Goal: Feedback & Contribution: Submit feedback/report problem

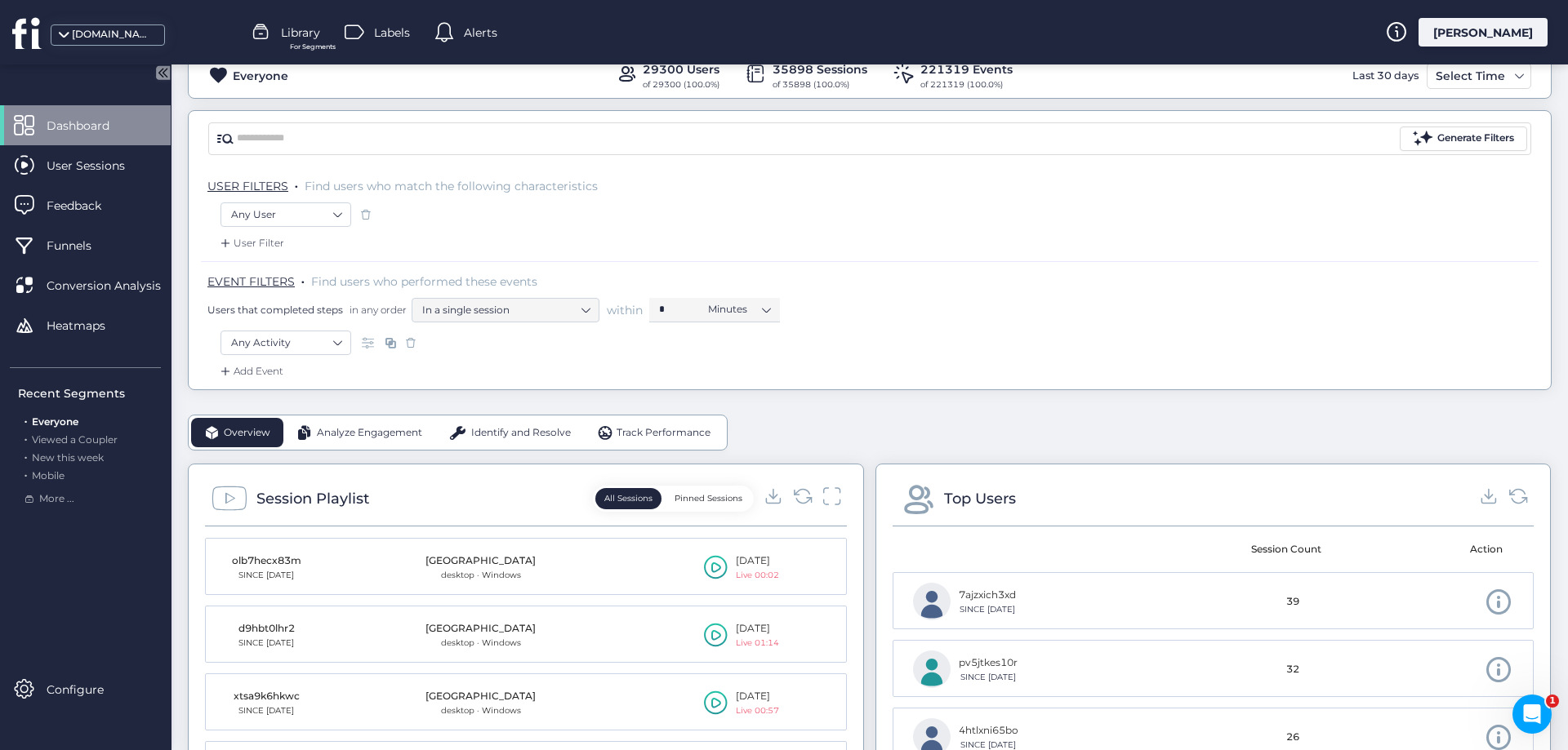
scroll to position [326, 0]
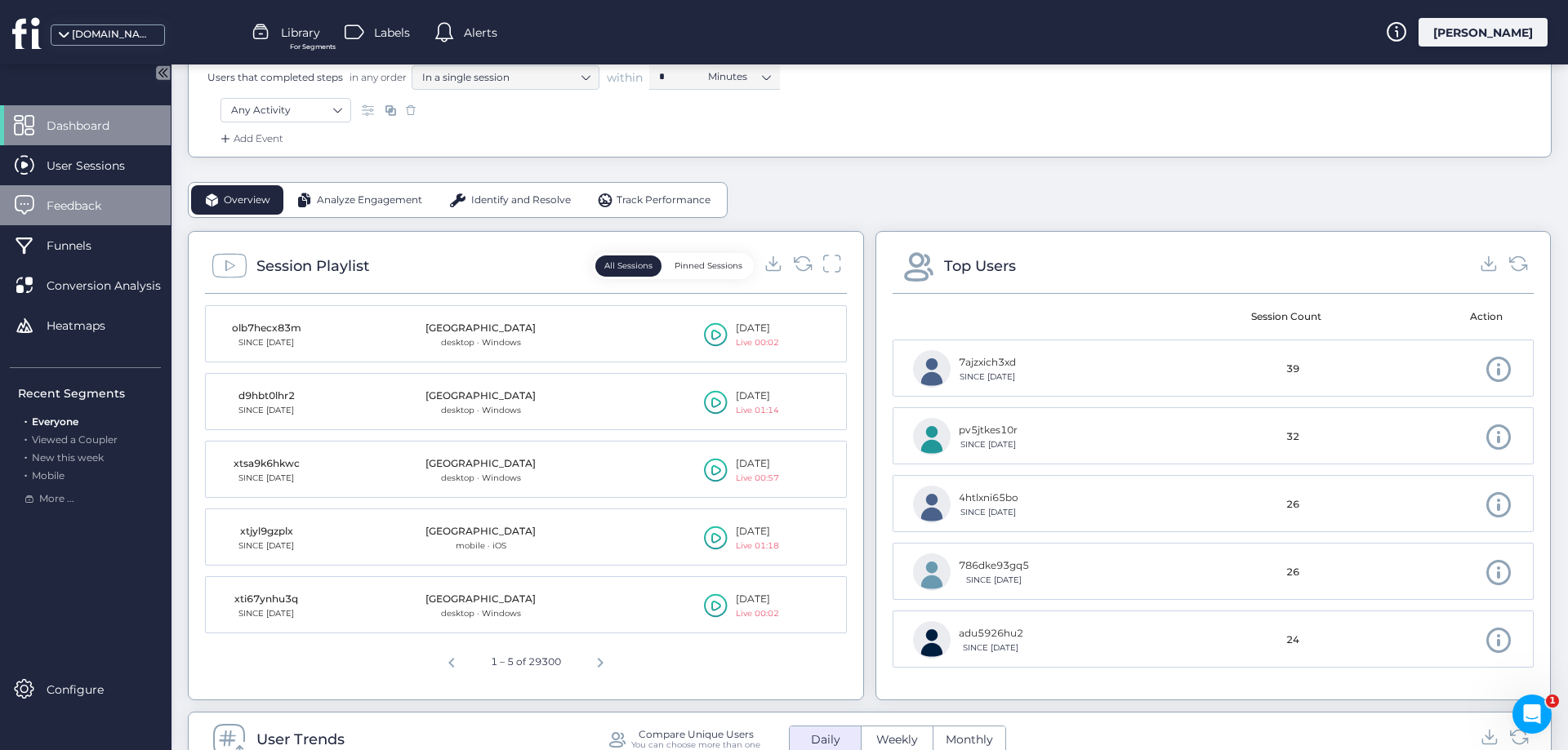
click at [108, 207] on span "Feedback" at bounding box center [86, 205] width 79 height 18
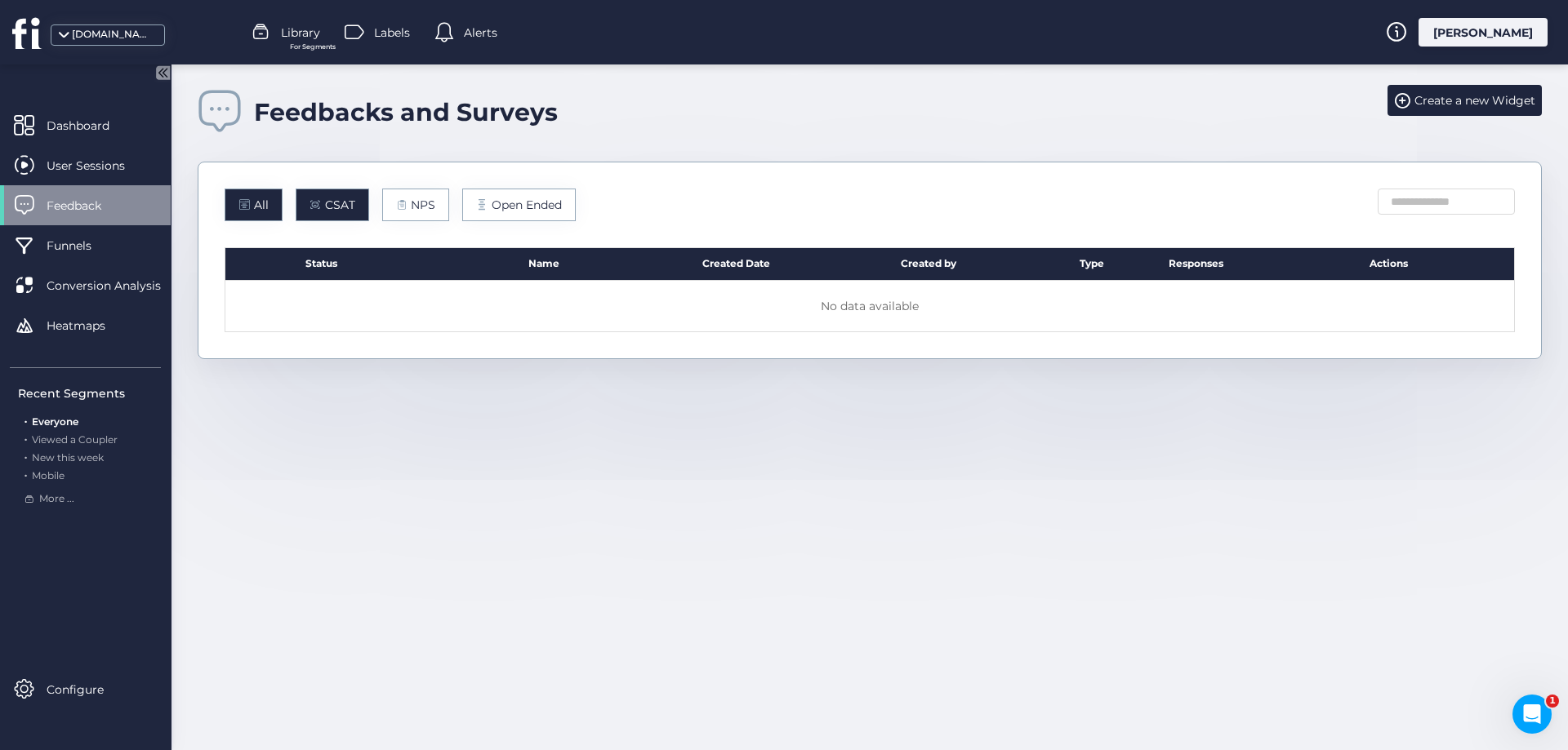
click at [331, 198] on span "CSAT" at bounding box center [341, 204] width 30 height 18
click at [1454, 85] on div "Create a new Widget" at bounding box center [1464, 100] width 154 height 31
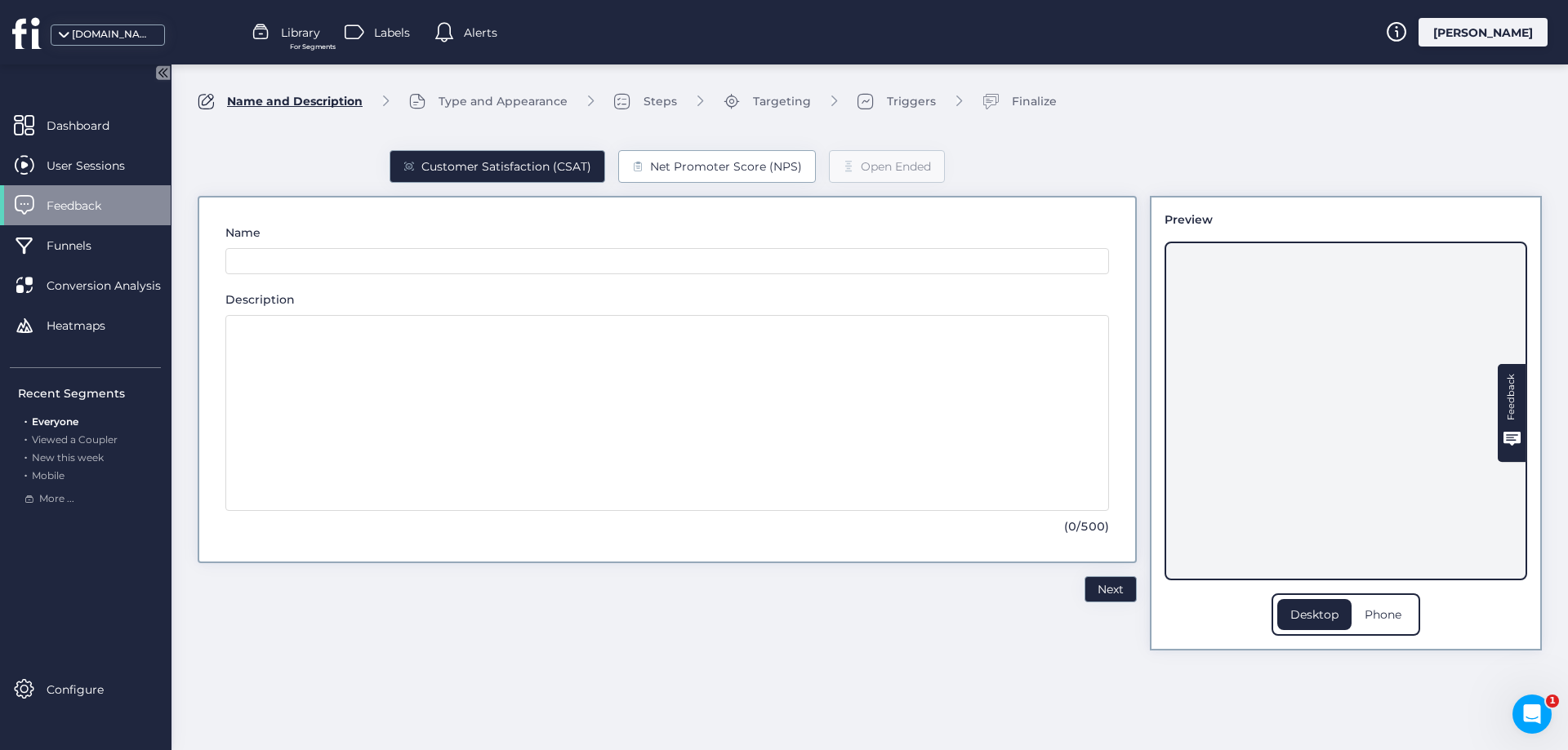
click at [652, 169] on div "Net Promoter Score (NPS)" at bounding box center [726, 166] width 152 height 18
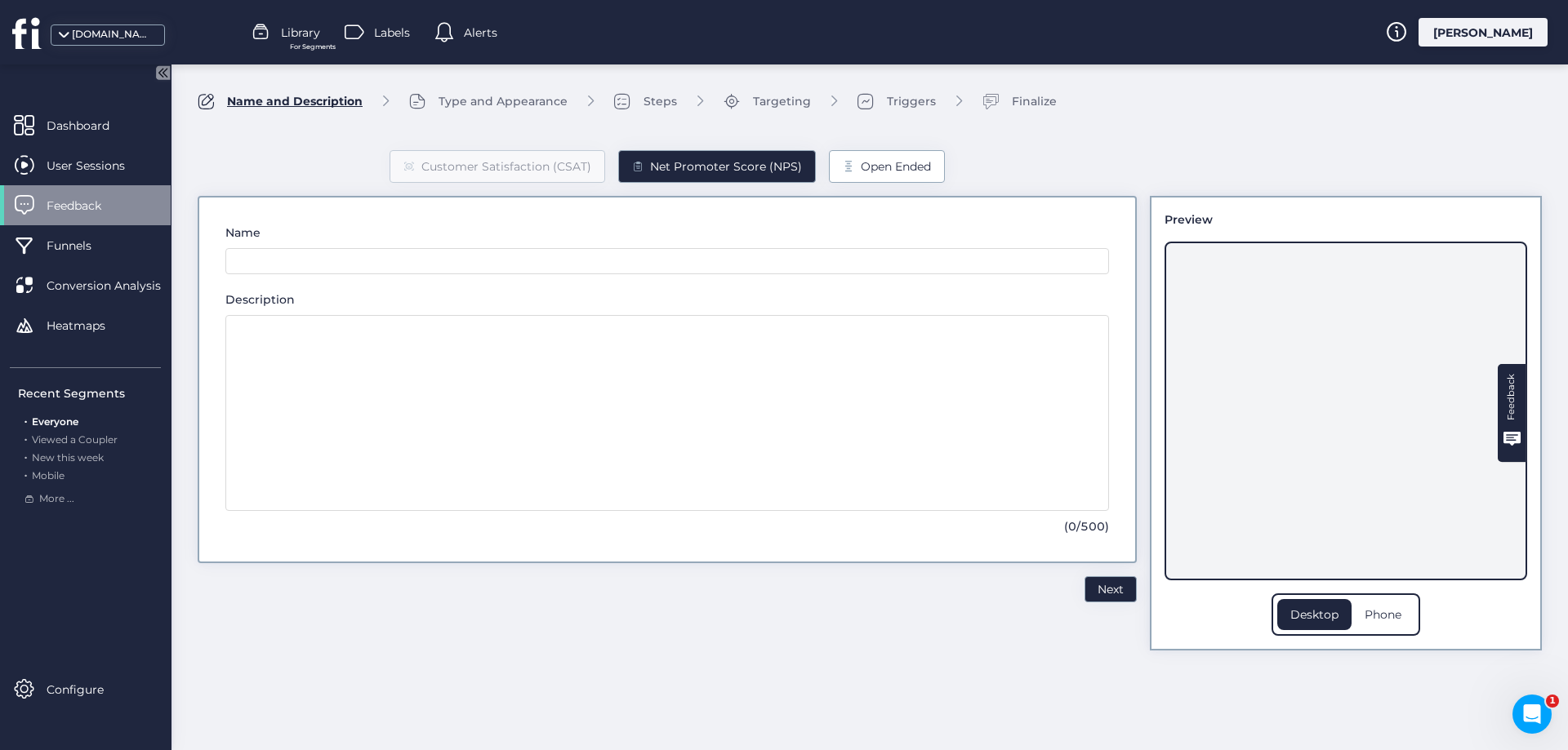
click at [909, 165] on div "Open Ended" at bounding box center [896, 166] width 70 height 18
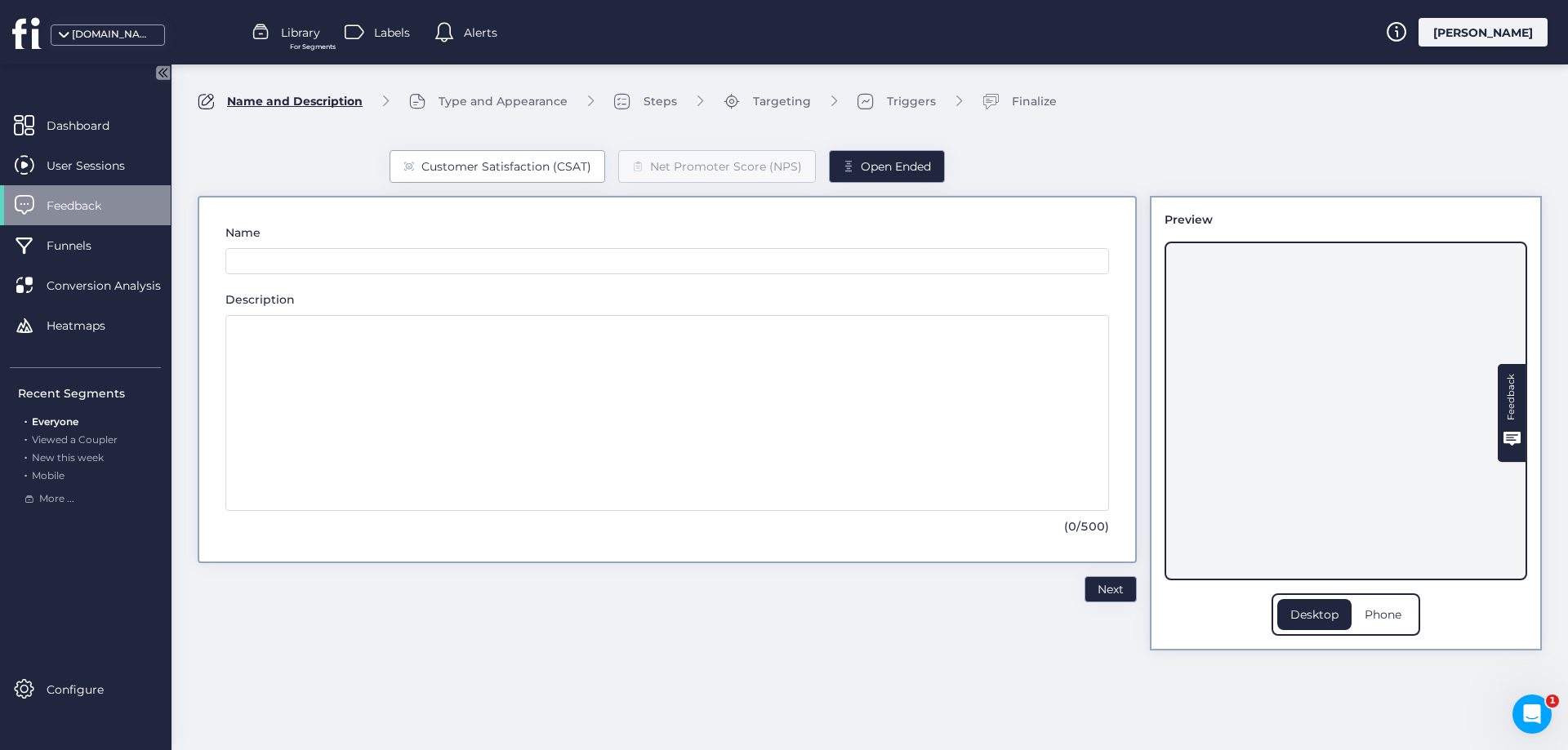
click at [553, 170] on div "Customer Satisfaction (CSAT)" at bounding box center [506, 166] width 170 height 18
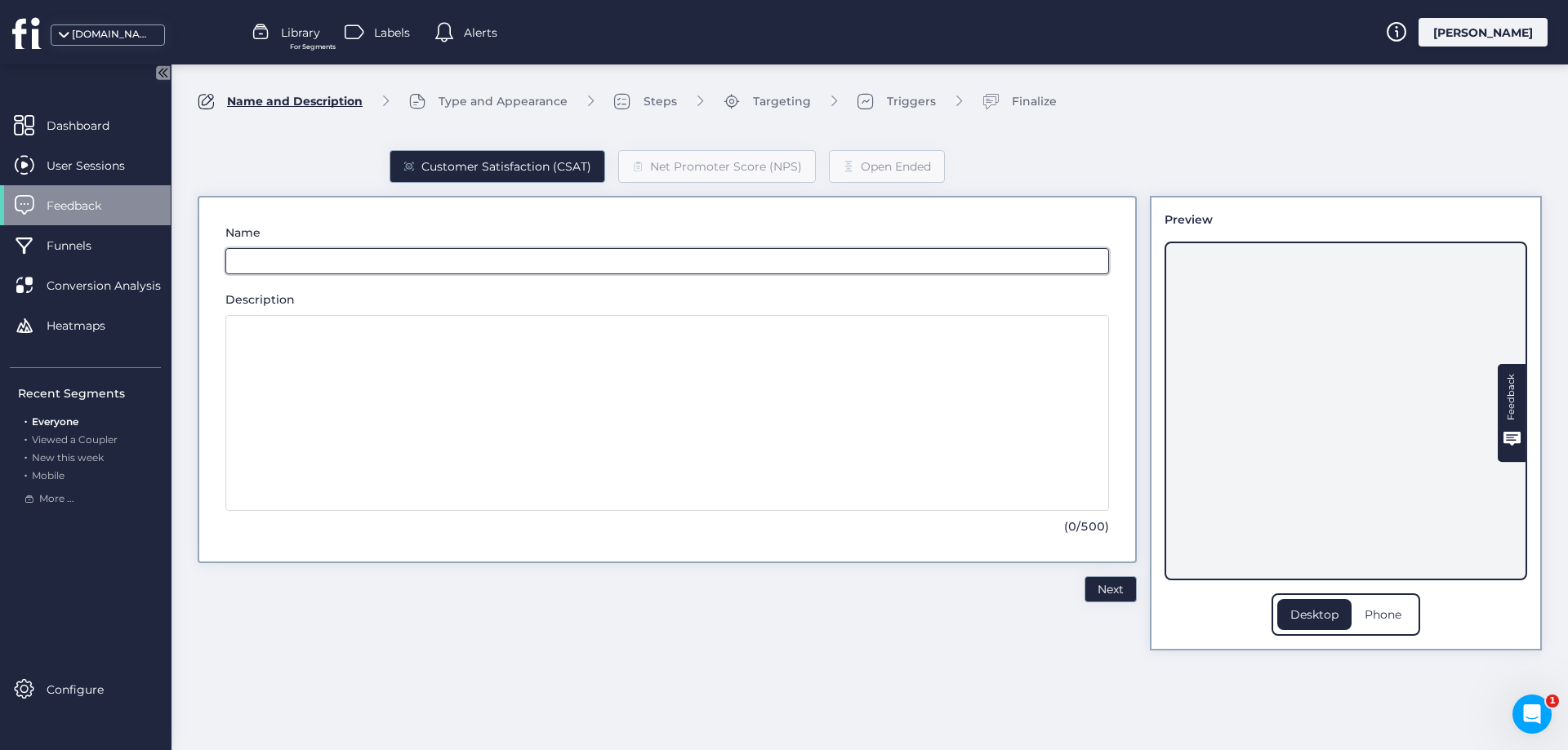
click at [283, 251] on input "text" at bounding box center [667, 261] width 884 height 26
click at [293, 262] on input "text" at bounding box center [667, 261] width 884 height 26
click at [287, 263] on input "**********" at bounding box center [667, 261] width 884 height 26
drag, startPoint x: 314, startPoint y: 259, endPoint x: 342, endPoint y: 262, distance: 28.2
click at [315, 260] on input "**********" at bounding box center [667, 261] width 884 height 26
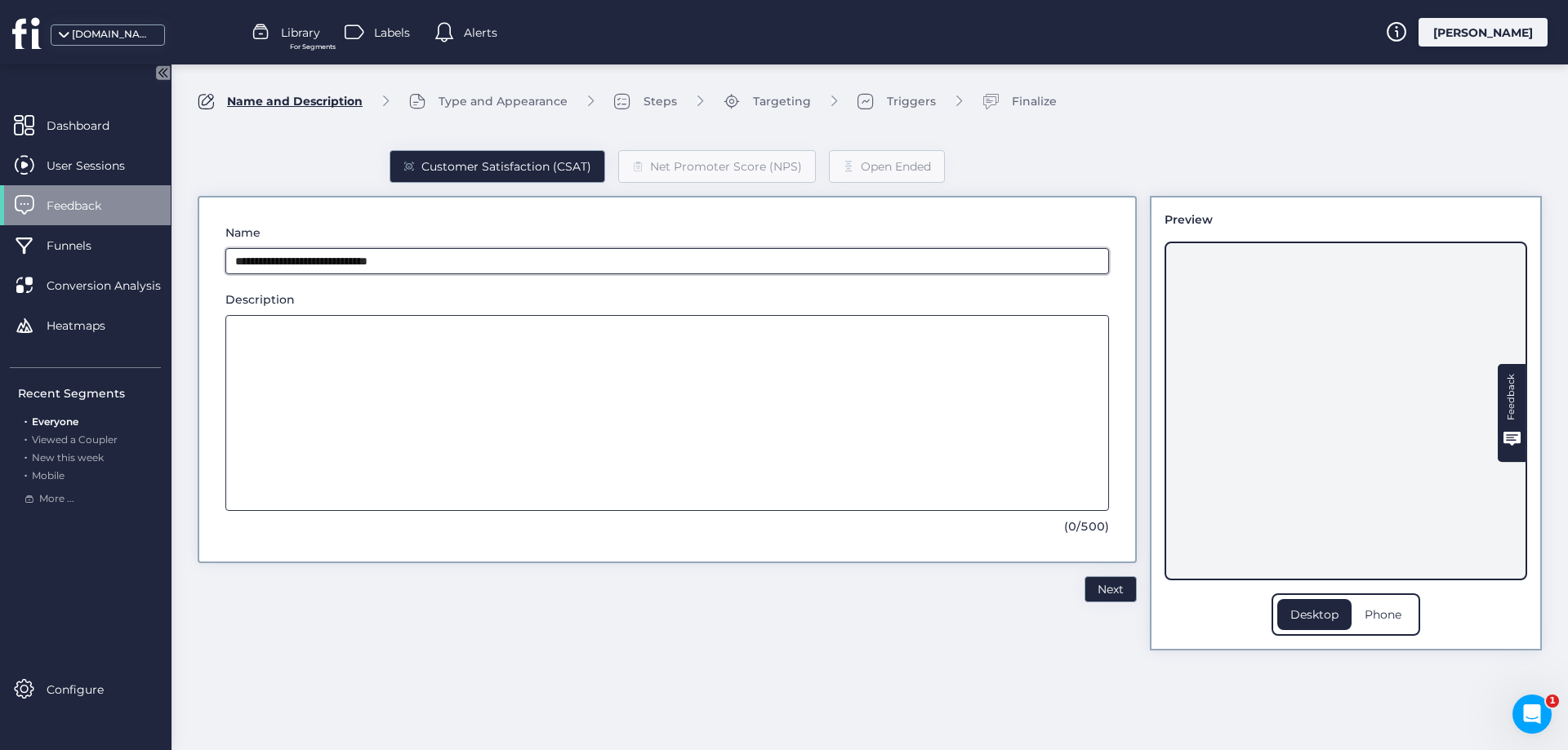
type input "**********"
click at [284, 367] on textarea at bounding box center [667, 412] width 884 height 196
click at [352, 375] on textarea at bounding box center [667, 412] width 884 height 196
type textarea "*"
type textarea "**********"
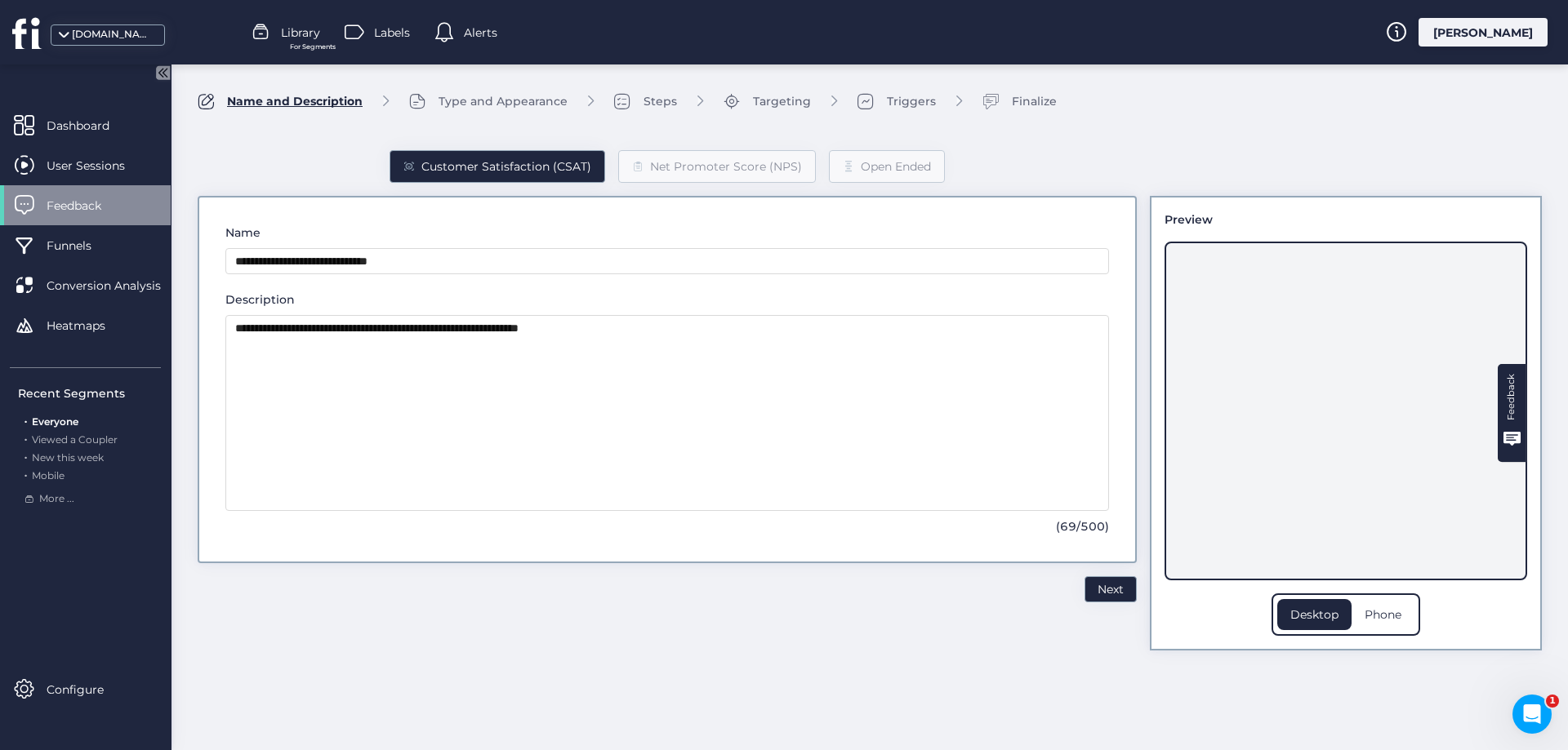
click at [1095, 586] on button "Next" at bounding box center [1110, 589] width 52 height 26
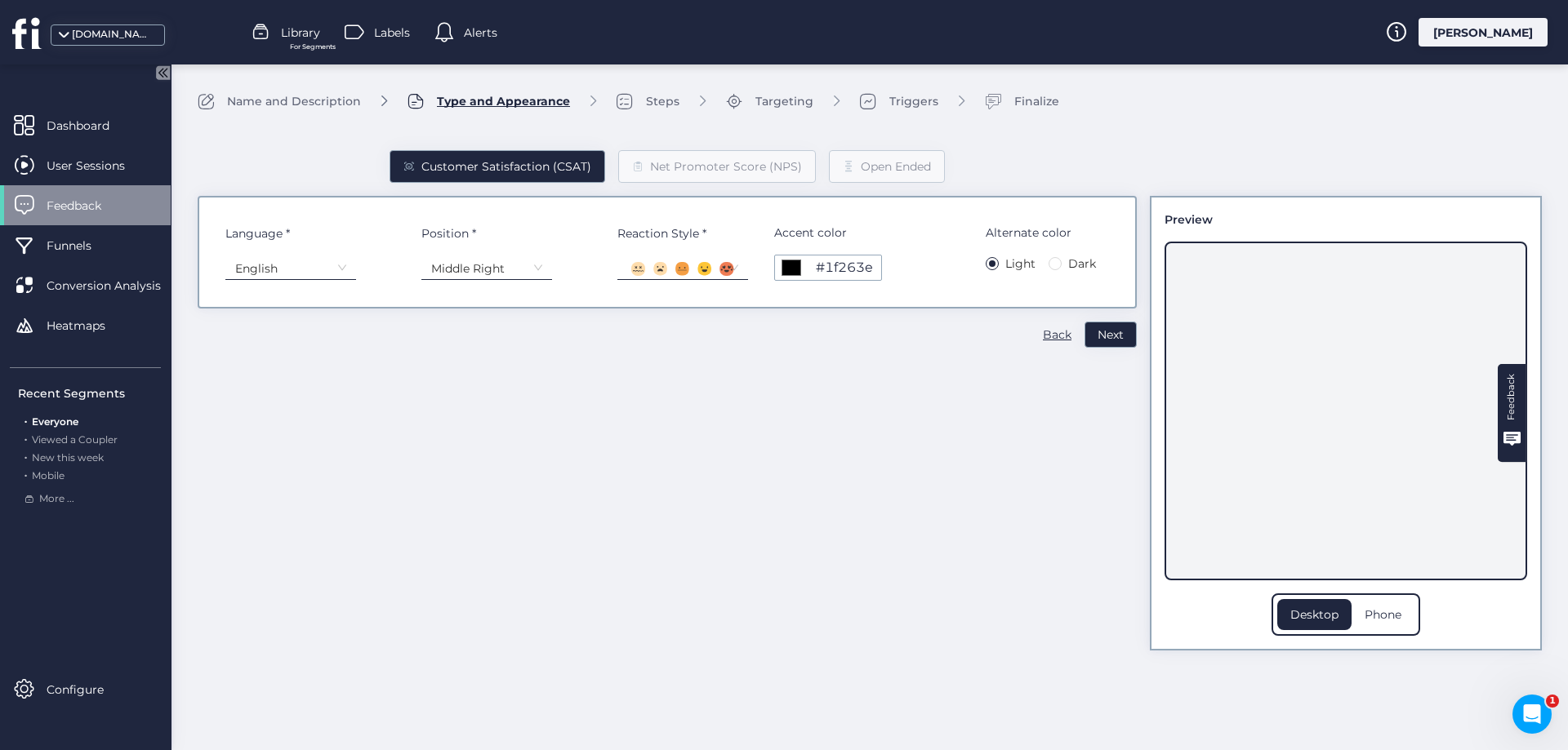
click at [454, 268] on nz-select-item "Middle Right" at bounding box center [486, 269] width 111 height 25
click at [492, 304] on div "Middle Right" at bounding box center [487, 299] width 110 height 15
click at [549, 557] on div "Customer Satisfaction (CSAT) Net Promoter Score (NPS) Open Ended Language * Eng…" at bounding box center [667, 387] width 940 height 527
click at [683, 234] on div "Reaction Style *" at bounding box center [683, 233] width 131 height 18
click at [703, 269] on rect at bounding box center [705, 269] width 14 height 14
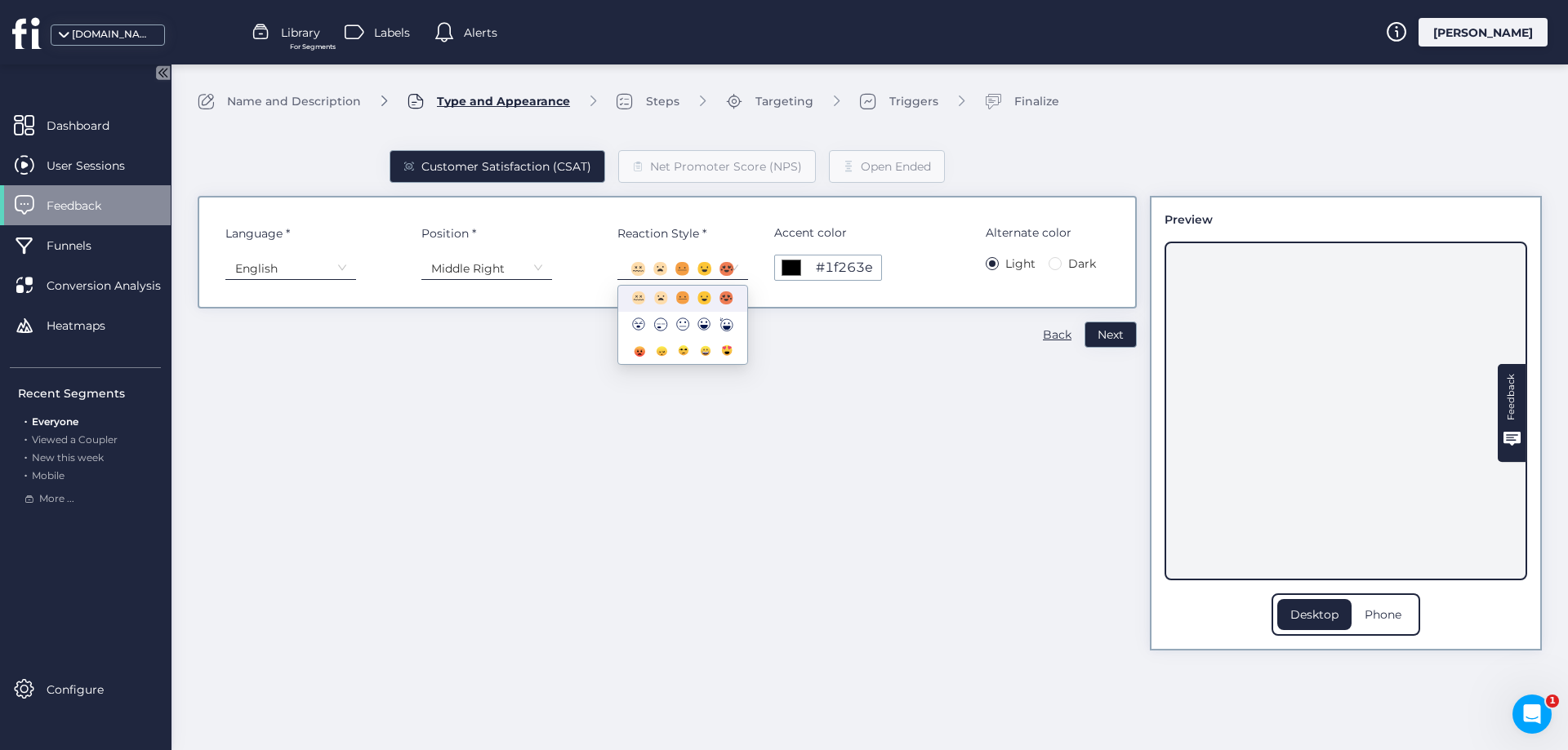
click at [683, 297] on rect at bounding box center [682, 298] width 13 height 13
click at [702, 266] on rect at bounding box center [705, 269] width 14 height 14
click at [685, 354] on circle at bounding box center [682, 350] width 10 height 10
click at [714, 266] on div at bounding box center [682, 270] width 111 height 15
click at [677, 323] on circle at bounding box center [683, 324] width 13 height 13
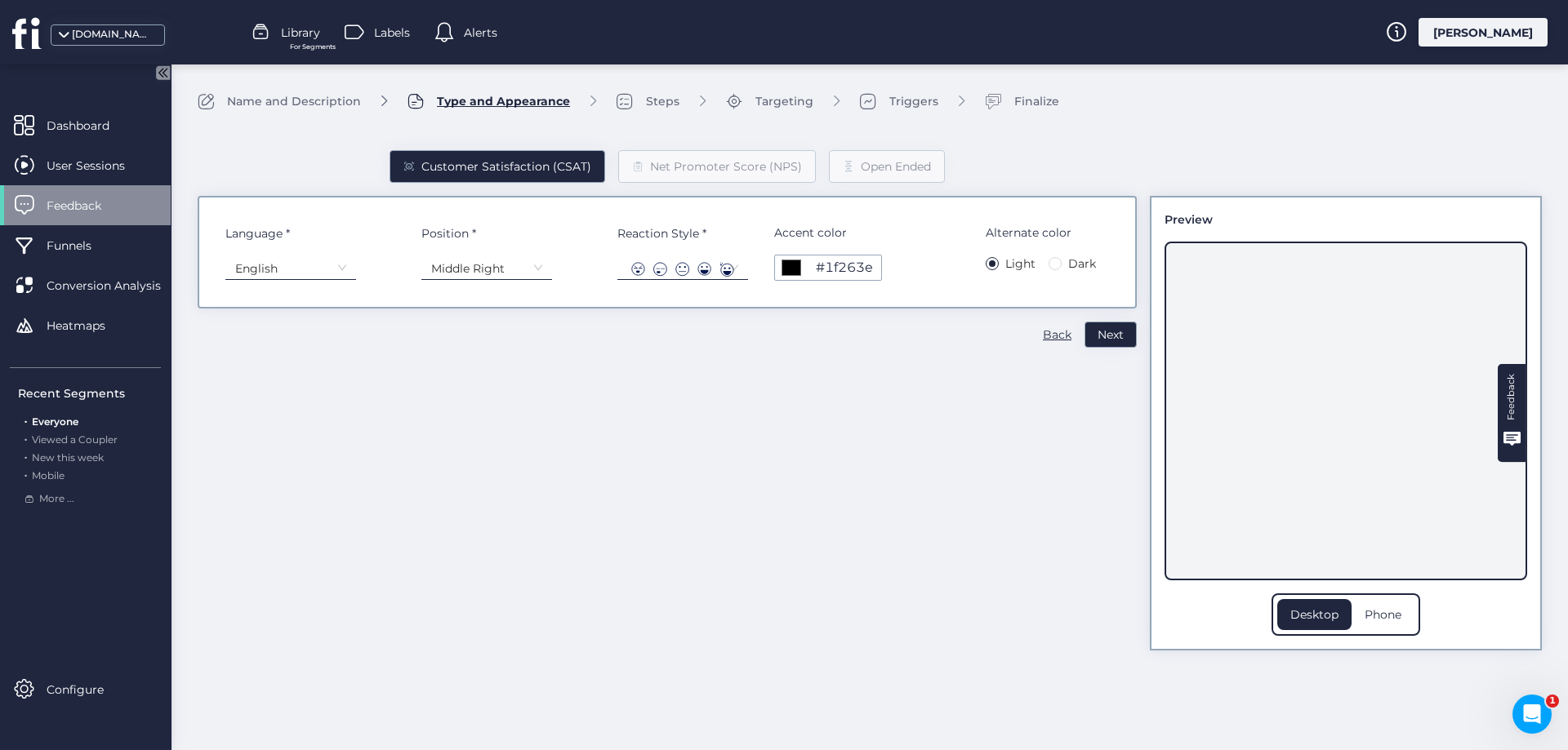
click at [668, 439] on div "Customer Satisfaction (CSAT) Net Promoter Score (NPS) Open Ended Language * Eng…" at bounding box center [667, 387] width 940 height 527
click at [689, 258] on nz-select-item at bounding box center [682, 269] width 111 height 25
click at [679, 349] on circle at bounding box center [682, 350] width 10 height 10
click at [789, 468] on div "Customer Satisfaction (CSAT) Net Promoter Score (NPS) Open Ended Language * Eng…" at bounding box center [667, 387] width 940 height 527
click at [788, 269] on input "*******" at bounding box center [791, 268] width 23 height 23
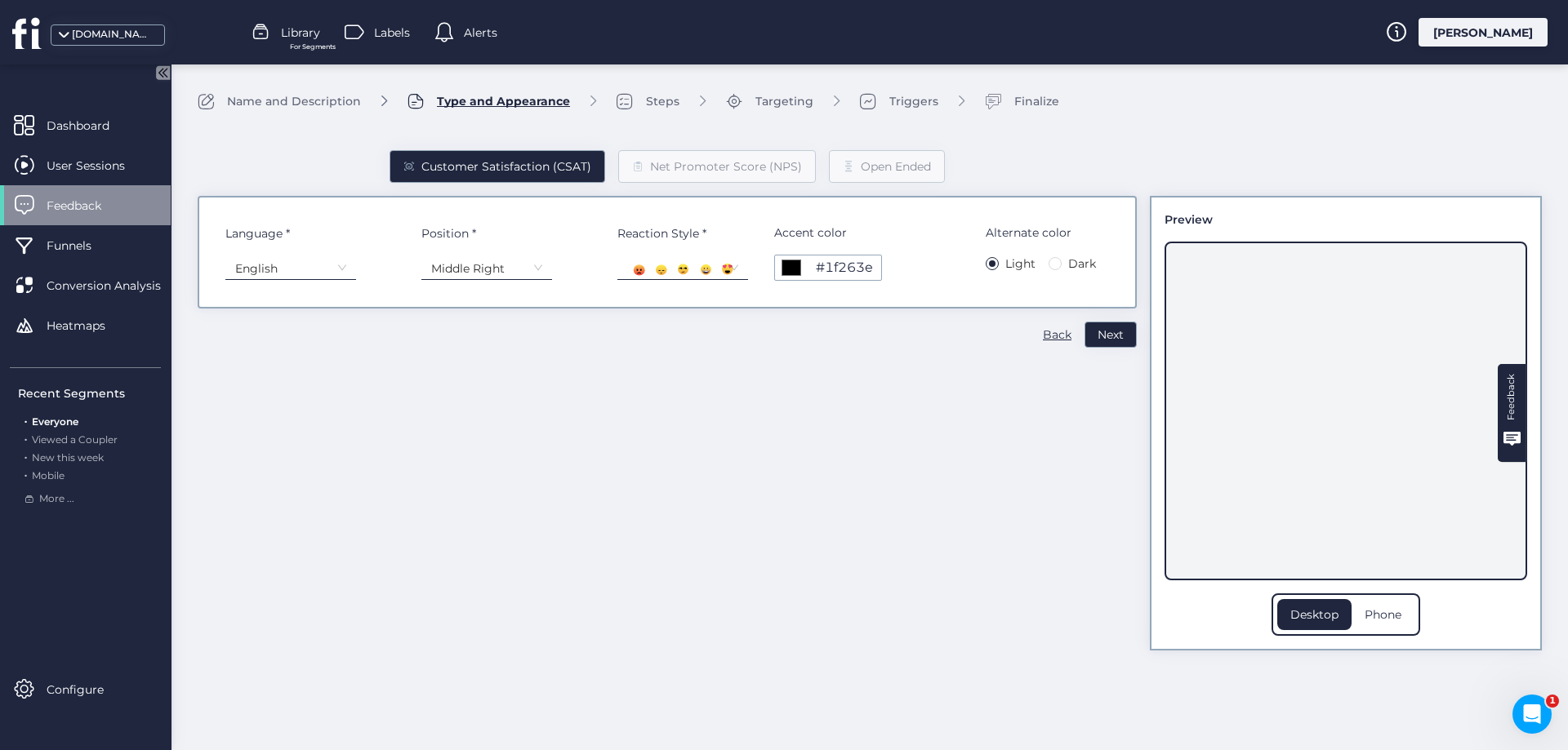
click at [678, 370] on div "Customer Satisfaction (CSAT) Net Promoter Score (NPS) Open Ended Language * Eng…" at bounding box center [667, 387] width 940 height 527
click at [848, 270] on div "#1f263e" at bounding box center [844, 268] width 57 height 9
click at [864, 271] on div "#1f263e" at bounding box center [844, 268] width 57 height 9
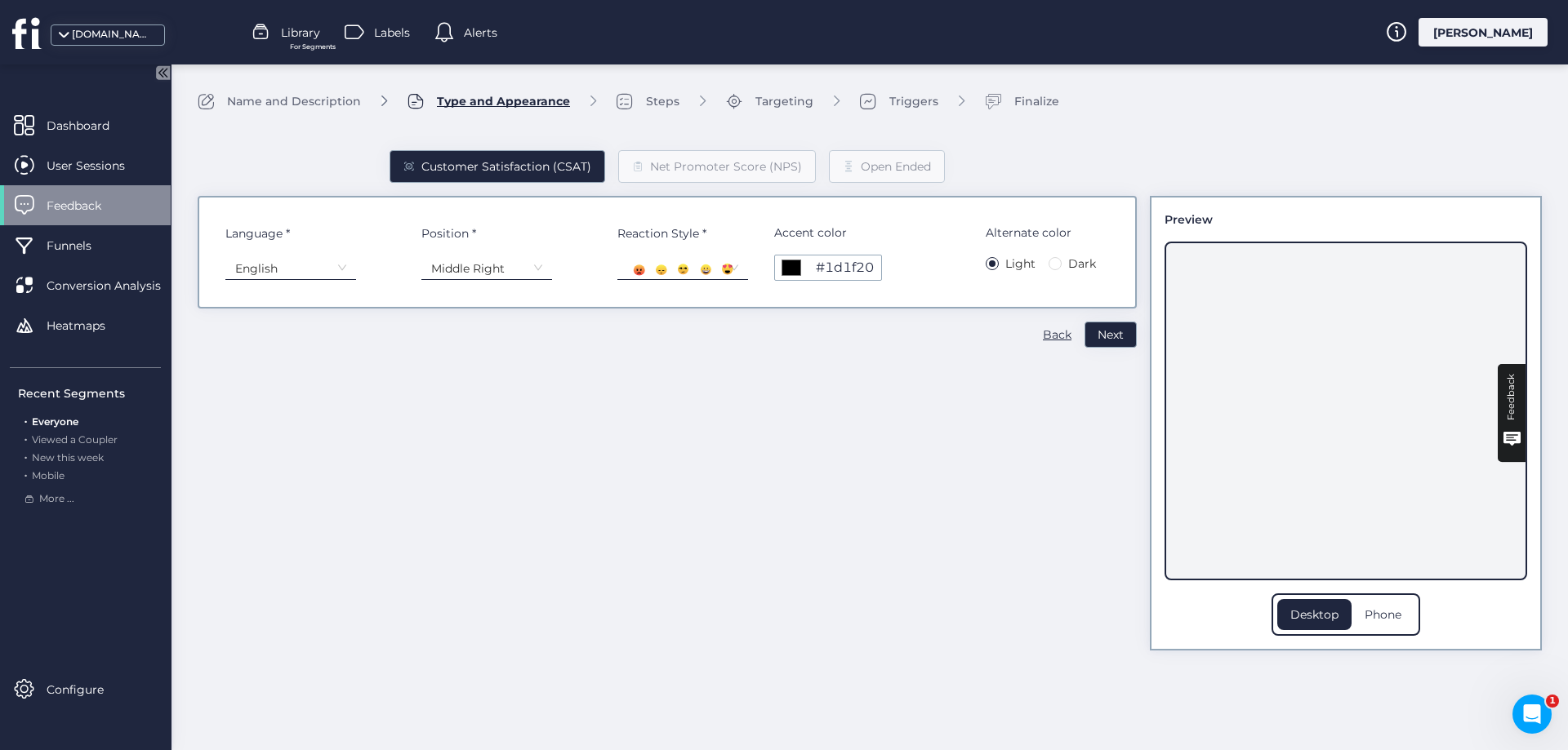
type input "*******"
click at [1058, 445] on div "Customer Satisfaction (CSAT) Net Promoter Score (NPS) Open Ended Language * Eng…" at bounding box center [667, 387] width 940 height 527
click at [1106, 336] on span "Next" at bounding box center [1111, 334] width 26 height 18
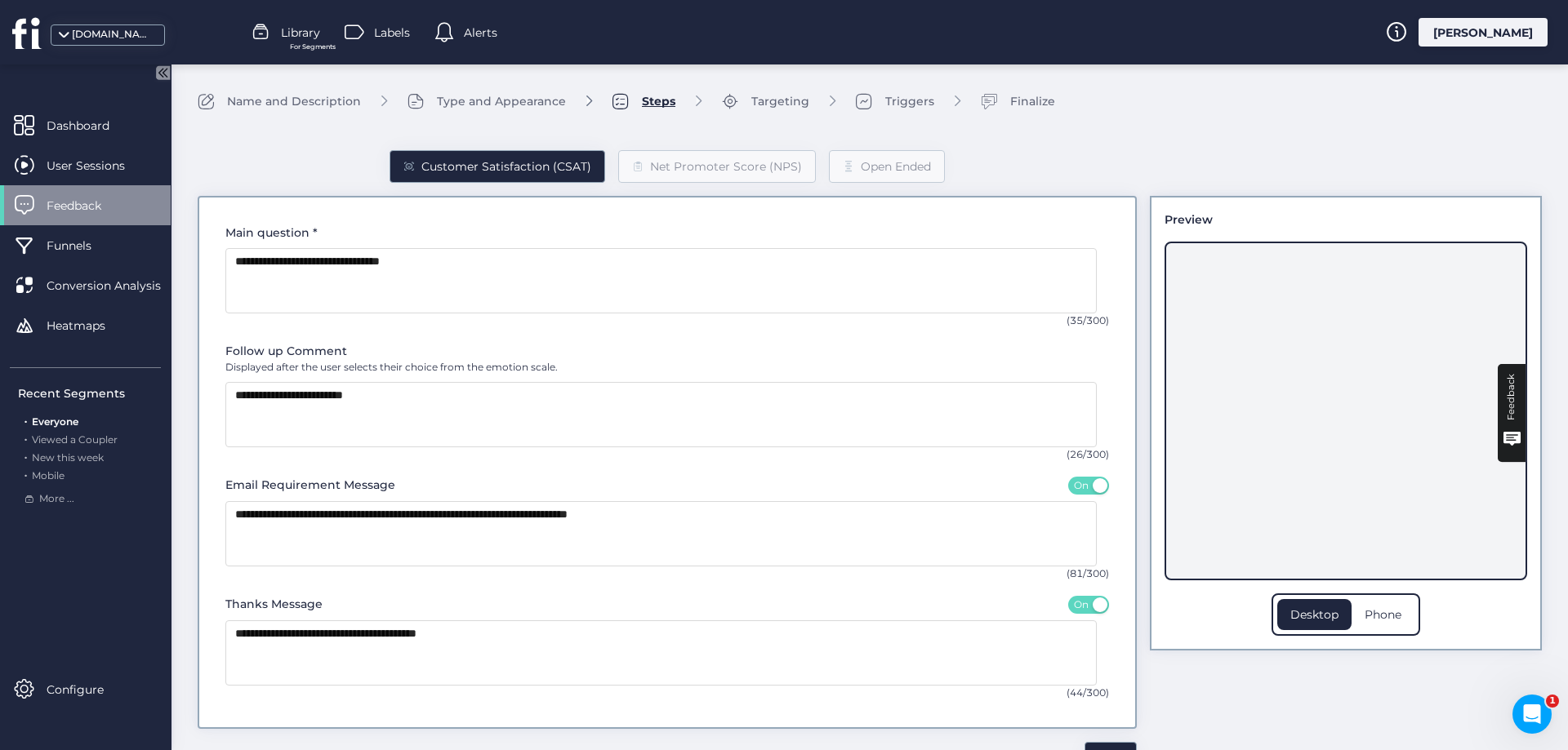
click at [319, 104] on div "Name and Description" at bounding box center [294, 101] width 134 height 18
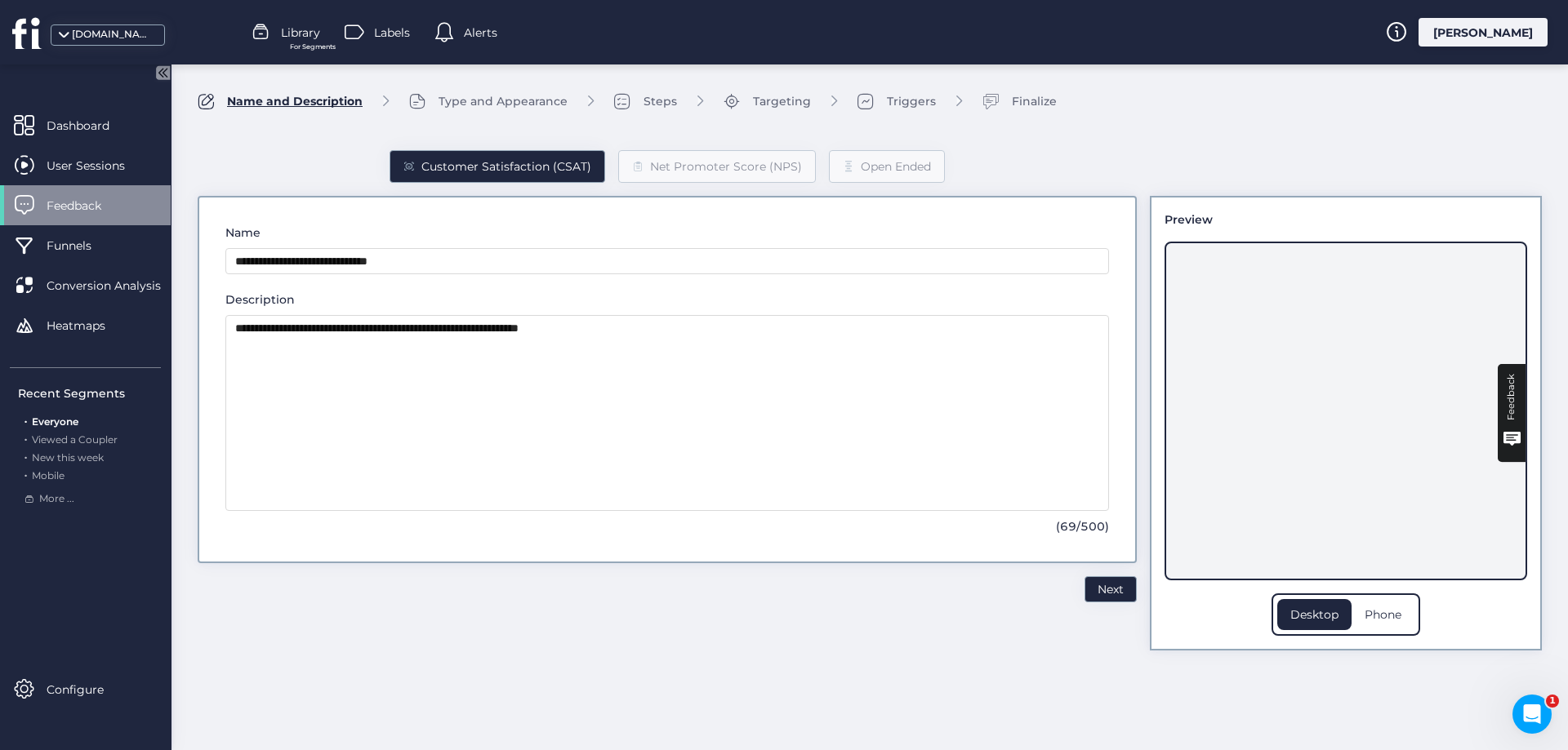
click at [502, 105] on div "Type and Appearance" at bounding box center [502, 101] width 129 height 18
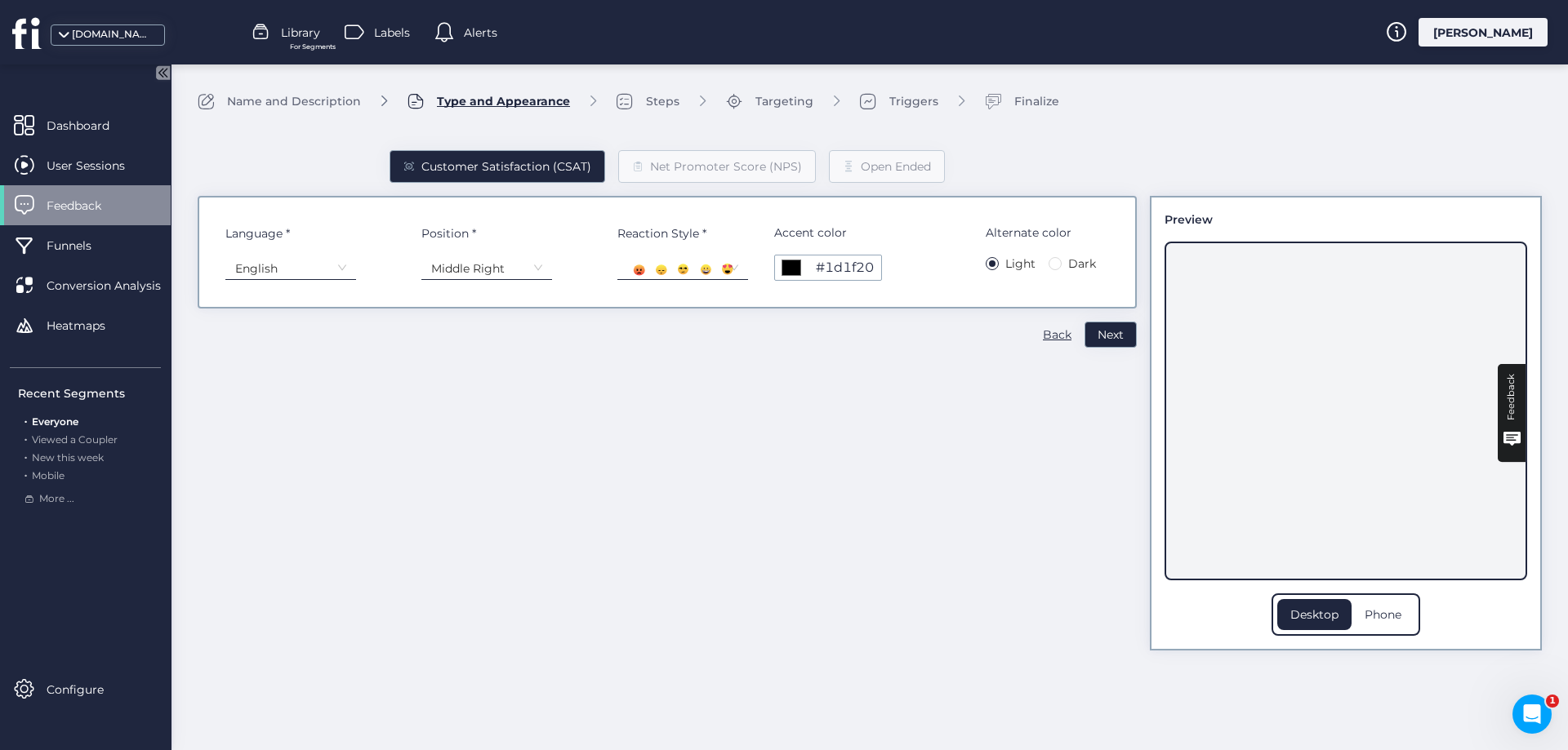
click at [648, 104] on div "Steps" at bounding box center [662, 101] width 33 height 18
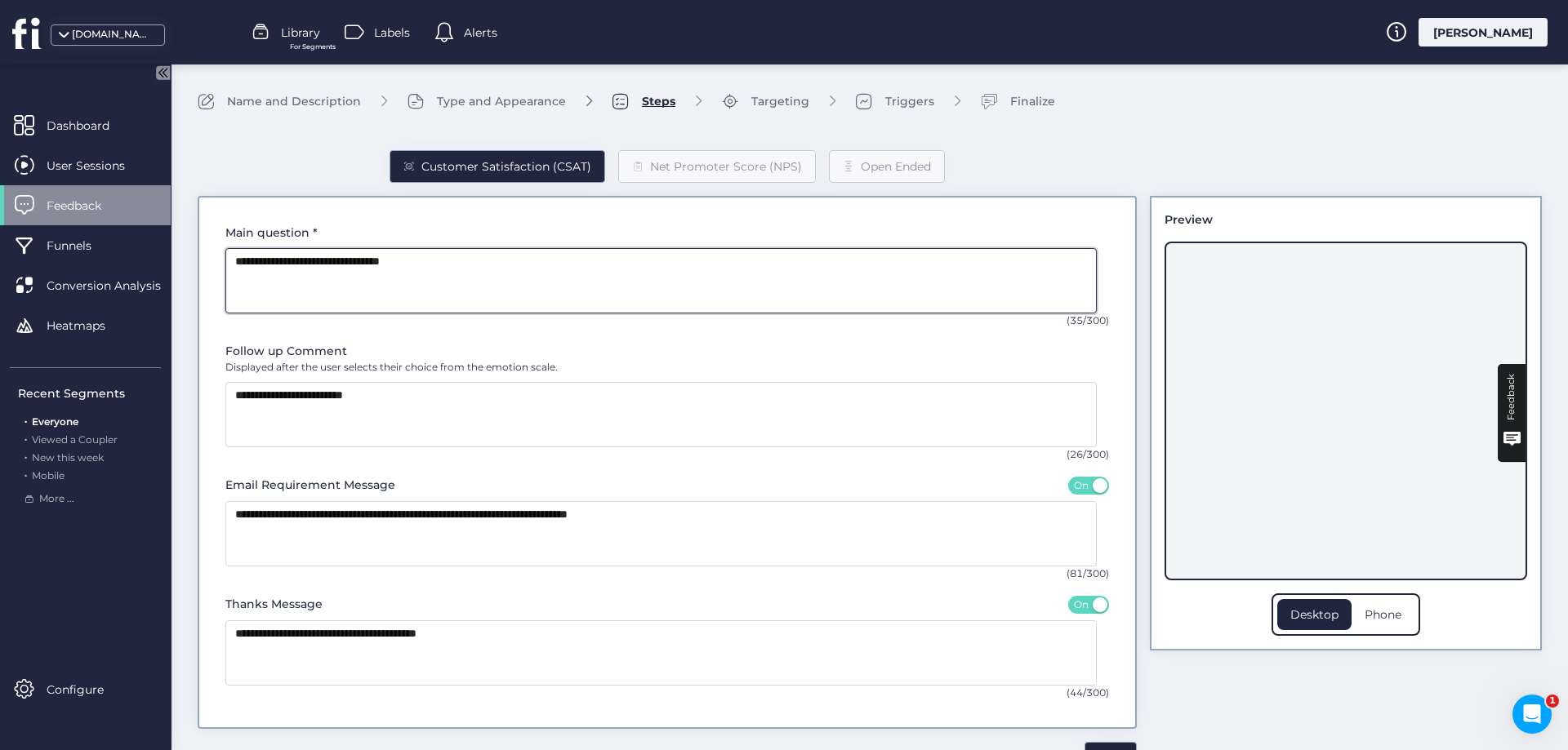
click at [379, 269] on textarea at bounding box center [661, 280] width 872 height 65
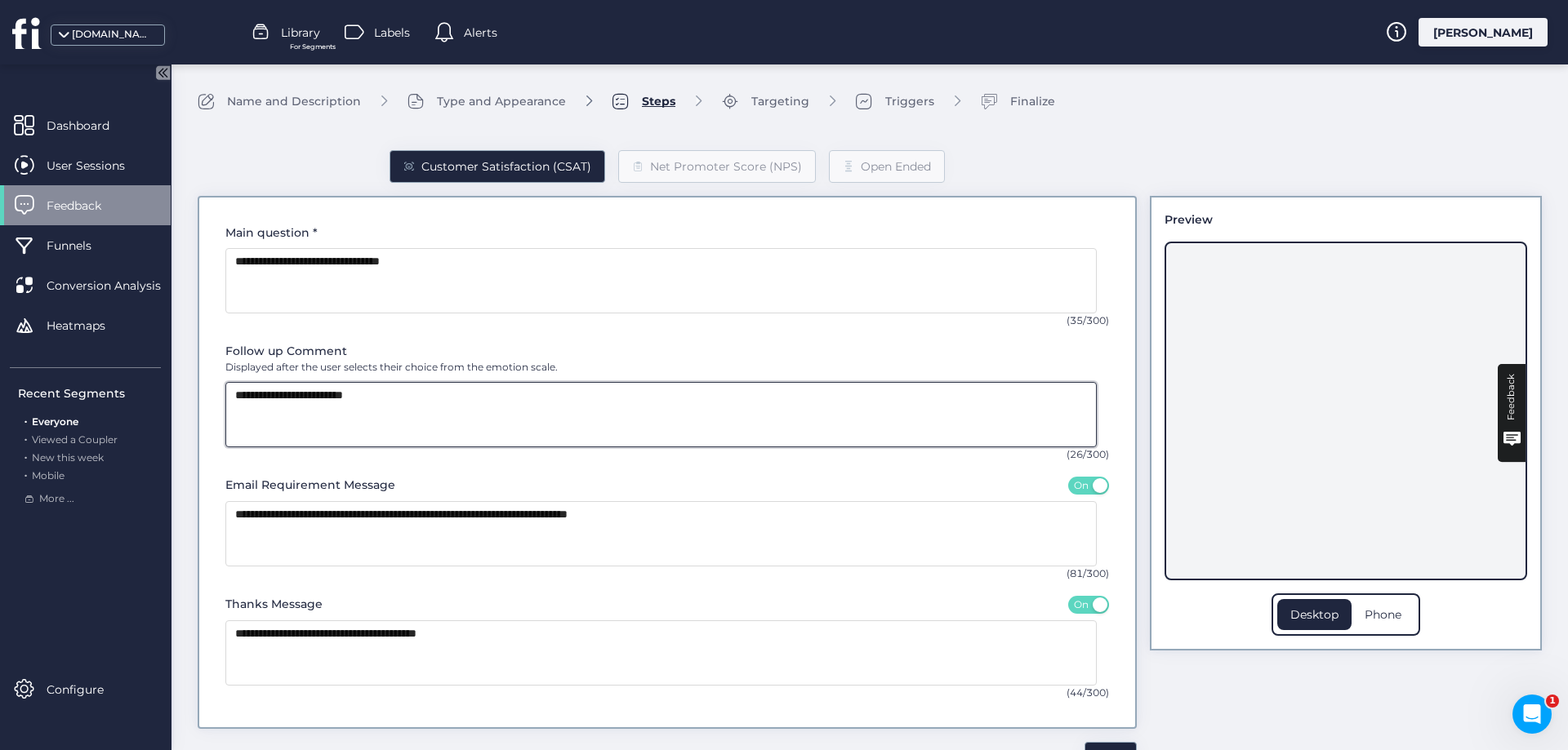
click at [427, 420] on textarea at bounding box center [661, 414] width 872 height 65
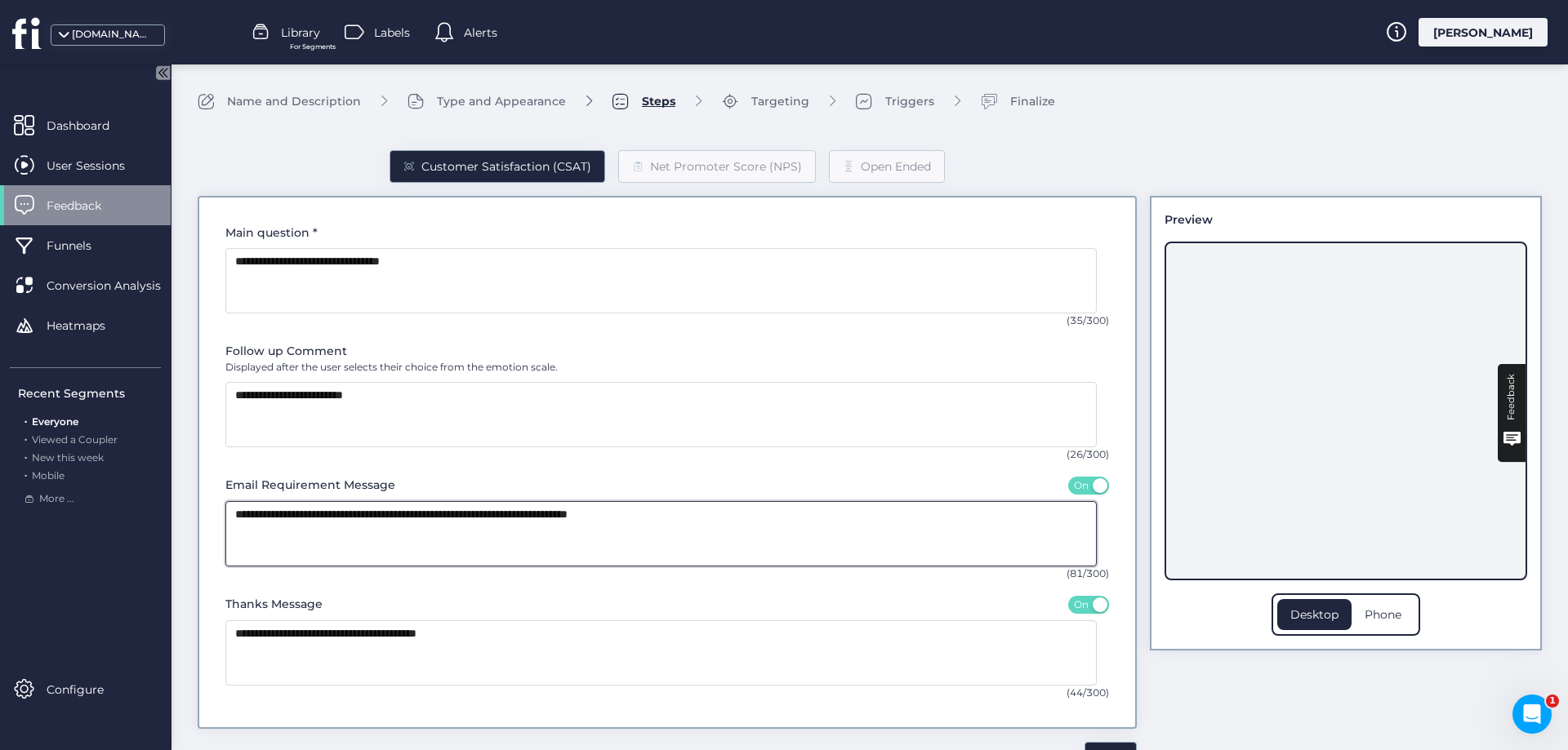
click at [297, 532] on textarea at bounding box center [661, 533] width 872 height 65
click at [376, 513] on textarea at bounding box center [661, 533] width 872 height 65
click at [424, 510] on textarea at bounding box center [661, 533] width 872 height 65
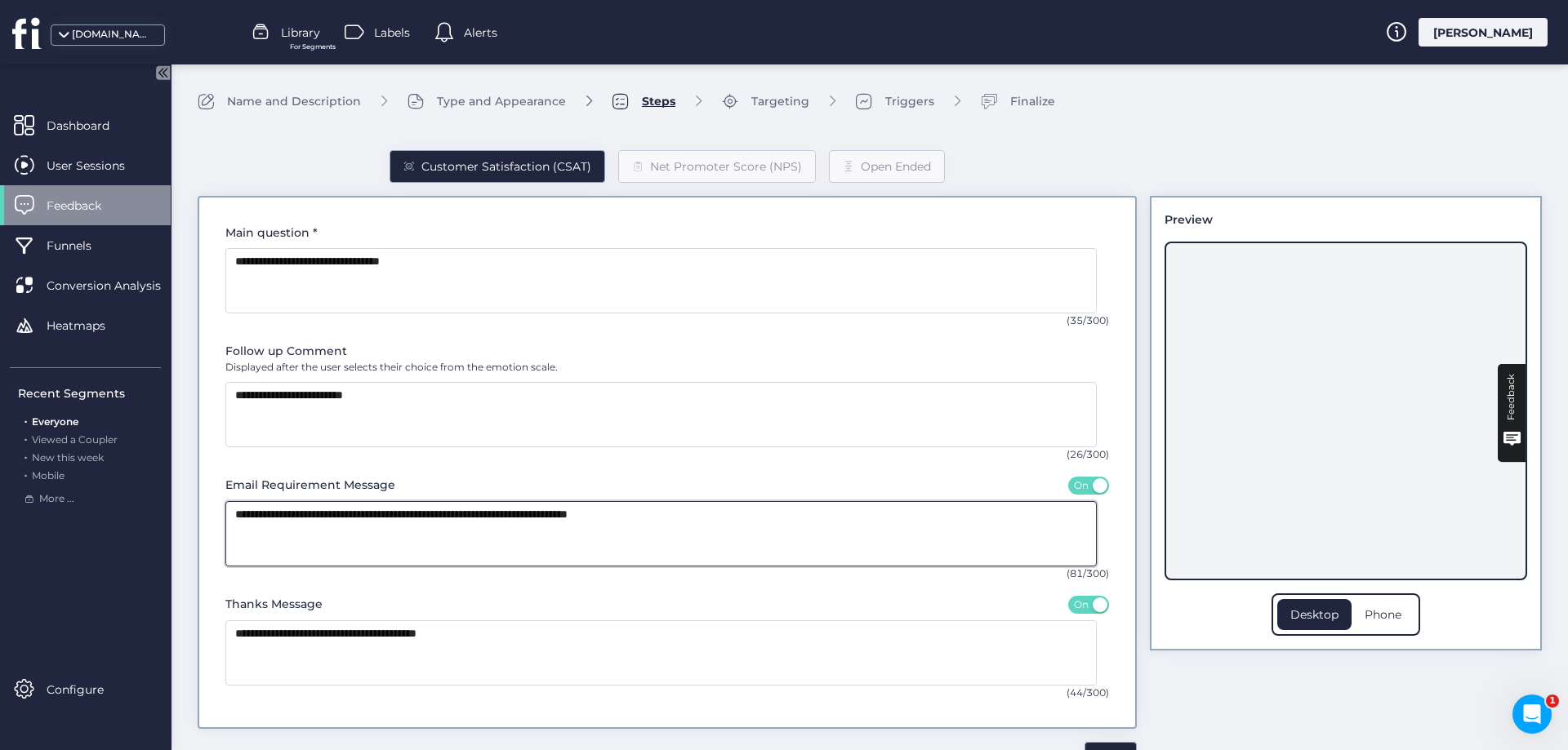
drag, startPoint x: 516, startPoint y: 514, endPoint x: 703, endPoint y: 511, distance: 187.0
click at [703, 511] on textarea at bounding box center [661, 533] width 872 height 65
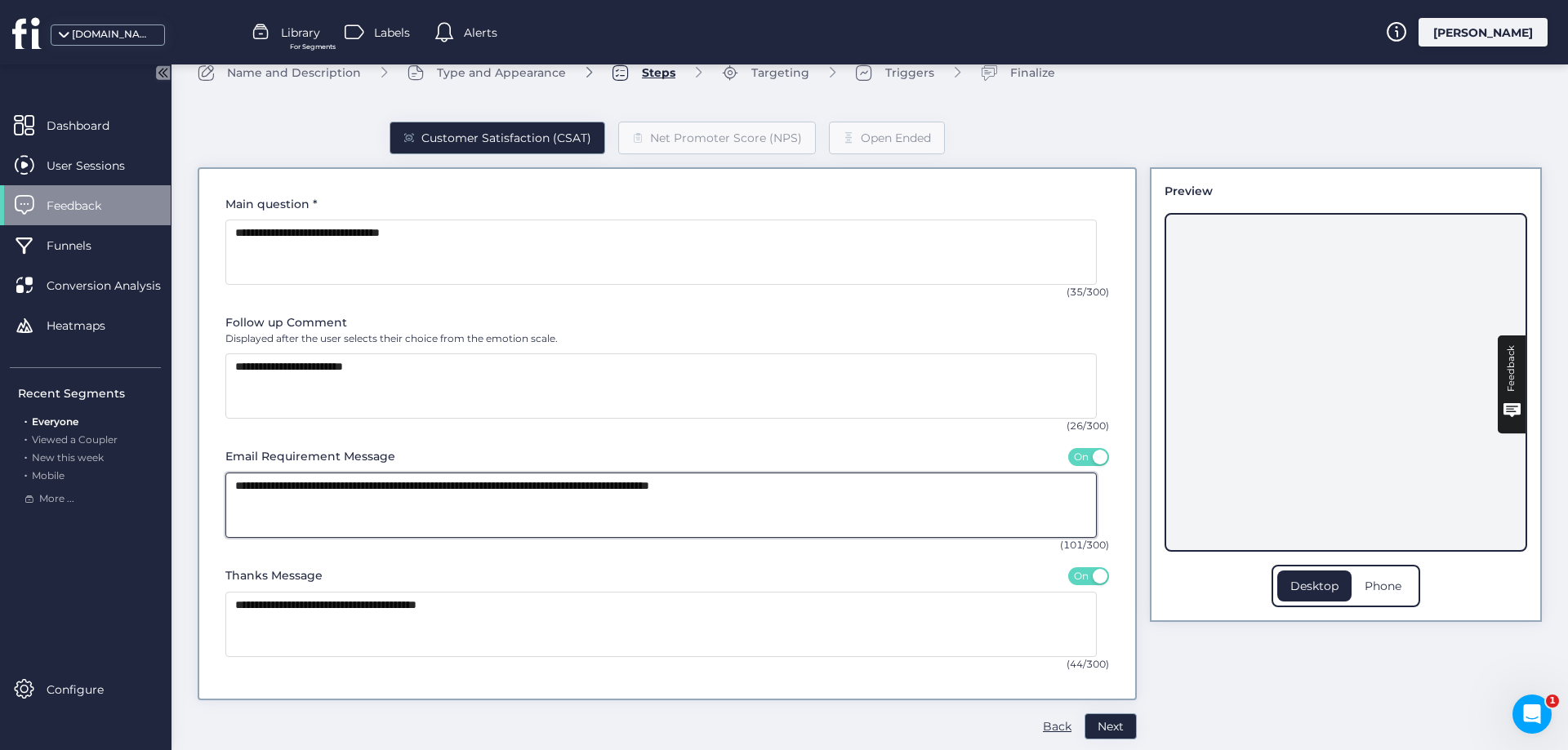
scroll to position [44, 0]
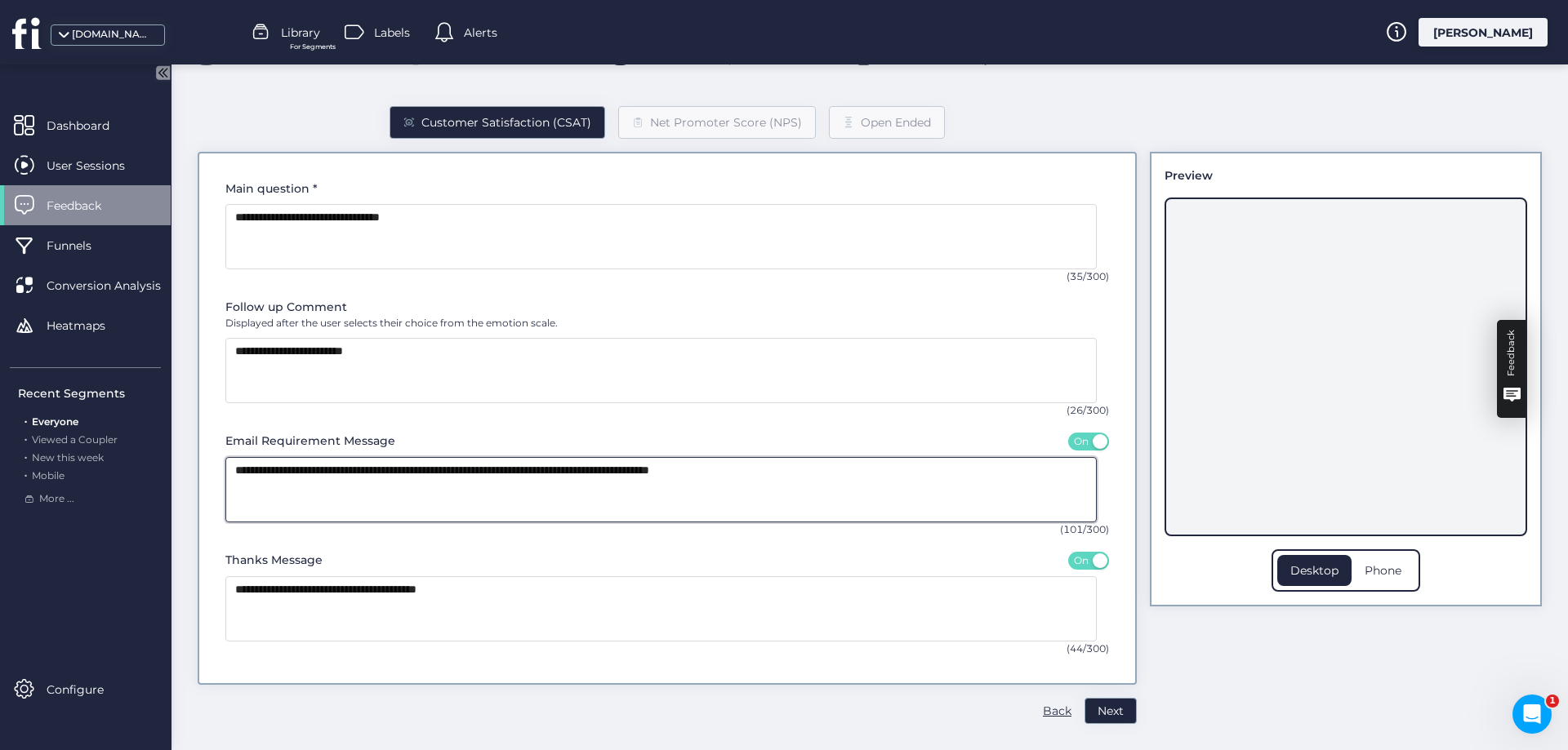
type textarea "**********"
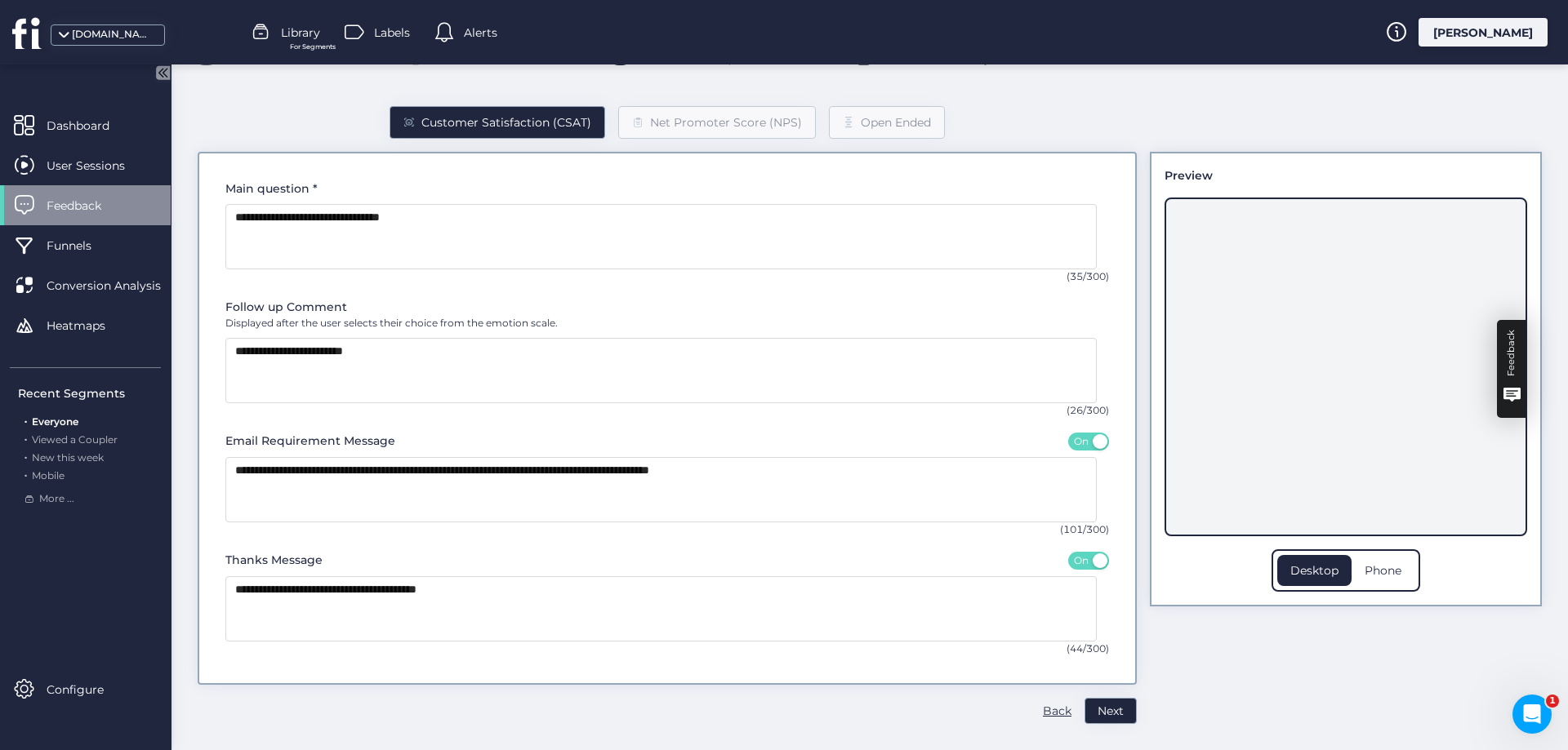
click at [1497, 352] on div "Feedback" at bounding box center [1511, 369] width 28 height 98
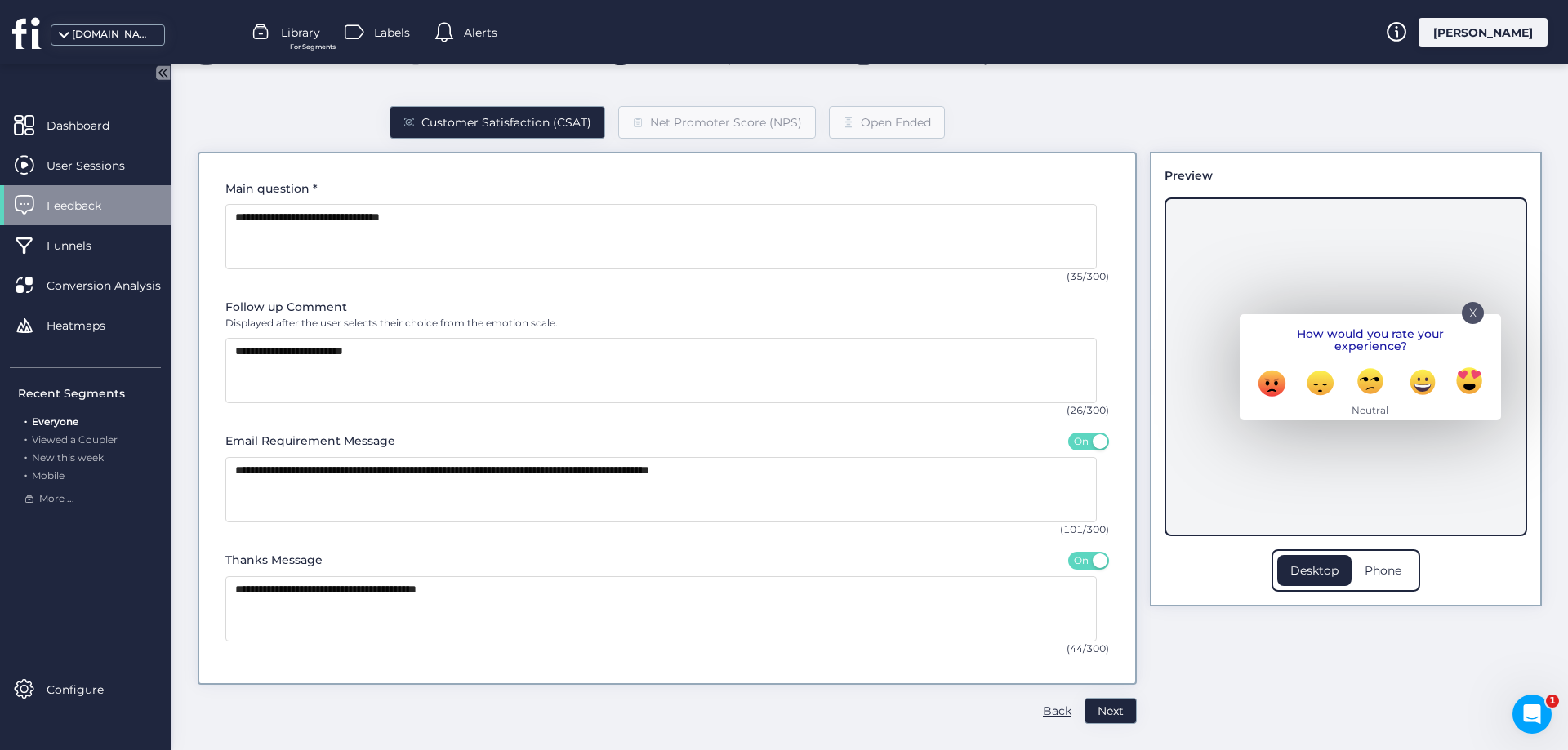
click at [1357, 383] on circle at bounding box center [1369, 380] width 26 height 26
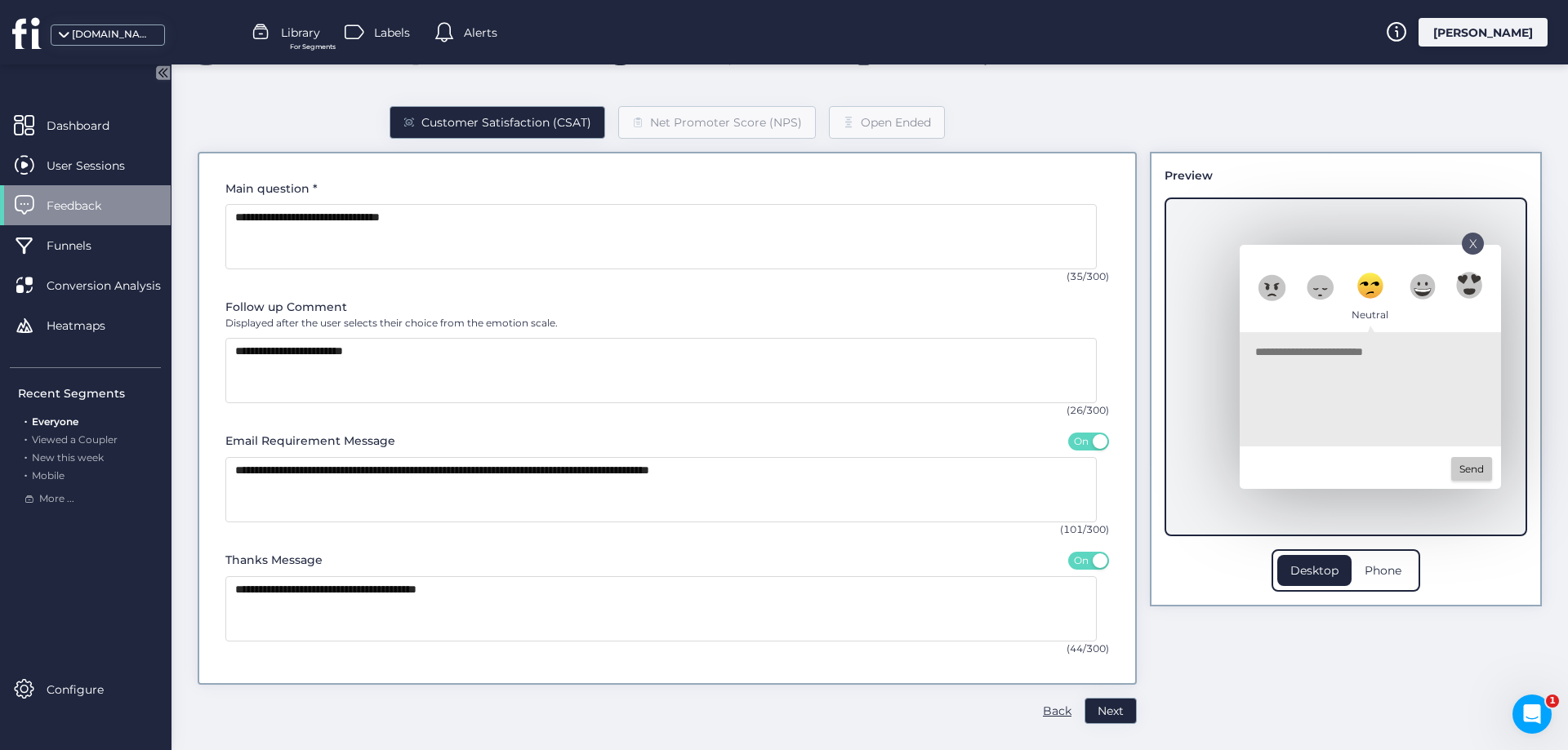
click at [1301, 389] on textarea at bounding box center [1366, 392] width 222 height 98
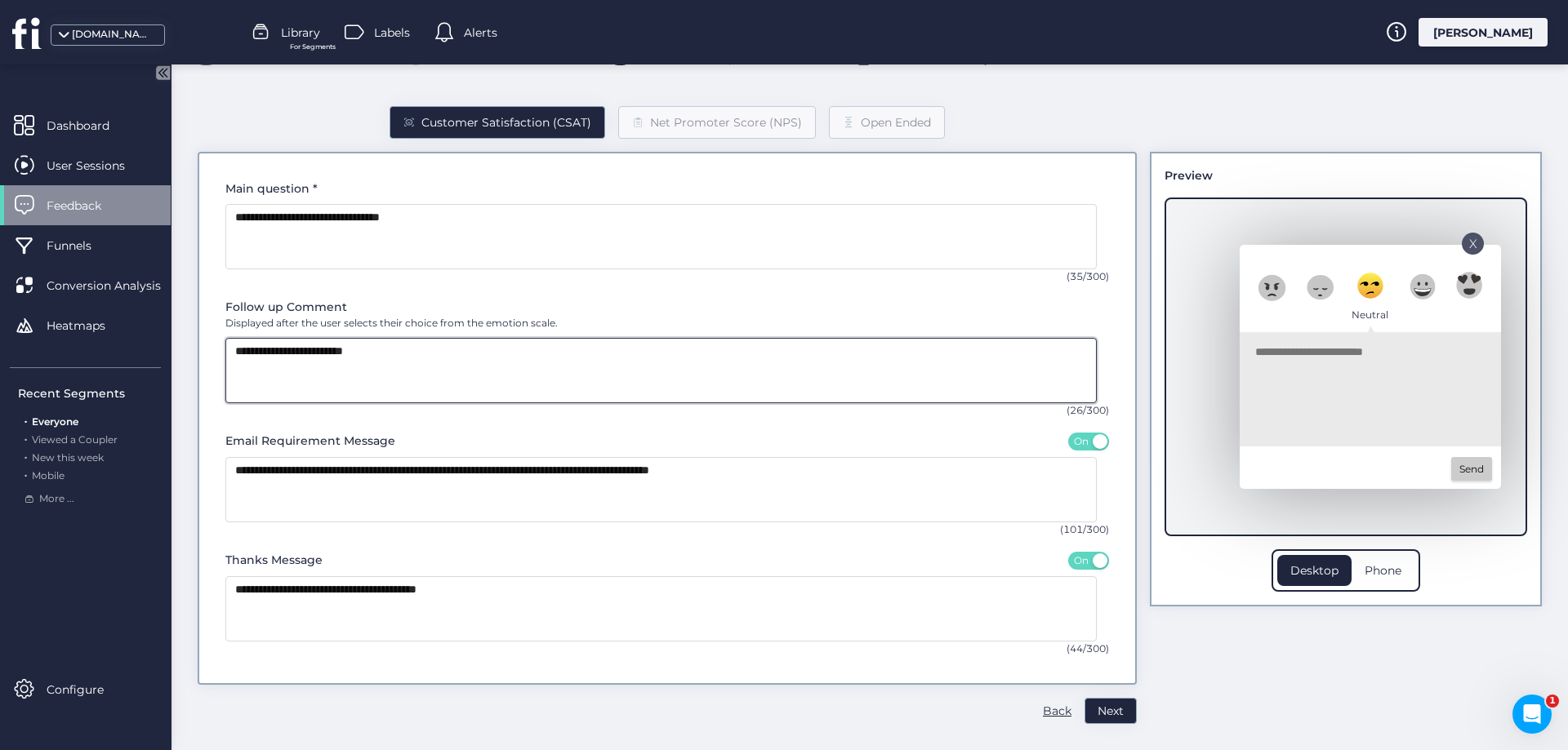
click at [301, 349] on textarea at bounding box center [661, 370] width 872 height 65
type textarea "**********"
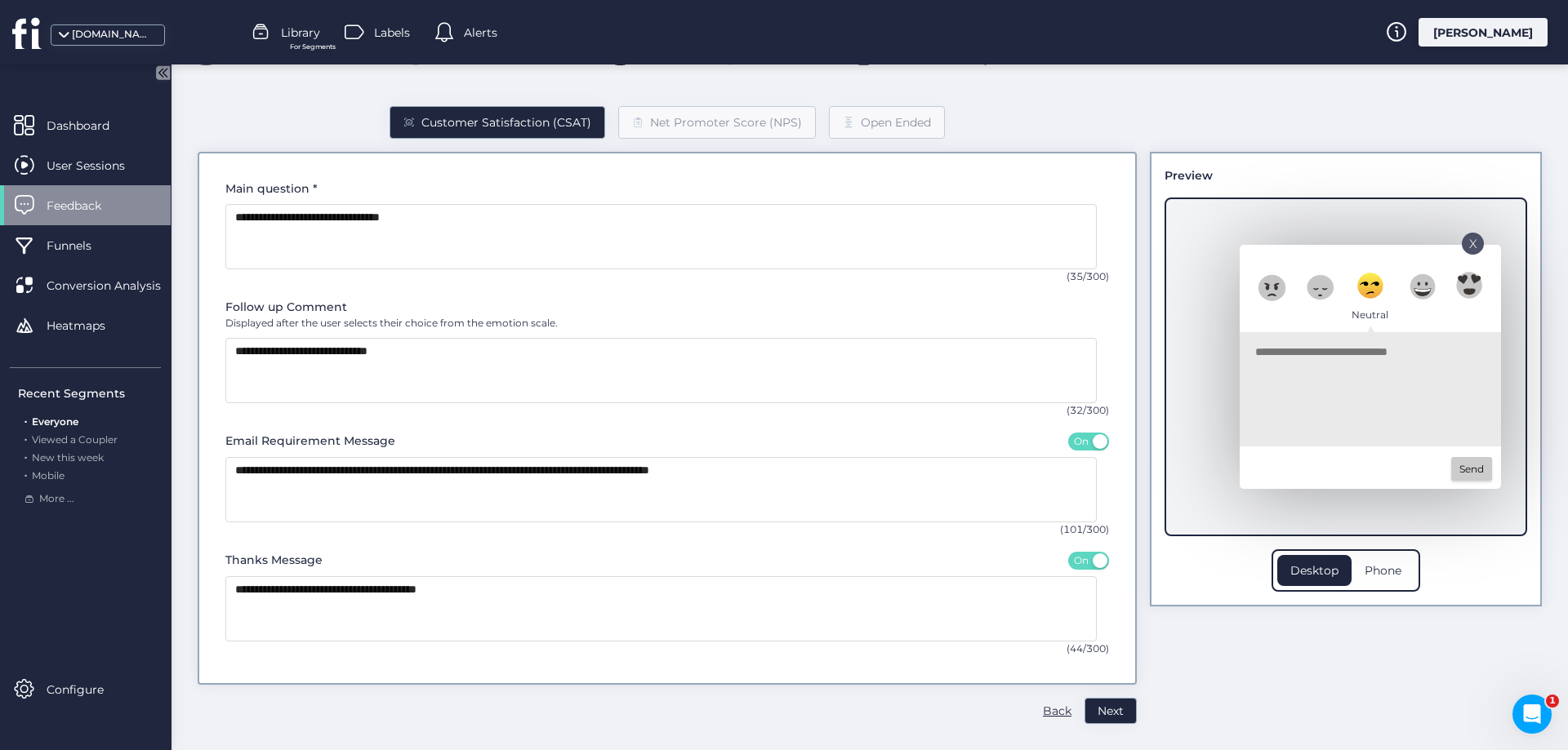
click at [1311, 282] on ellipse at bounding box center [1321, 288] width 26 height 25
click at [1359, 286] on circle at bounding box center [1371, 285] width 26 height 26
click at [1334, 364] on textarea at bounding box center [1366, 392] width 222 height 98
type textarea "*********"
click at [1462, 473] on p "Send" at bounding box center [1471, 470] width 41 height 15
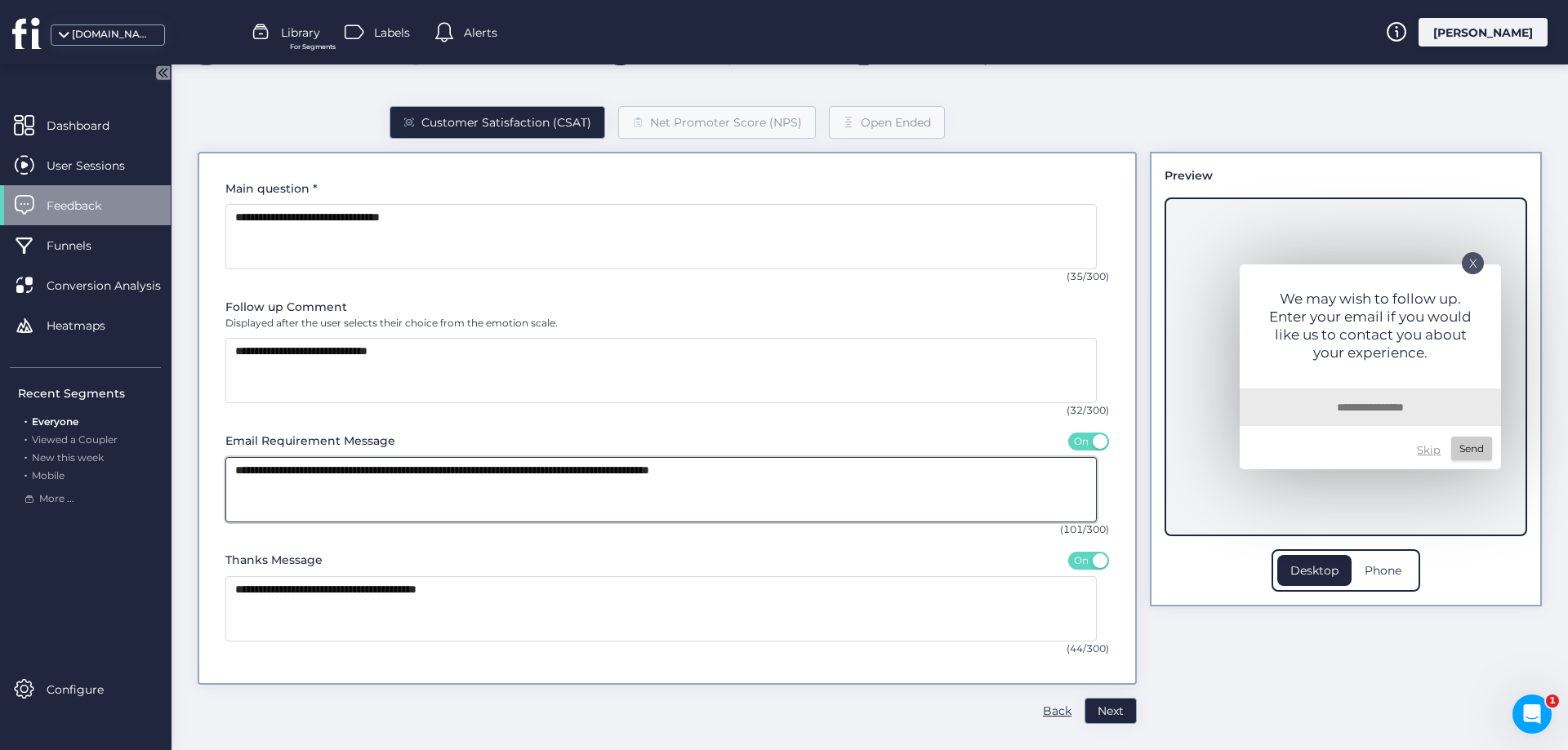
drag, startPoint x: 389, startPoint y: 470, endPoint x: 195, endPoint y: 462, distance: 194.2
click at [195, 462] on div "Name and Description Type and Appearance Steps Targeting Triggers Finalize Cust…" at bounding box center [870, 386] width 1397 height 730
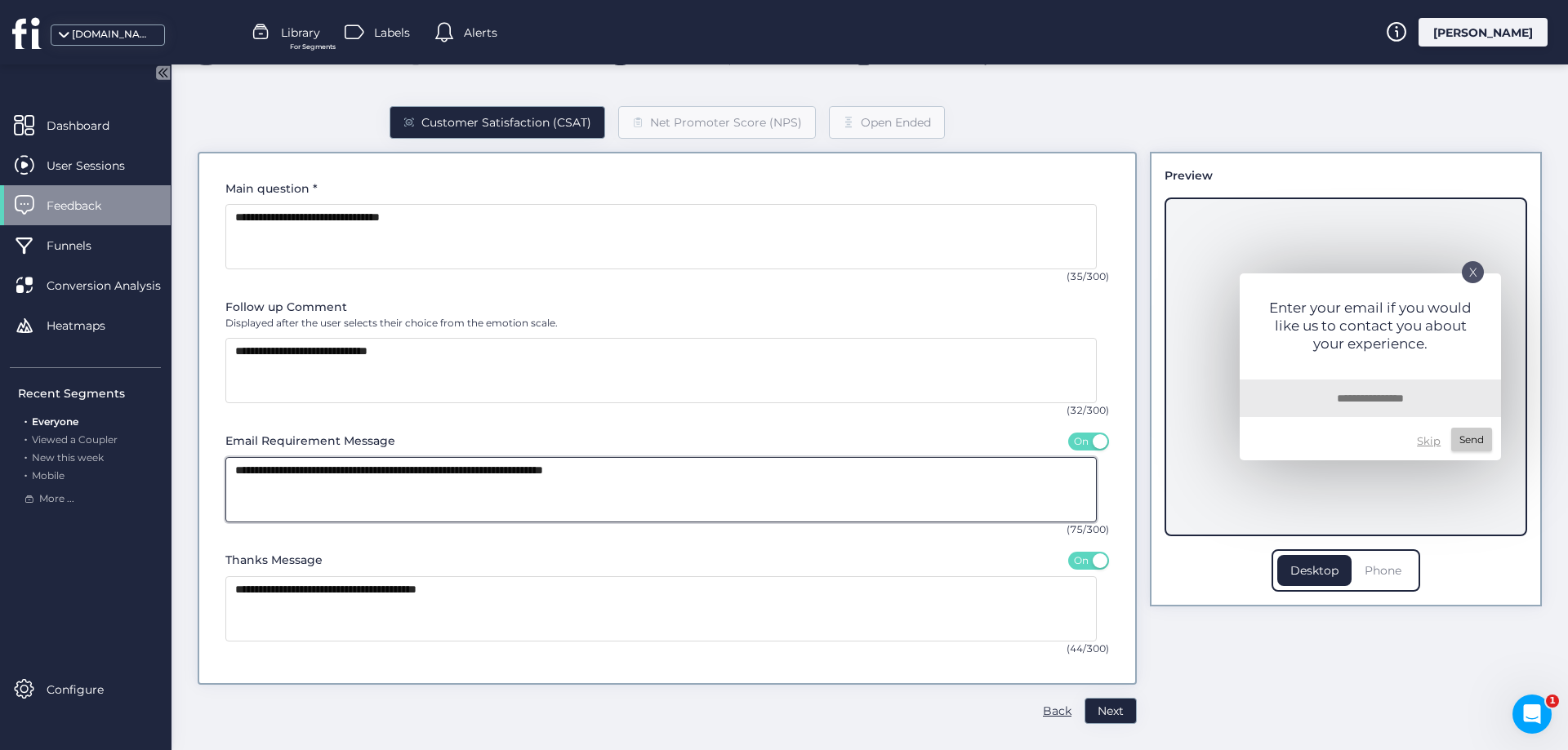
type textarea "**********"
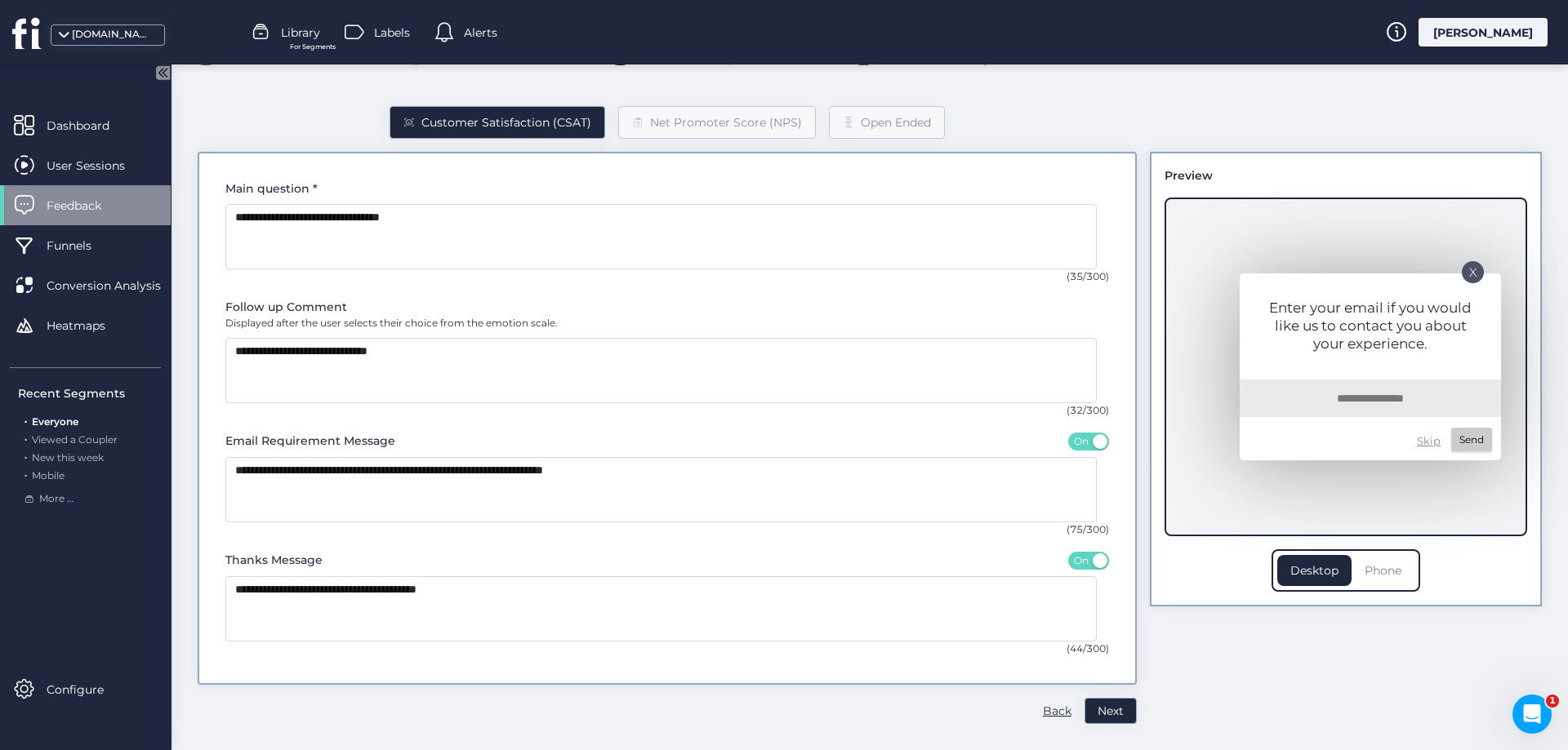
click at [1382, 569] on div "Phone" at bounding box center [1383, 570] width 62 height 31
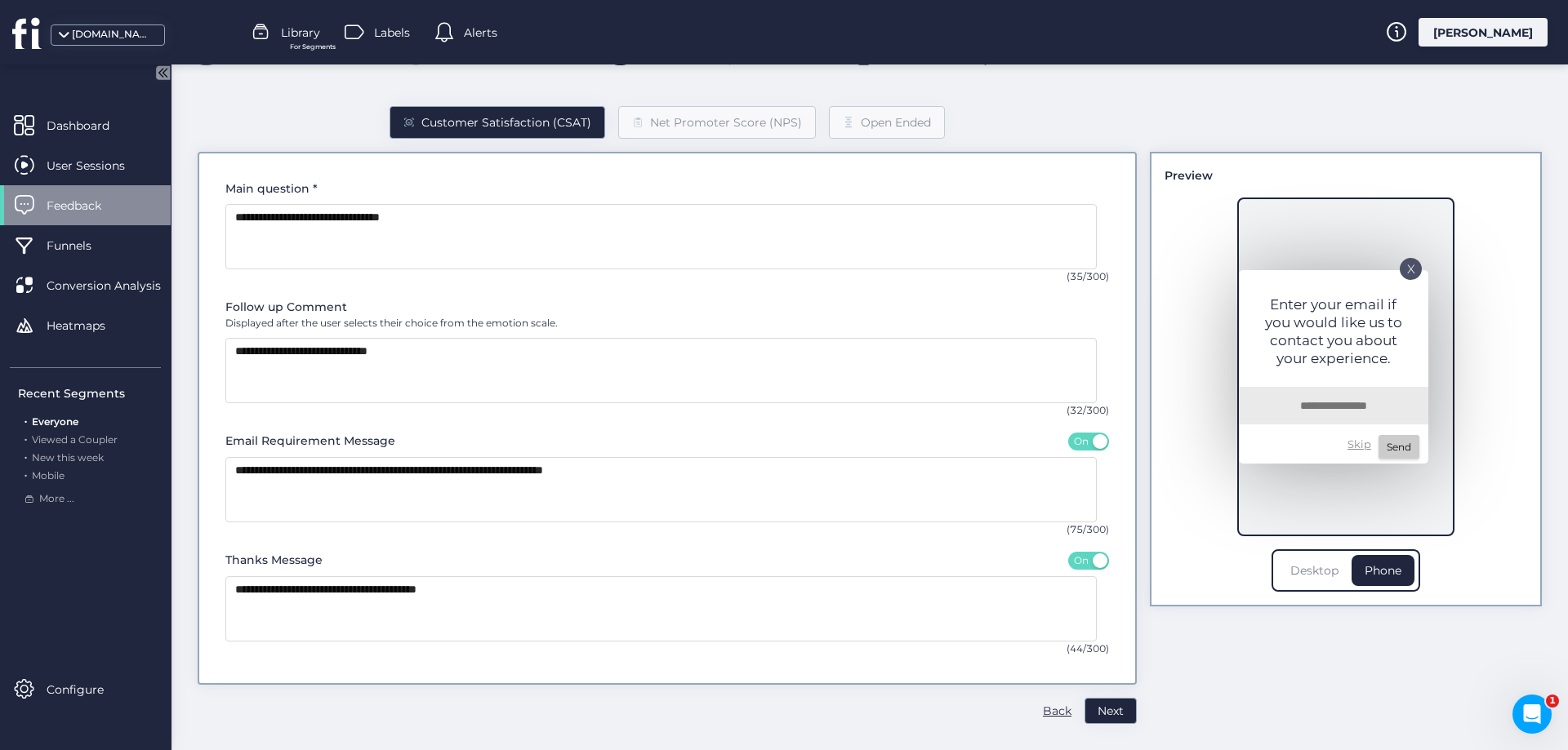
click at [1306, 565] on div "Desktop" at bounding box center [1314, 570] width 75 height 31
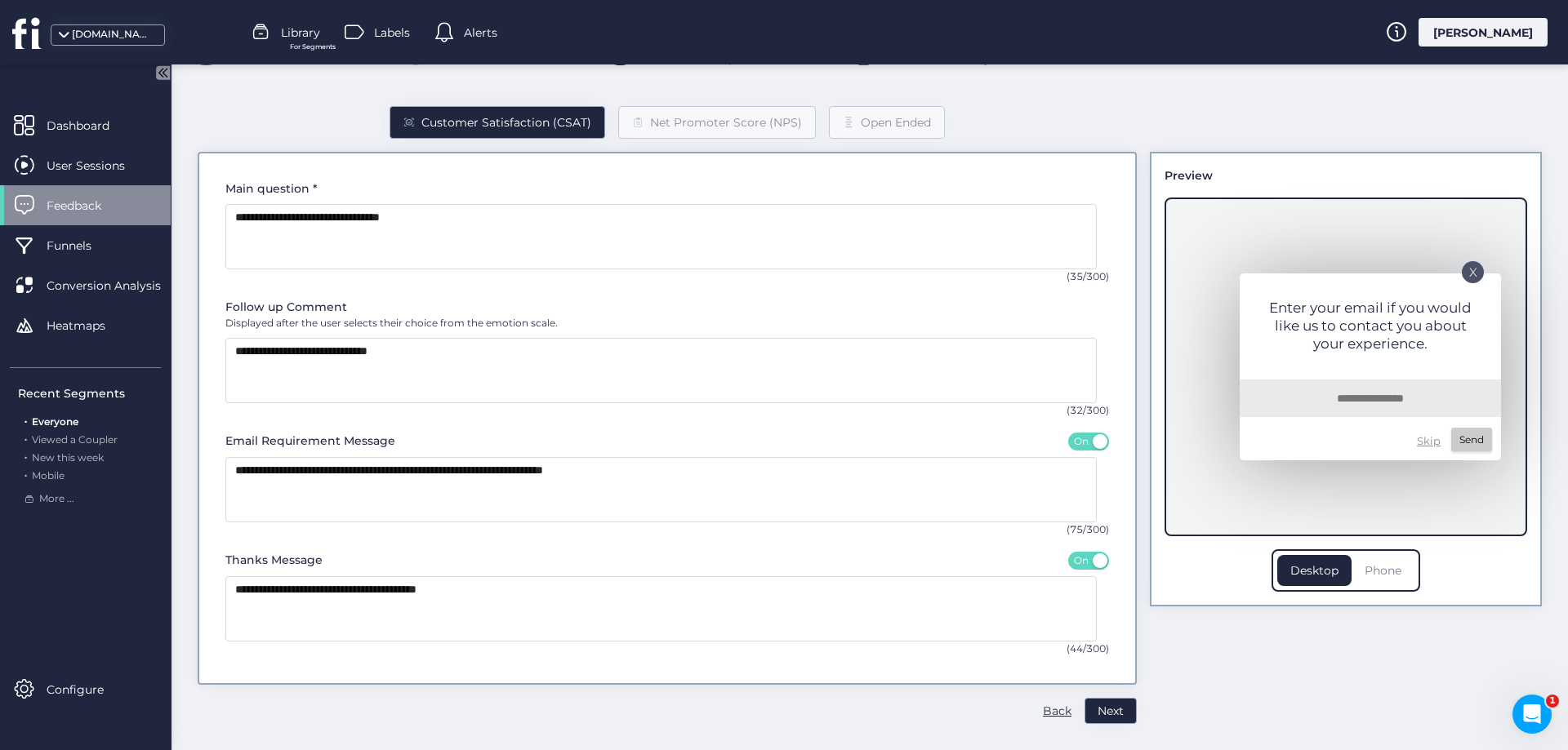
click at [1369, 568] on div "Phone" at bounding box center [1383, 570] width 62 height 31
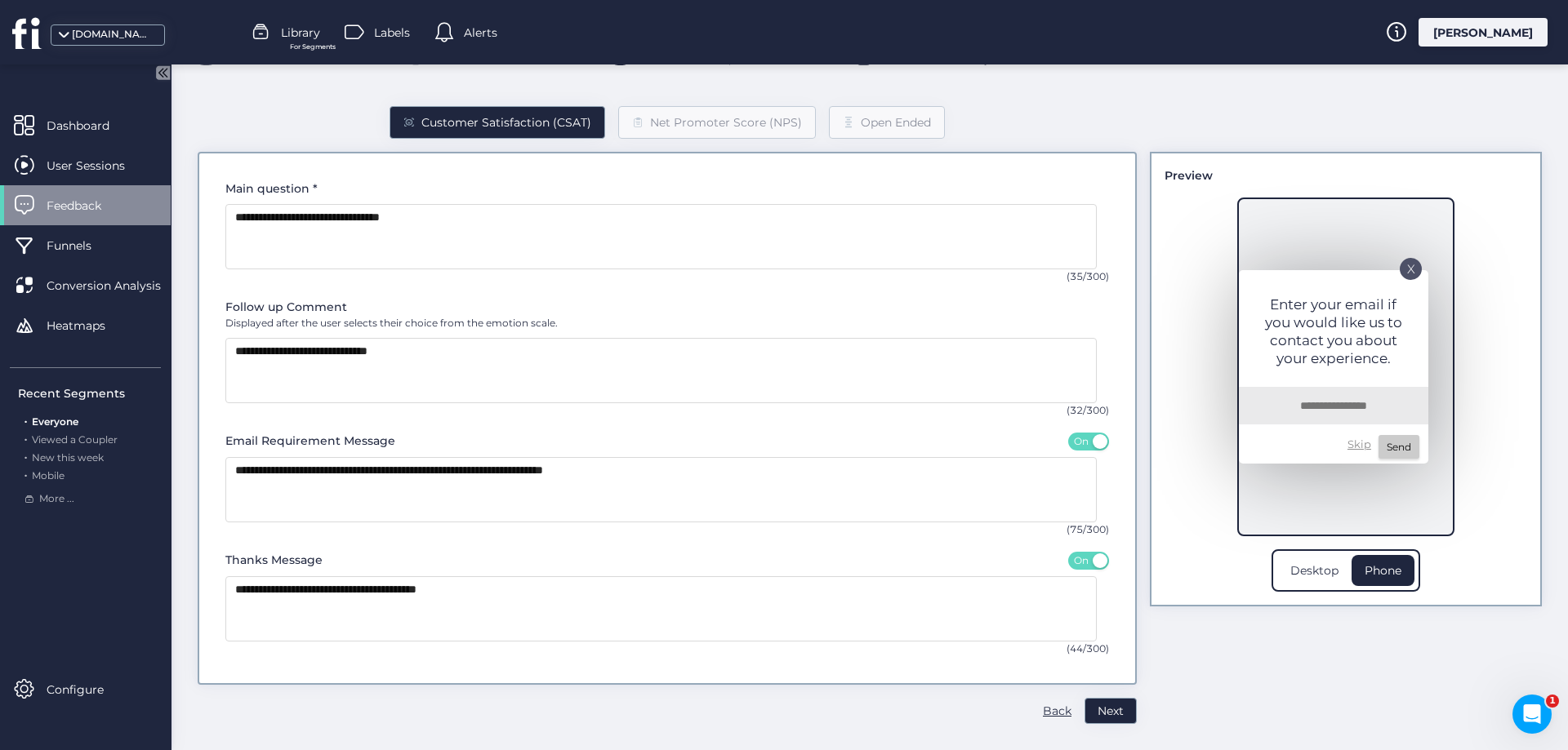
click at [1407, 268] on p "X" at bounding box center [1411, 263] width 9 height 9
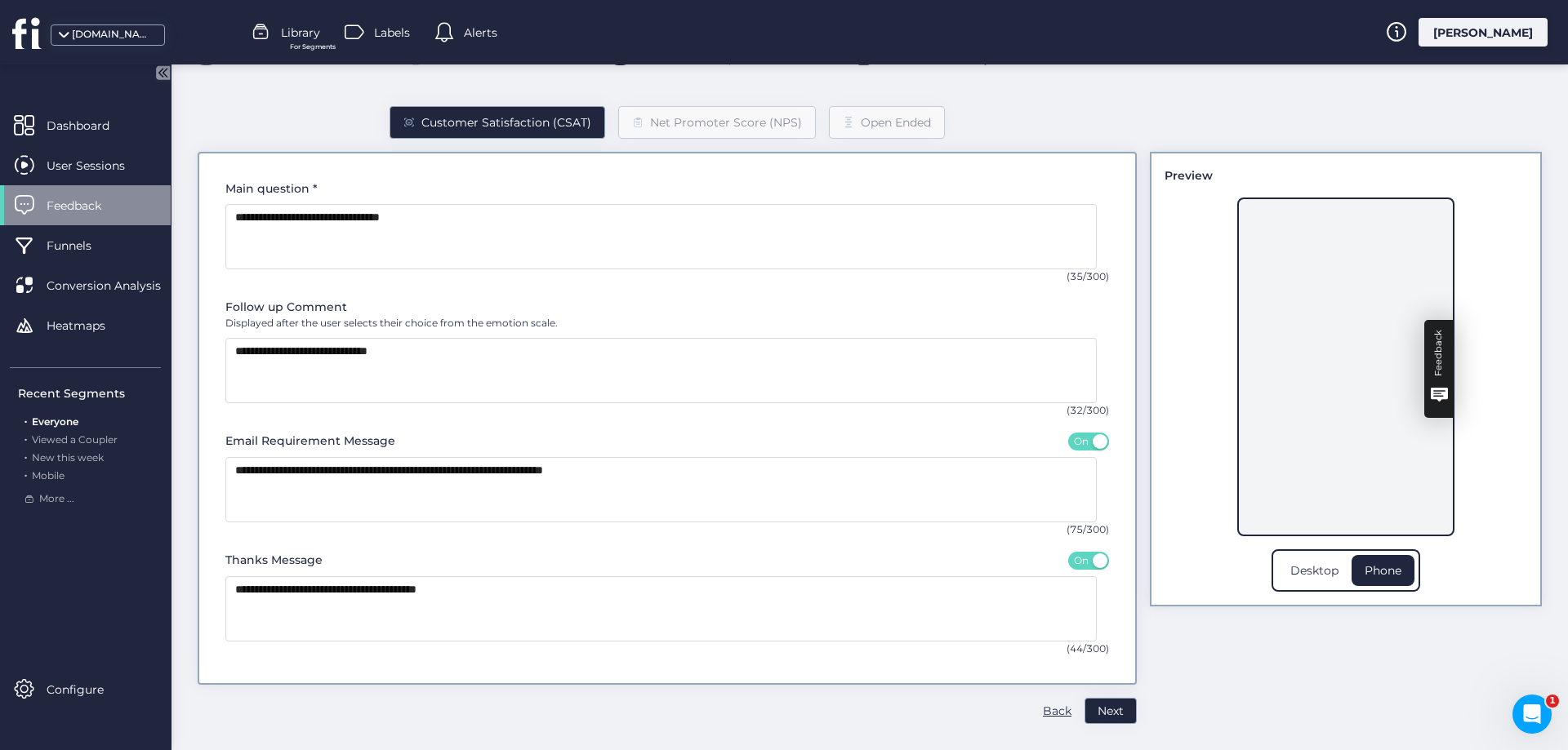
click at [1432, 354] on div "Feedback" at bounding box center [1438, 353] width 20 height 46
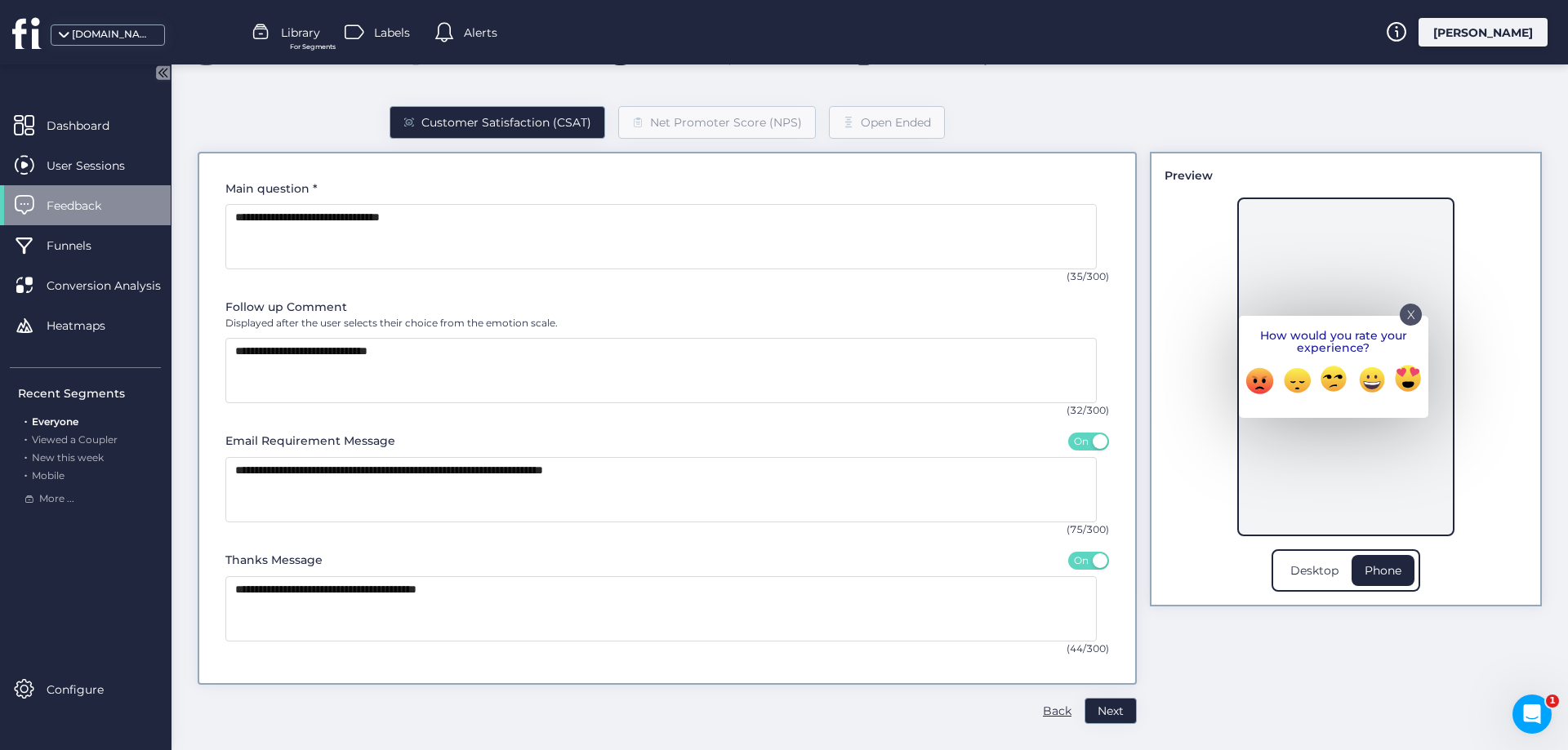
click at [1407, 313] on p "X" at bounding box center [1411, 309] width 9 height 9
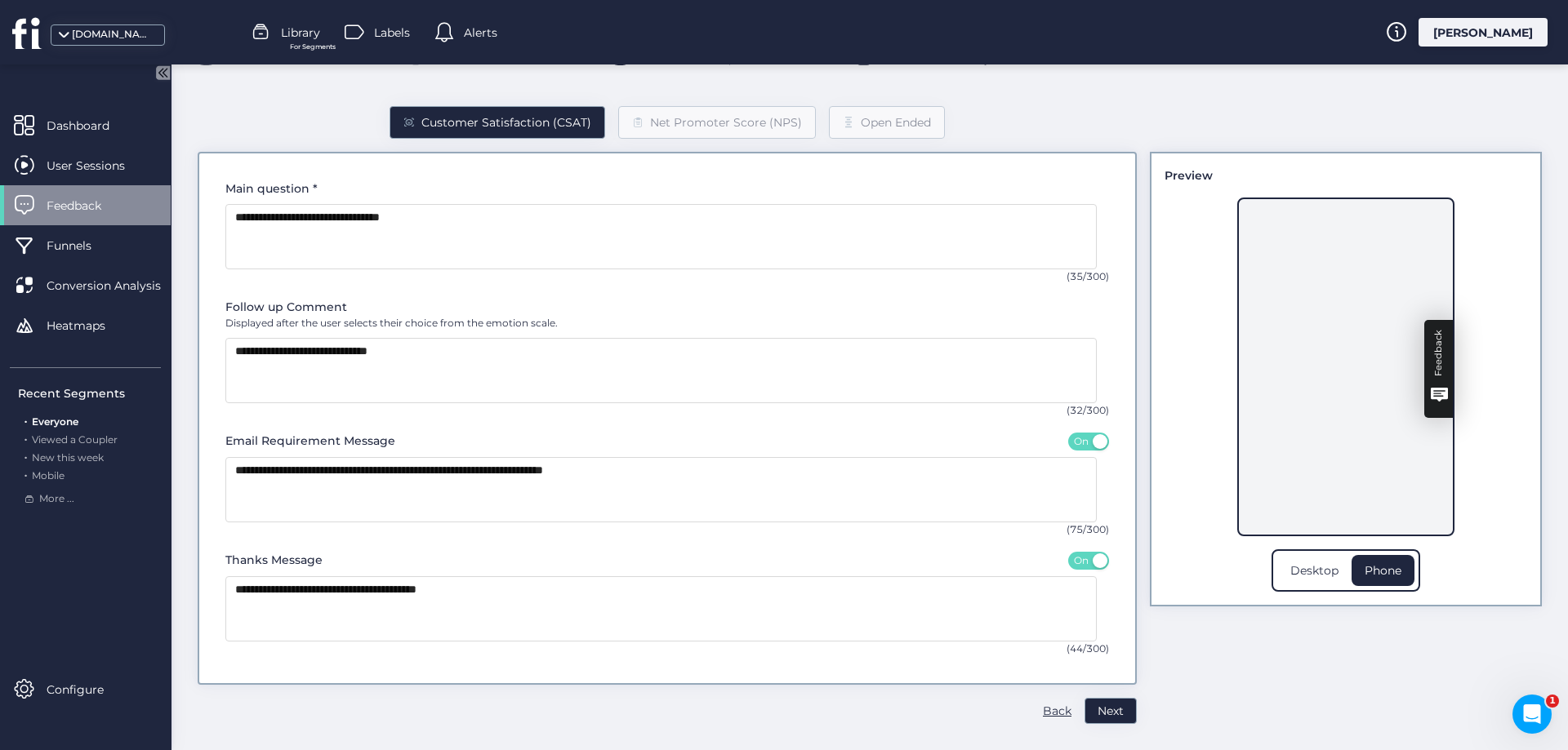
click at [1429, 362] on div "Feedback" at bounding box center [1438, 353] width 20 height 46
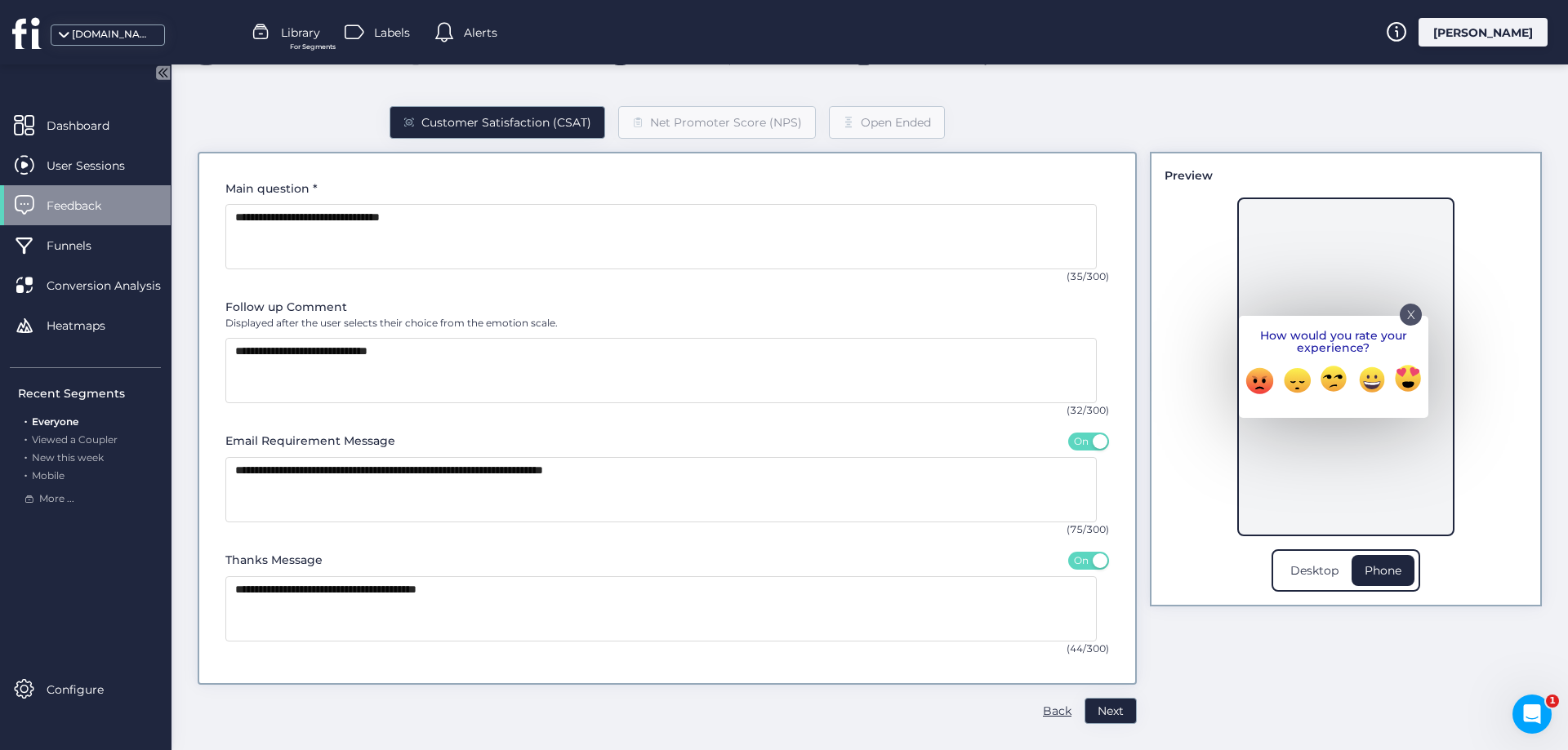
click at [1407, 309] on p "X" at bounding box center [1411, 309] width 9 height 9
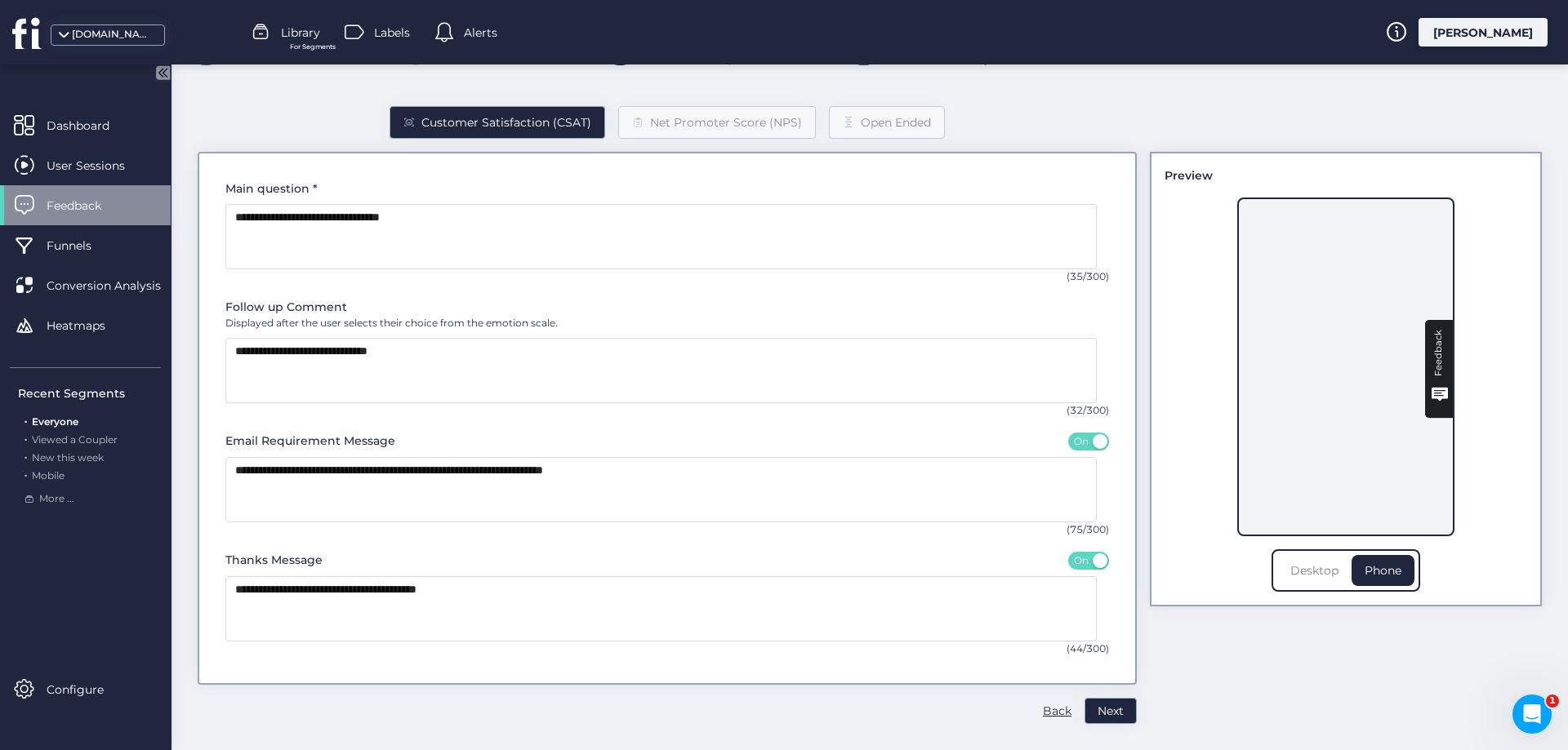
click at [1313, 567] on div "Desktop" at bounding box center [1314, 570] width 75 height 31
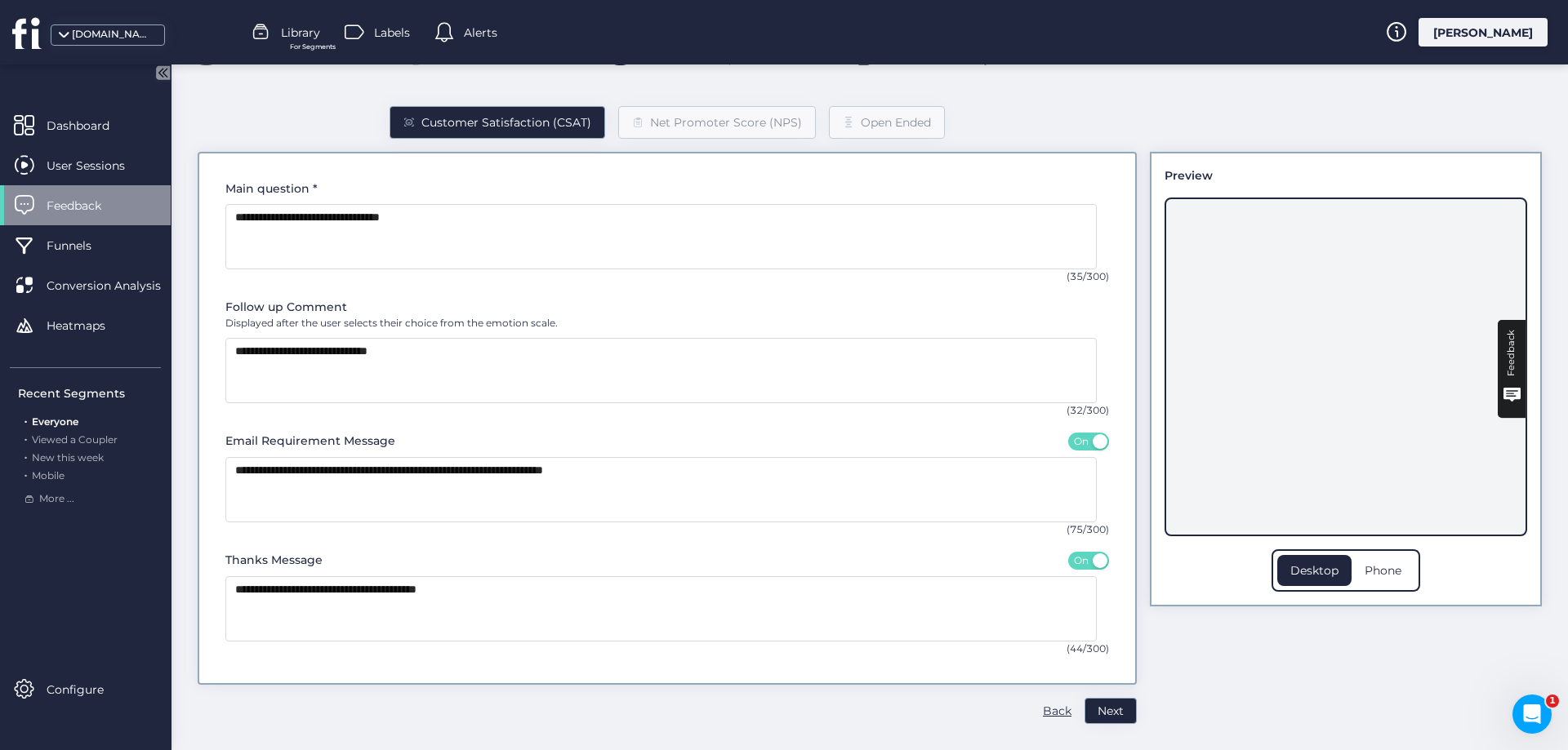
scroll to position [0, 0]
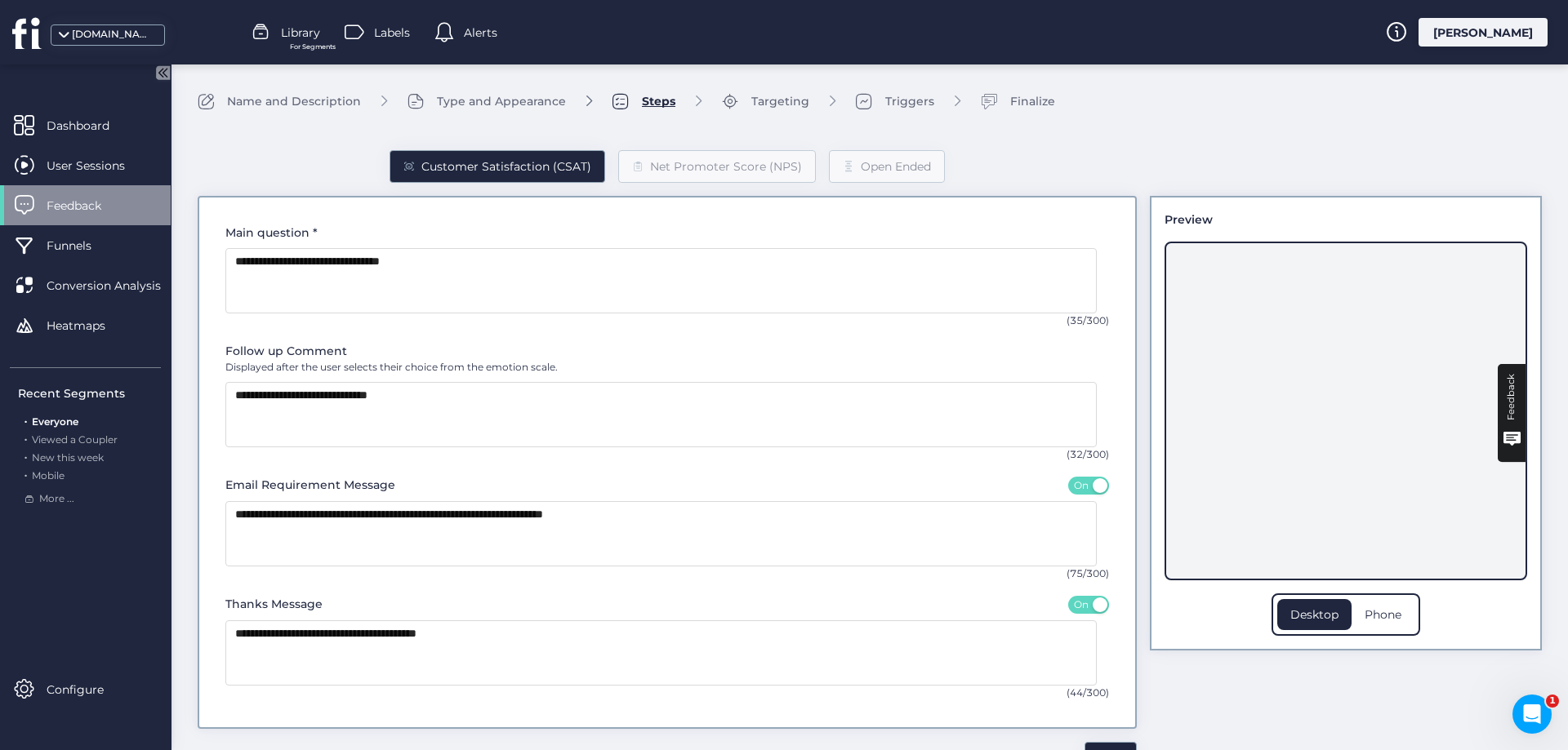
click at [769, 96] on div "Targeting" at bounding box center [780, 101] width 58 height 18
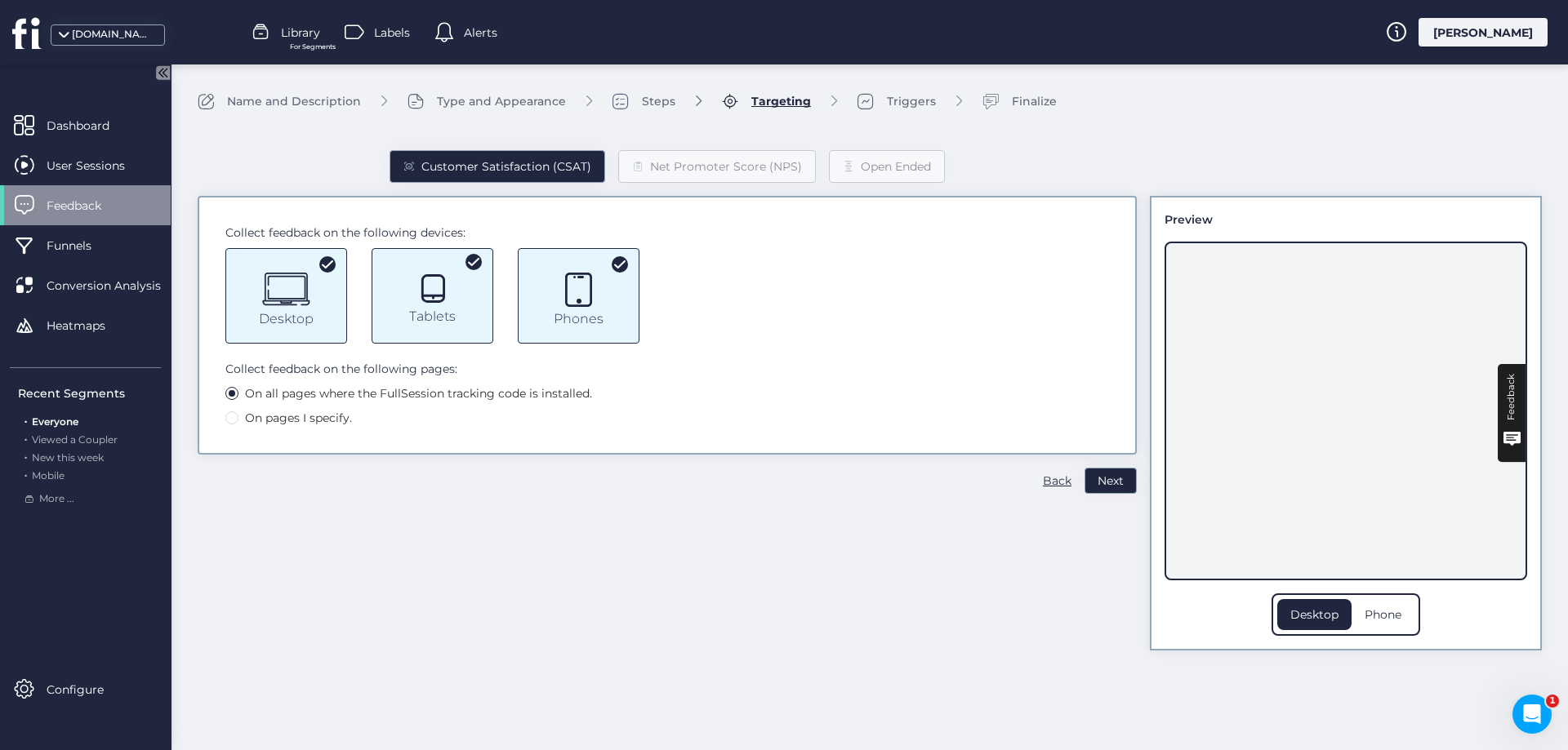
click at [618, 261] on icon at bounding box center [620, 264] width 11 height 9
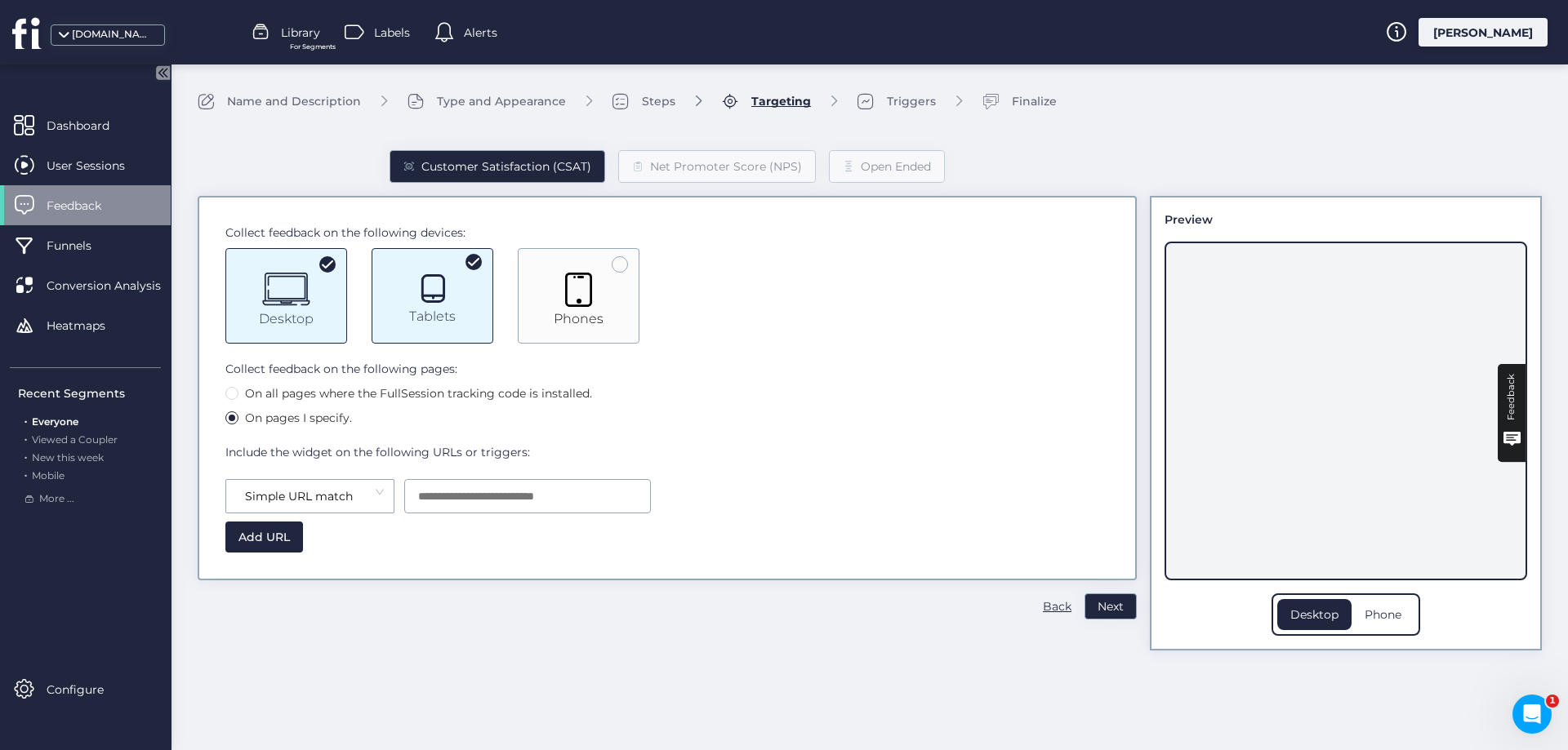
click at [343, 492] on input at bounding box center [304, 493] width 136 height 25
click at [490, 578] on div "Collect feedback on the following devices: Desktop Tablet Tablets Phones Collec…" at bounding box center [667, 388] width 940 height 385
click at [238, 394] on span "On all pages where the FullSession tracking code is installed." at bounding box center [418, 393] width 361 height 18
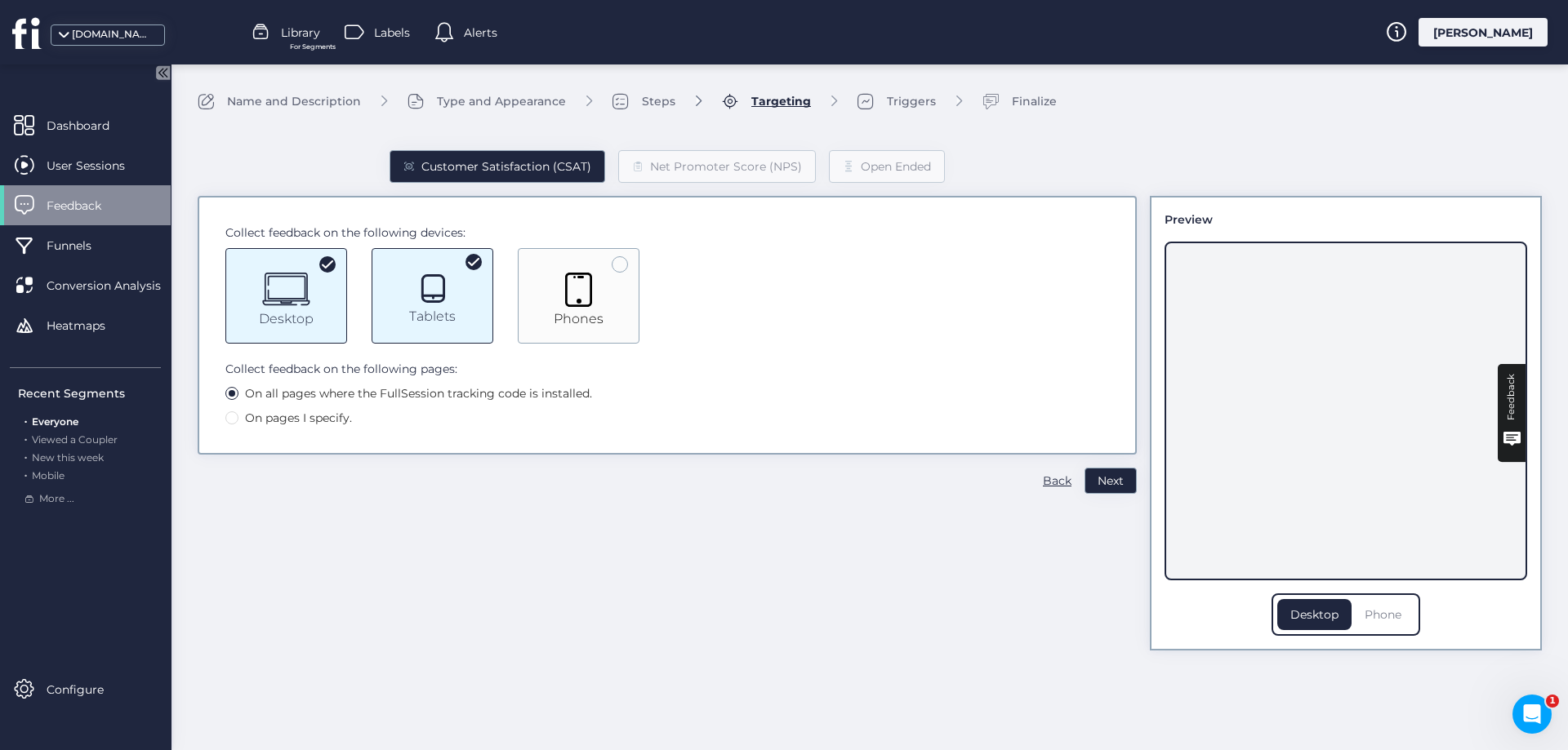
click at [1400, 619] on div "Phone" at bounding box center [1383, 615] width 62 height 31
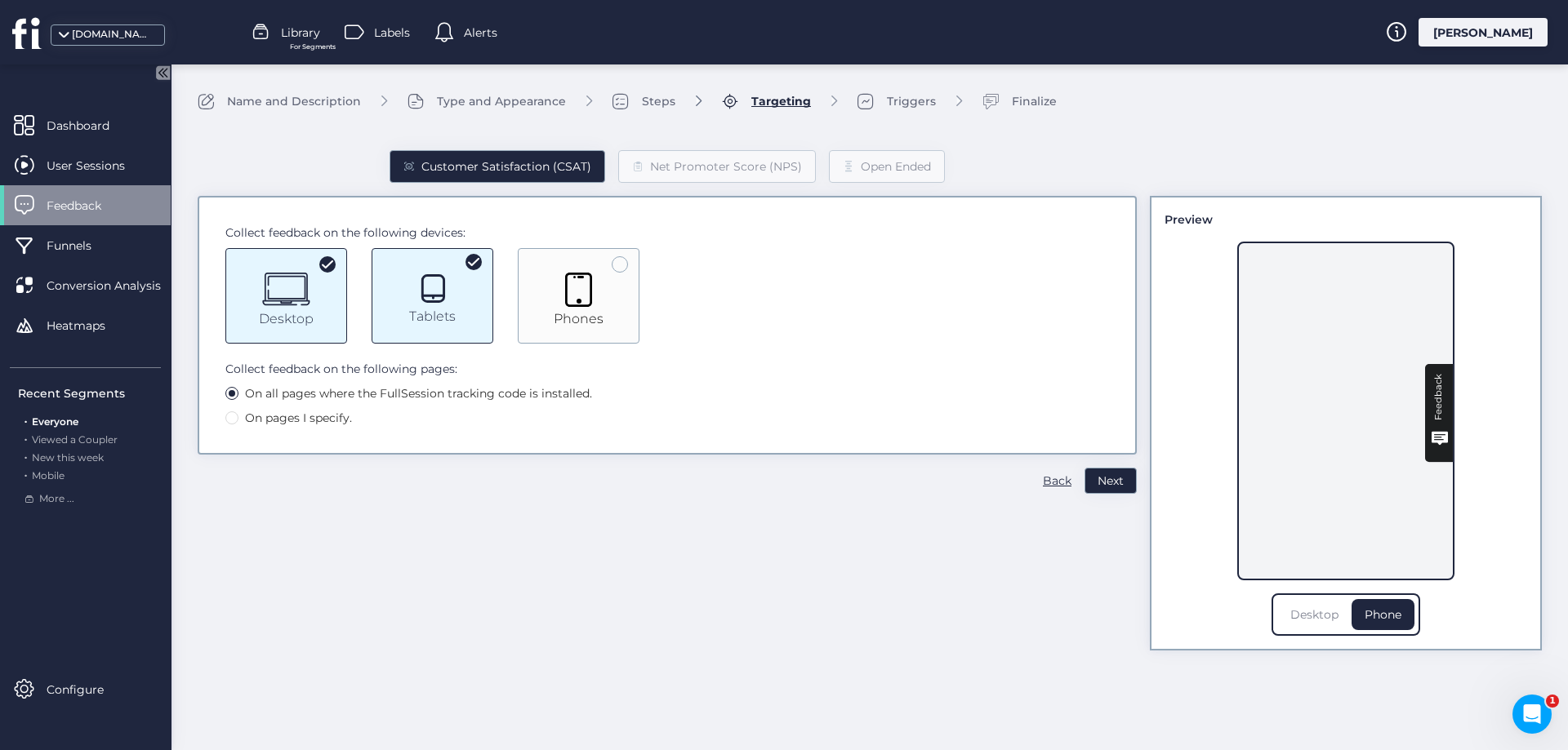
click at [1326, 618] on div "Desktop" at bounding box center [1314, 615] width 75 height 31
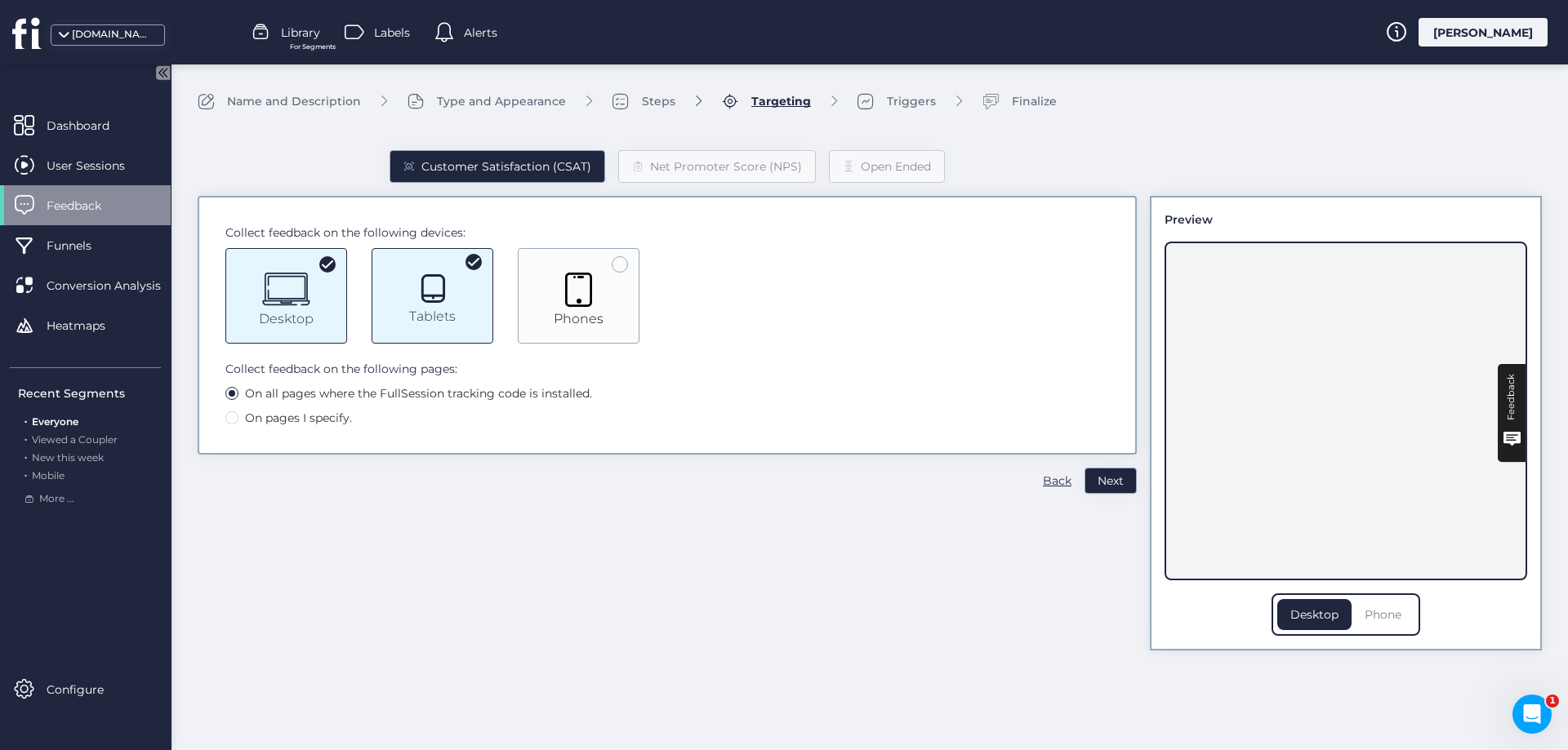
click at [1387, 611] on div "Phone" at bounding box center [1383, 615] width 62 height 31
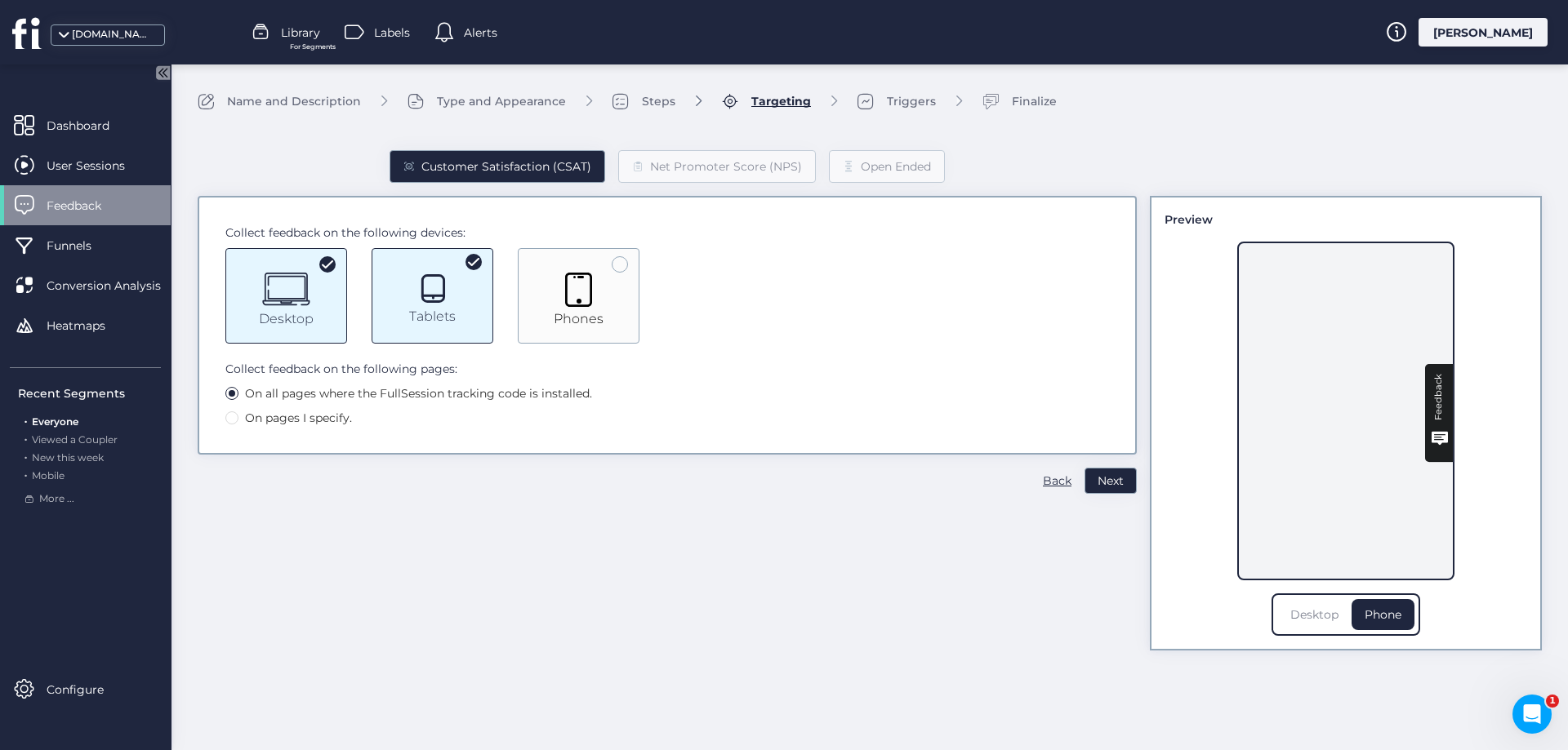
click at [1312, 605] on div "Desktop" at bounding box center [1314, 615] width 75 height 31
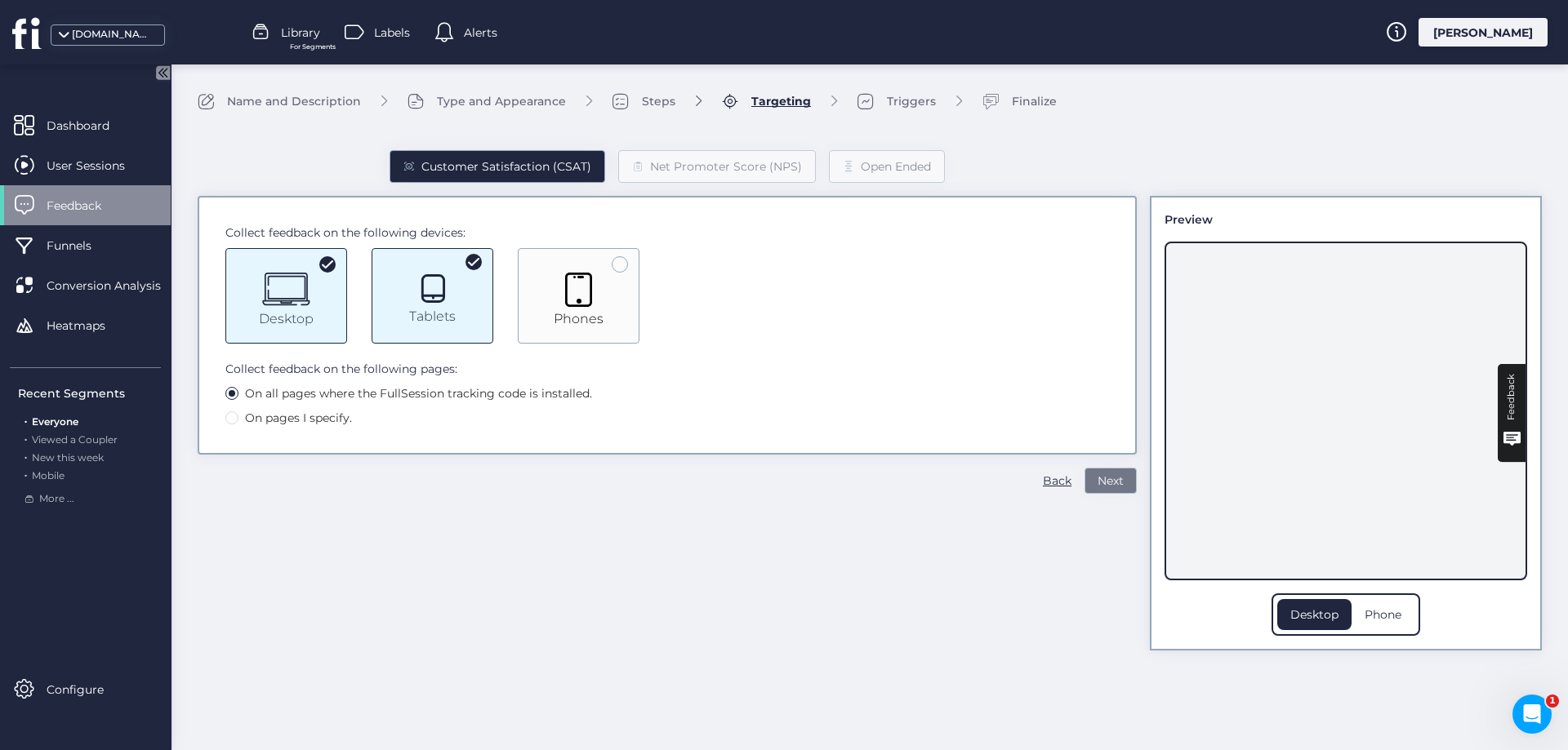
click at [1115, 488] on span "Next" at bounding box center [1111, 480] width 26 height 18
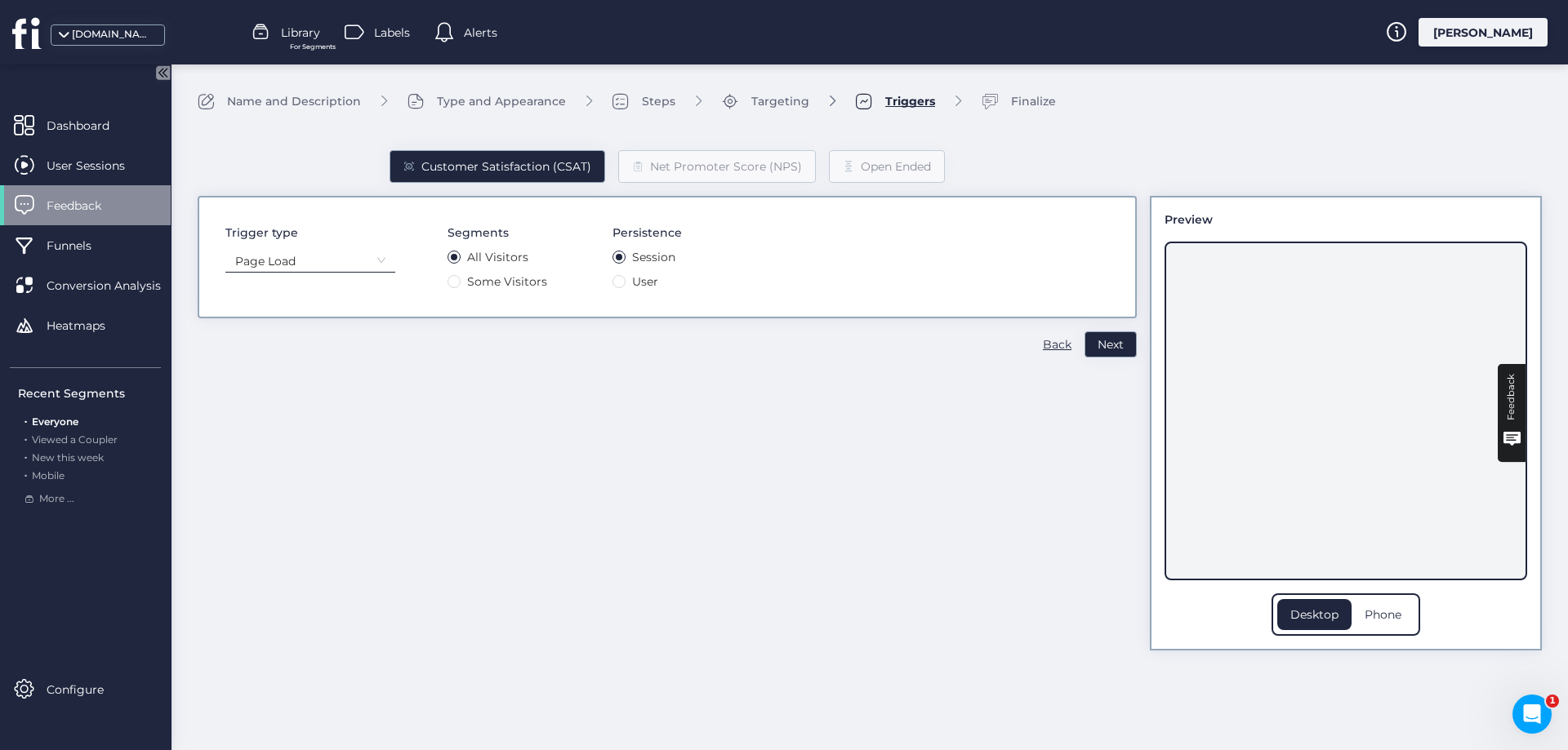
click at [369, 270] on nz-select-item "Page Load" at bounding box center [310, 261] width 150 height 25
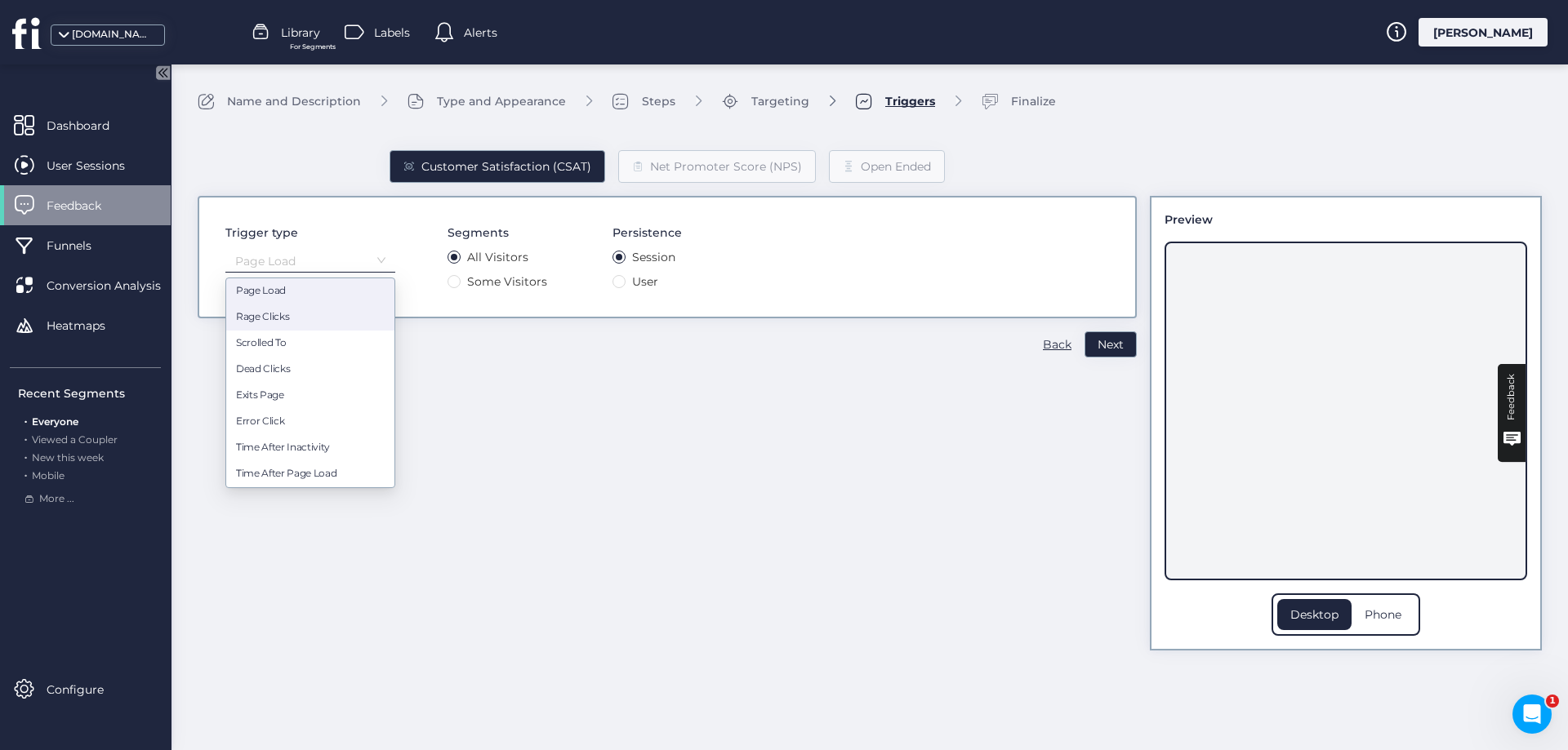
click at [288, 320] on div "Rage Clicks" at bounding box center [309, 318] width 149 height 15
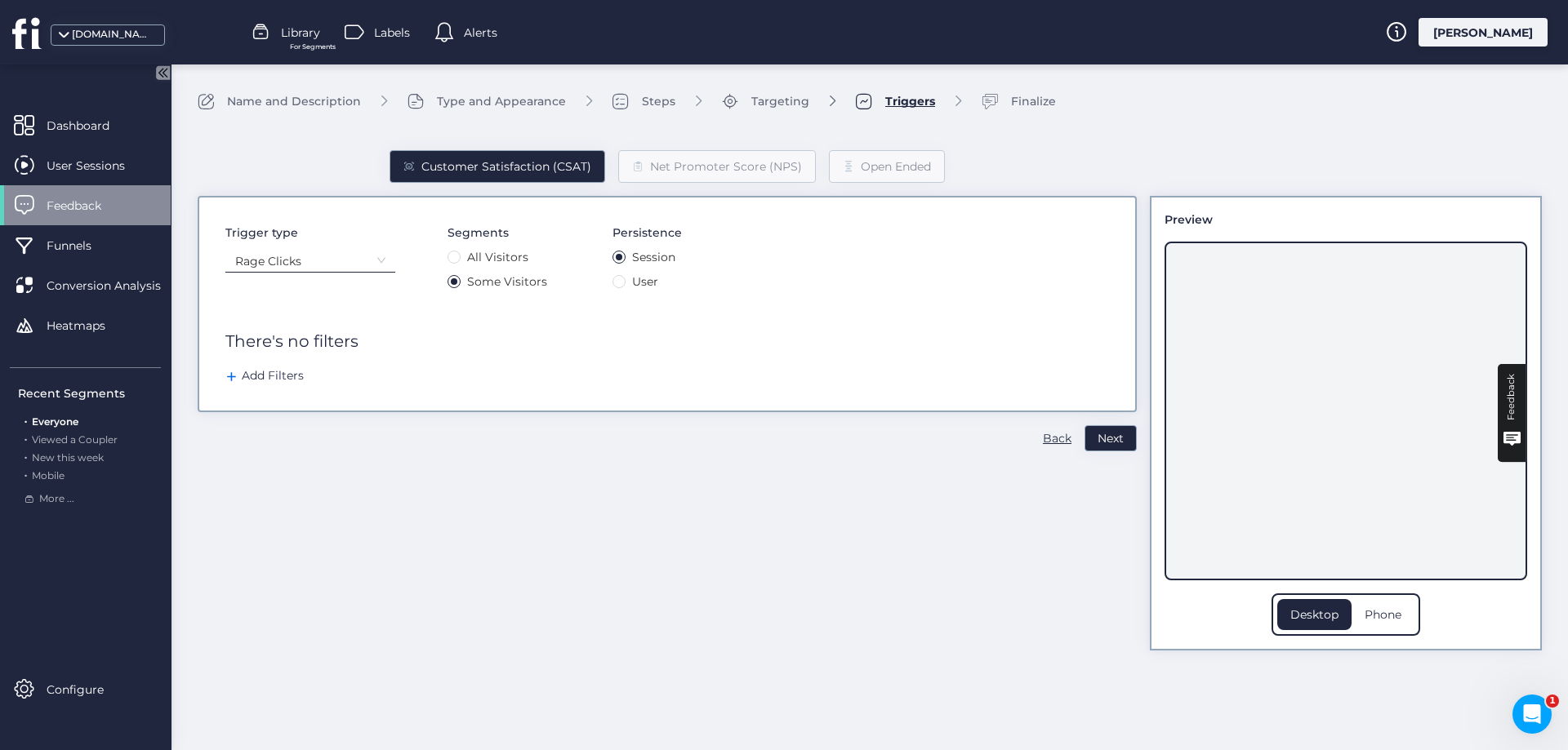
click at [266, 380] on div "Add Filters" at bounding box center [264, 375] width 79 height 18
click at [304, 351] on nz-select-item "Browser" at bounding box center [302, 347] width 131 height 18
click at [349, 537] on div "Customer Satisfaction (CSAT) Net Promoter Score (NPS) Open Ended Trigger type R…" at bounding box center [667, 387] width 940 height 527
click at [425, 338] on nz-select-top-control "Select options" at bounding box center [507, 347] width 261 height 33
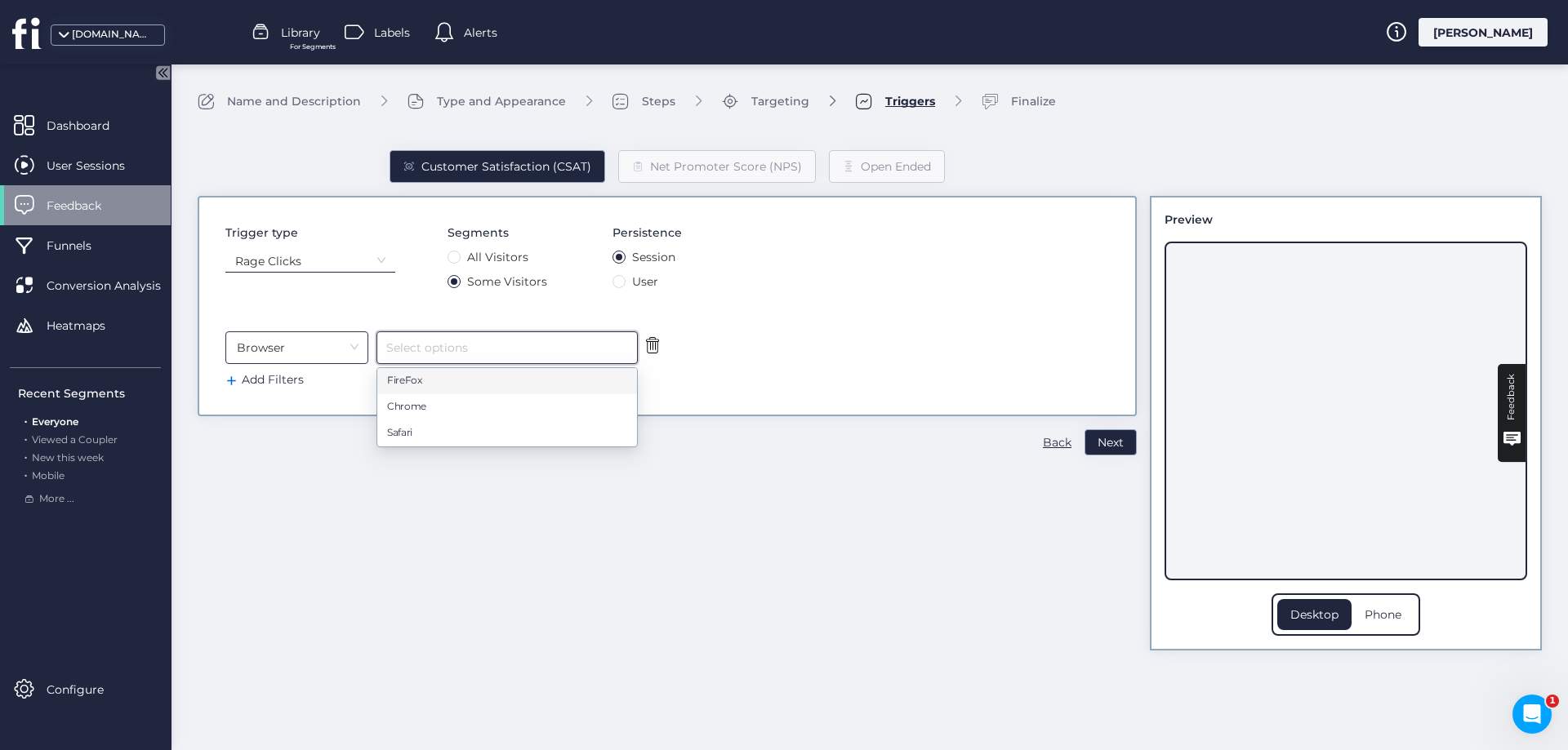
click at [315, 346] on nz-select-item "Browser" at bounding box center [302, 347] width 131 height 18
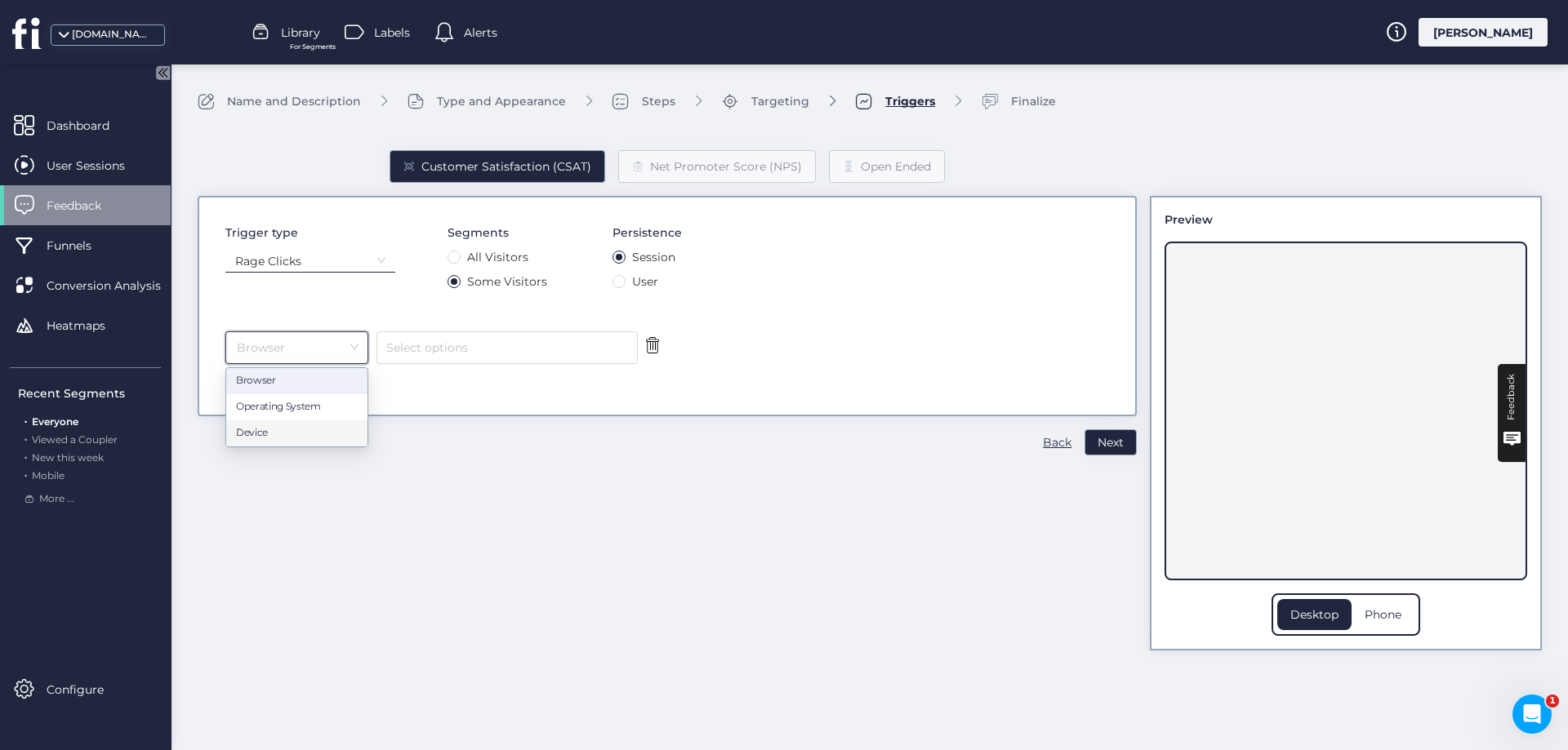
click at [437, 438] on div "Customer Satisfaction (CSAT) Net Promoter Score (NPS) Open Ended Trigger type R…" at bounding box center [667, 387] width 940 height 527
click at [431, 354] on nz-select-top-control "Select options" at bounding box center [507, 347] width 261 height 33
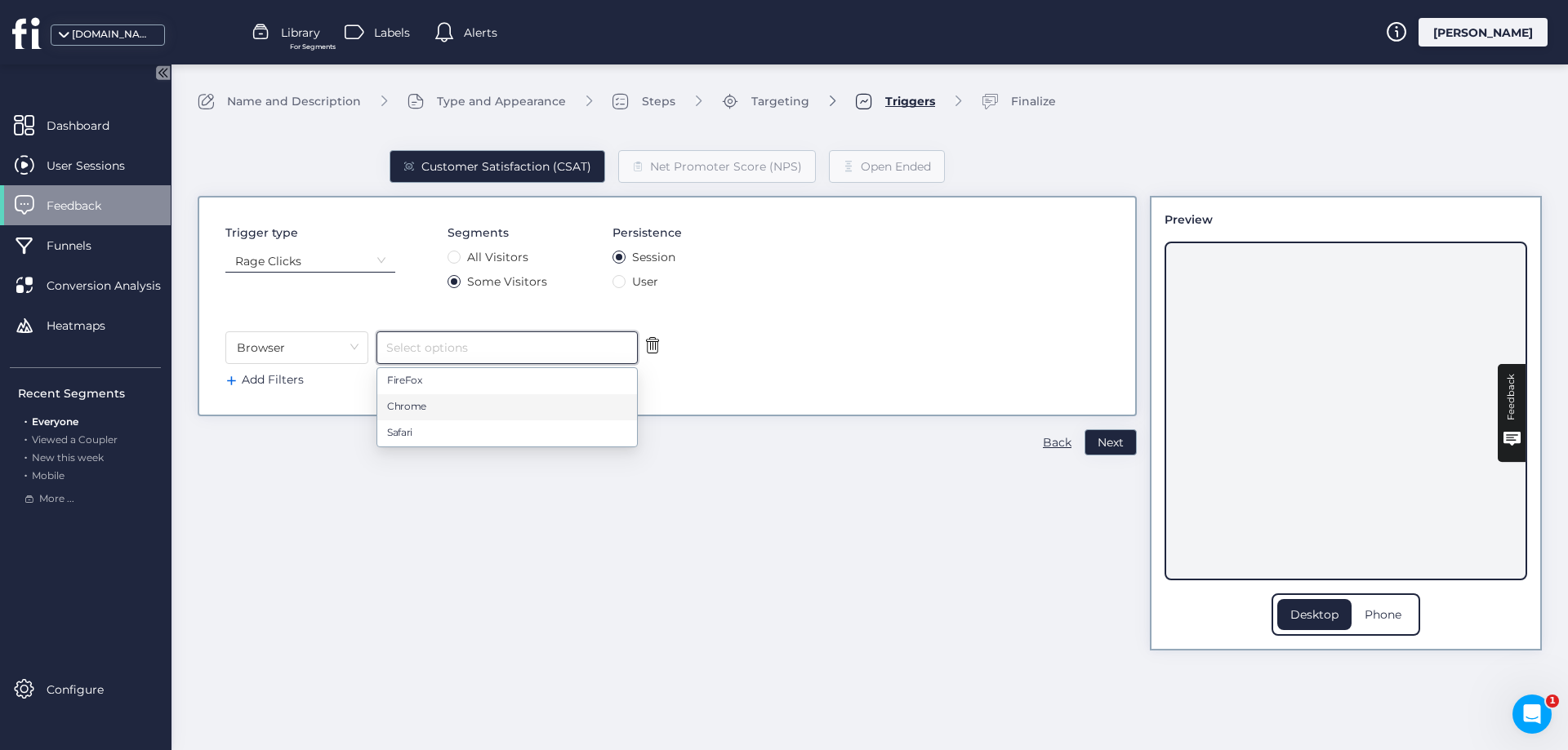
click at [749, 434] on div "Customer Satisfaction (CSAT) Net Promoter Score (NPS) Open Ended Trigger type R…" at bounding box center [667, 387] width 940 height 527
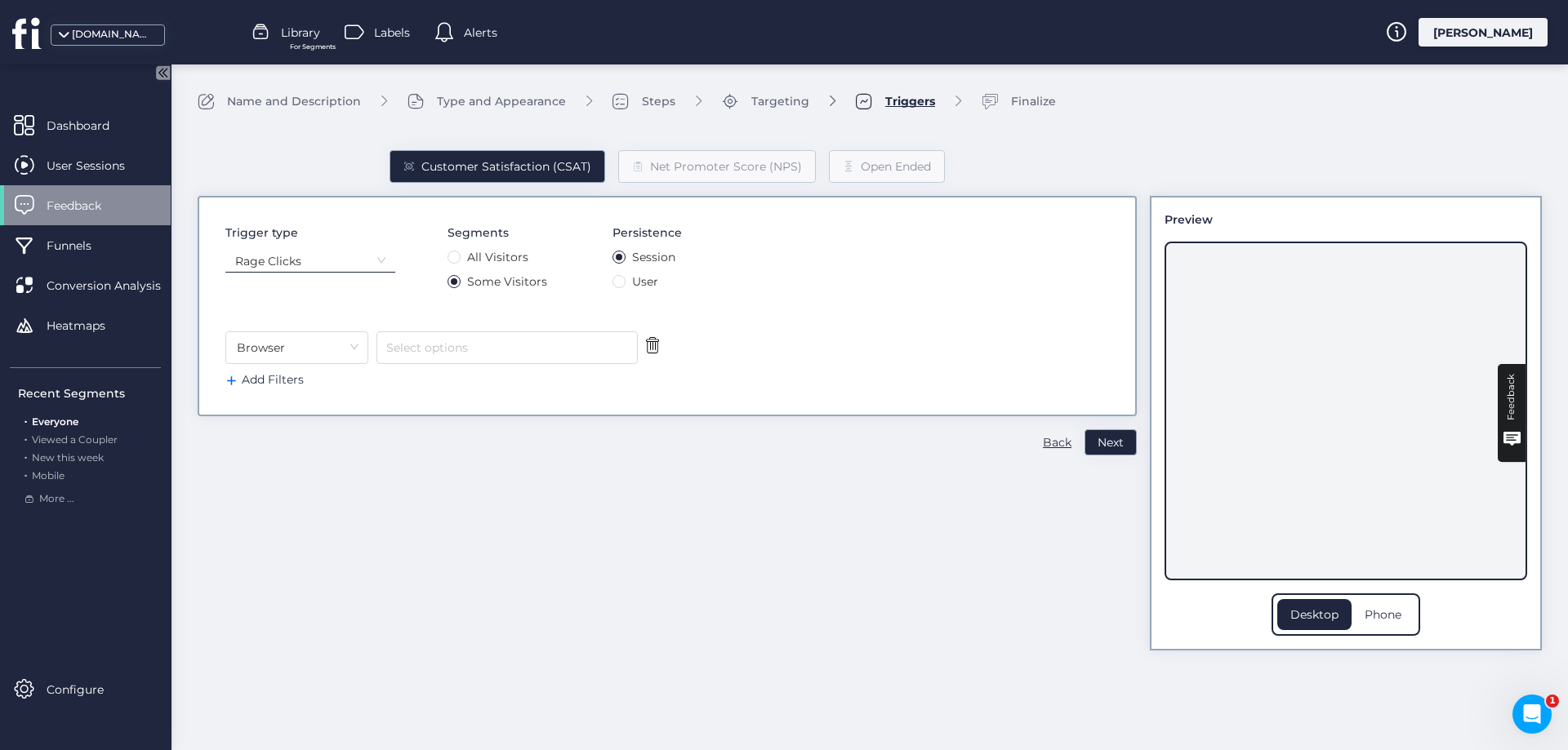
click at [651, 339] on icon at bounding box center [653, 344] width 13 height 16
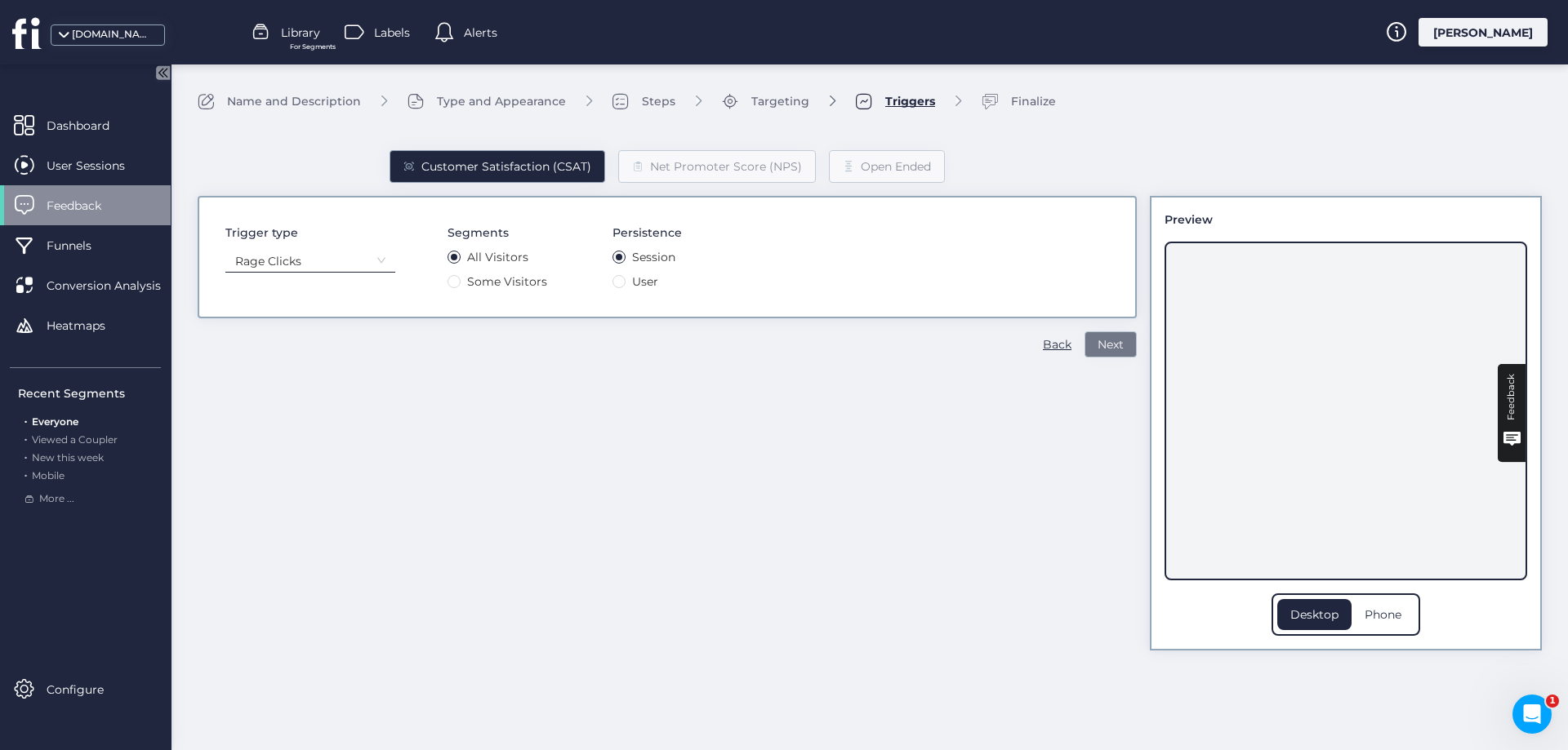
click at [1115, 344] on span "Next" at bounding box center [1111, 344] width 26 height 18
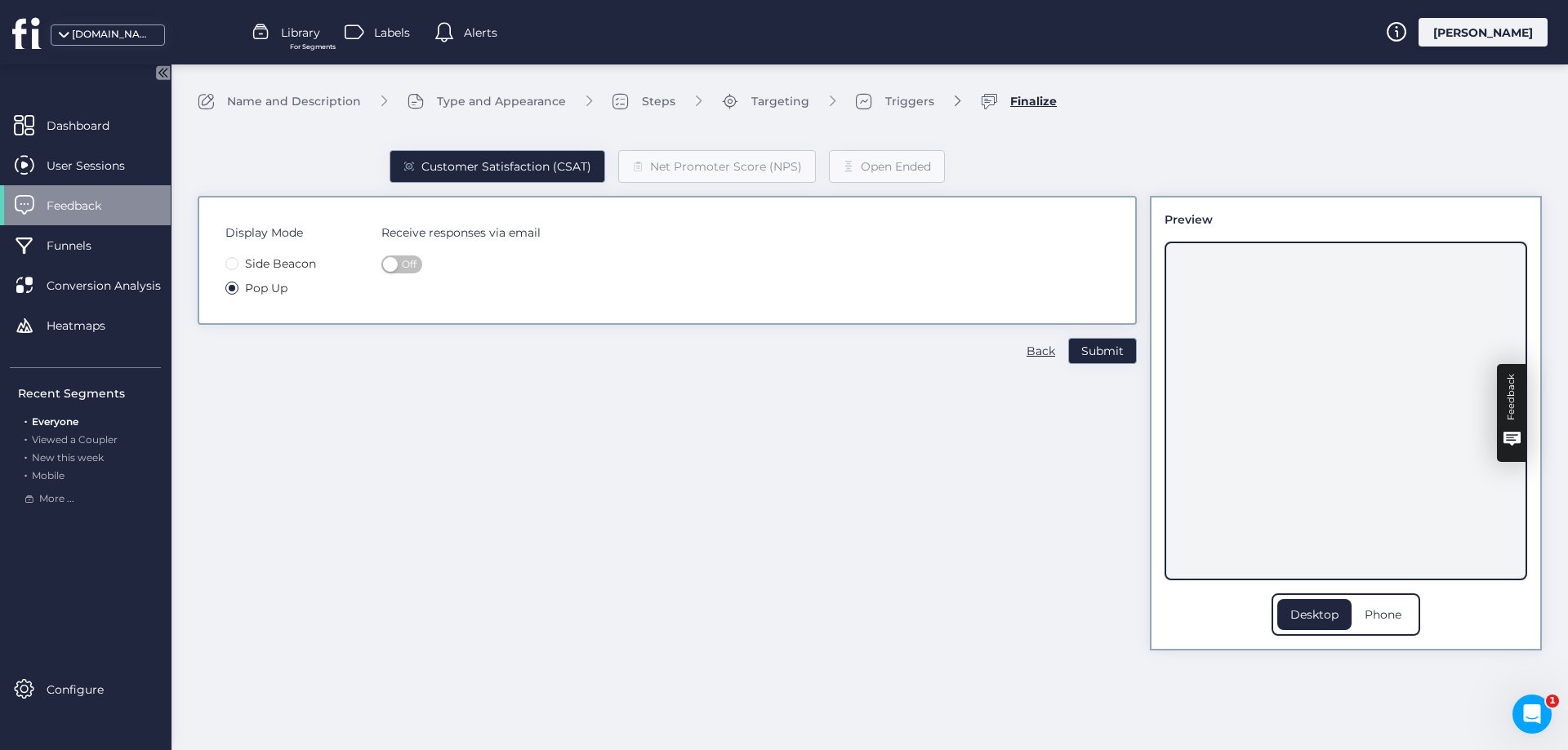
click at [1518, 395] on div "Feedback" at bounding box center [1511, 396] width 20 height 46
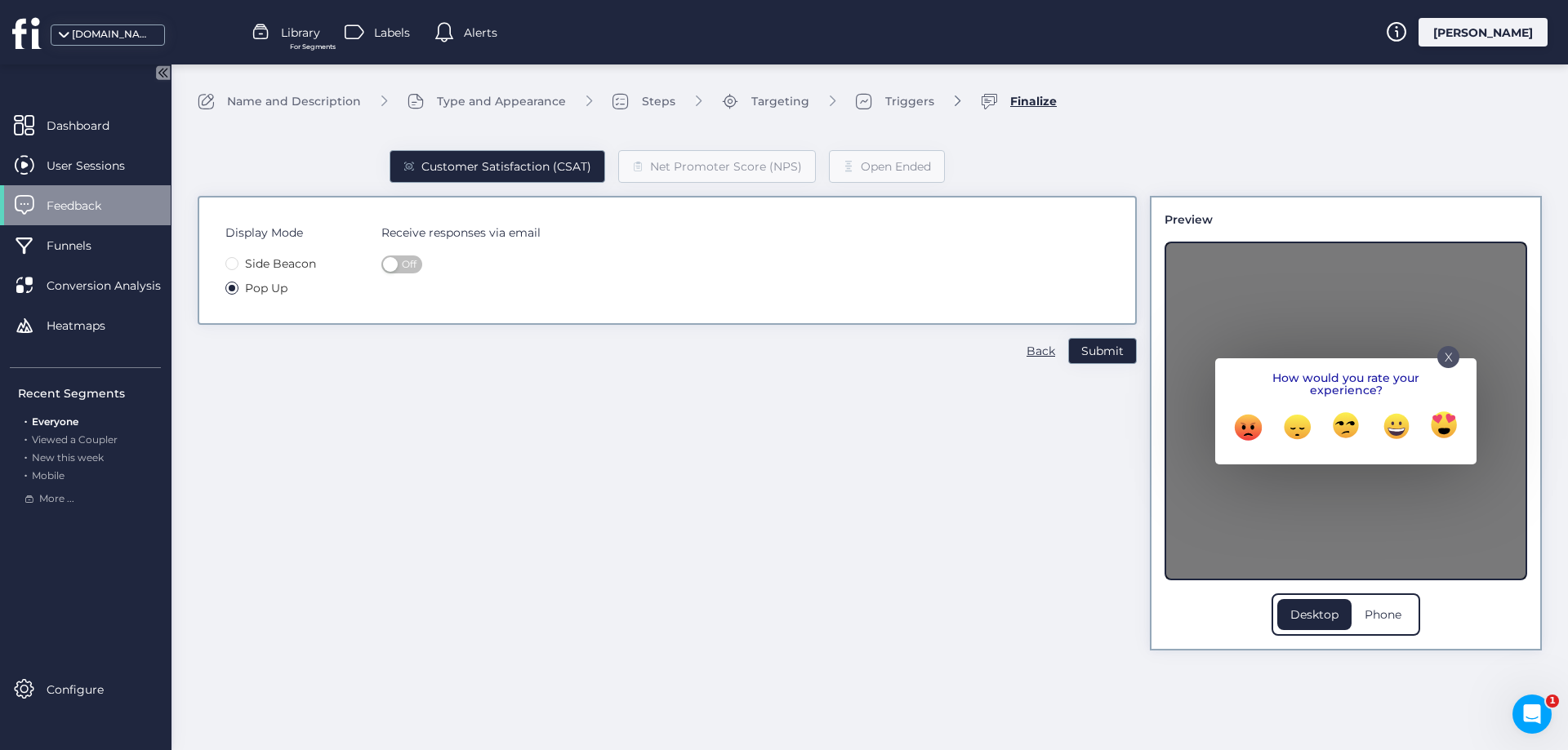
click at [1446, 355] on p "X" at bounding box center [1449, 352] width 9 height 9
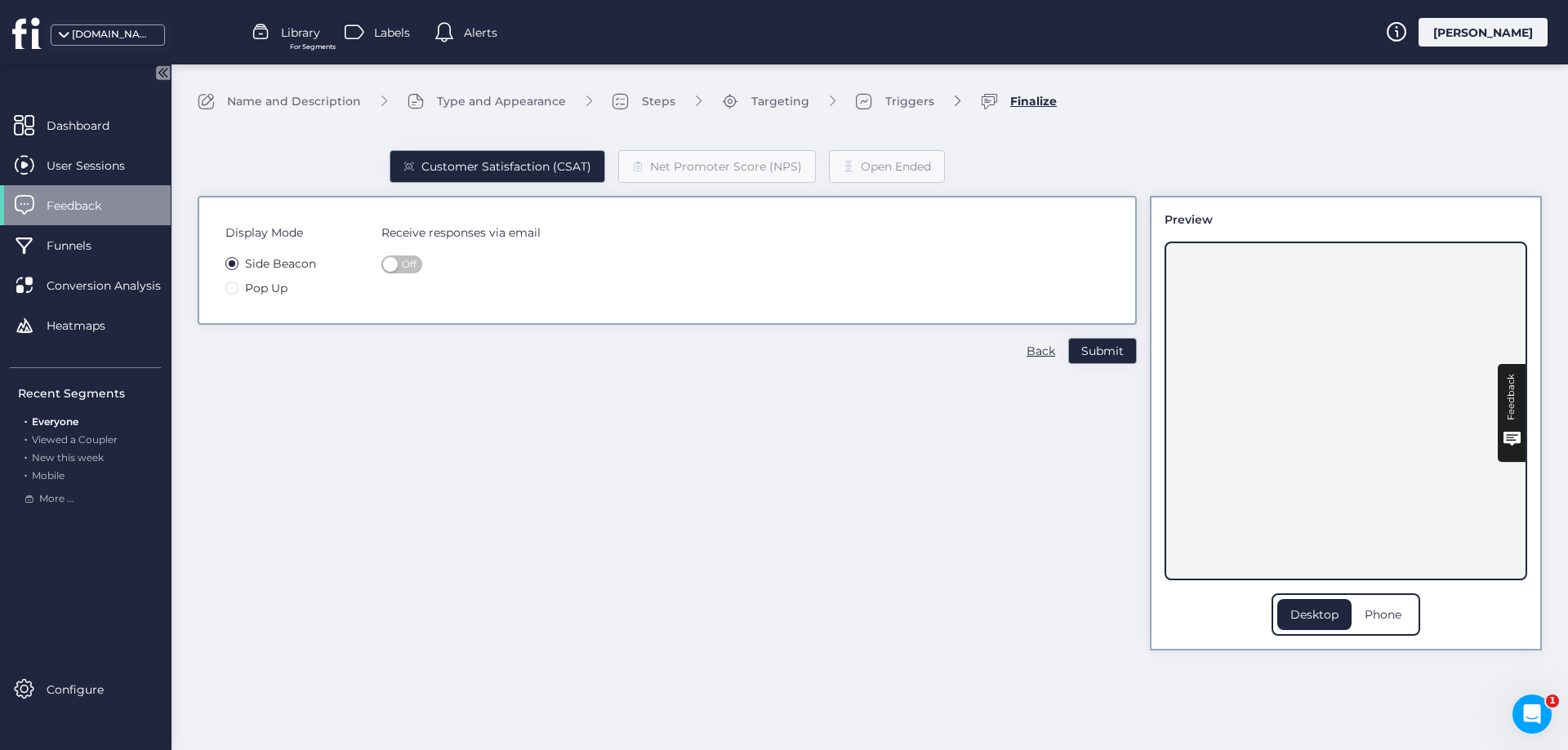
click at [408, 263] on span "Off" at bounding box center [410, 264] width 15 height 18
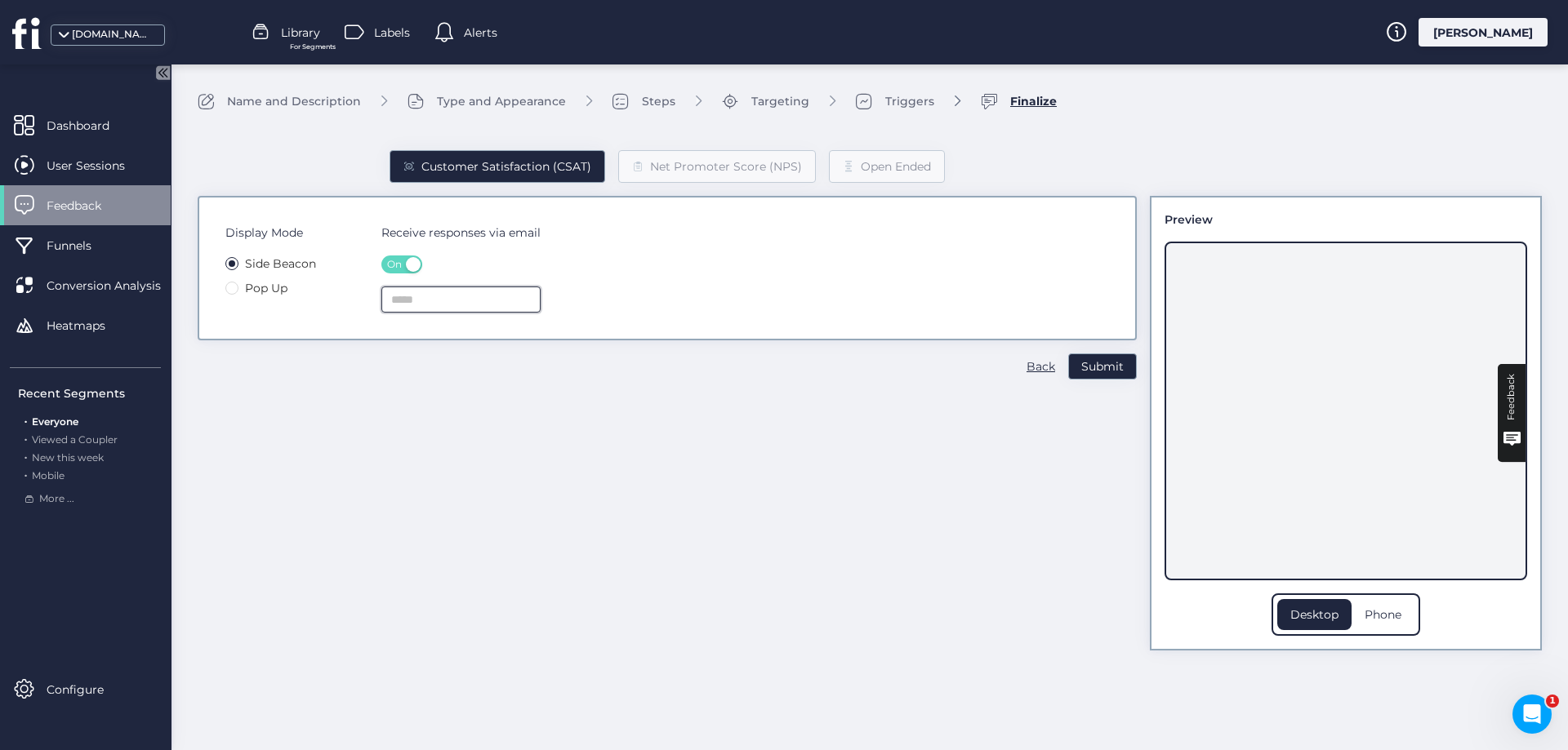
click at [420, 302] on input "text" at bounding box center [461, 300] width 159 height 26
type input "**********"
click at [886, 103] on div "Triggers" at bounding box center [910, 101] width 49 height 18
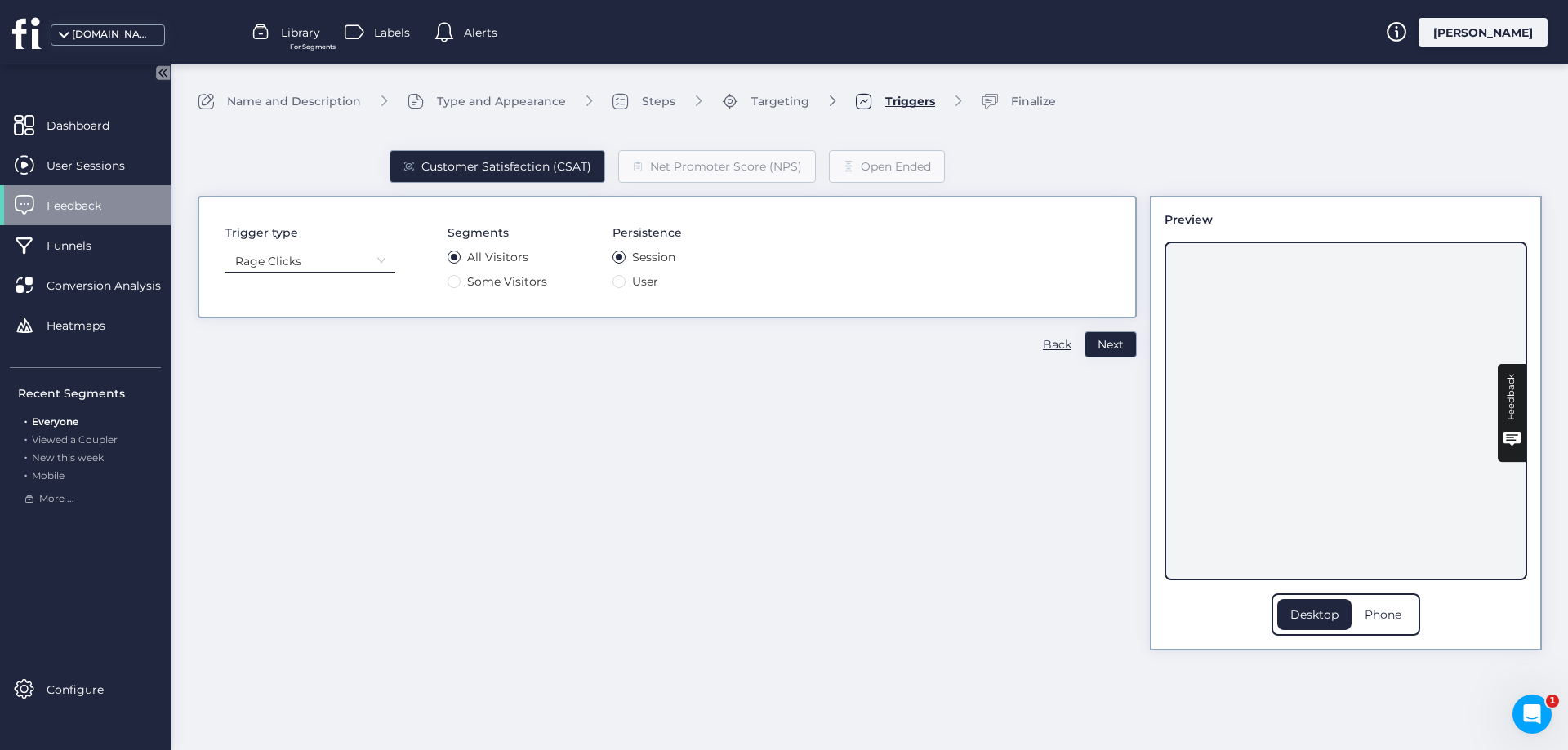
click at [1019, 93] on div "Finalize" at bounding box center [1033, 101] width 44 height 18
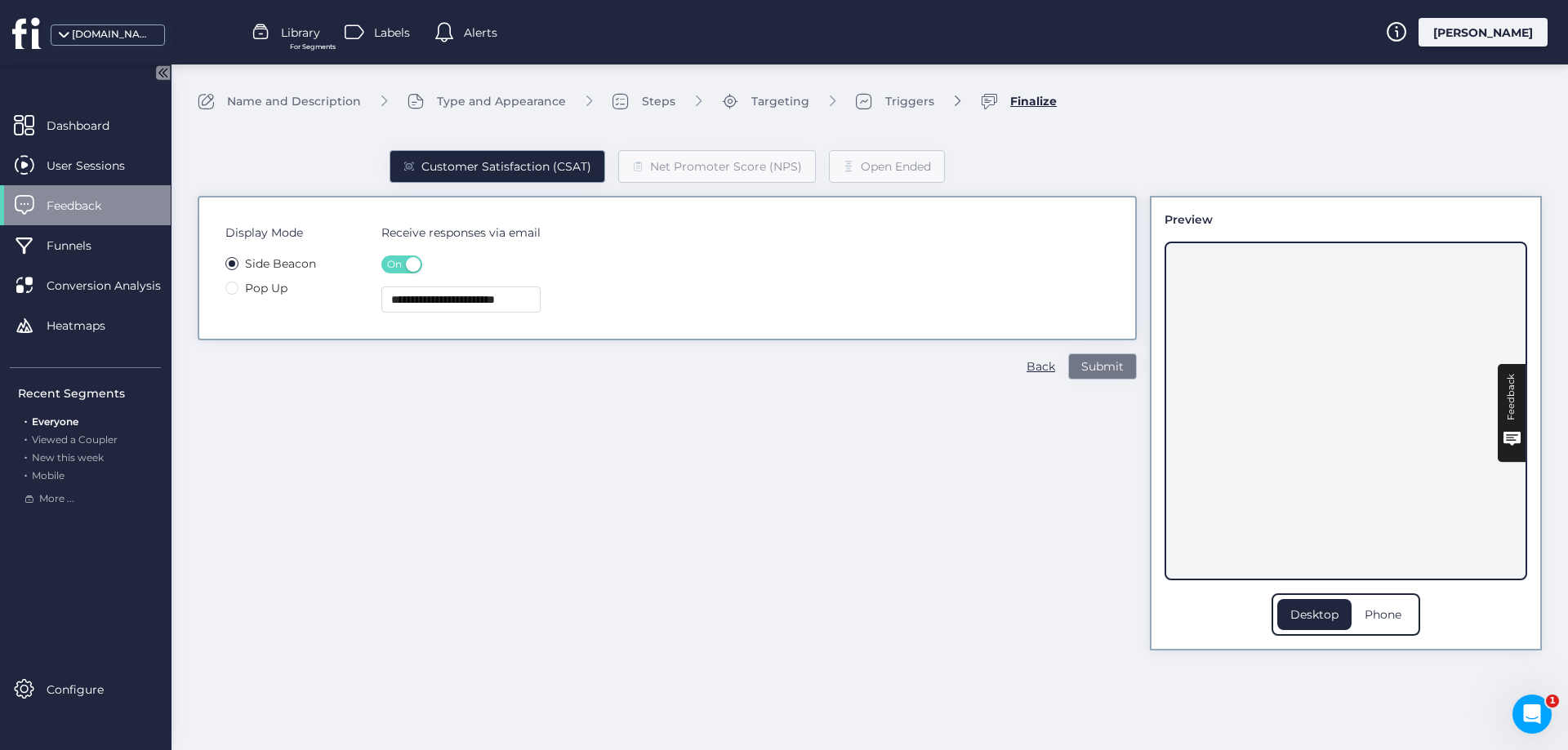
click at [1101, 367] on span "Submit" at bounding box center [1102, 366] width 43 height 18
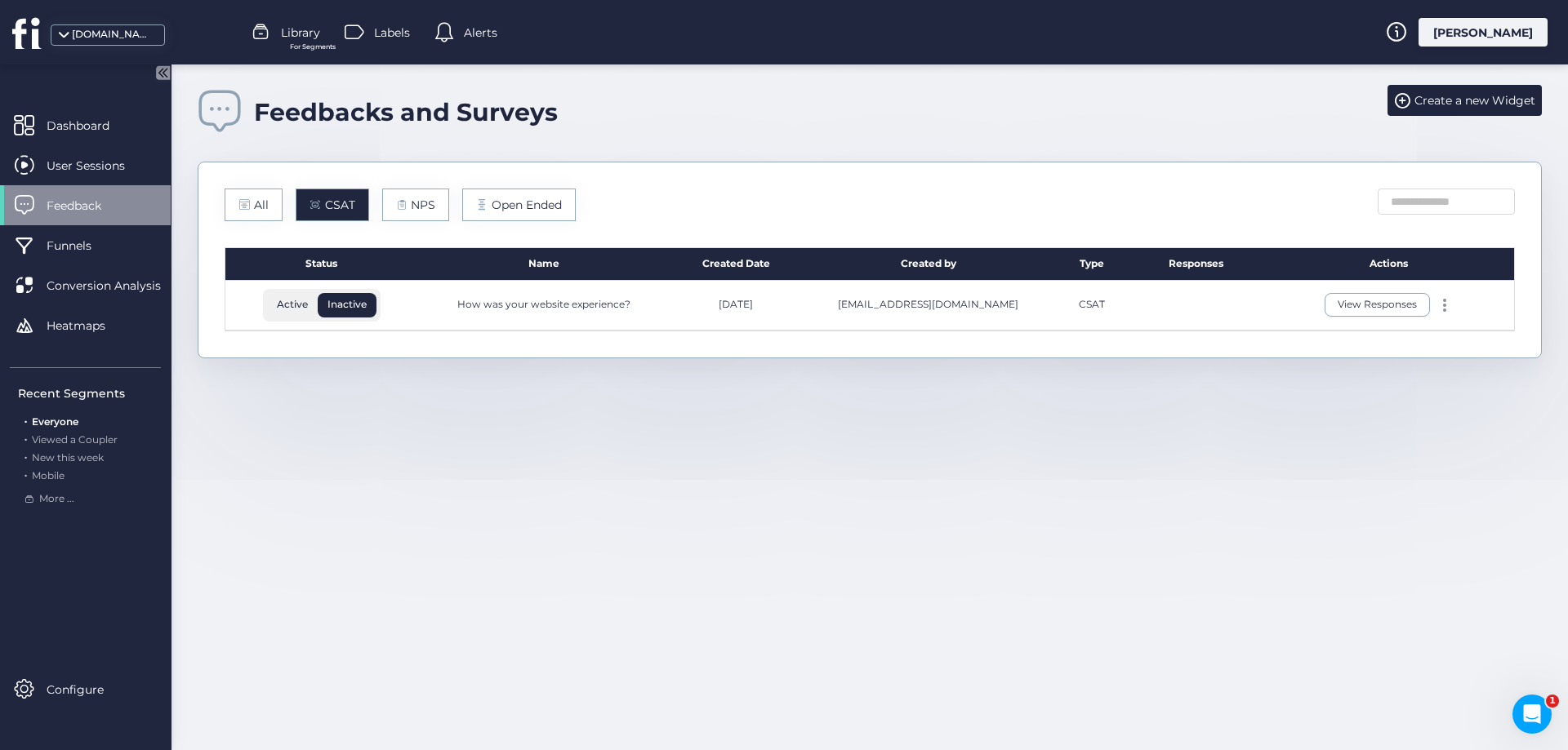
click at [594, 304] on div "How was your website experience?" at bounding box center [543, 305] width 173 height 15
click at [1444, 305] on span at bounding box center [1444, 305] width 3 height 3
click at [1357, 277] on div "Edit" at bounding box center [1367, 279] width 79 height 18
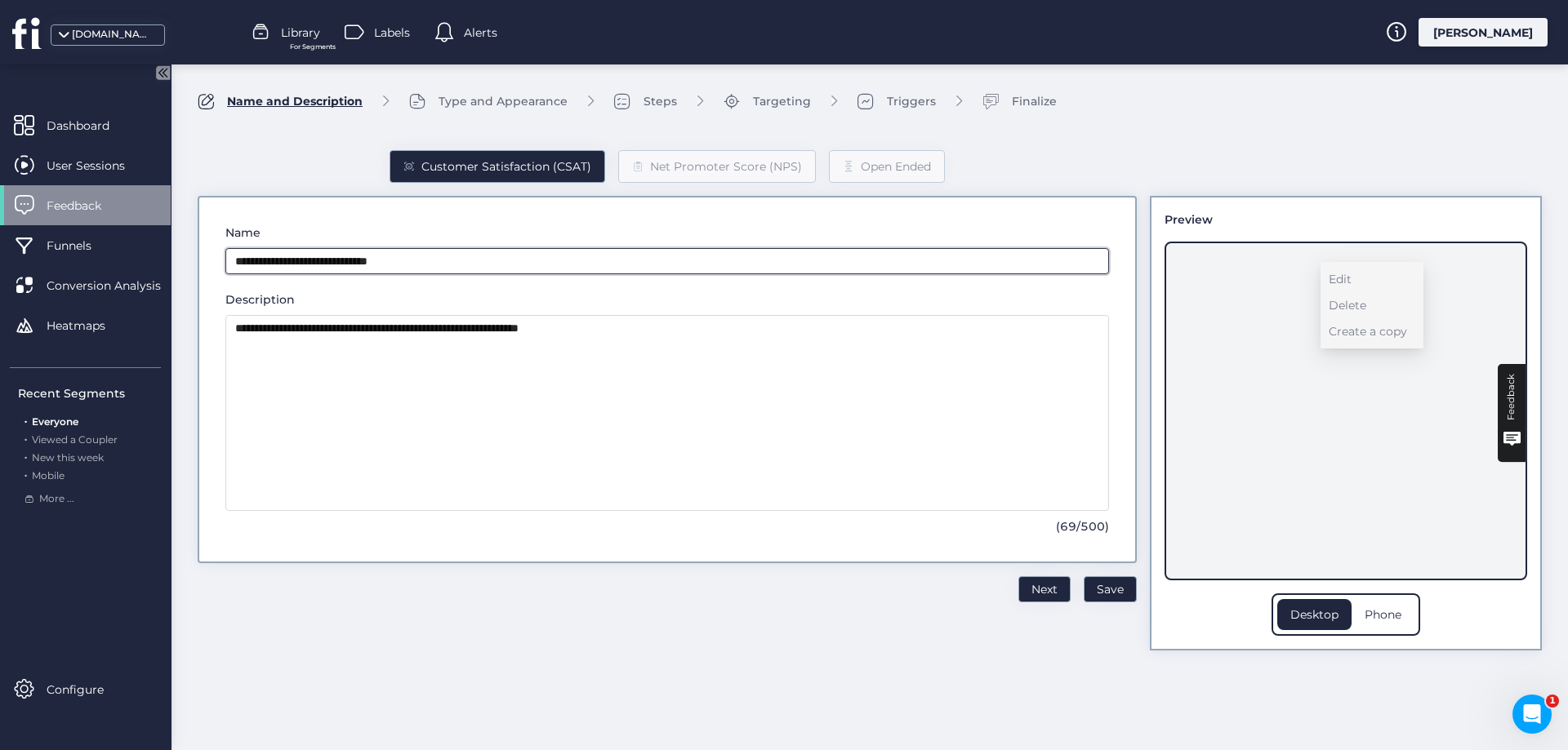
click at [468, 263] on input "**********" at bounding box center [667, 261] width 884 height 26
type input "*"
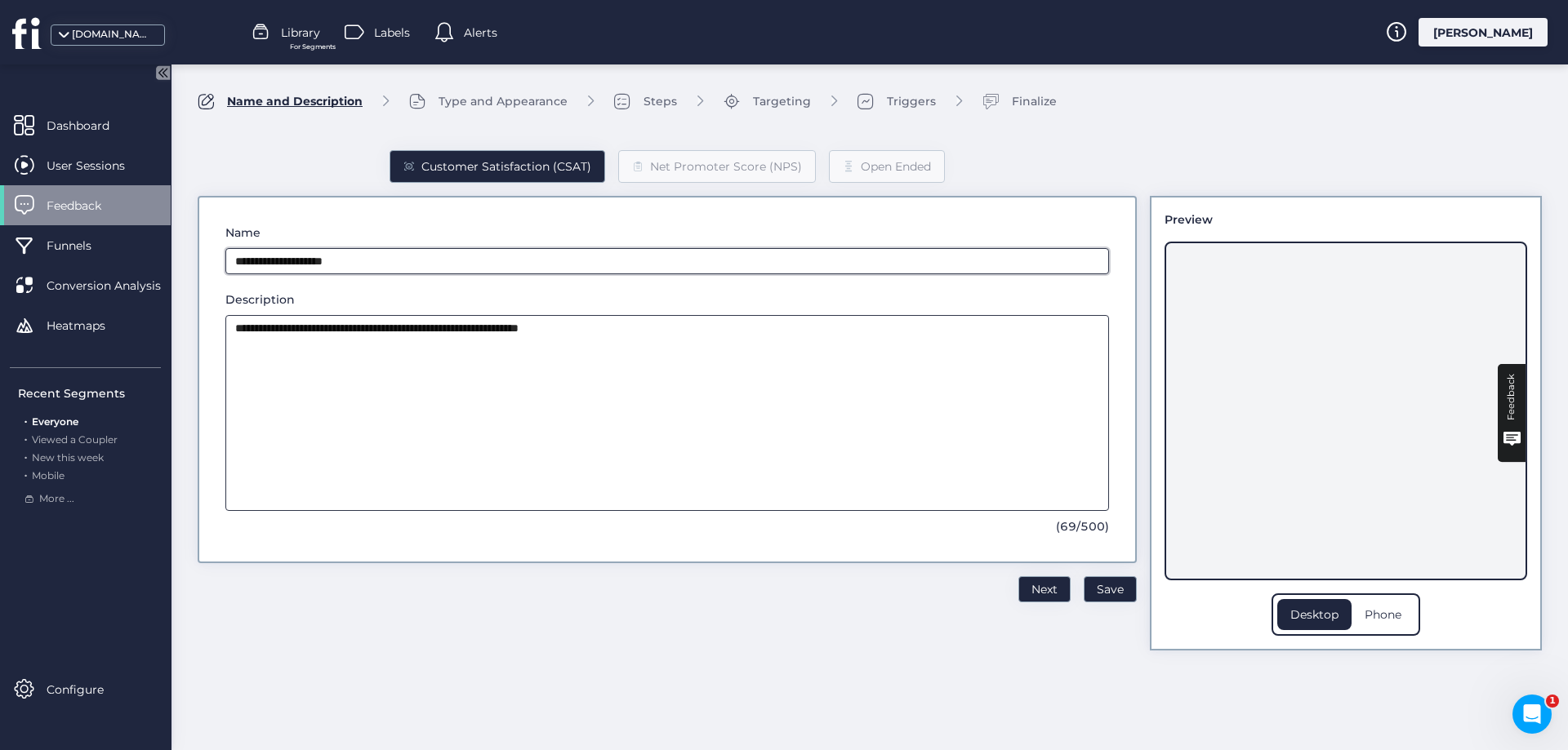
type input "**********"
click at [498, 356] on textarea "**********" at bounding box center [667, 412] width 884 height 196
drag, startPoint x: 678, startPoint y: 330, endPoint x: 196, endPoint y: 335, distance: 482.0
click at [196, 335] on div "**********" at bounding box center [870, 370] width 1397 height 612
drag, startPoint x: 316, startPoint y: 327, endPoint x: 260, endPoint y: 336, distance: 56.7
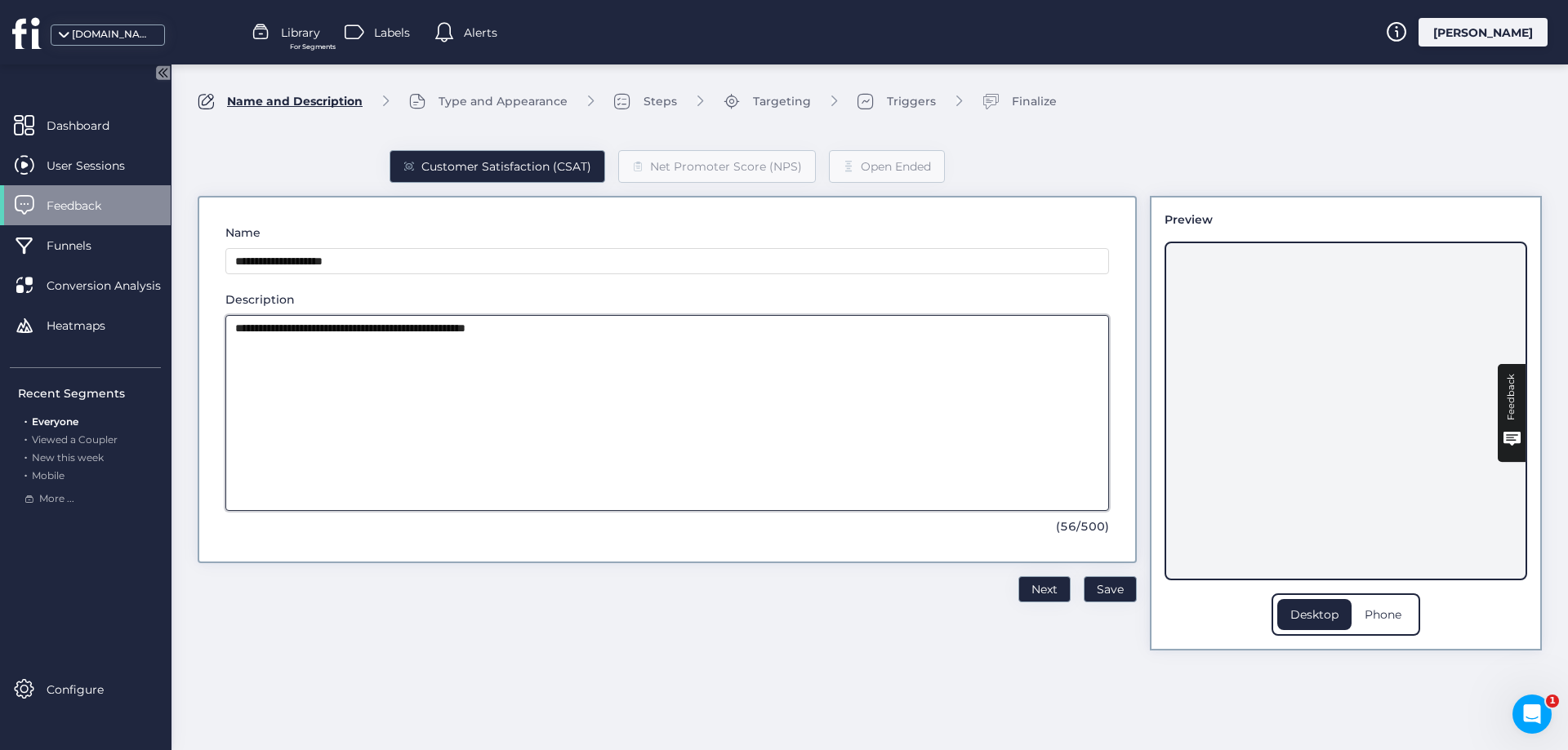
click at [260, 336] on textarea "**********" at bounding box center [667, 412] width 884 height 196
type textarea "**********"
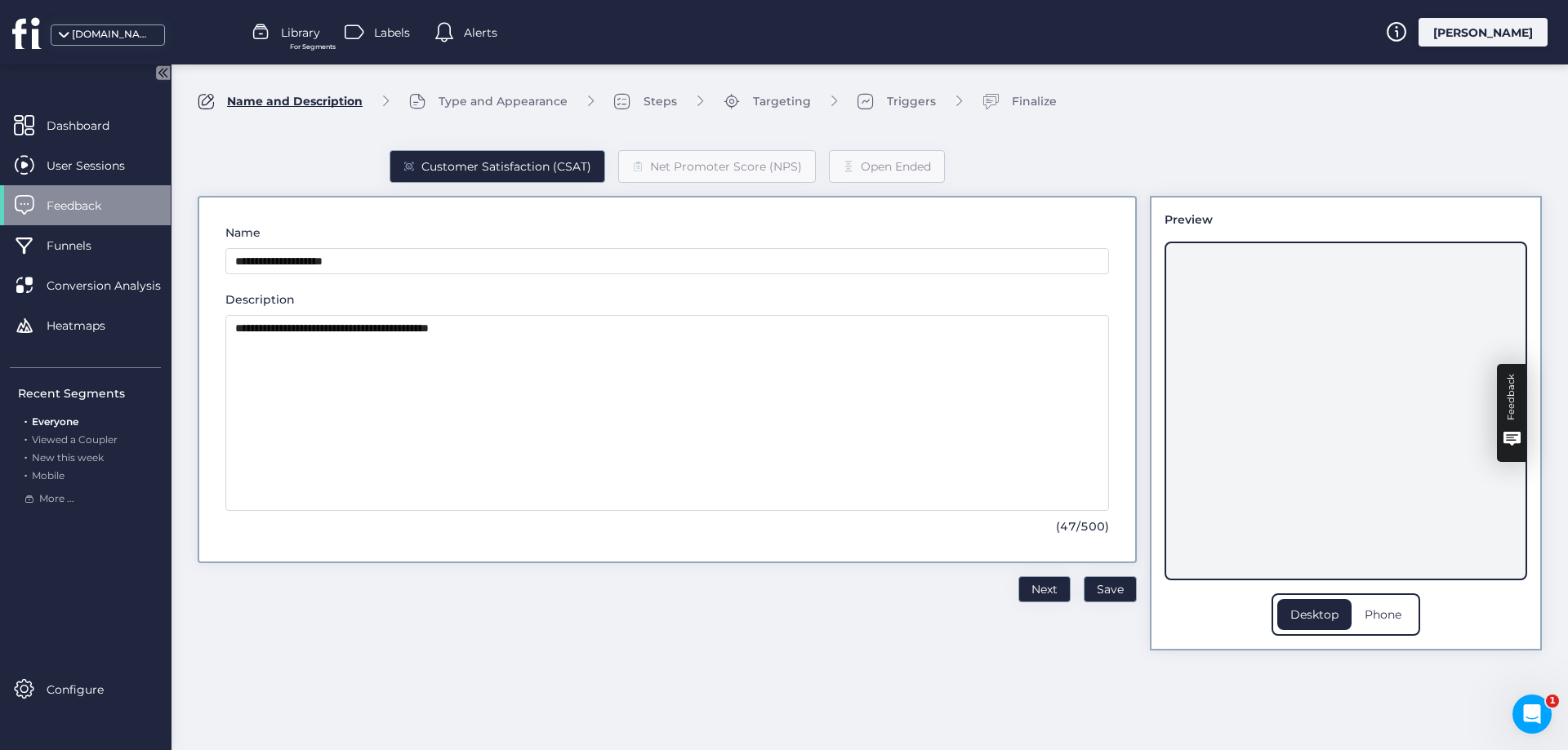
click at [1512, 400] on div "Feedback" at bounding box center [1511, 396] width 20 height 46
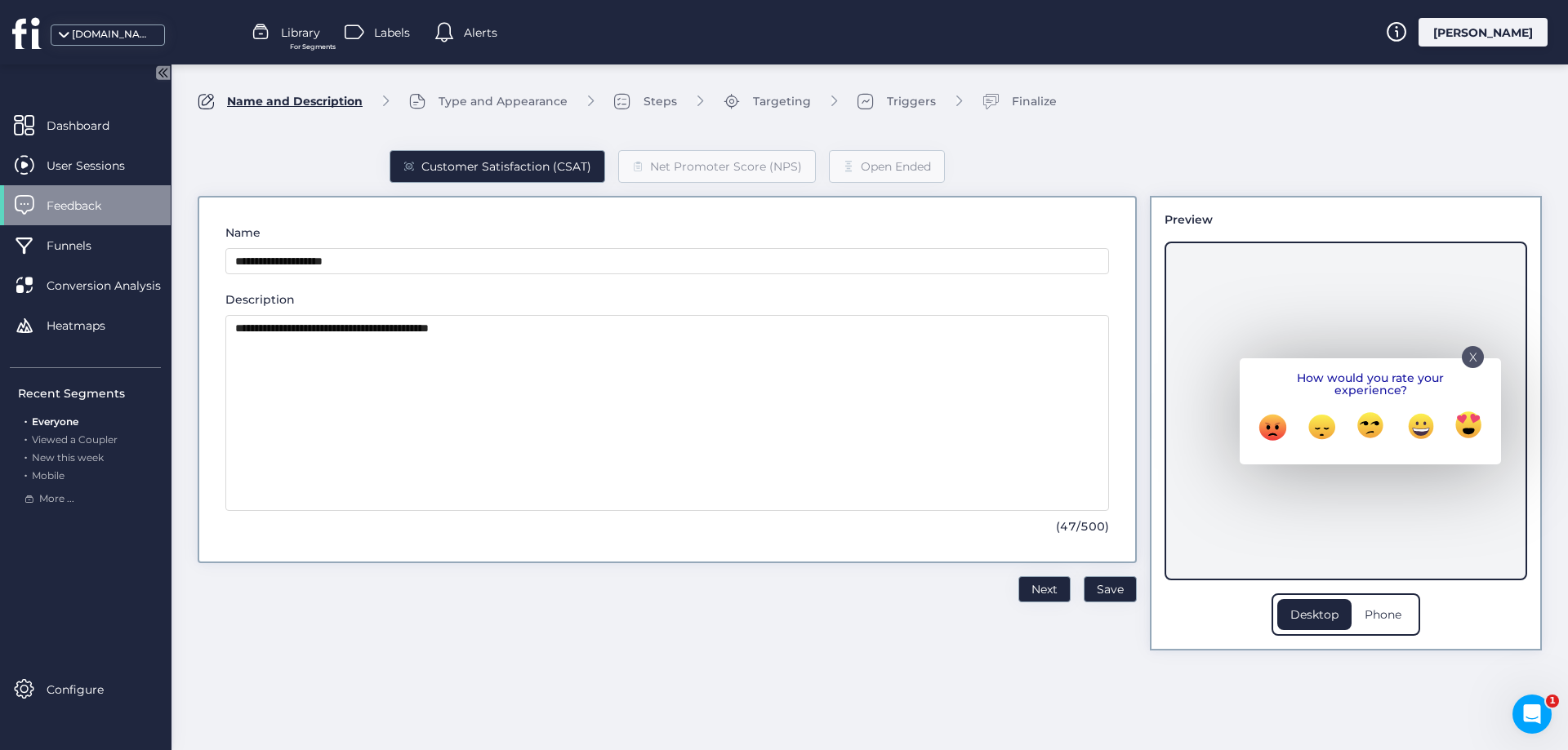
click at [1477, 355] on div "X" at bounding box center [1472, 357] width 22 height 22
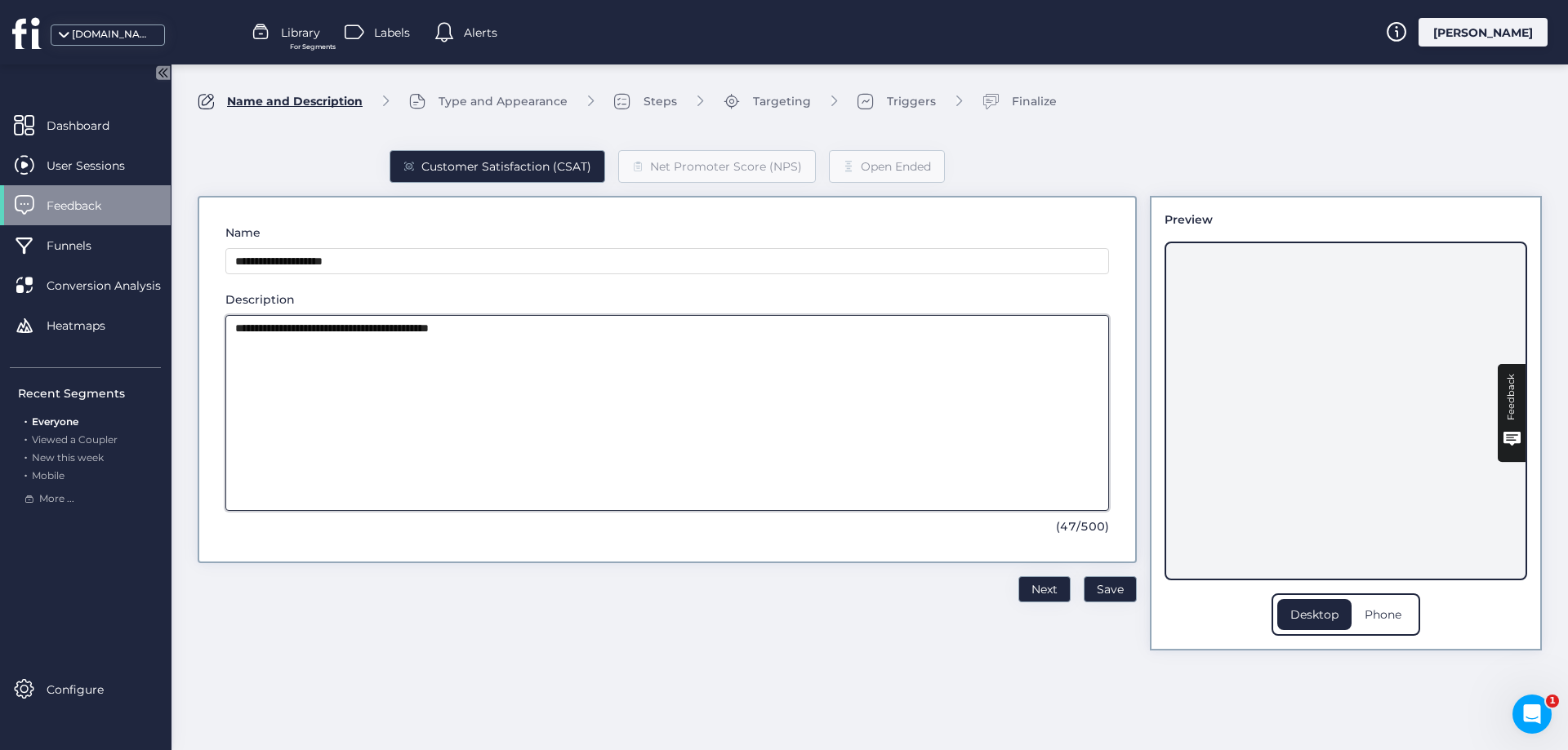
click at [381, 349] on textarea "**********" at bounding box center [667, 412] width 884 height 196
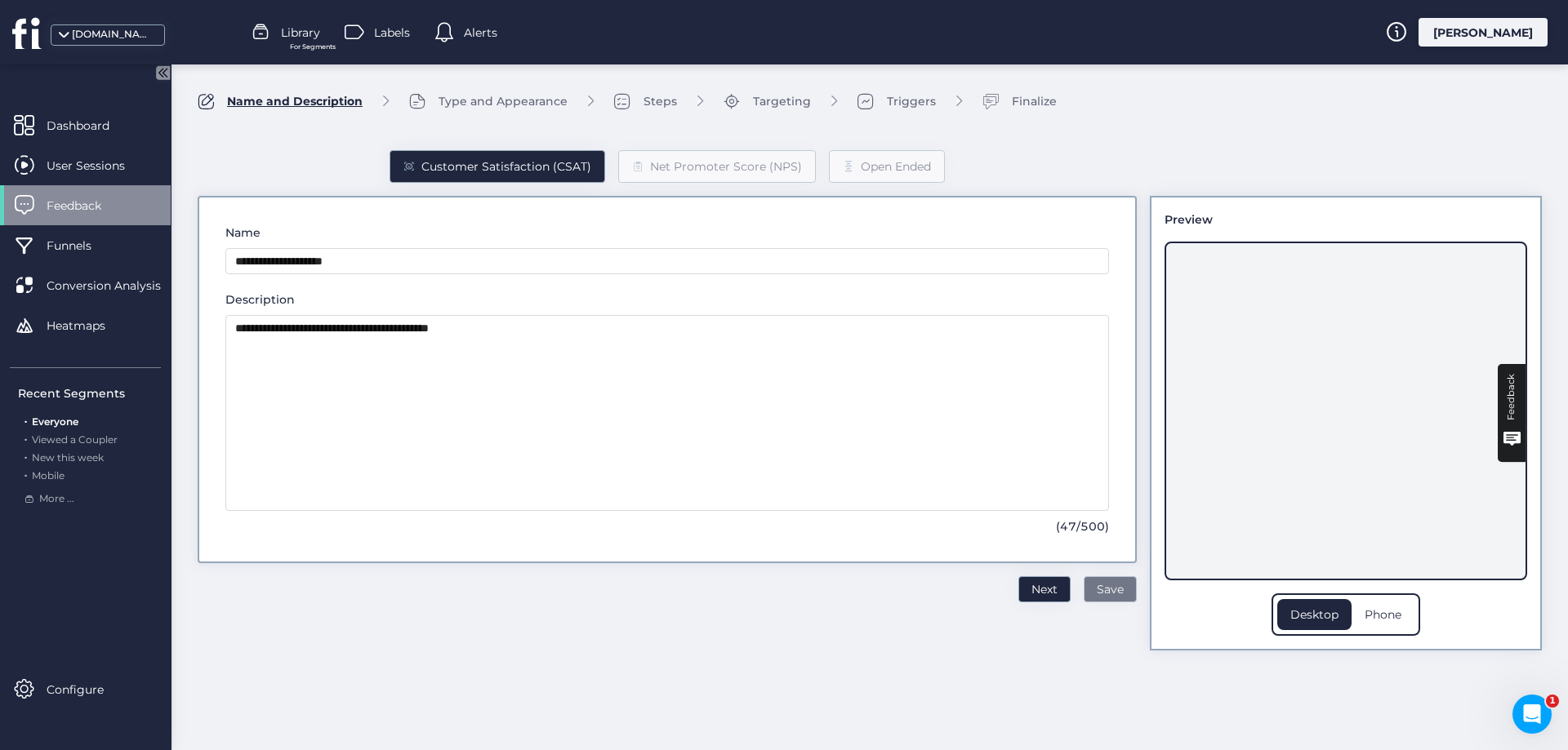
click at [1115, 591] on span "Save" at bounding box center [1110, 589] width 26 height 18
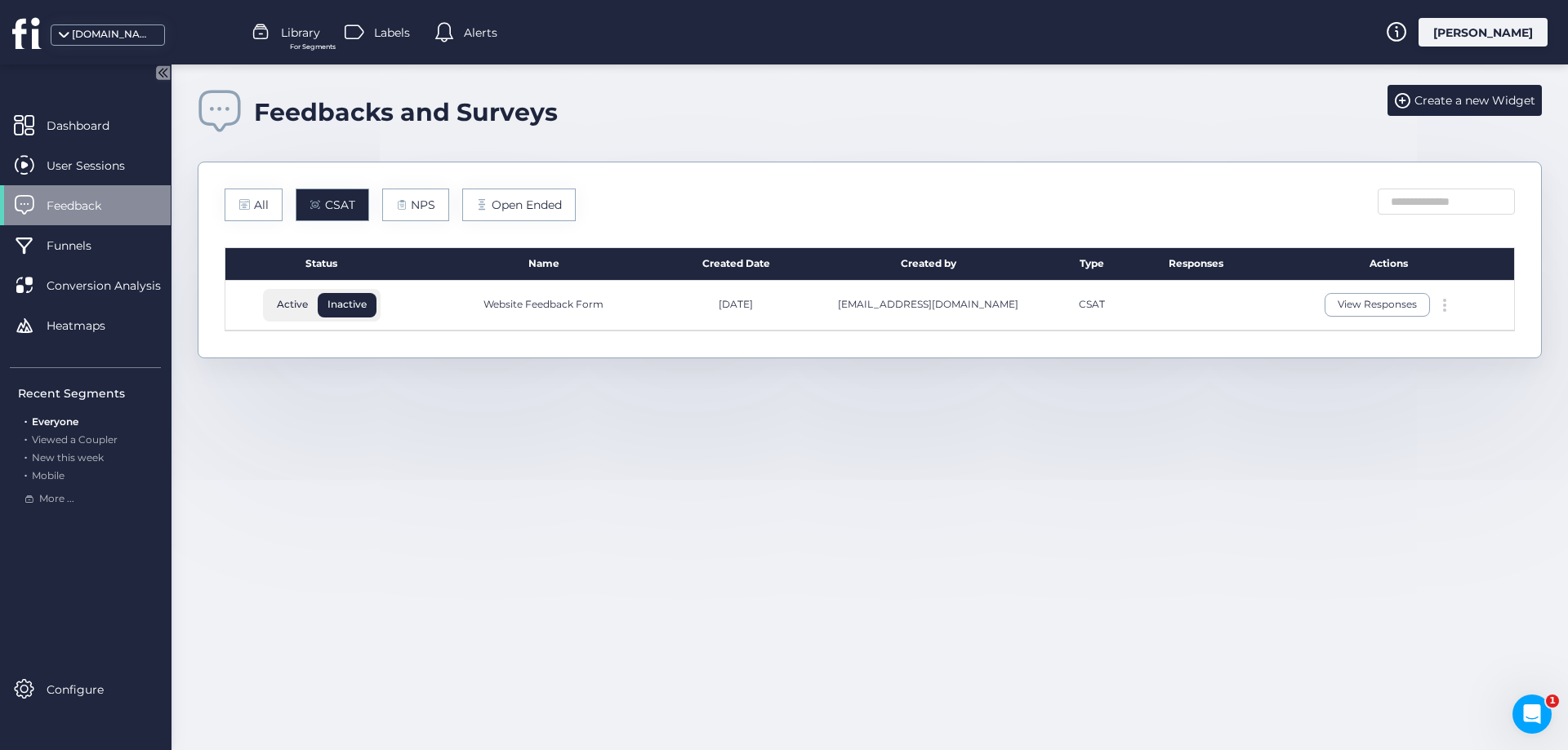
click at [1447, 305] on div at bounding box center [1444, 305] width 16 height 13
click at [409, 449] on div "Feedbacks and Surveys Create a new Widget All CSAT NPS Open Ended Status Name C…" at bounding box center [870, 407] width 1397 height 686
drag, startPoint x: 539, startPoint y: 301, endPoint x: 630, endPoint y: 305, distance: 91.1
click at [539, 300] on div "Website Feedback Form" at bounding box center [543, 305] width 120 height 15
click at [1448, 301] on div at bounding box center [1444, 305] width 16 height 13
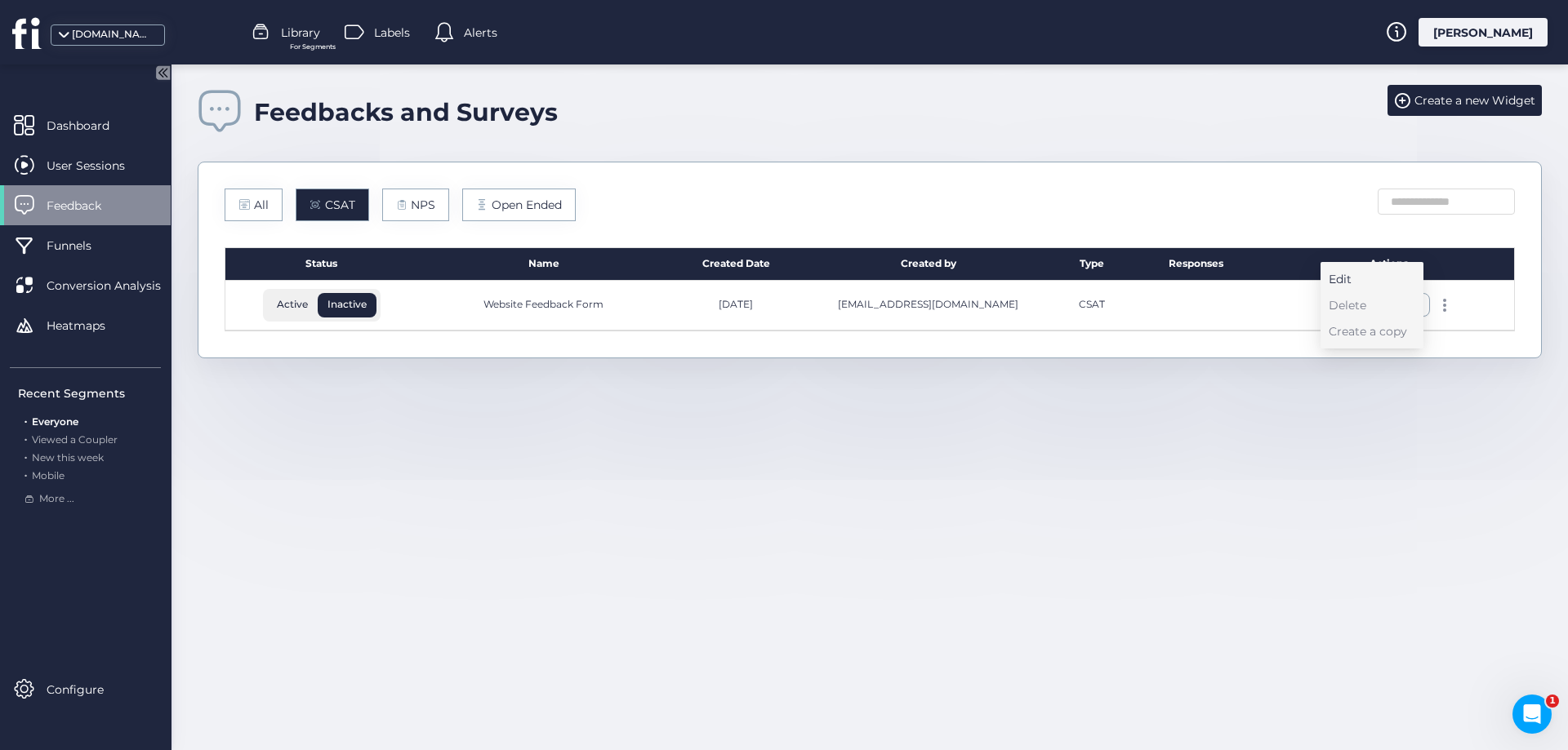
click at [1359, 279] on div "Edit" at bounding box center [1367, 279] width 79 height 18
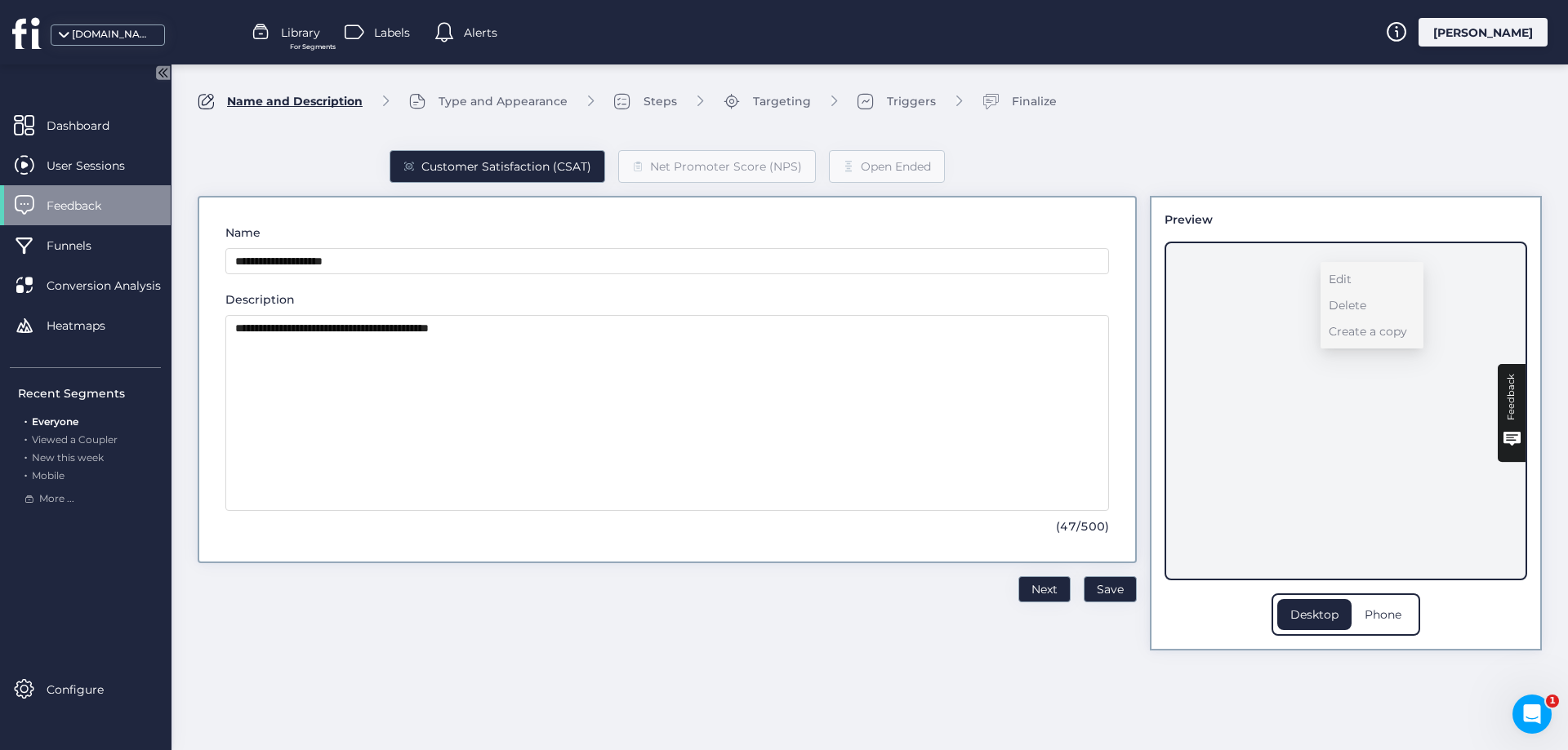
click at [1502, 399] on div "Feedback" at bounding box center [1511, 413] width 27 height 98
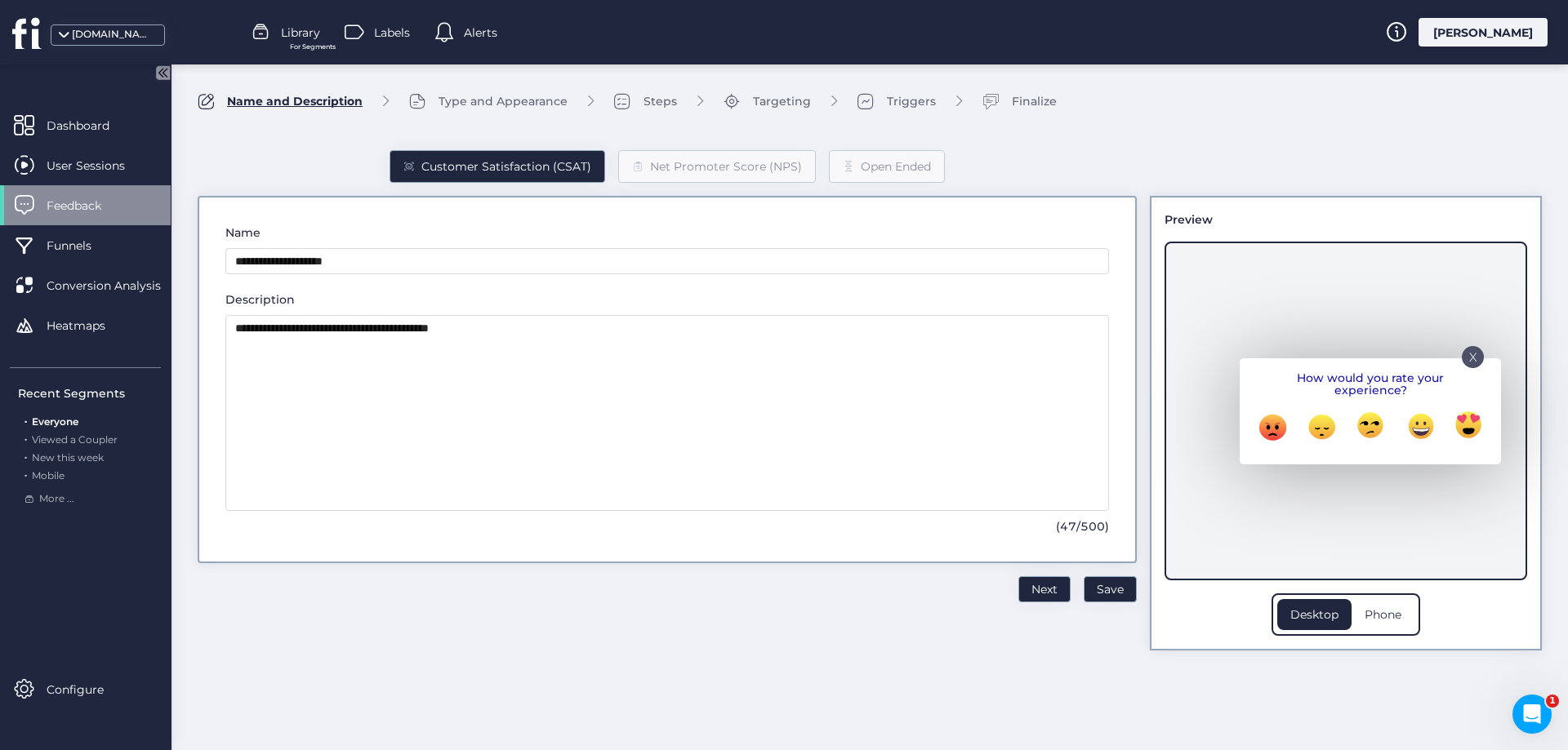
click at [1467, 351] on div "X" at bounding box center [1472, 357] width 22 height 22
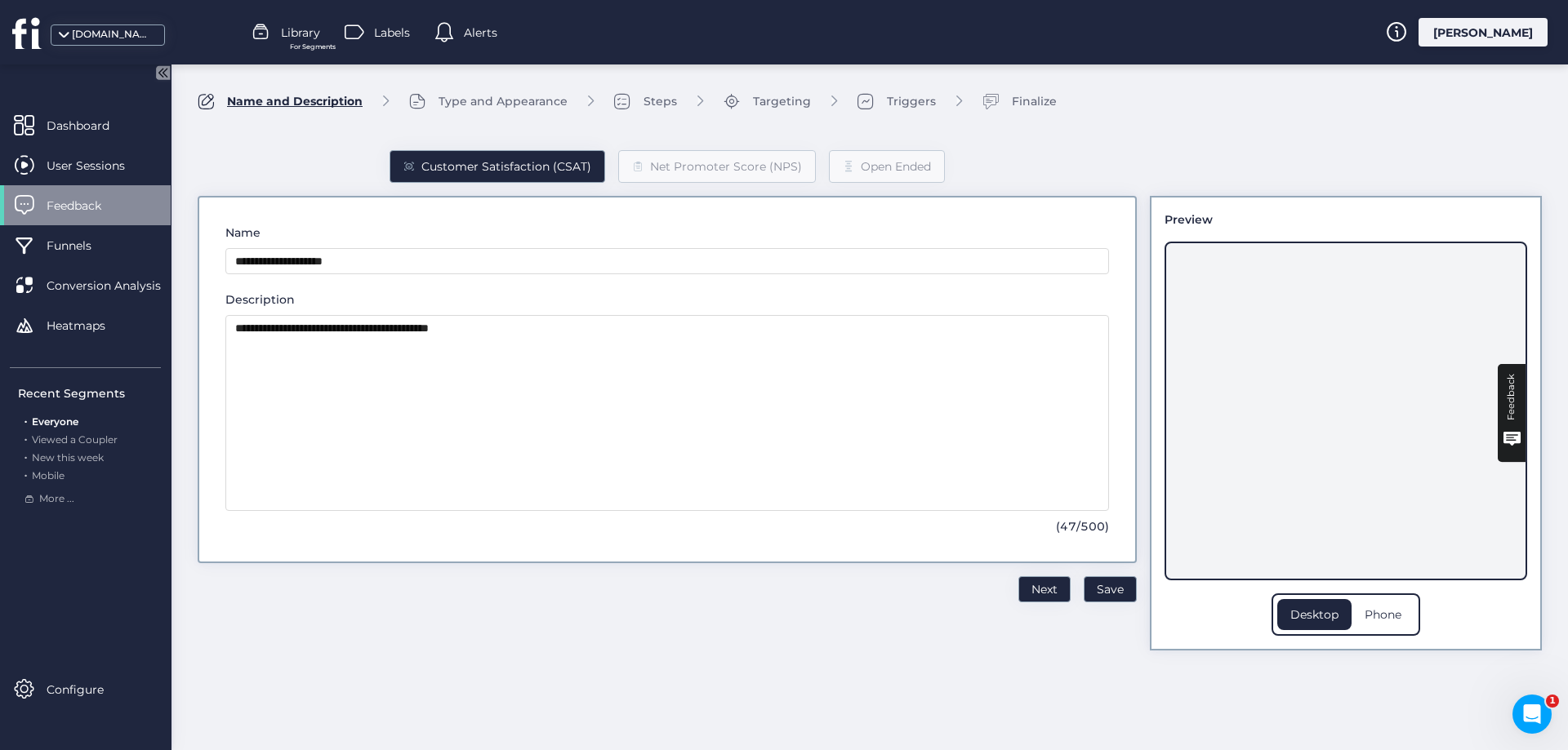
click at [1505, 392] on div "Feedback" at bounding box center [1511, 396] width 20 height 46
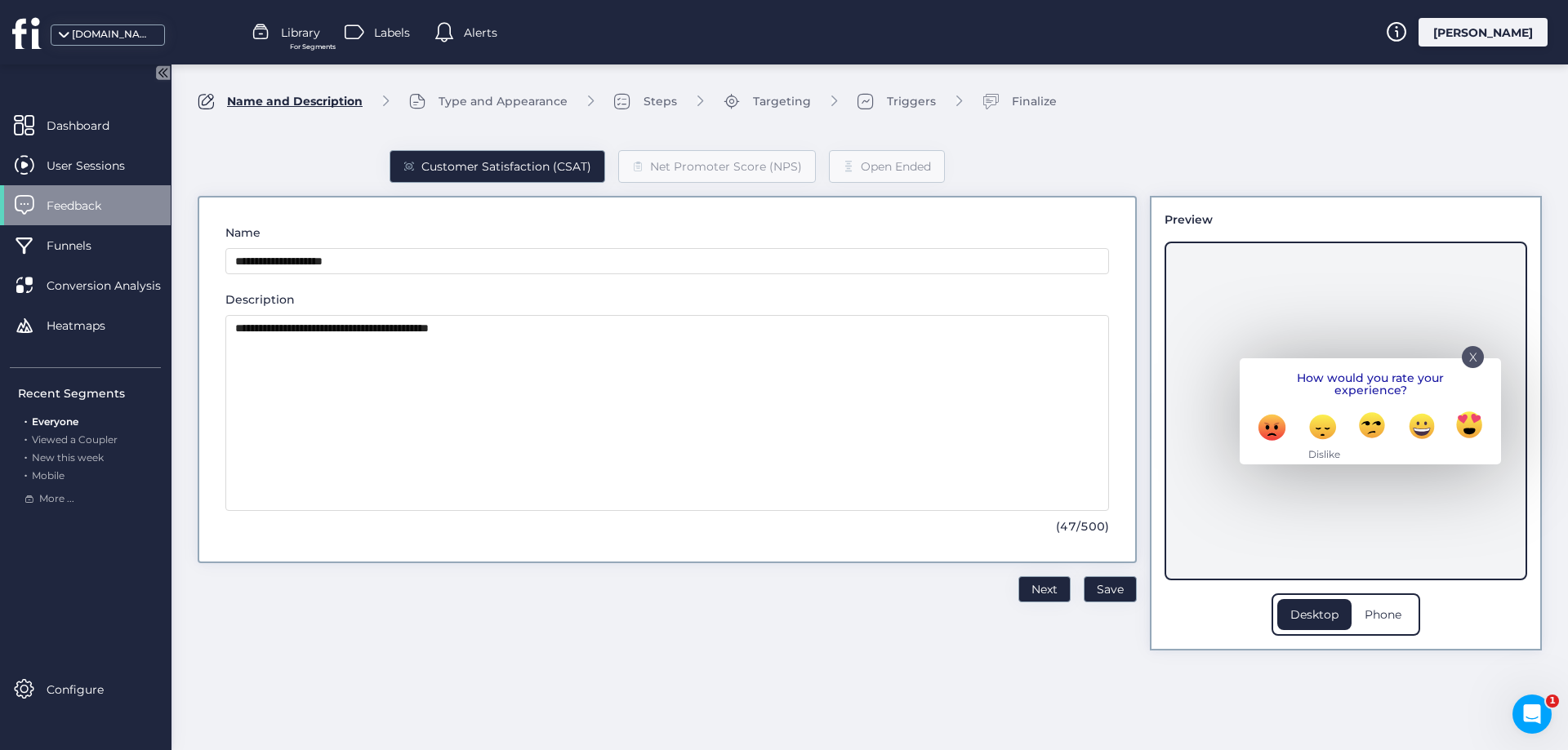
click at [1326, 427] on ellipse at bounding box center [1323, 427] width 26 height 25
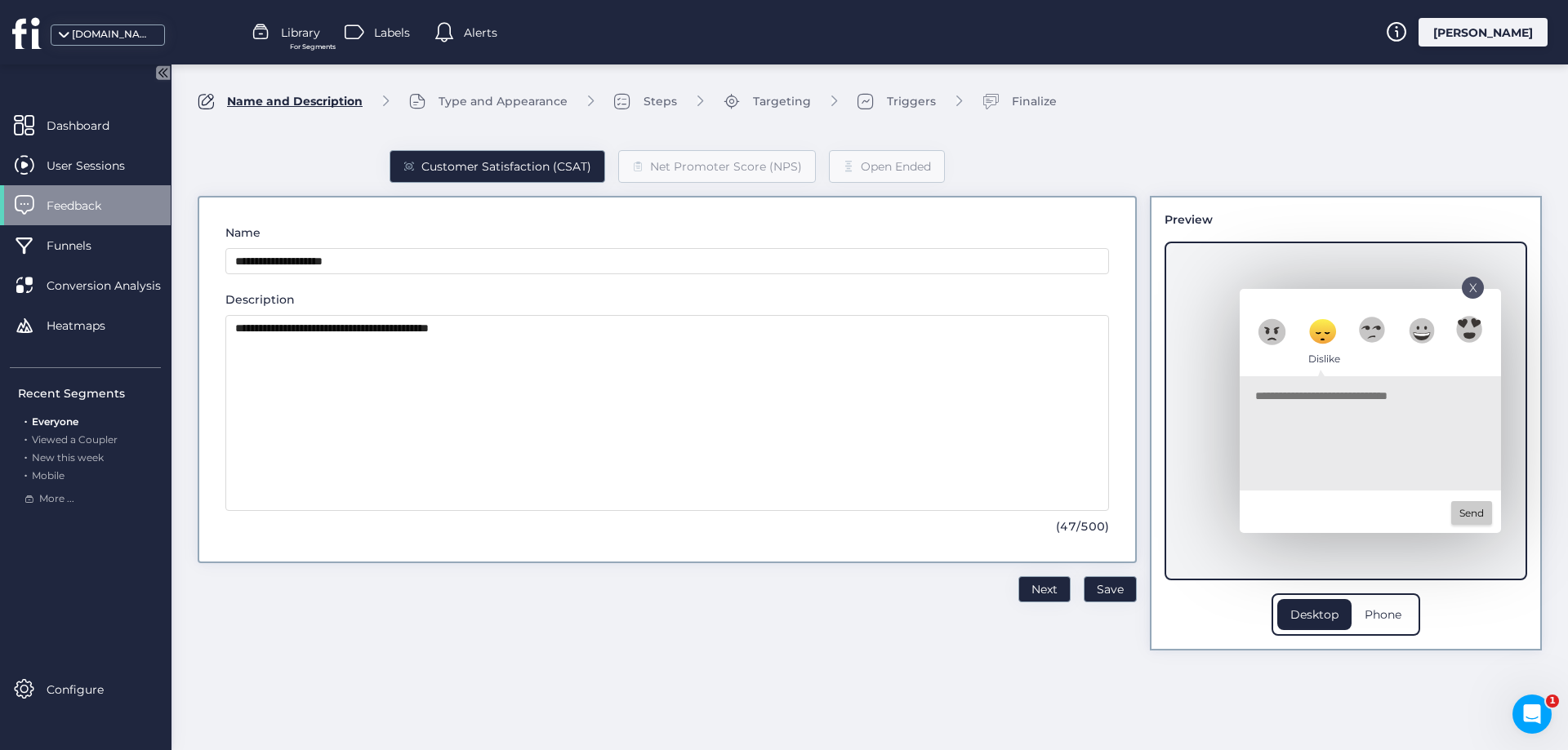
click at [1327, 420] on textarea at bounding box center [1366, 436] width 222 height 98
click at [1013, 727] on div "**********" at bounding box center [870, 407] width 1397 height 686
click at [1364, 437] on textarea at bounding box center [1366, 436] width 222 height 98
type textarea "*****"
click at [1476, 515] on p "Send" at bounding box center [1471, 514] width 41 height 15
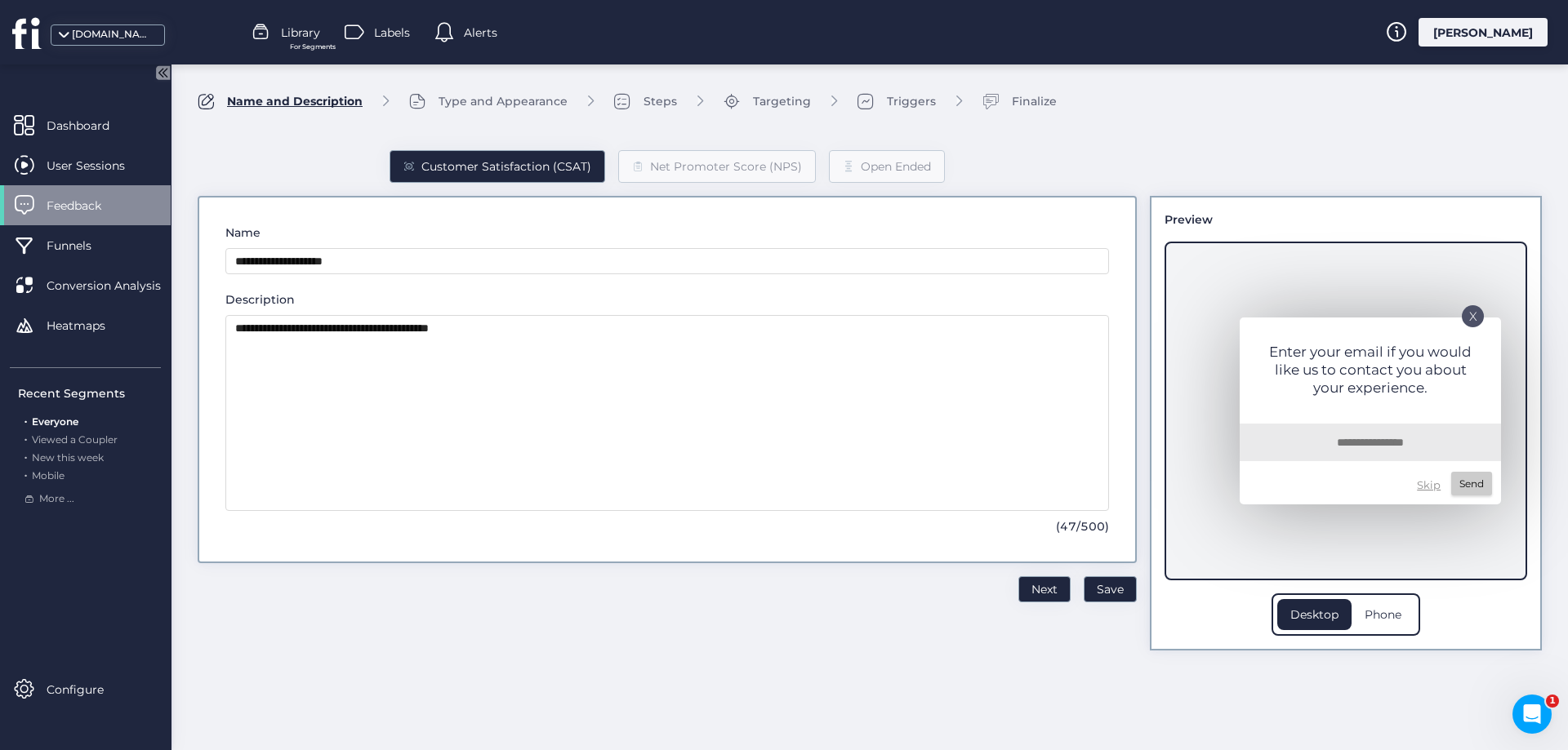
click at [1346, 448] on input "text" at bounding box center [1370, 443] width 115 height 38
type input "**********"
click at [1471, 481] on p "Send" at bounding box center [1471, 484] width 41 height 15
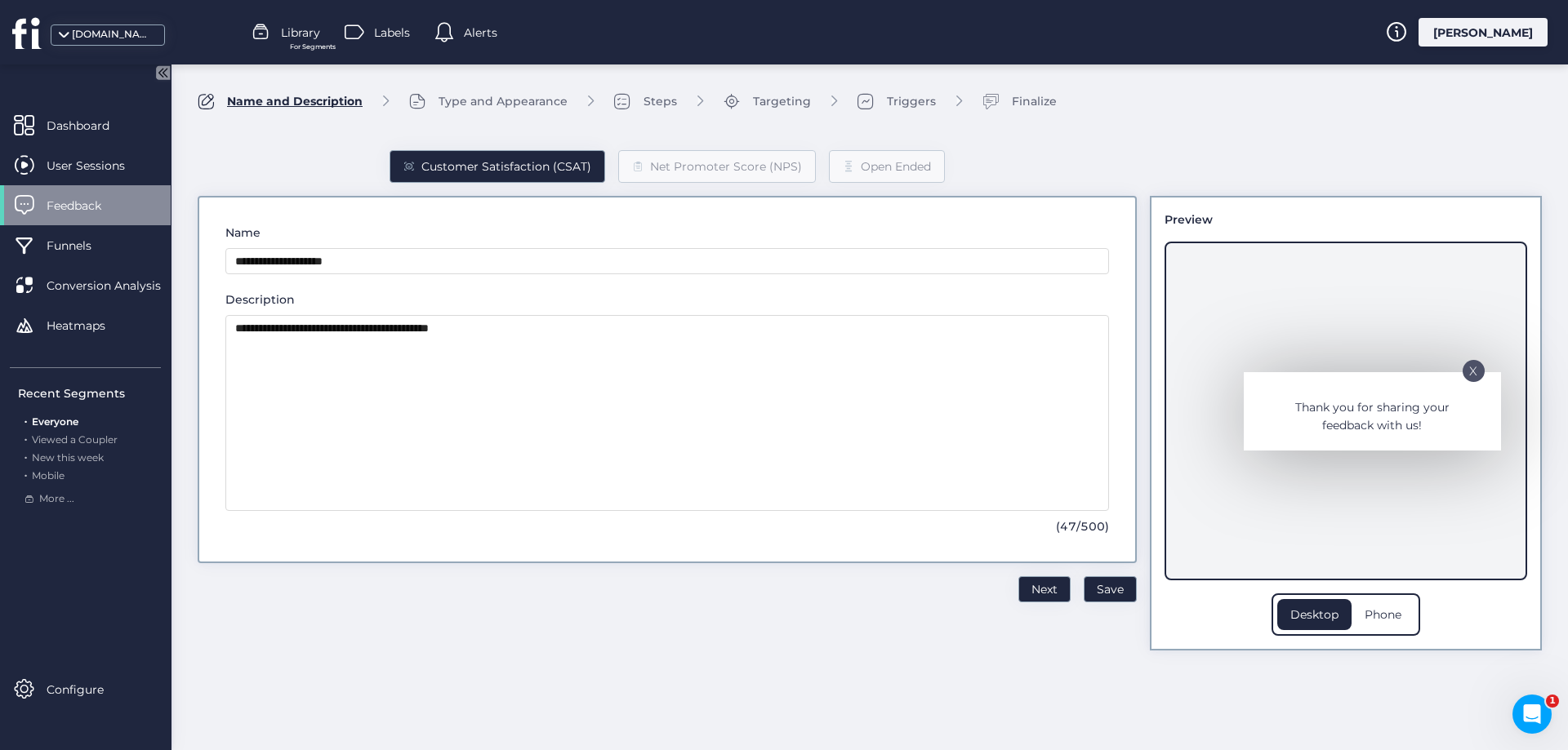
click at [575, 653] on div "**********" at bounding box center [870, 370] width 1397 height 612
click at [1109, 592] on span "Save" at bounding box center [1110, 589] width 26 height 18
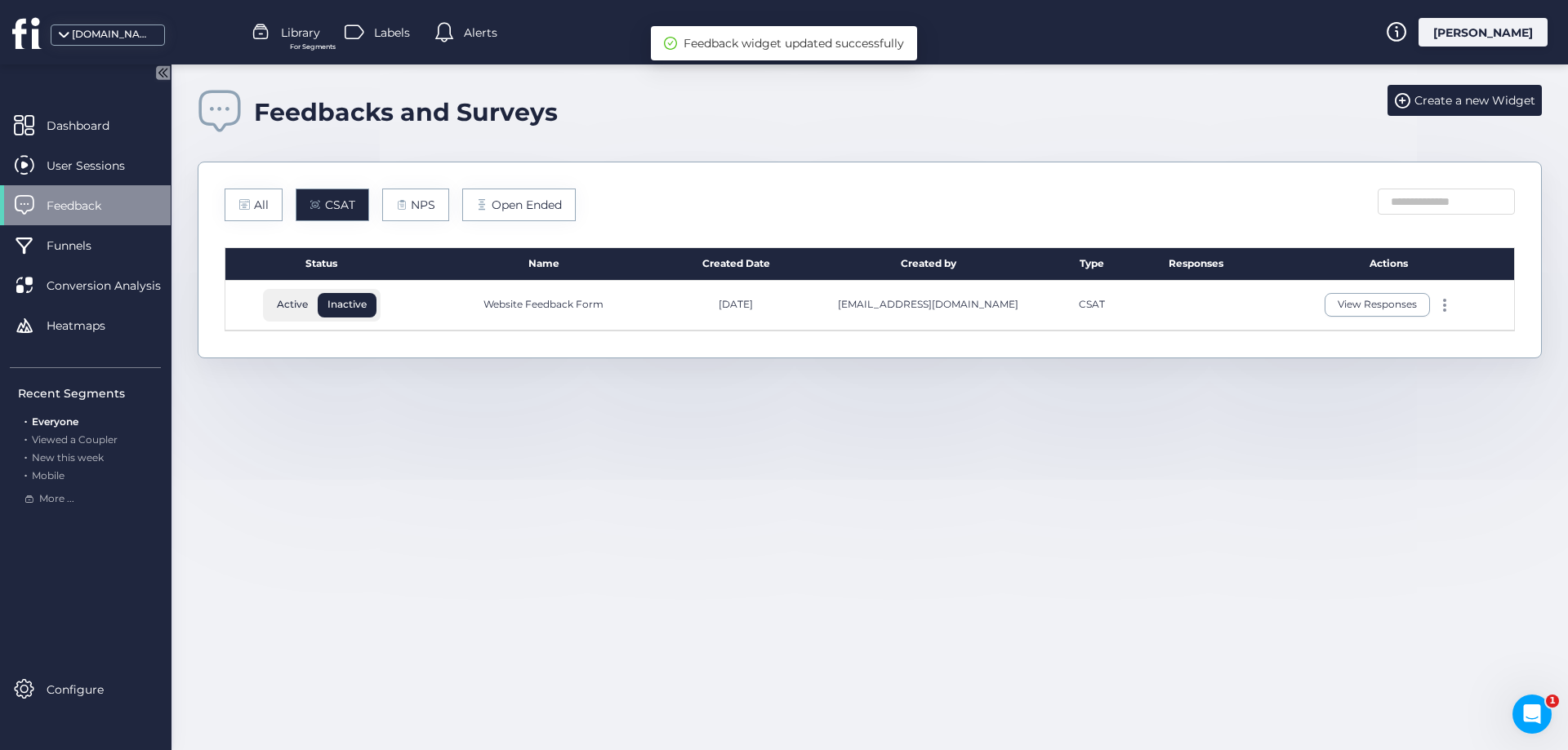
click at [294, 307] on span "Active" at bounding box center [292, 305] width 51 height 15
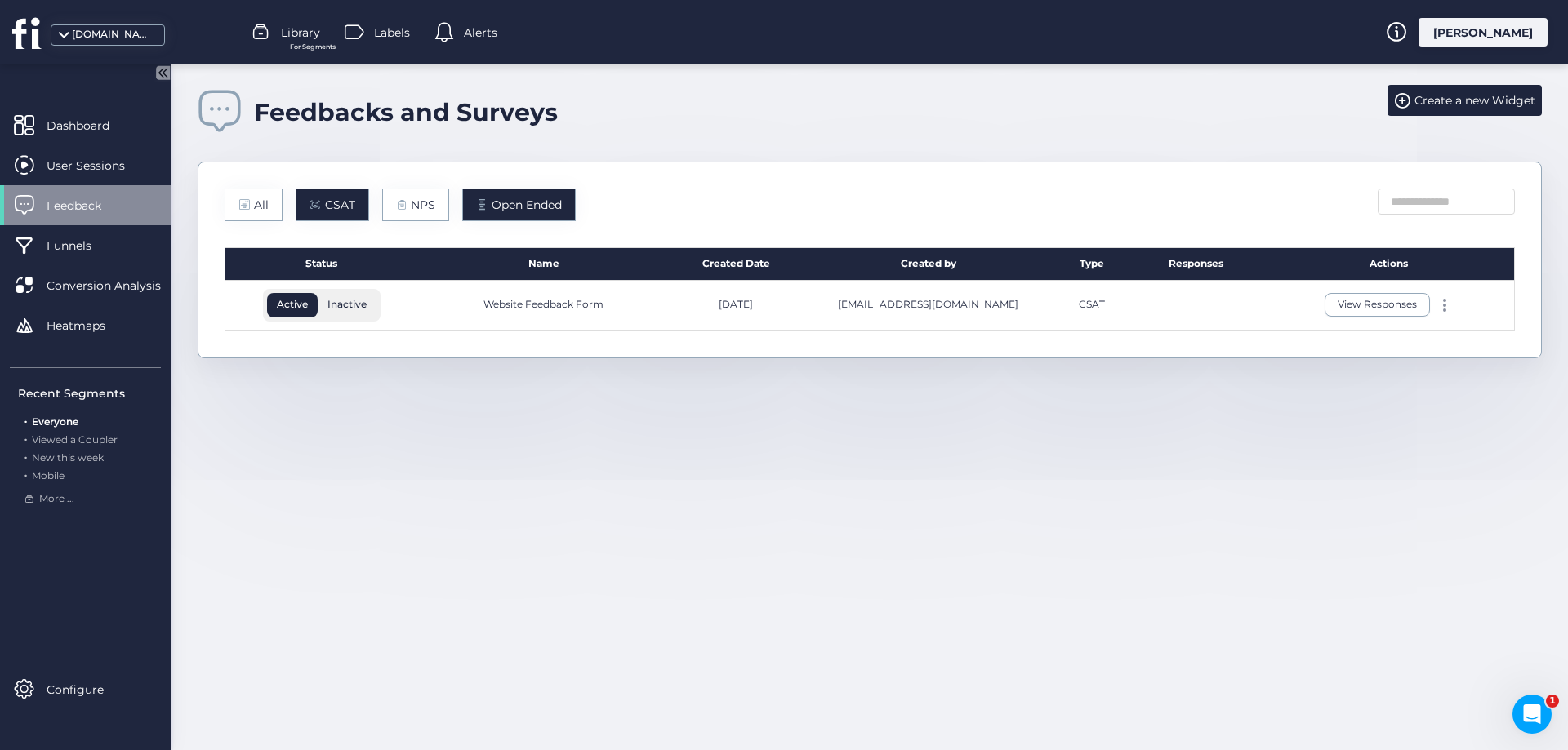
click at [519, 212] on span "Open Ended" at bounding box center [527, 204] width 70 height 18
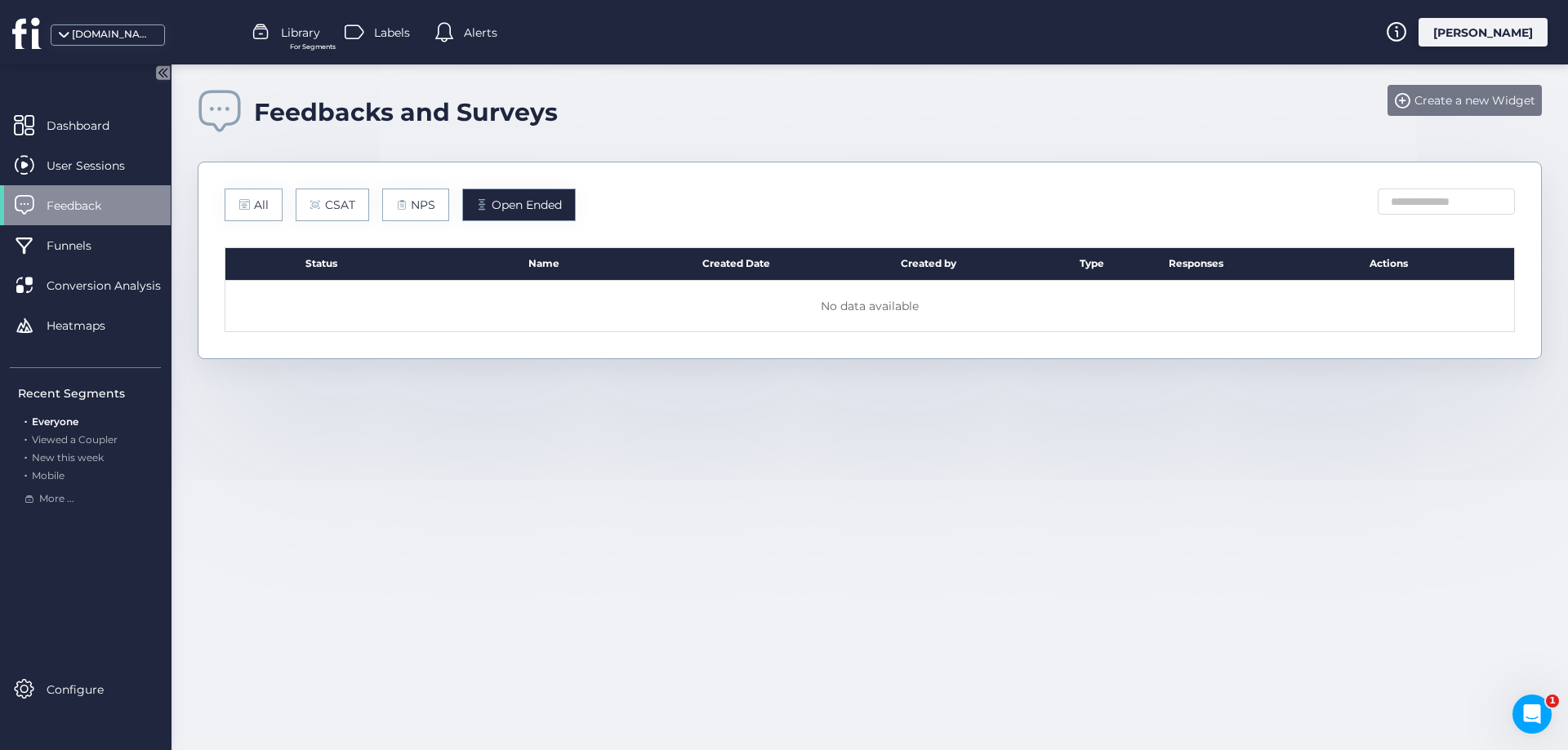
click at [1441, 98] on span "Create a new Widget" at bounding box center [1475, 100] width 121 height 18
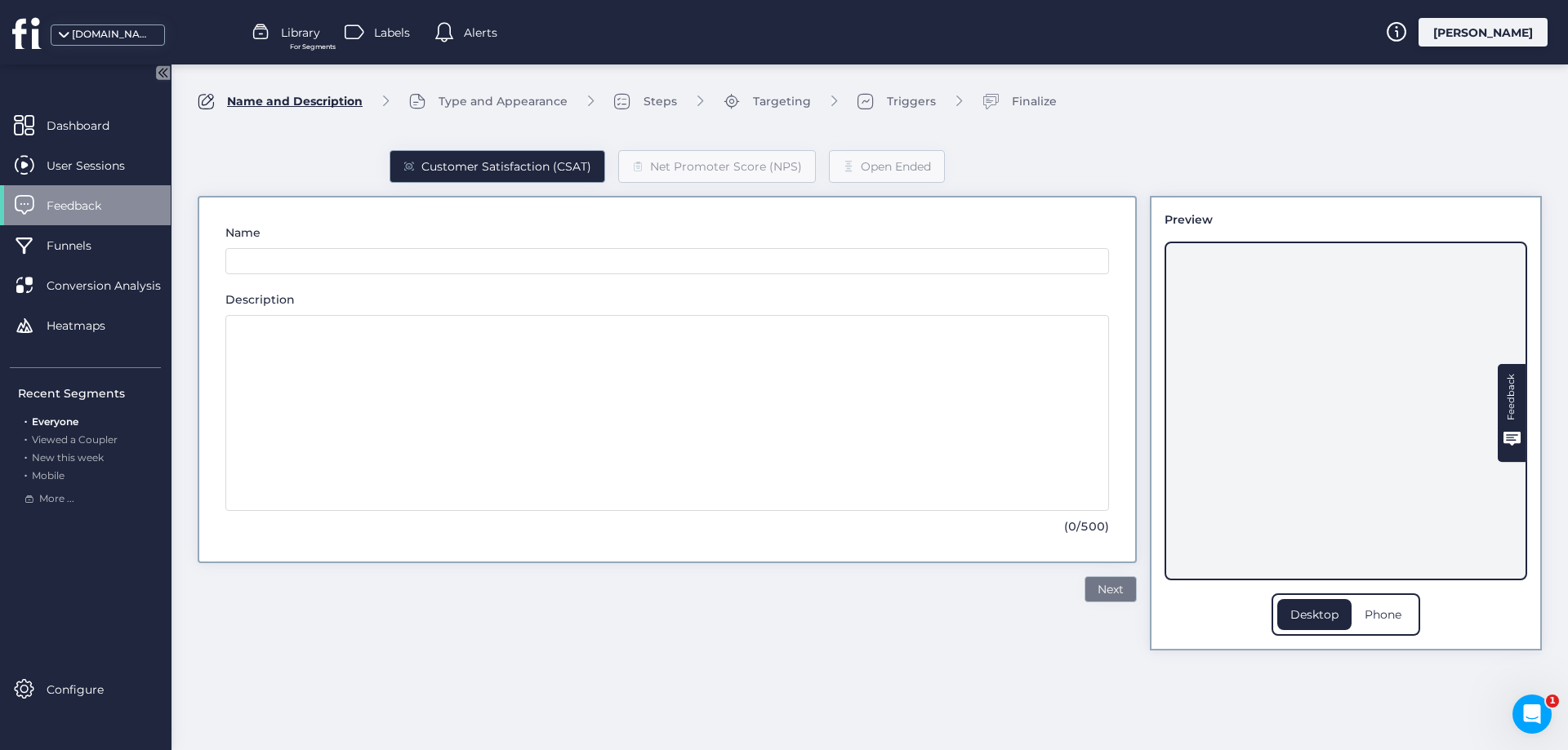
click at [1123, 593] on span "Next" at bounding box center [1111, 589] width 26 height 18
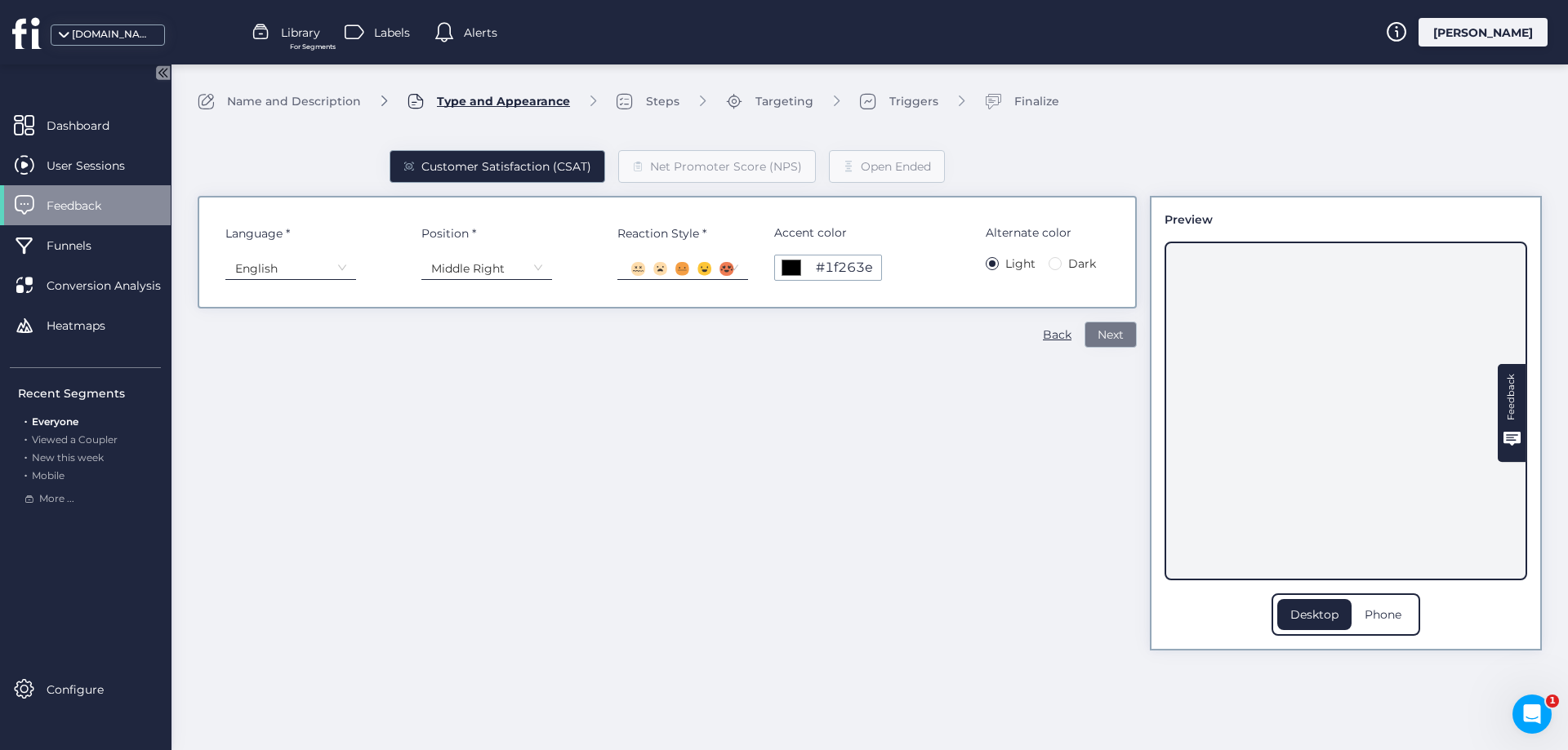
click at [1109, 331] on span "Next" at bounding box center [1111, 334] width 26 height 18
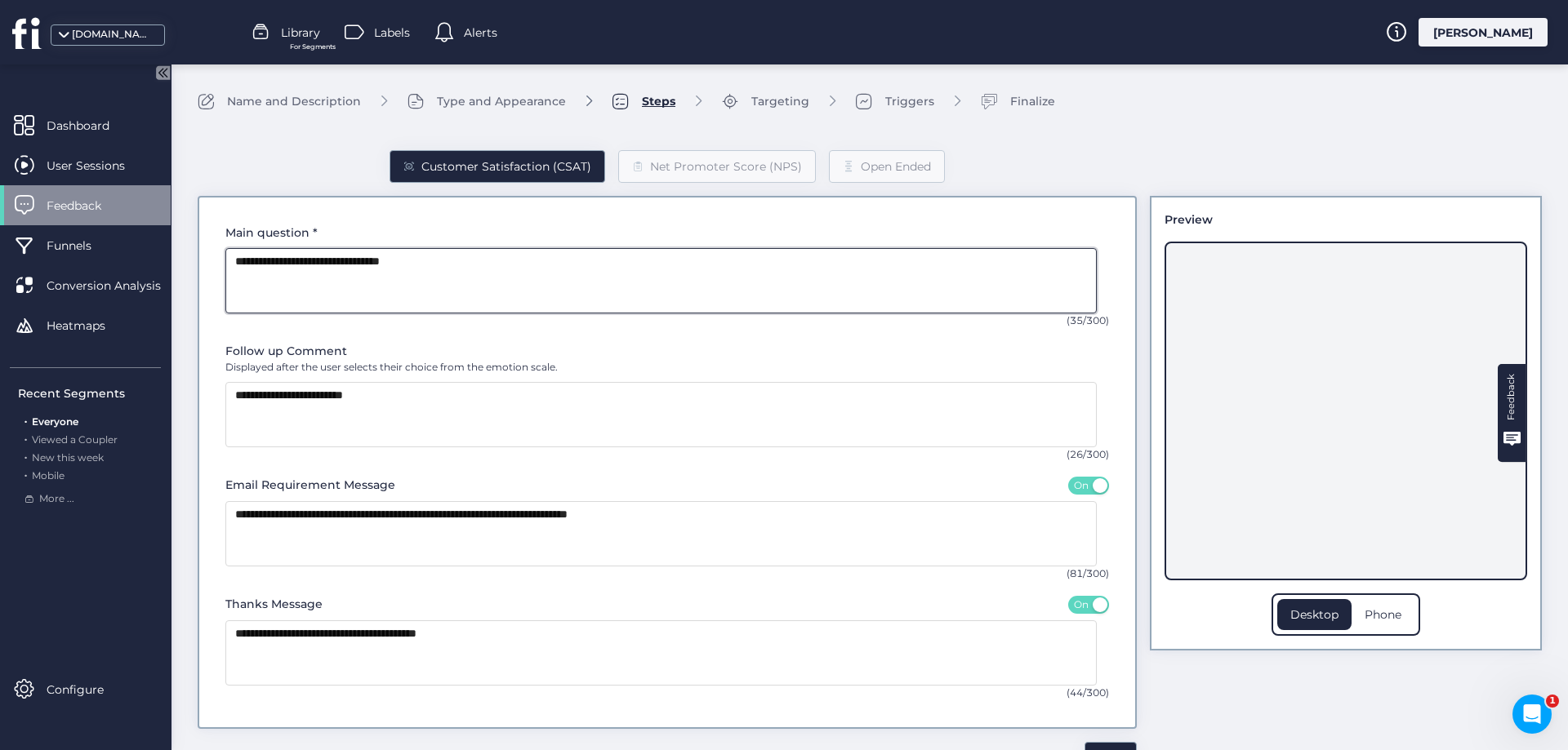
click at [370, 271] on textarea at bounding box center [661, 280] width 872 height 65
click at [522, 166] on div "Customer Satisfaction (CSAT)" at bounding box center [506, 166] width 170 height 18
click at [849, 171] on div "Open Ended" at bounding box center [887, 166] width 116 height 33
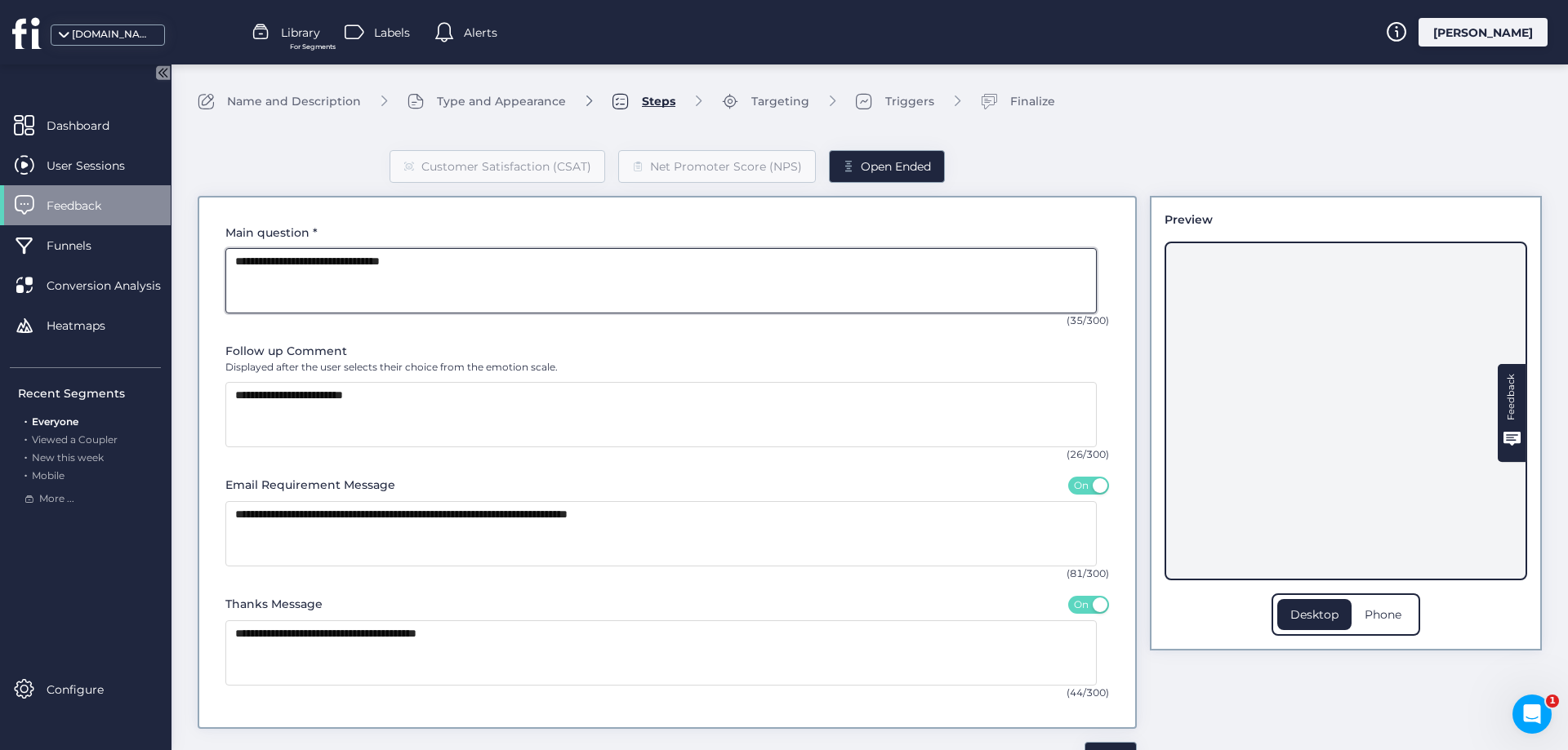
click at [333, 277] on textarea at bounding box center [661, 280] width 872 height 65
click at [321, 96] on div "Name and Description" at bounding box center [294, 101] width 134 height 18
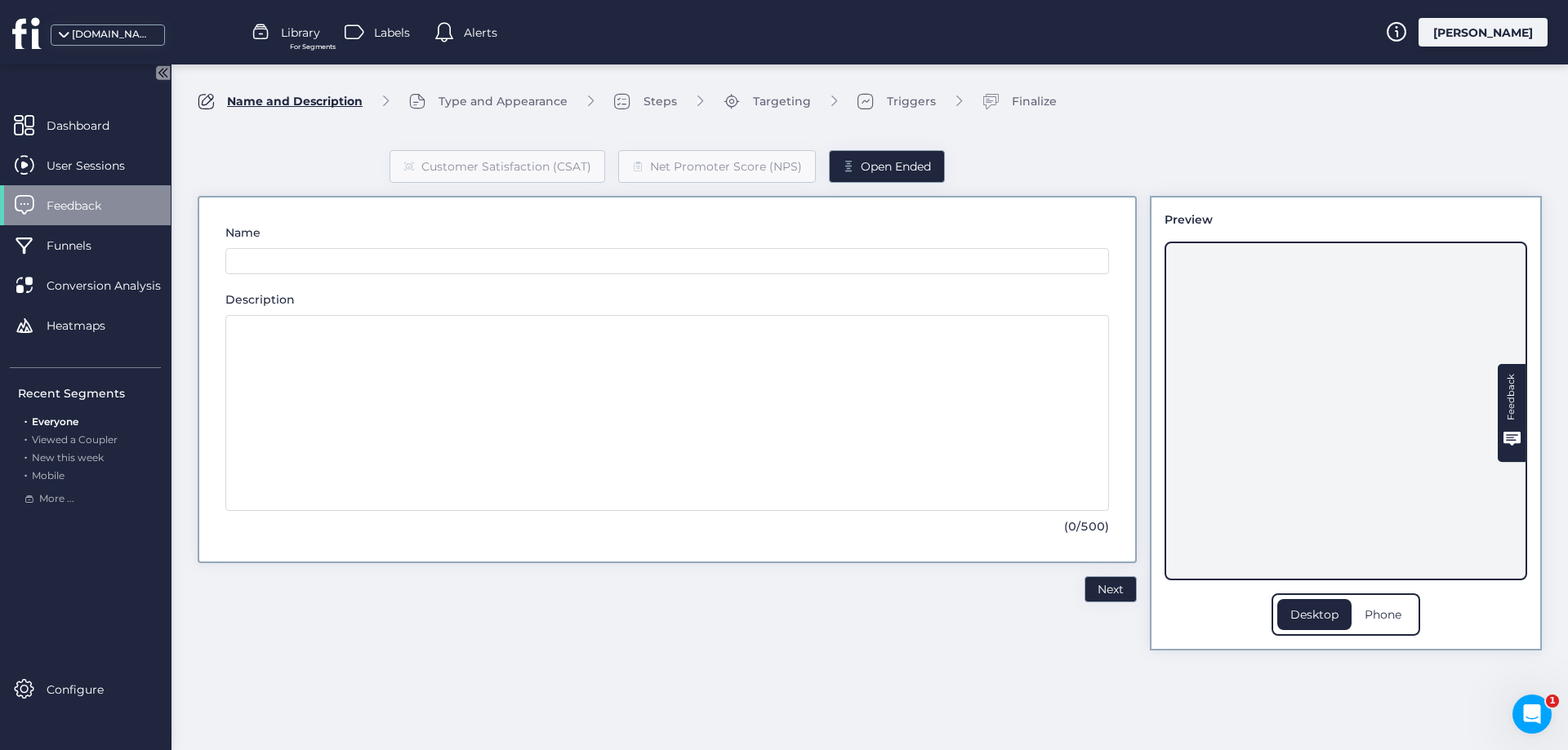
click at [281, 244] on div "Name" at bounding box center [667, 249] width 884 height 51
click at [284, 253] on input "text" at bounding box center [667, 261] width 884 height 26
type input "**********"
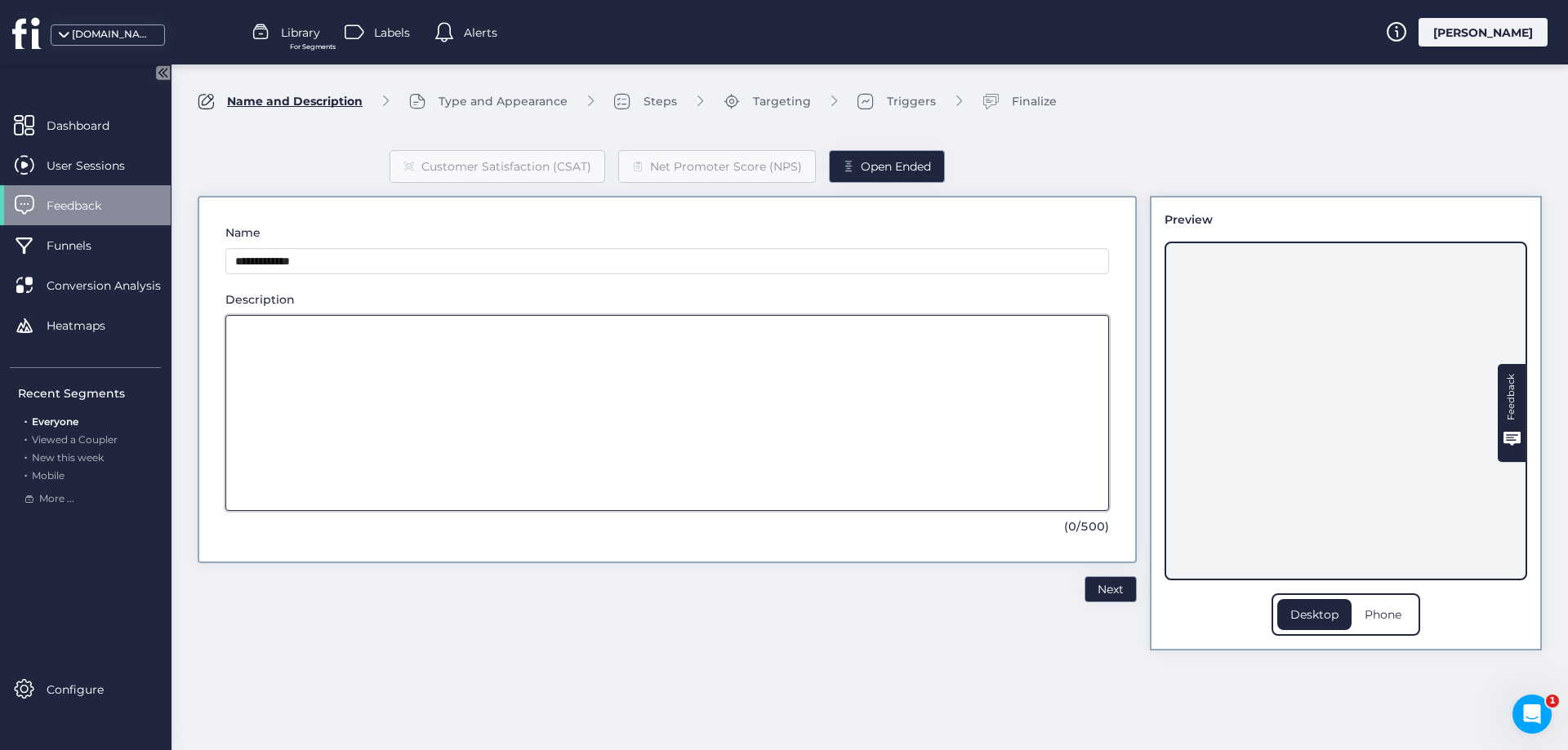
click at [310, 393] on textarea at bounding box center [667, 412] width 884 height 196
type textarea "**********"
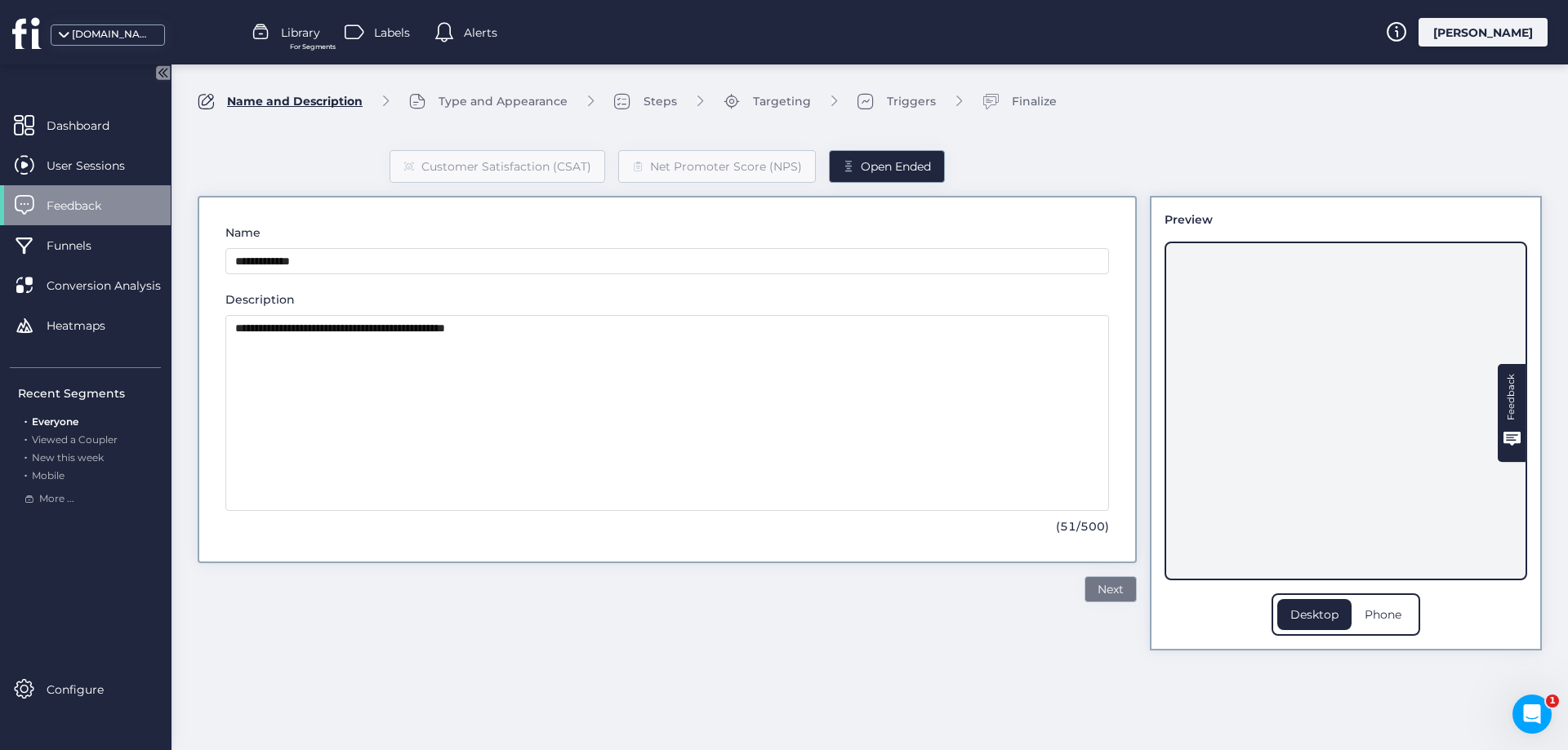
click at [1106, 593] on span "Next" at bounding box center [1111, 589] width 26 height 18
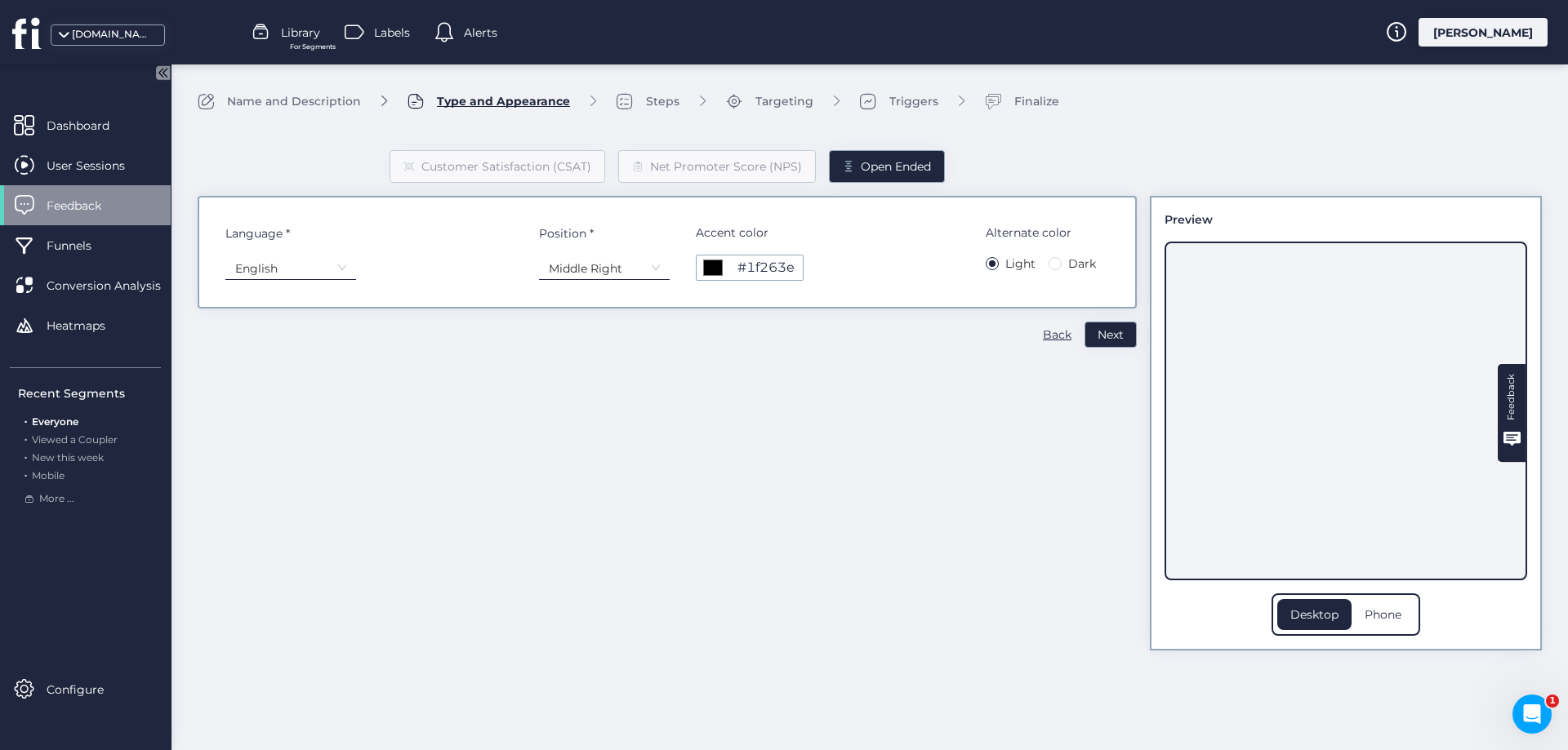
click at [780, 271] on div "#1f263e" at bounding box center [766, 268] width 57 height 9
type input "*******"
click at [995, 380] on div "Customer Satisfaction (CSAT) Net Promoter Score (NPS) Open Ended Language * Eng…" at bounding box center [667, 387] width 940 height 527
click at [1119, 337] on span "Next" at bounding box center [1111, 334] width 26 height 18
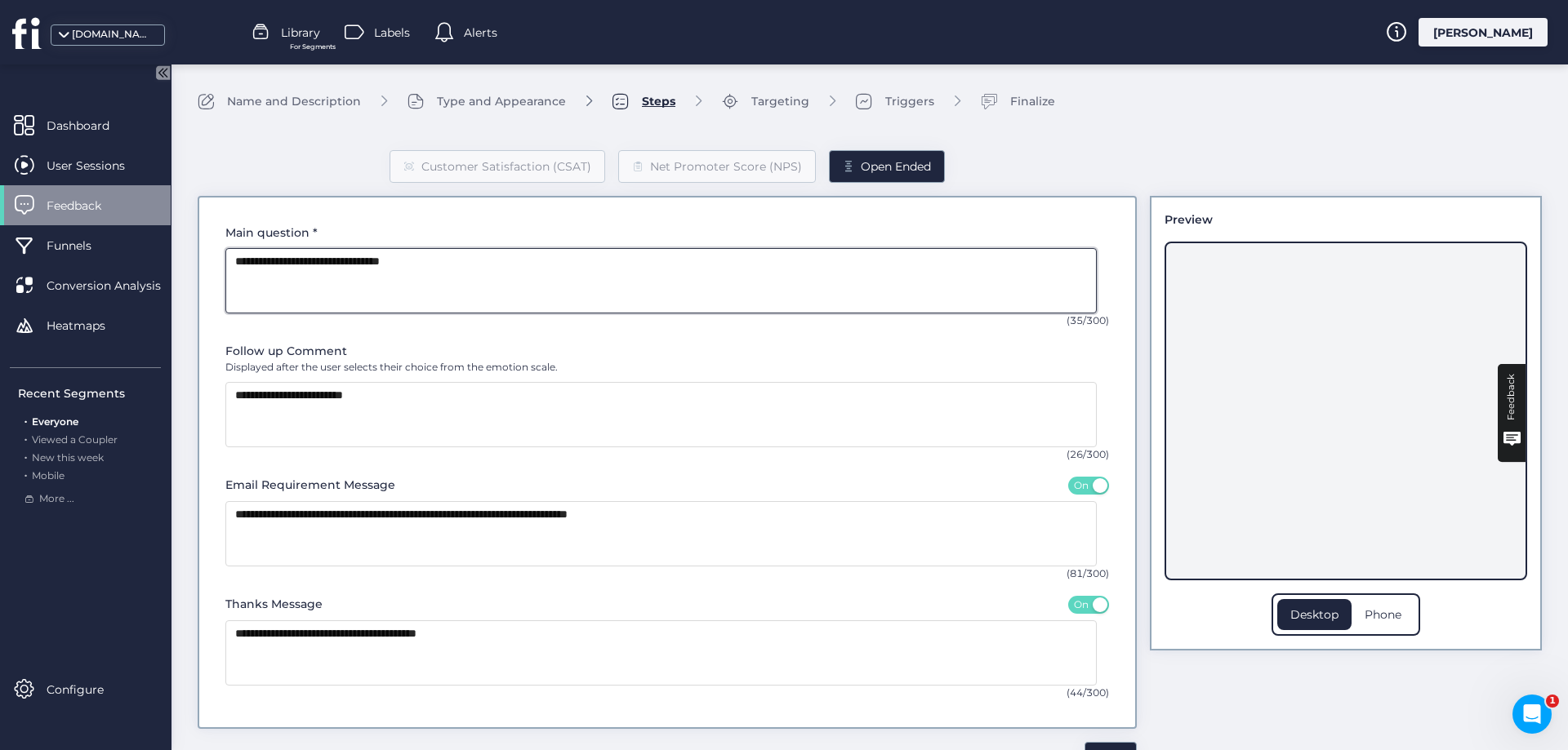
click at [436, 276] on textarea at bounding box center [661, 280] width 872 height 65
click at [463, 260] on textarea at bounding box center [661, 280] width 872 height 65
click at [445, 260] on textarea at bounding box center [661, 280] width 872 height 65
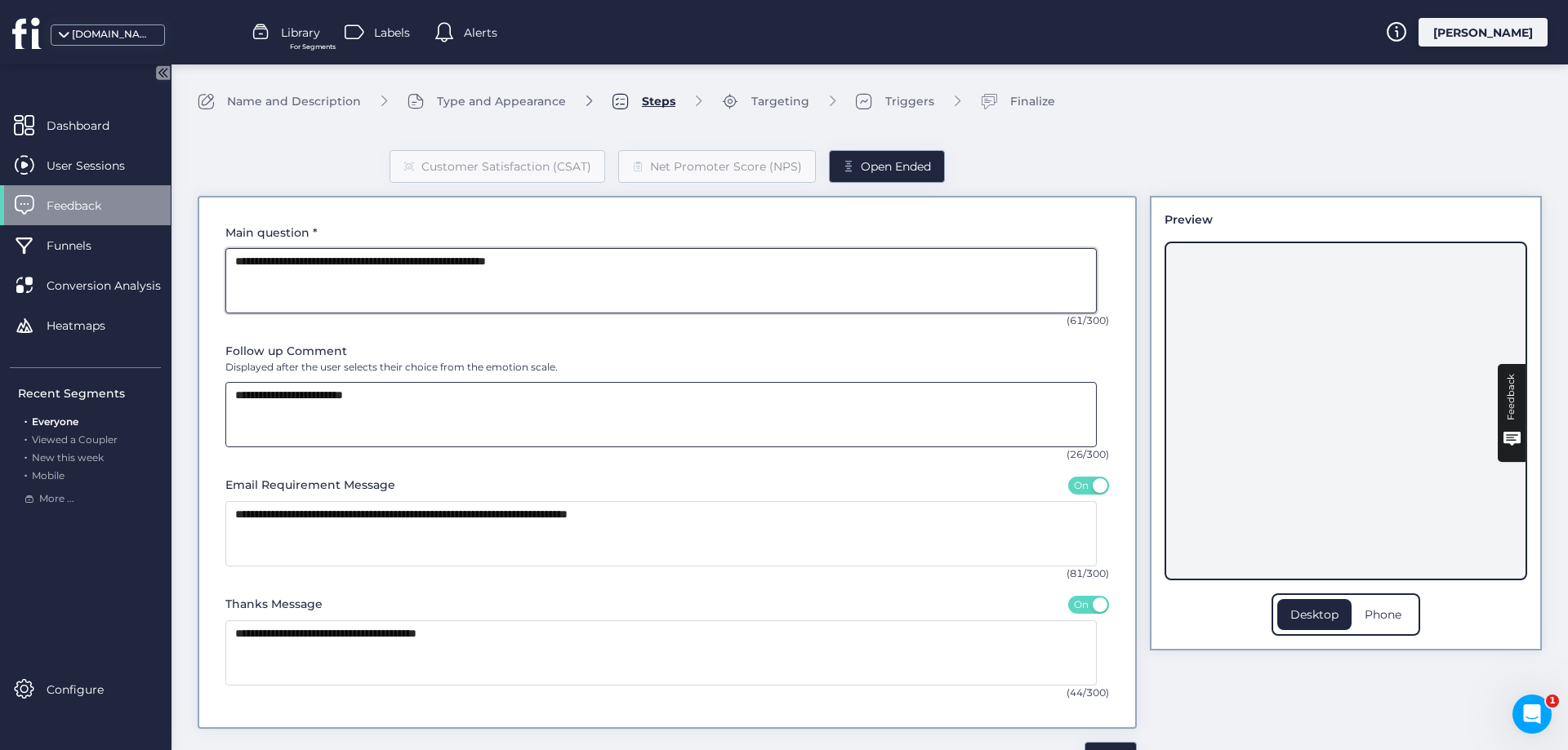
type textarea "**********"
click at [407, 421] on textarea at bounding box center [661, 414] width 872 height 65
click at [417, 410] on textarea at bounding box center [661, 414] width 872 height 65
drag, startPoint x: 438, startPoint y: 410, endPoint x: 150, endPoint y: 391, distance: 288.6
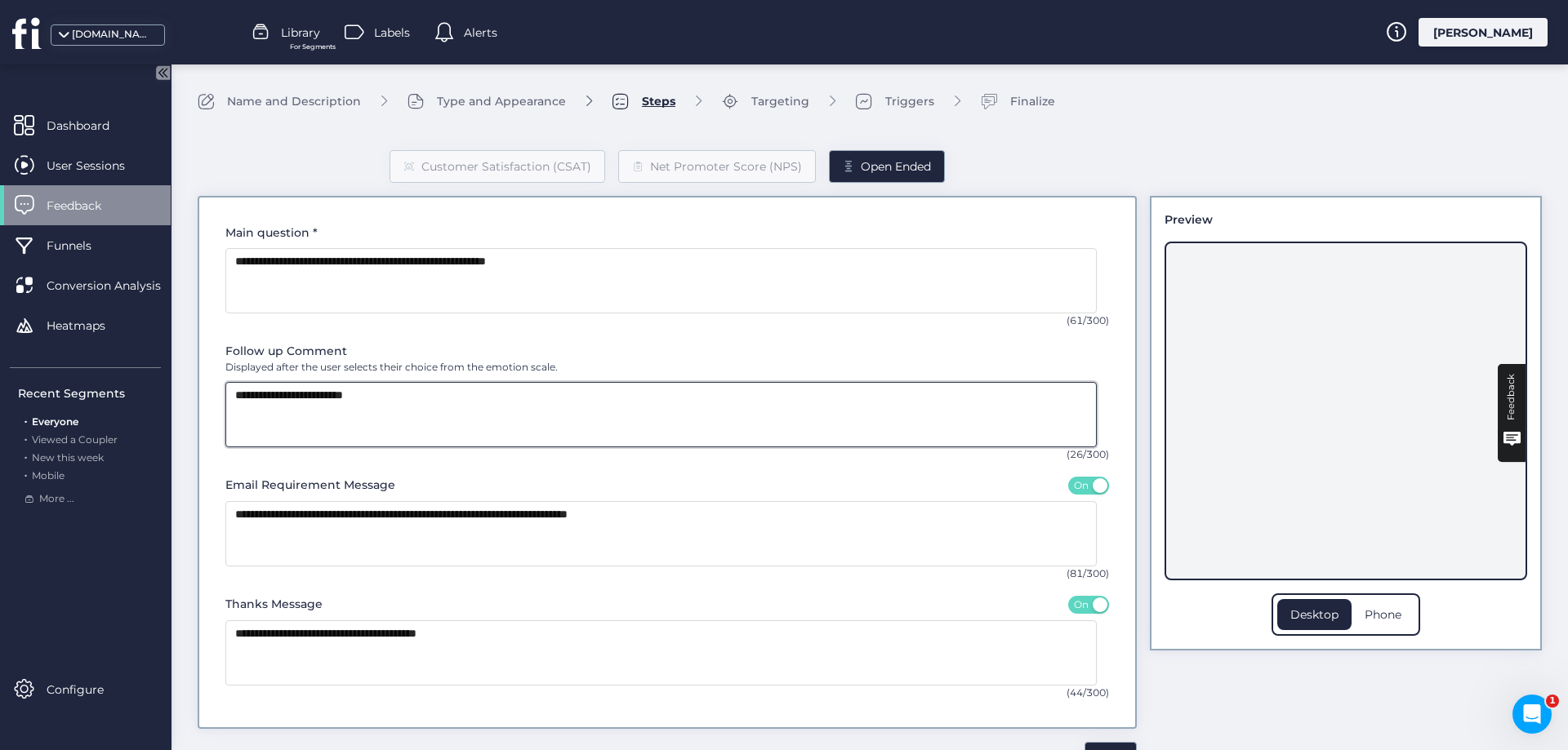
click at [150, 391] on mat-drawer-container "Dashboard User Sessions Feedback Funnels Conversion Analysis Heatmaps Recent Se…" at bounding box center [784, 375] width 1568 height 750
click at [417, 401] on textarea at bounding box center [661, 414] width 872 height 65
drag, startPoint x: 409, startPoint y: 408, endPoint x: 206, endPoint y: 390, distance: 203.8
click at [206, 390] on div "Main question * (61/300) Follow up Comment Displayed after the user selects the…" at bounding box center [667, 462] width 940 height 533
click at [449, 387] on textarea at bounding box center [661, 414] width 872 height 65
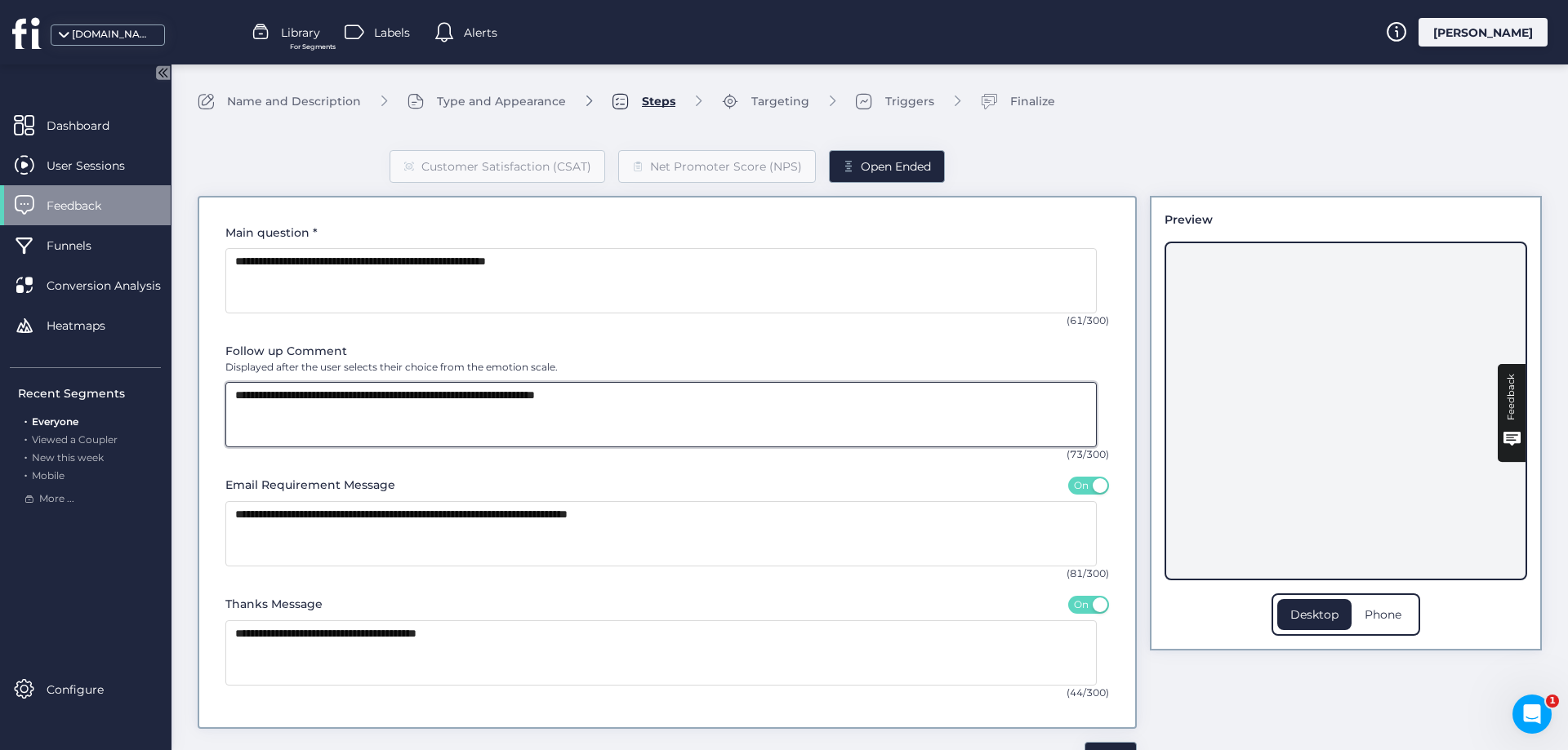
drag, startPoint x: 379, startPoint y: 400, endPoint x: 275, endPoint y: 402, distance: 104.0
click at [275, 402] on textarea at bounding box center [661, 414] width 872 height 65
click at [337, 406] on textarea at bounding box center [661, 414] width 872 height 65
drag, startPoint x: 377, startPoint y: 394, endPoint x: 224, endPoint y: 388, distance: 153.1
click at [221, 388] on div "Main question * (61/300) Follow up Comment Displayed after the user selects the…" at bounding box center [667, 462] width 940 height 533
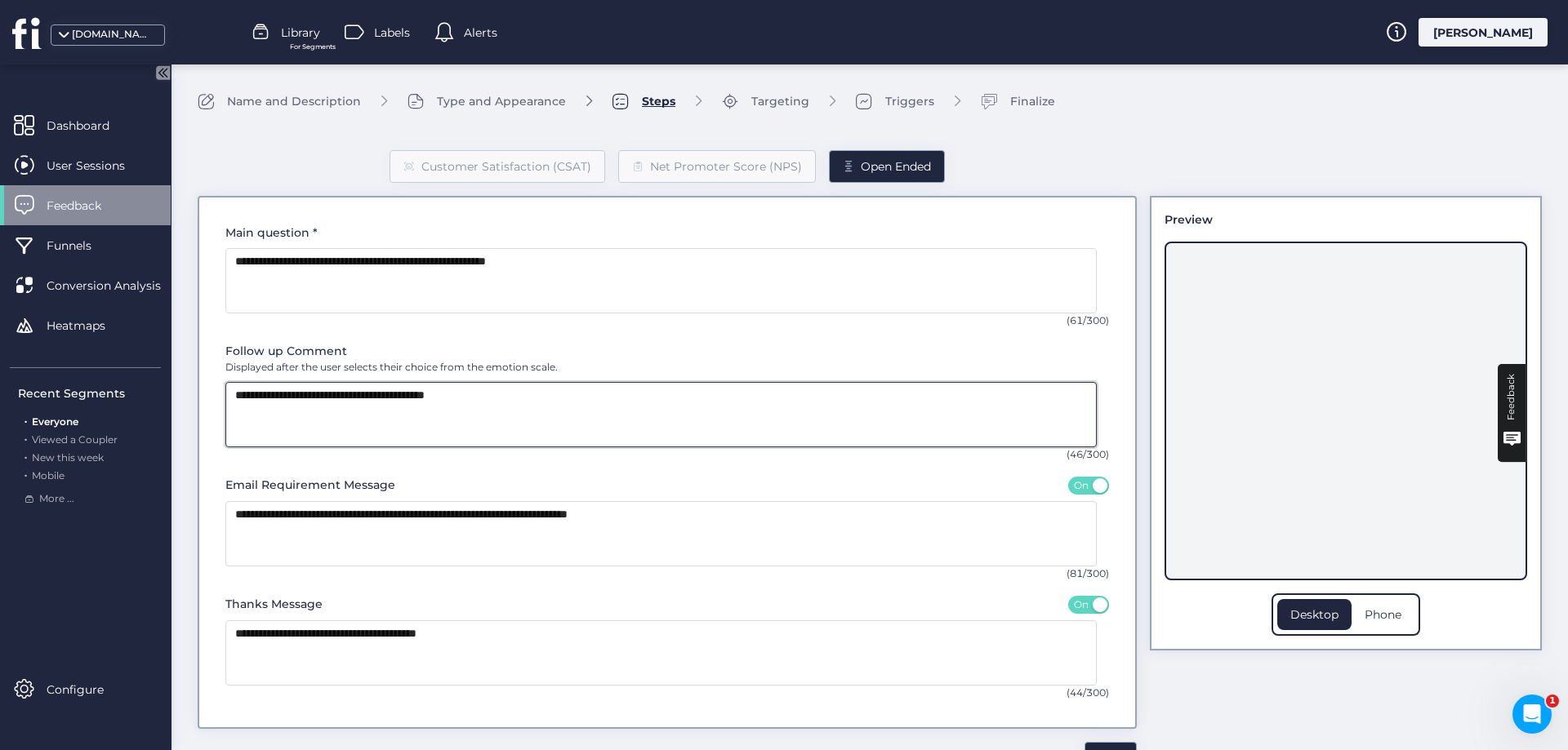
type textarea "**********"
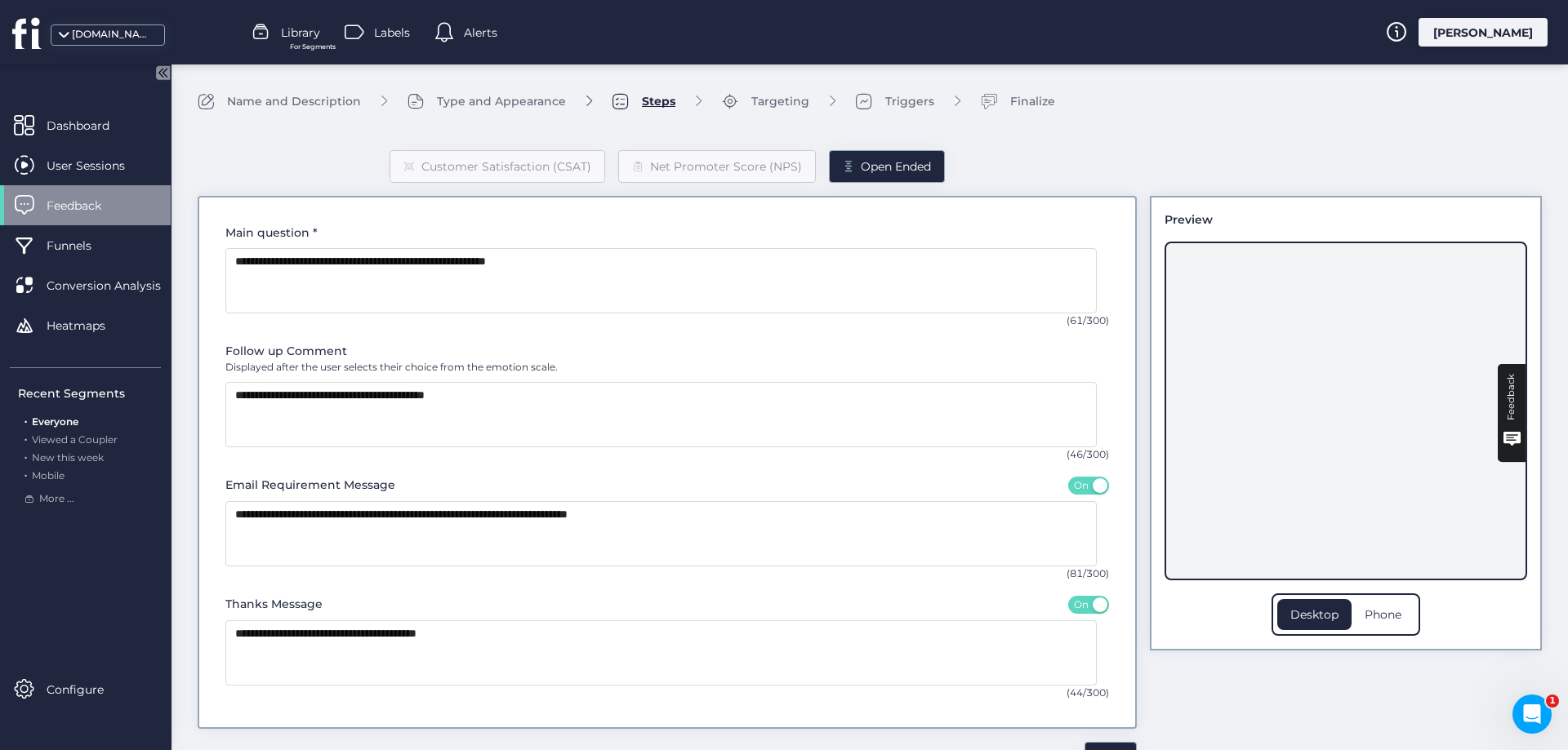
click at [1077, 487] on button "On" at bounding box center [1088, 485] width 41 height 18
click at [1506, 391] on div "Feedback" at bounding box center [1511, 396] width 20 height 46
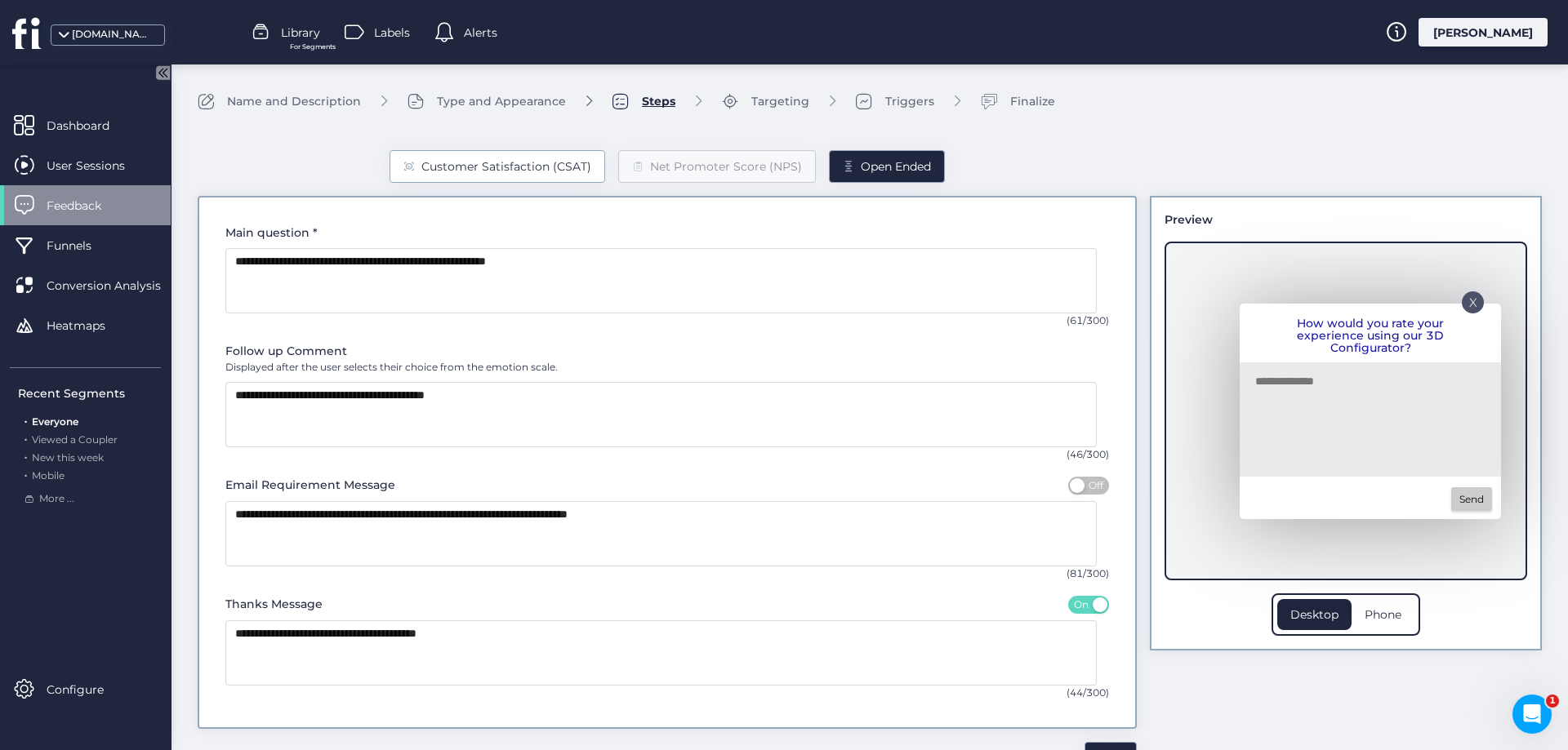
click at [512, 166] on div "Customer Satisfaction (CSAT)" at bounding box center [506, 166] width 170 height 18
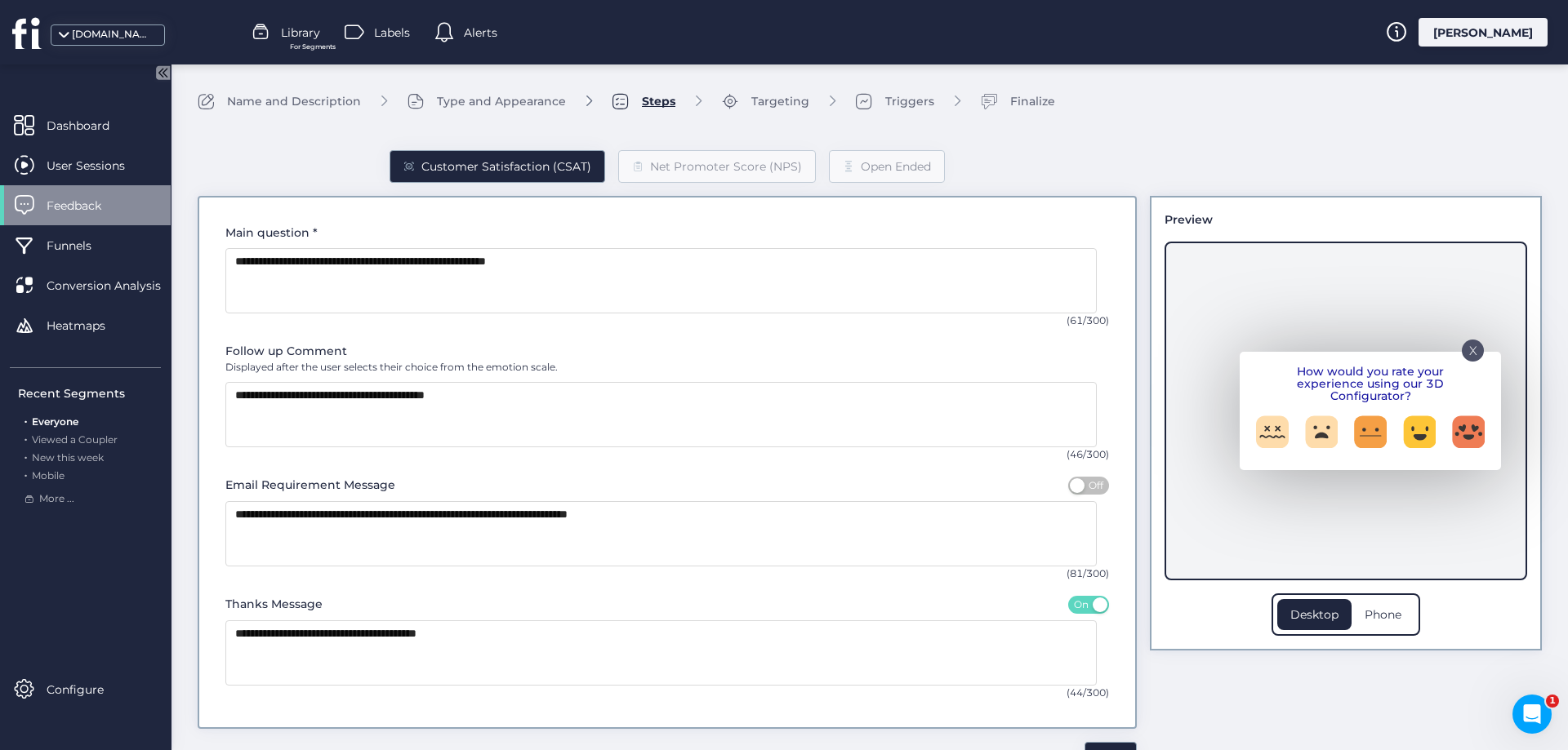
click at [528, 97] on div "Type and Appearance" at bounding box center [502, 101] width 129 height 18
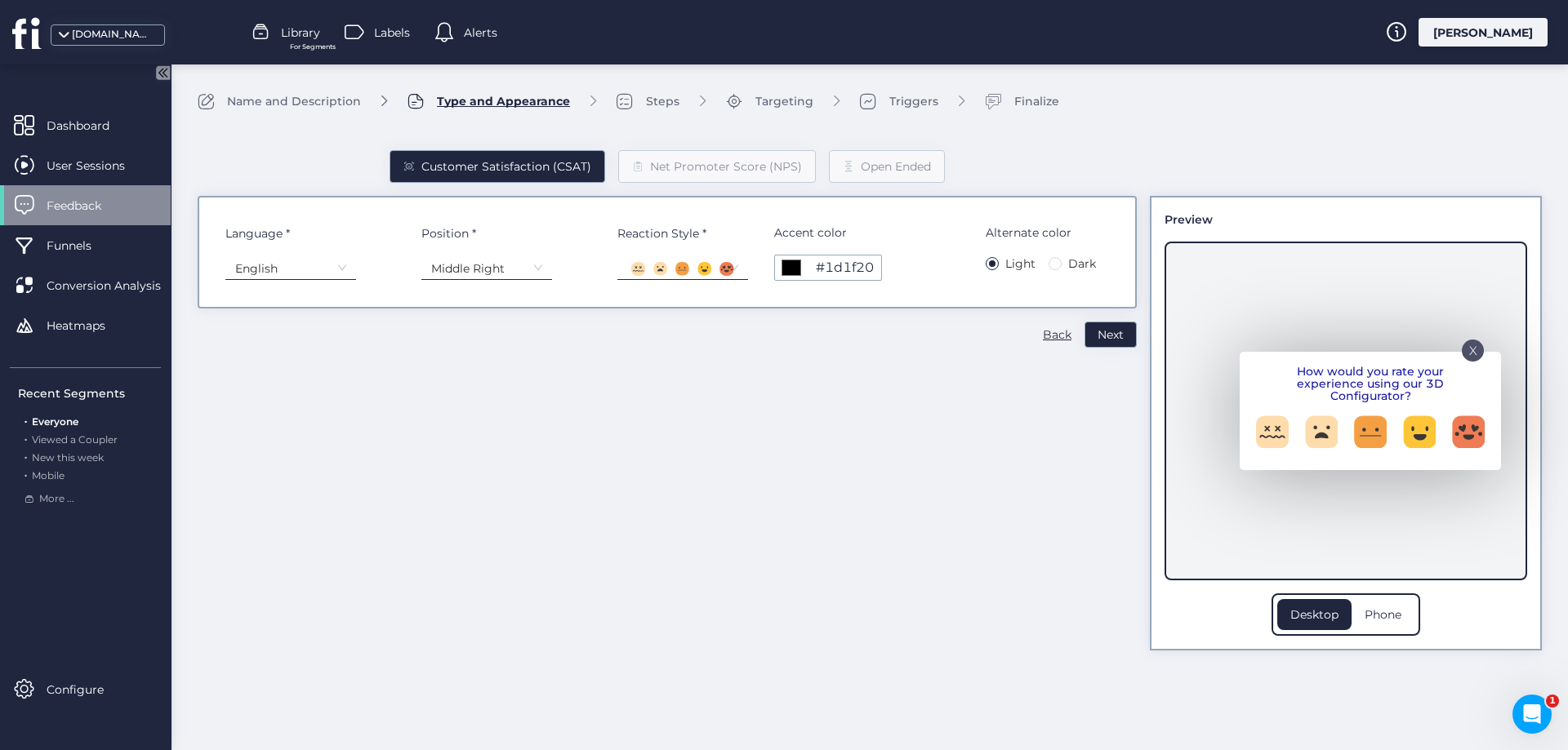
click at [678, 271] on rect at bounding box center [682, 269] width 14 height 14
click at [688, 349] on circle at bounding box center [682, 350] width 10 height 10
click at [711, 270] on circle at bounding box center [706, 270] width 10 height 10
click at [713, 354] on div at bounding box center [683, 351] width 110 height 15
click at [1475, 349] on p "X" at bounding box center [1473, 345] width 9 height 9
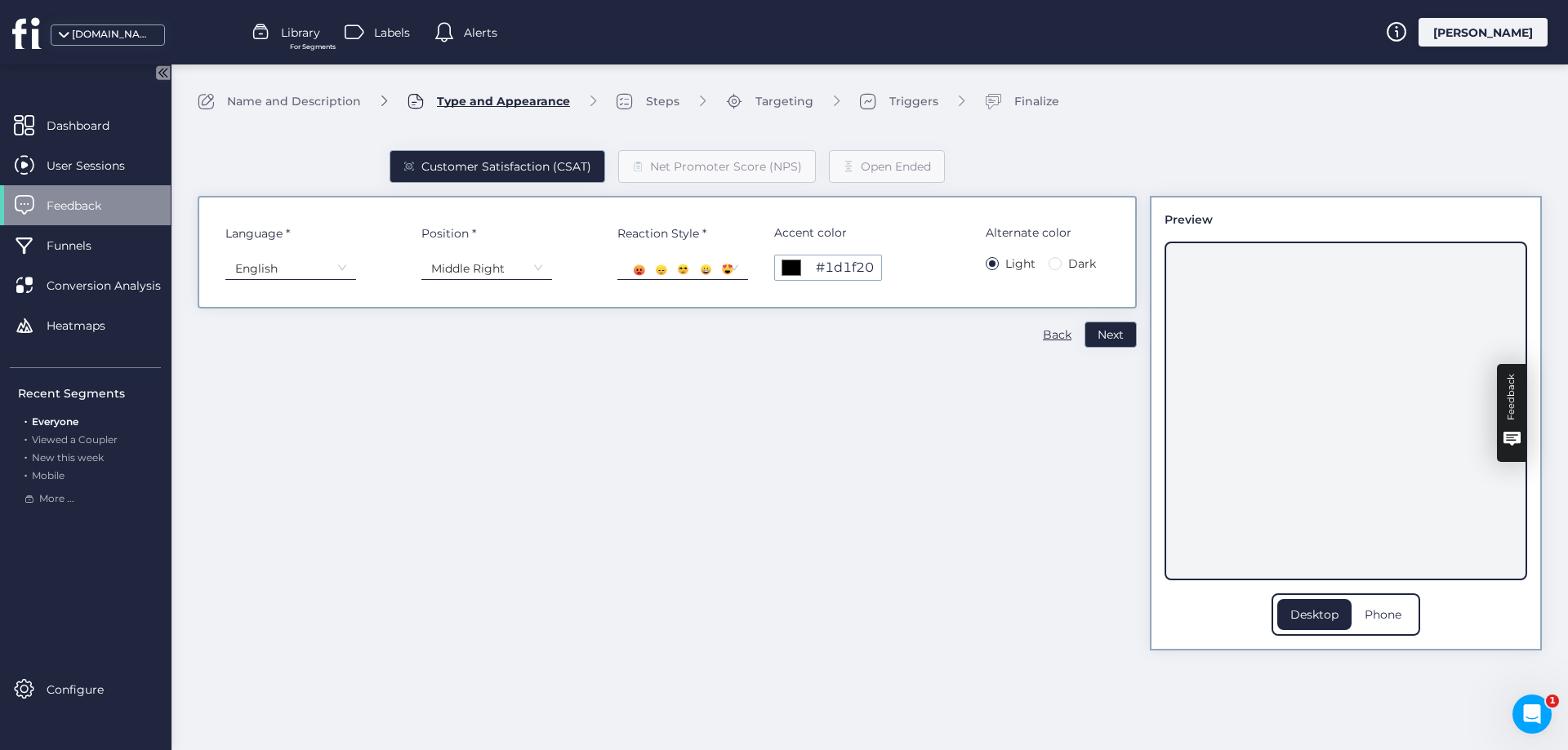
click at [1506, 407] on div "Feedback" at bounding box center [1511, 396] width 20 height 46
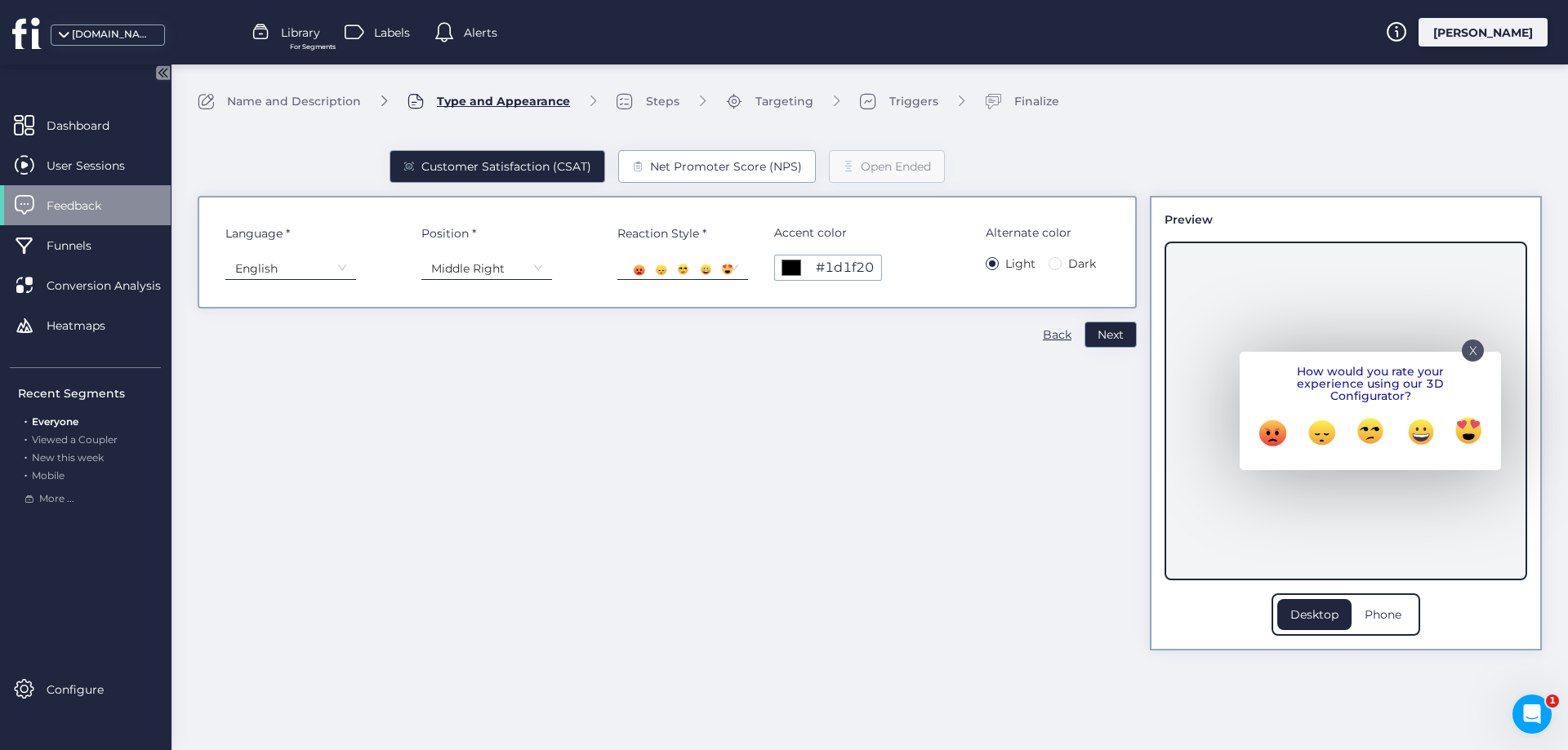
click at [669, 164] on div "Net Promoter Score (NPS)" at bounding box center [726, 166] width 152 height 18
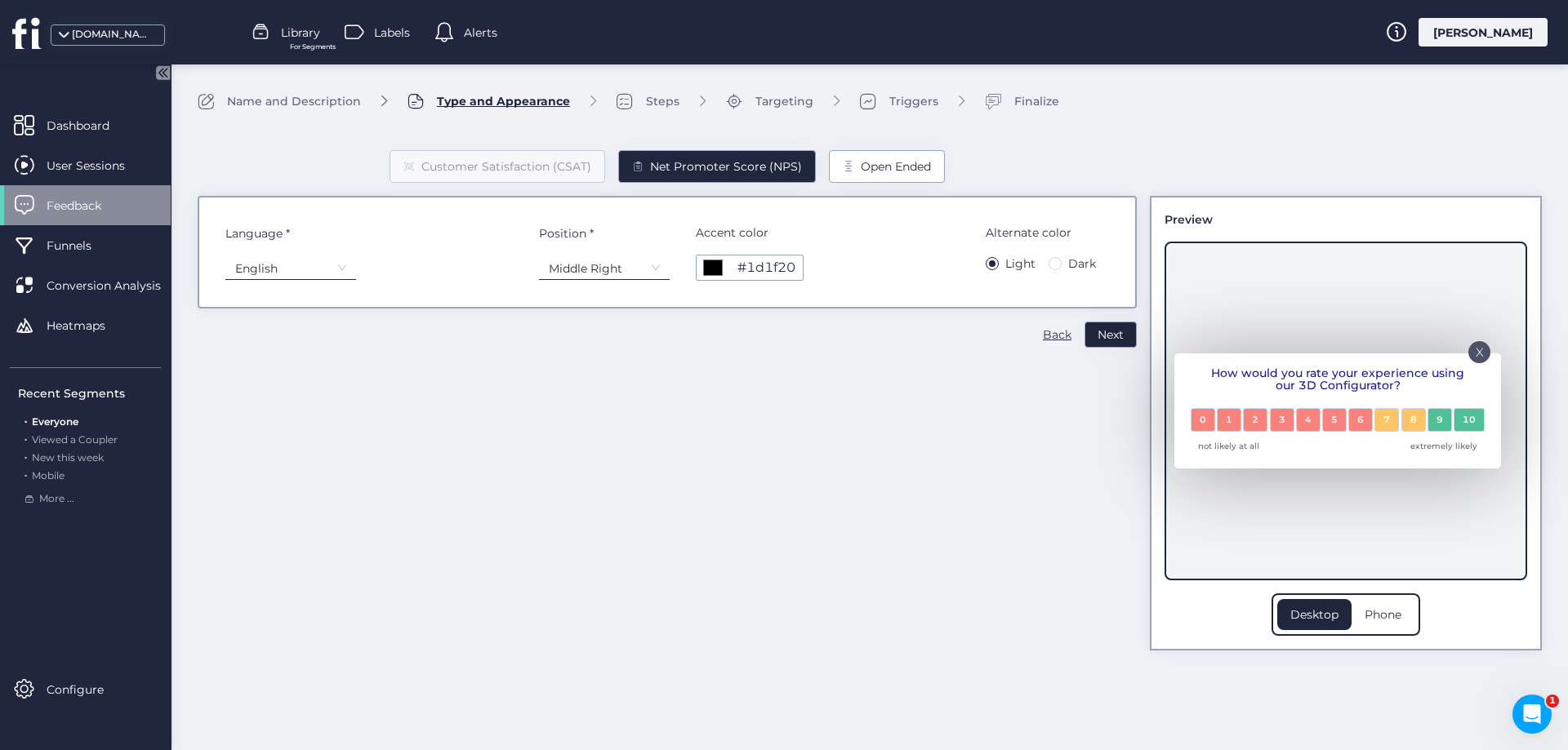
click at [890, 166] on div "Open Ended" at bounding box center [896, 166] width 70 height 18
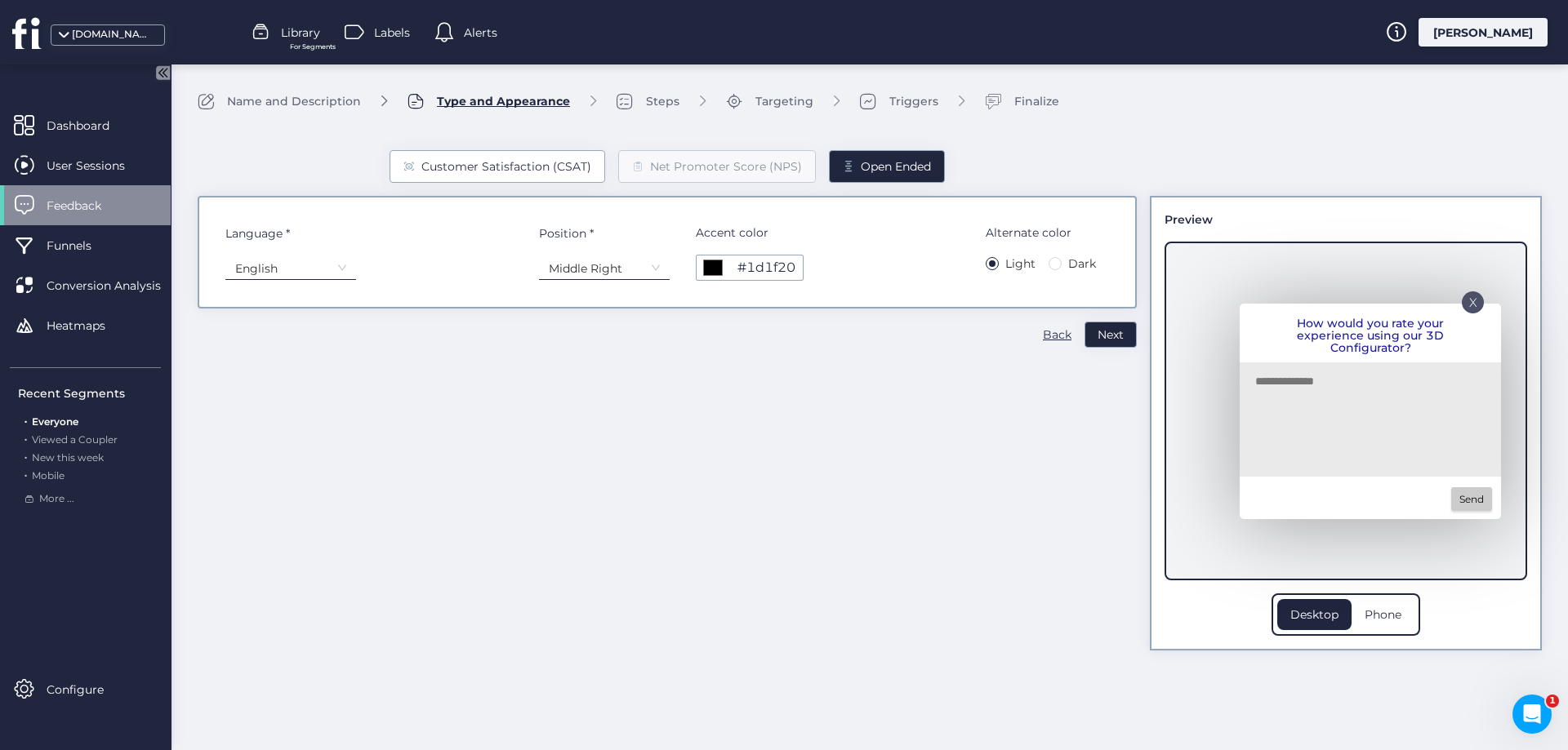
click at [543, 164] on div "Customer Satisfaction (CSAT)" at bounding box center [506, 166] width 170 height 18
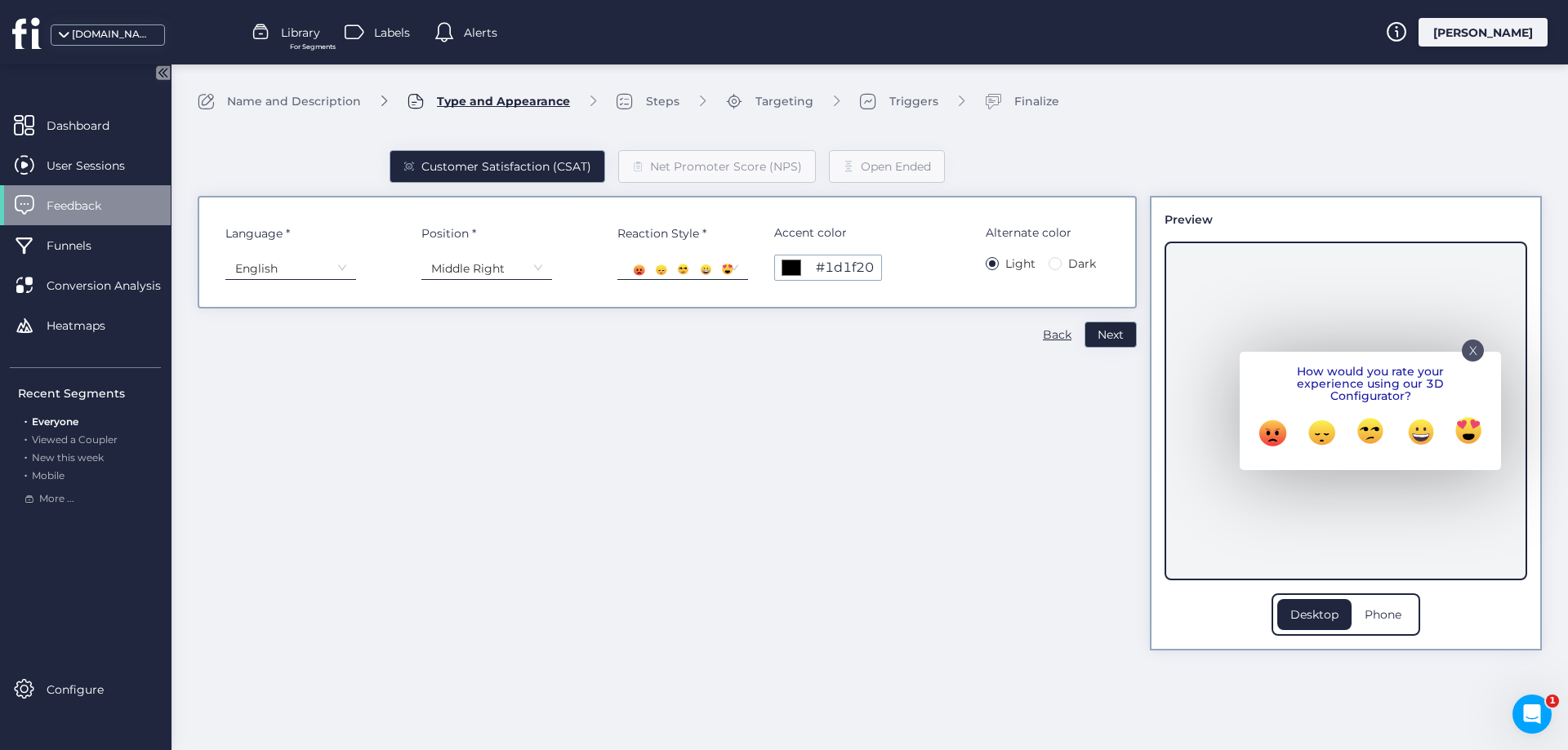
click at [837, 271] on div "#1d1f20" at bounding box center [844, 268] width 58 height 9
click at [851, 271] on div "#1d1f20" at bounding box center [844, 268] width 58 height 9
click at [722, 429] on div "Customer Satisfaction (CSAT) Net Promoter Score (NPS) Open Ended Language * Eng…" at bounding box center [667, 387] width 940 height 527
click at [1120, 335] on span "Next" at bounding box center [1111, 334] width 26 height 18
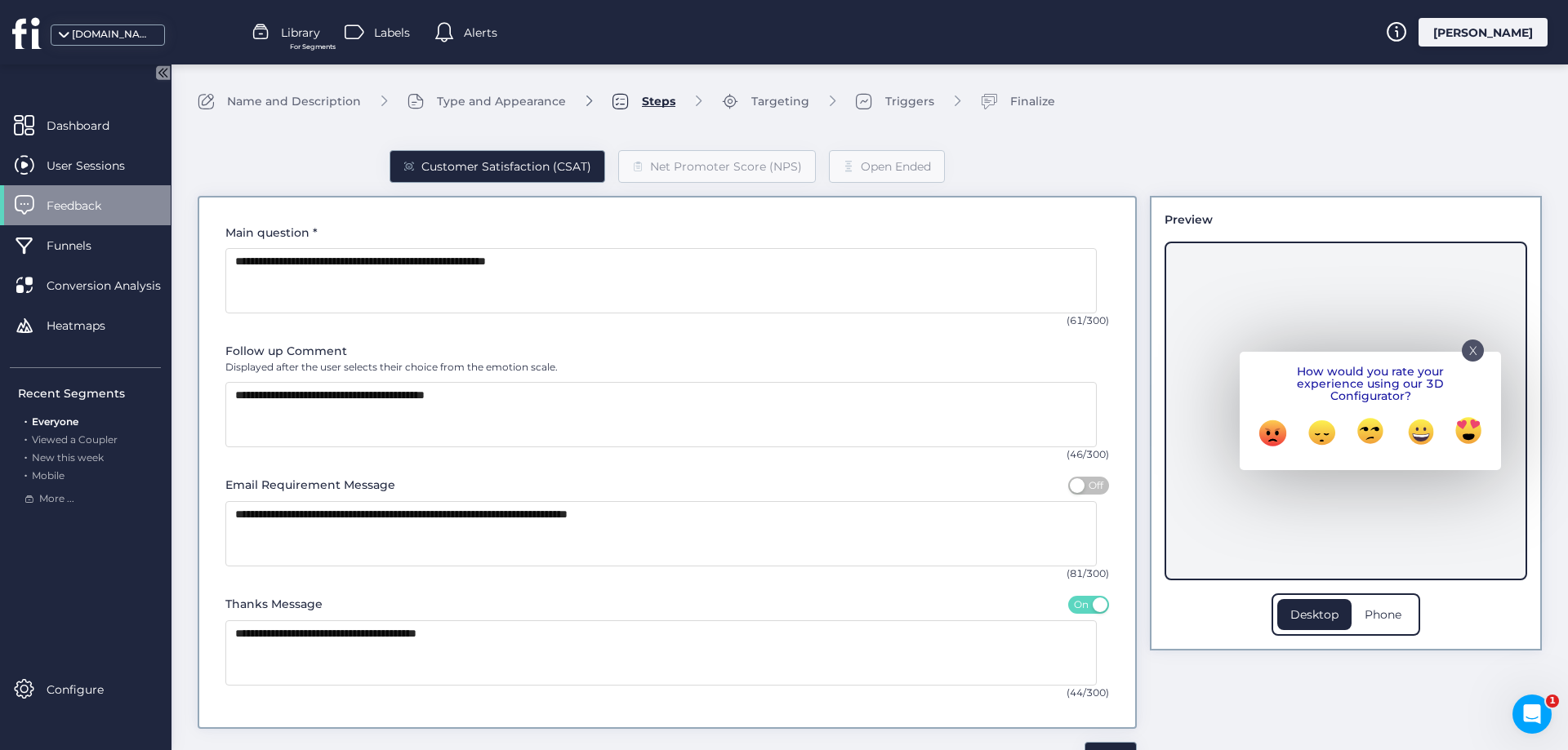
click at [1470, 349] on p "X" at bounding box center [1473, 345] width 9 height 9
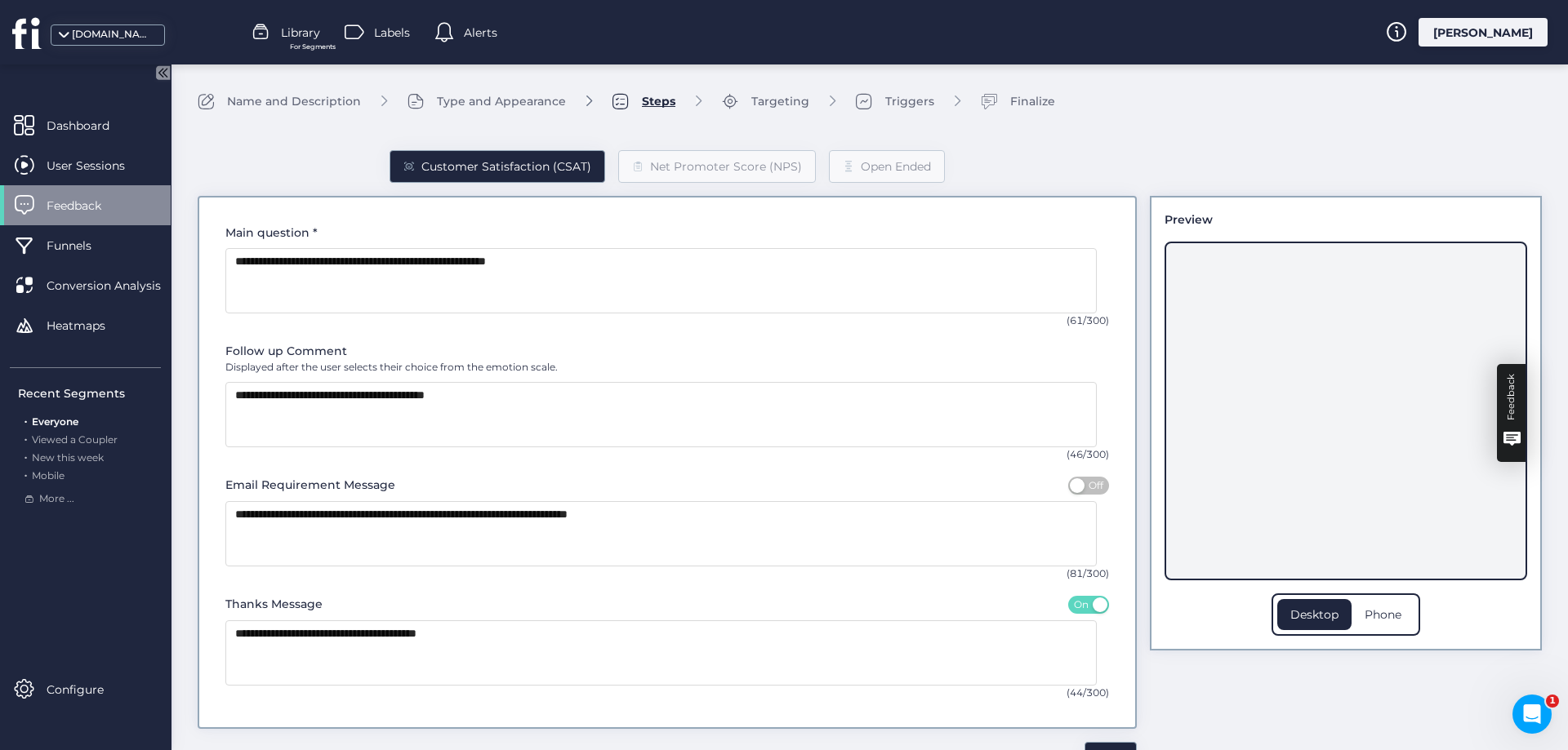
click at [1502, 397] on div "Feedback" at bounding box center [1511, 396] width 20 height 46
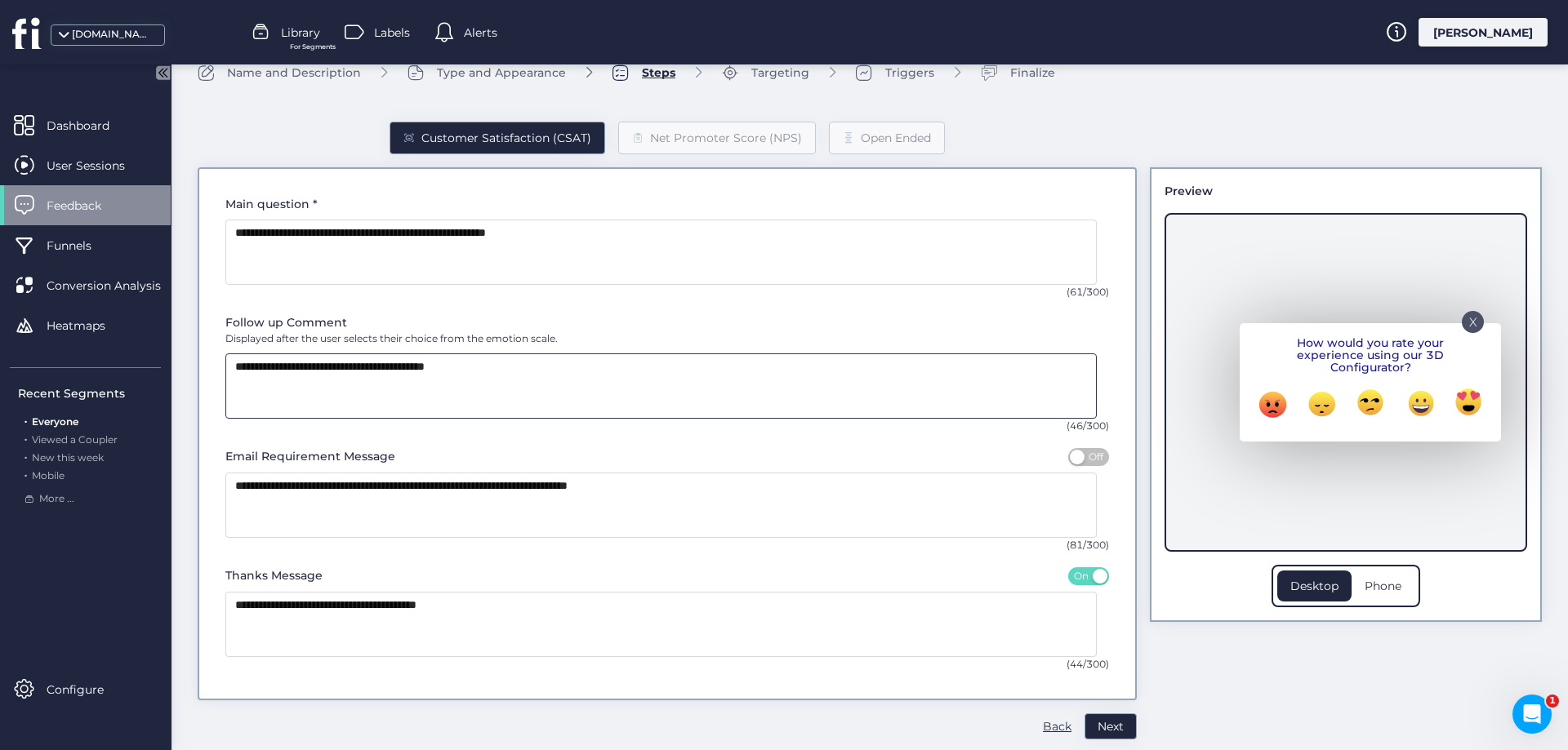
scroll to position [44, 0]
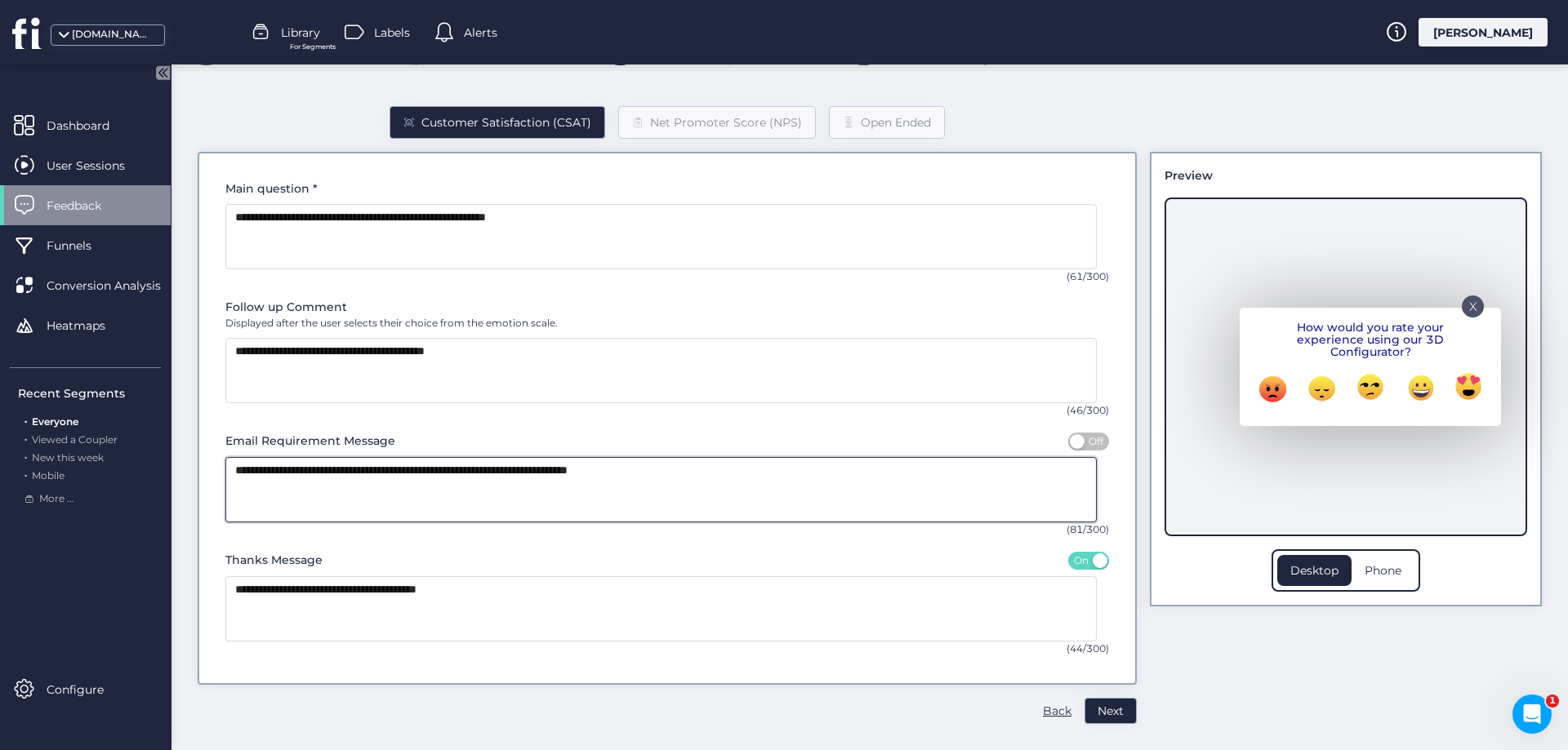
click at [497, 480] on textarea at bounding box center [661, 489] width 872 height 65
click at [347, 465] on textarea at bounding box center [661, 489] width 872 height 65
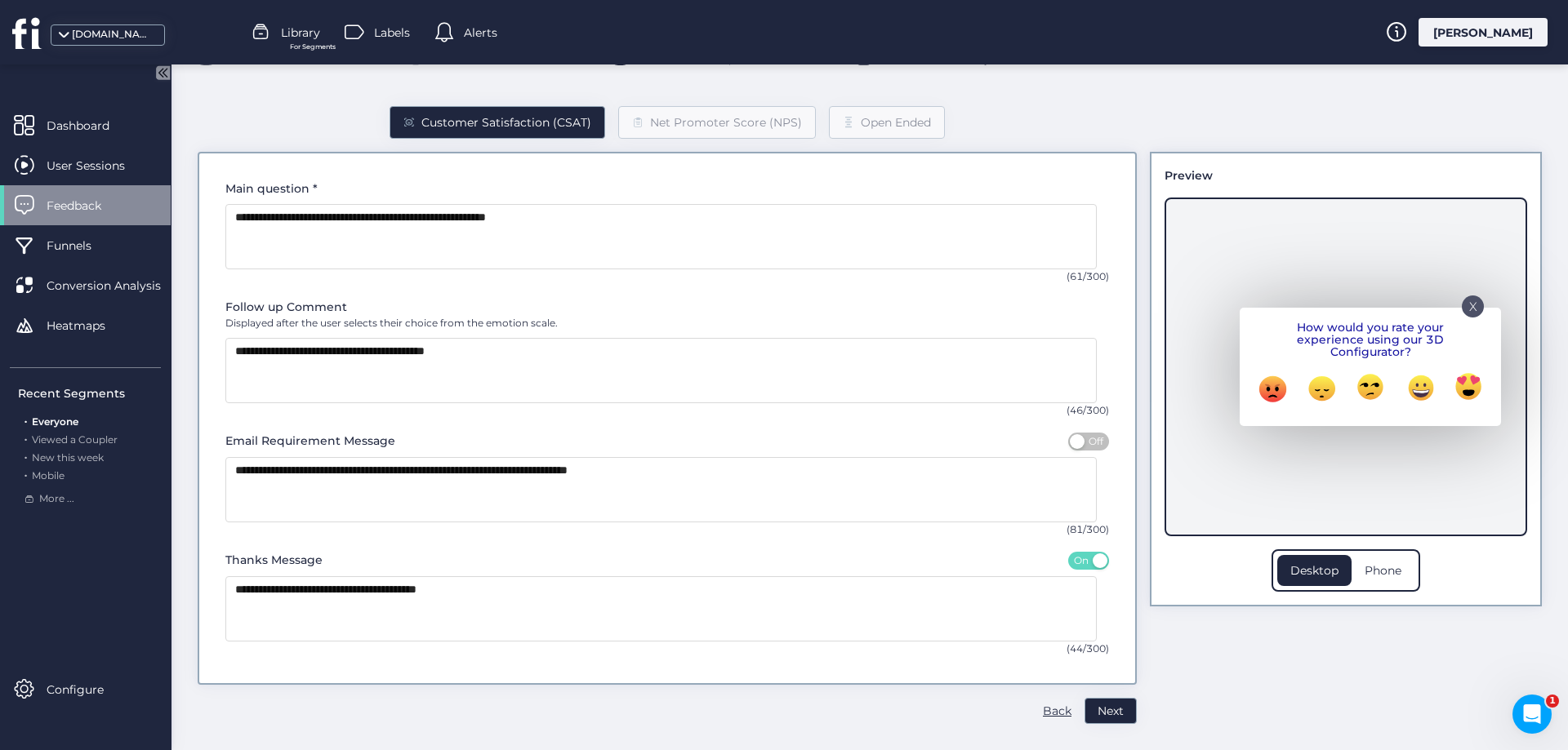
click at [1111, 719] on span "Next" at bounding box center [1111, 710] width 26 height 18
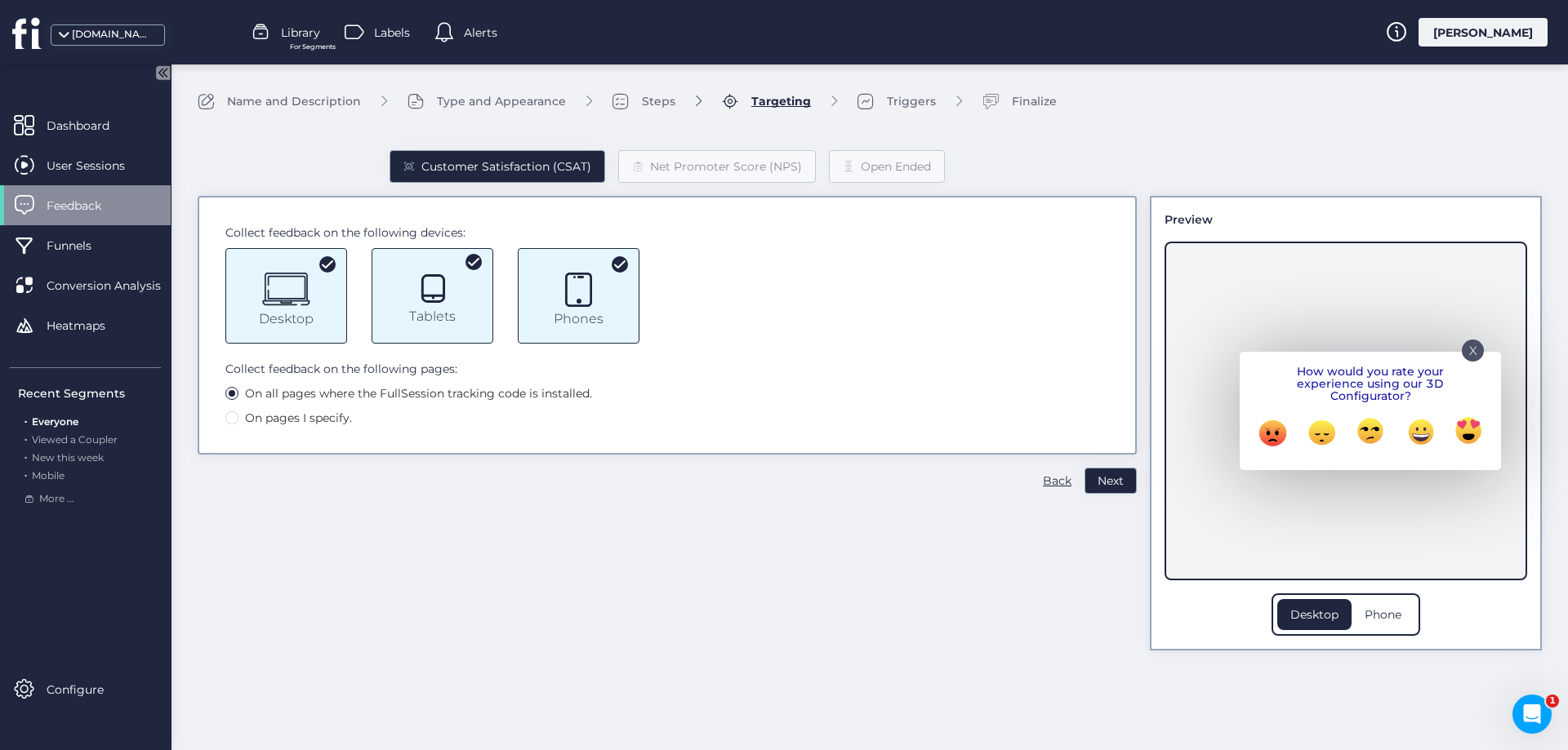
click at [618, 263] on icon at bounding box center [620, 264] width 11 height 9
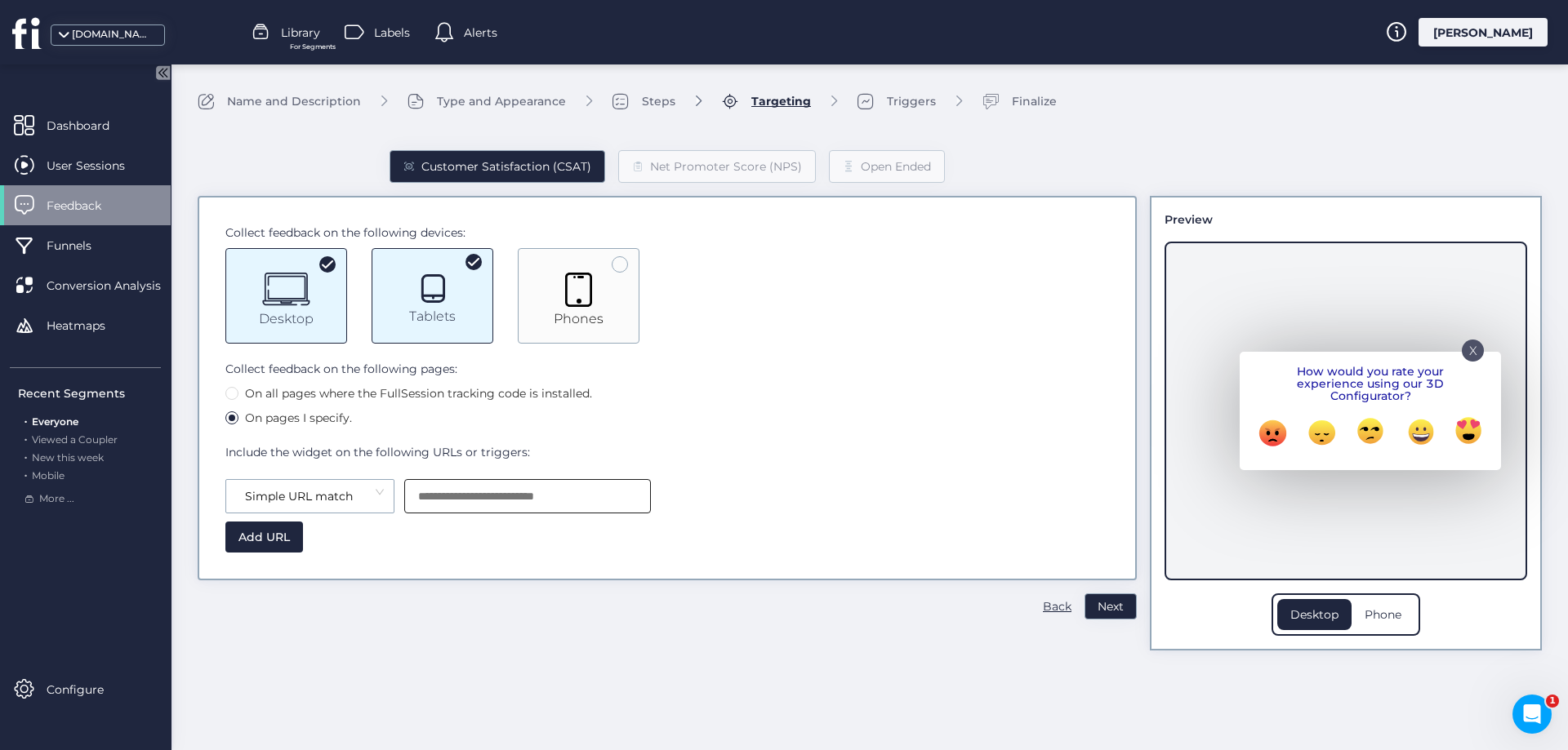
click at [478, 510] on input "text" at bounding box center [527, 497] width 219 height 33
paste input "**********"
type input "**********"
click at [466, 504] on input "text" at bounding box center [527, 497] width 219 height 33
paste input "**********"
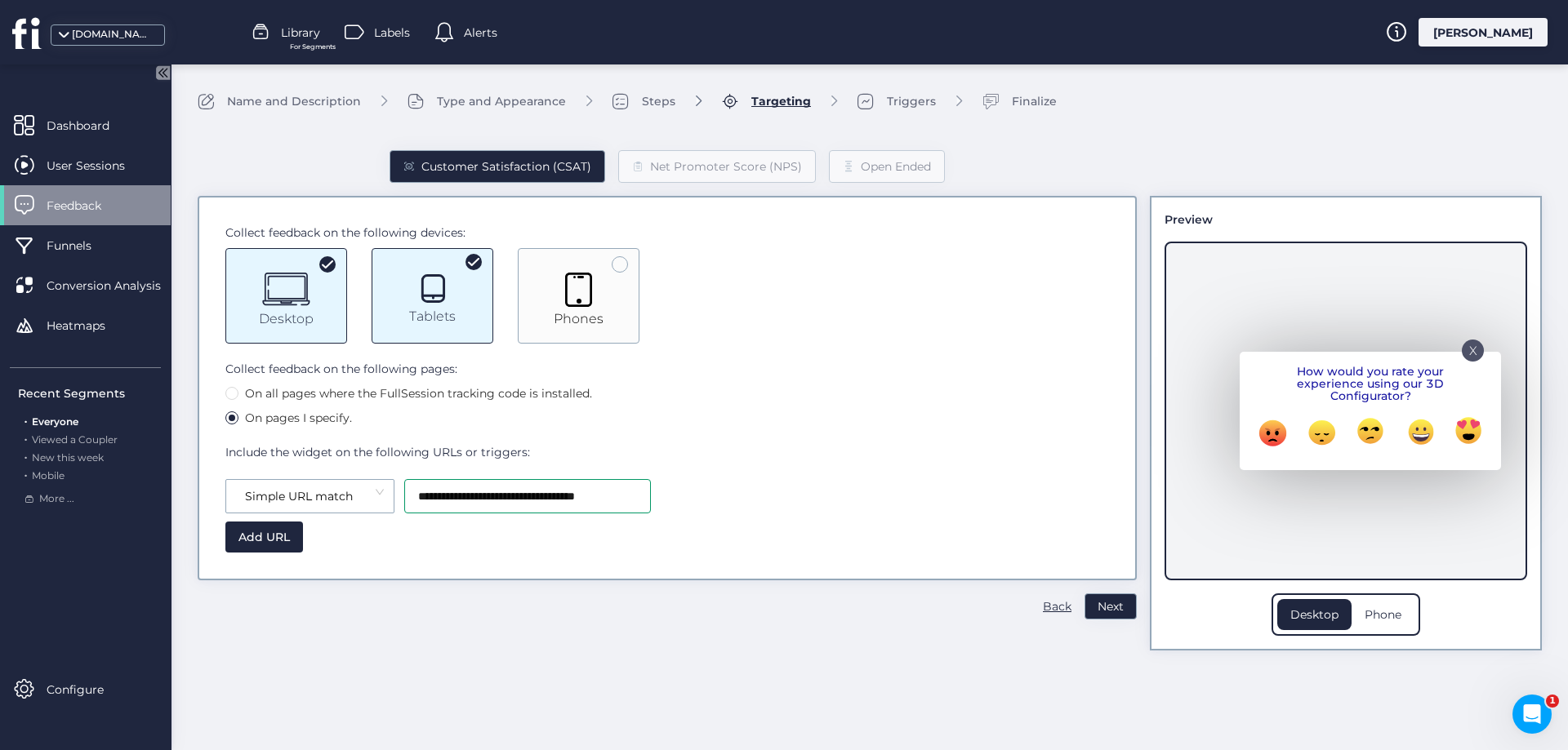
scroll to position [0, 10]
type input "**********"
click at [696, 538] on div "**********" at bounding box center [667, 498] width 884 height 110
click at [274, 544] on div "Add URL" at bounding box center [264, 537] width 78 height 31
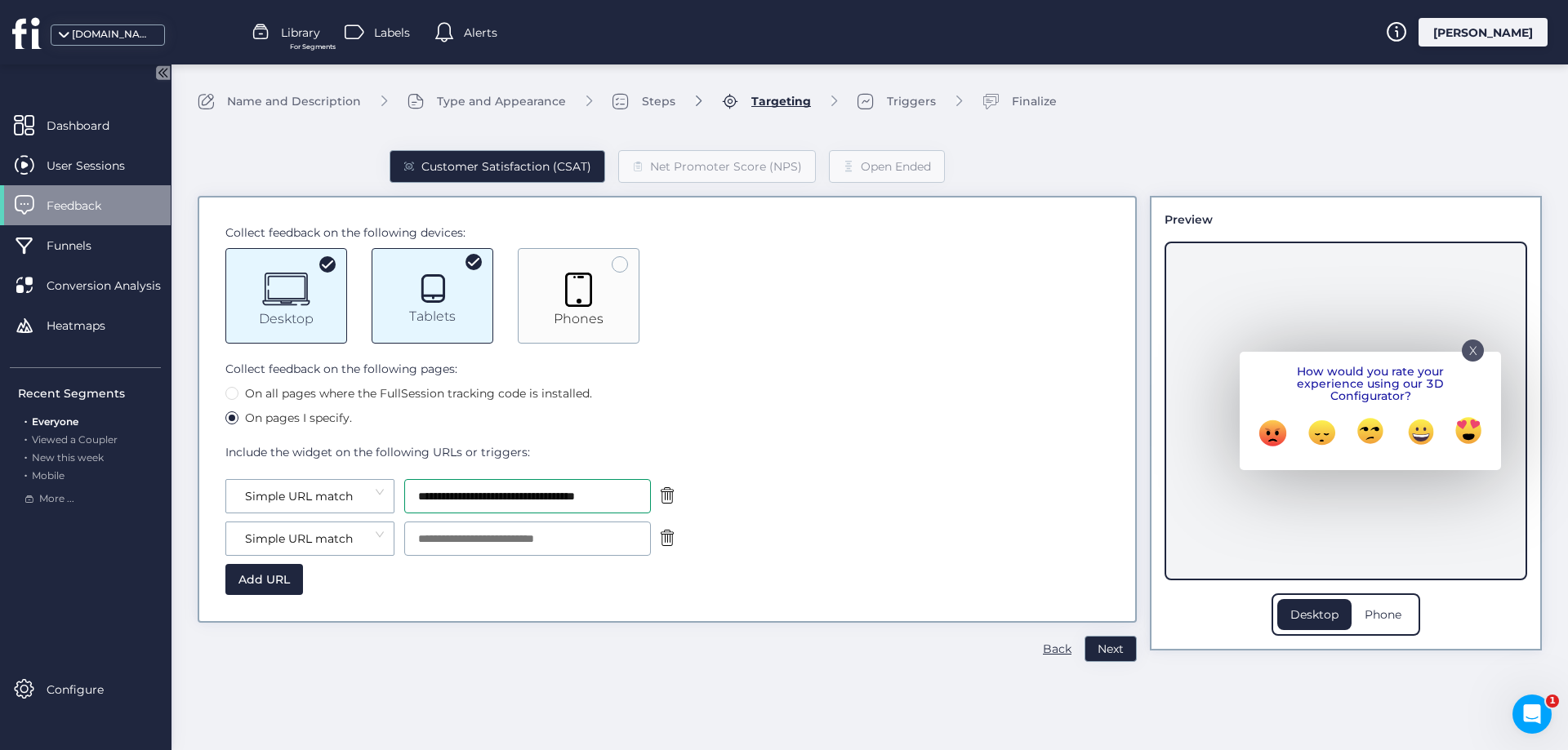
click at [667, 504] on icon at bounding box center [667, 495] width 13 height 16
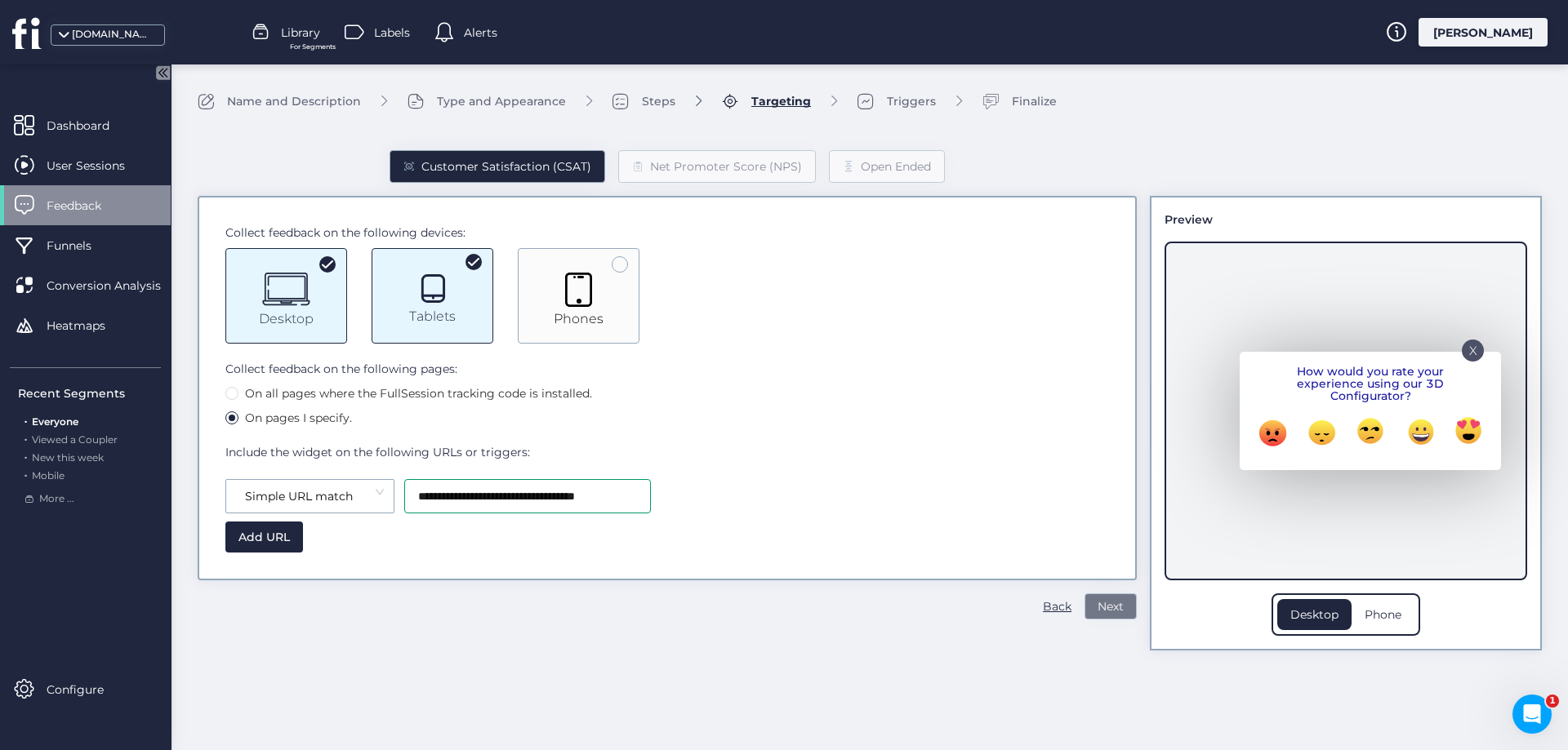
click at [1106, 606] on span "Next" at bounding box center [1111, 606] width 26 height 18
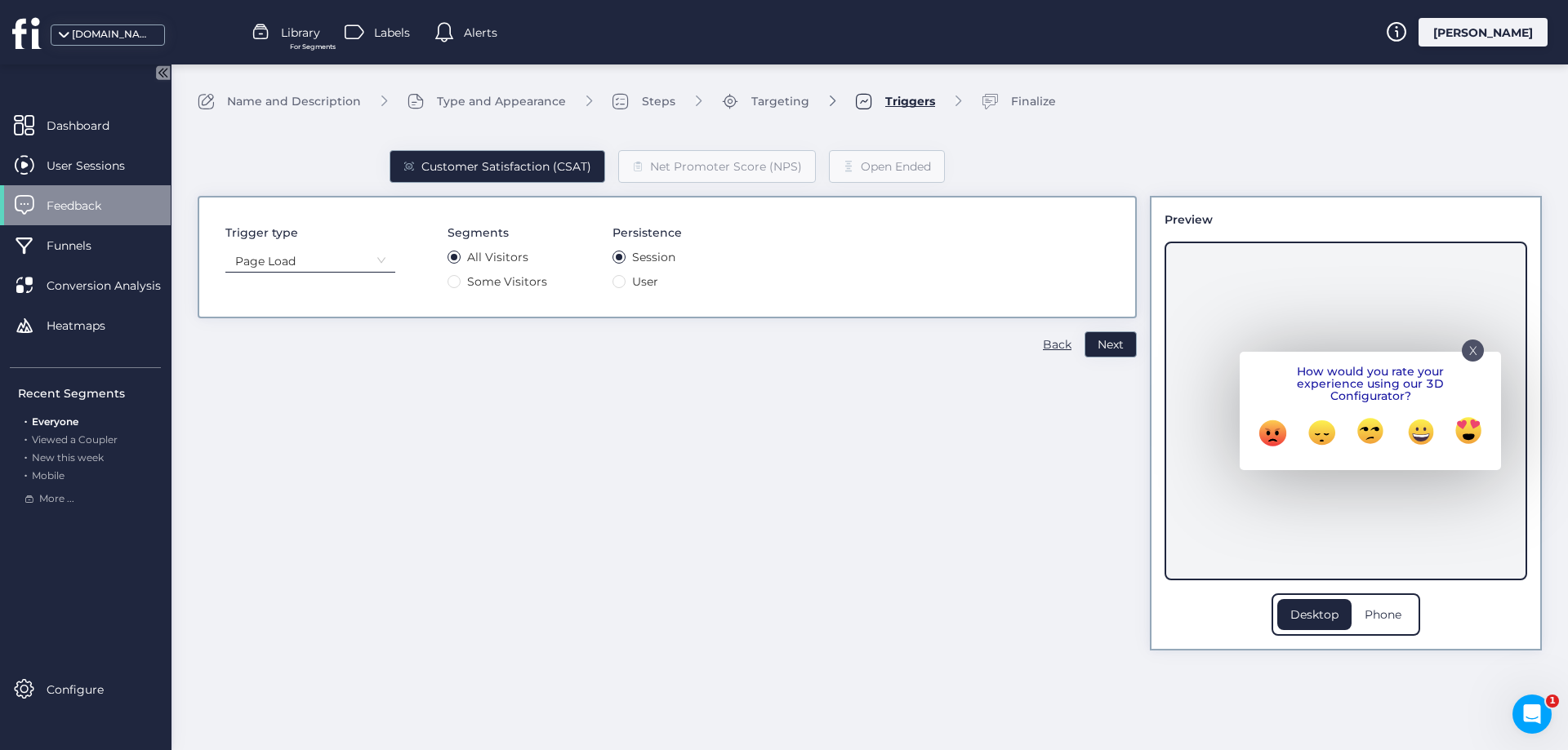
click at [349, 267] on nz-select-item "Page Load" at bounding box center [310, 261] width 150 height 25
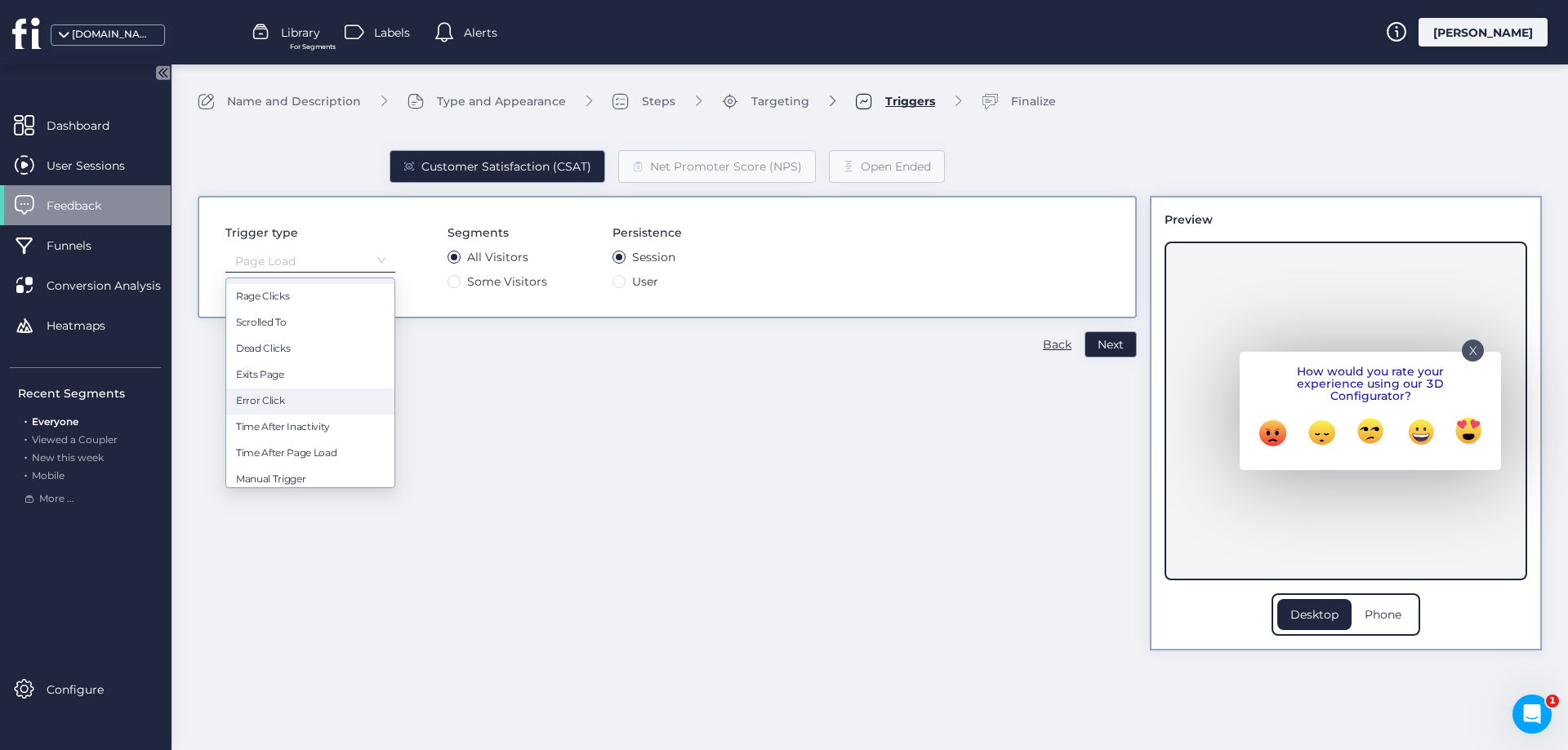
scroll to position [26, 0]
click at [312, 446] on div "Time After Page Load" at bounding box center [309, 448] width 149 height 15
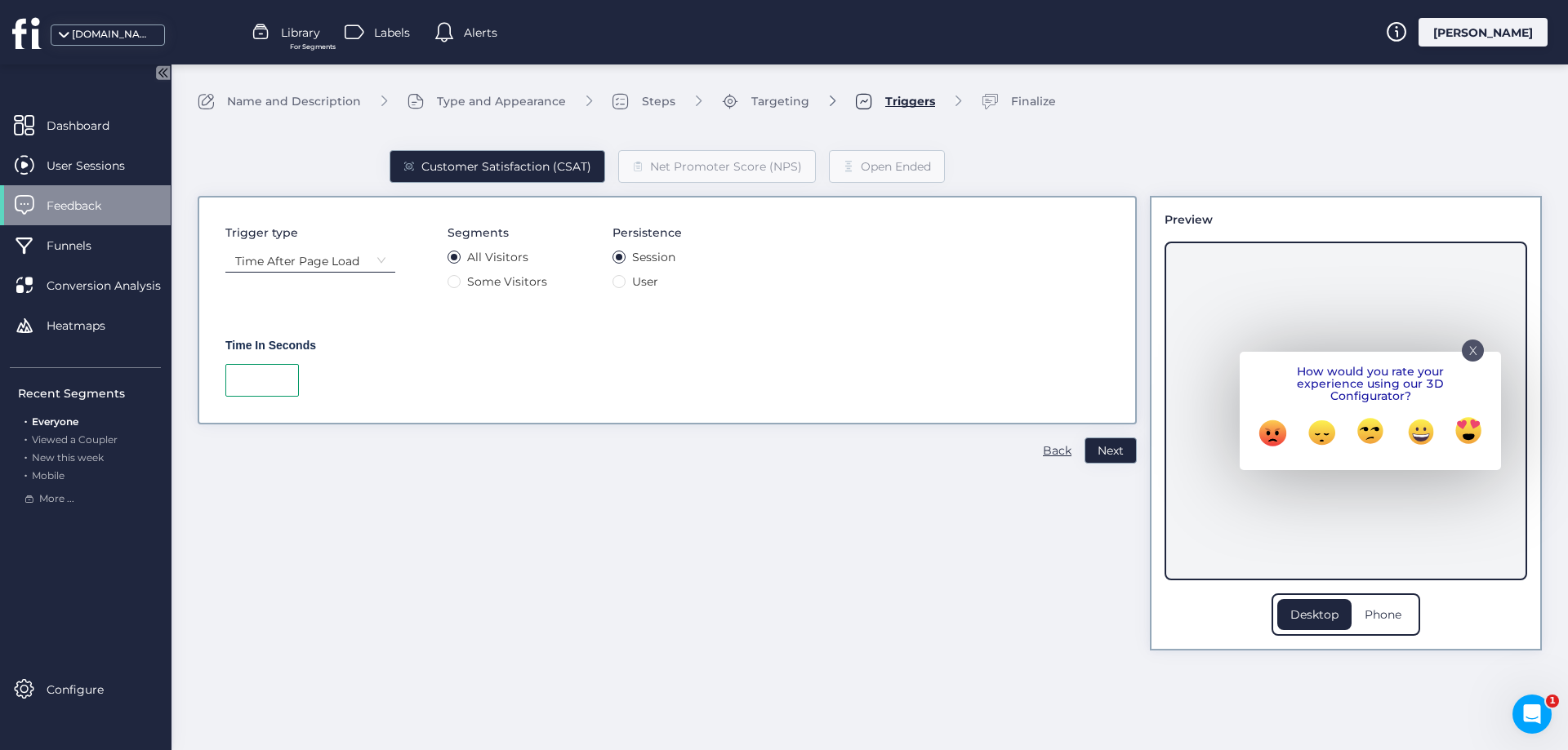
click at [270, 389] on input "number" at bounding box center [262, 380] width 74 height 33
click at [344, 262] on nz-select-item "Time After Page Load" at bounding box center [310, 261] width 150 height 25
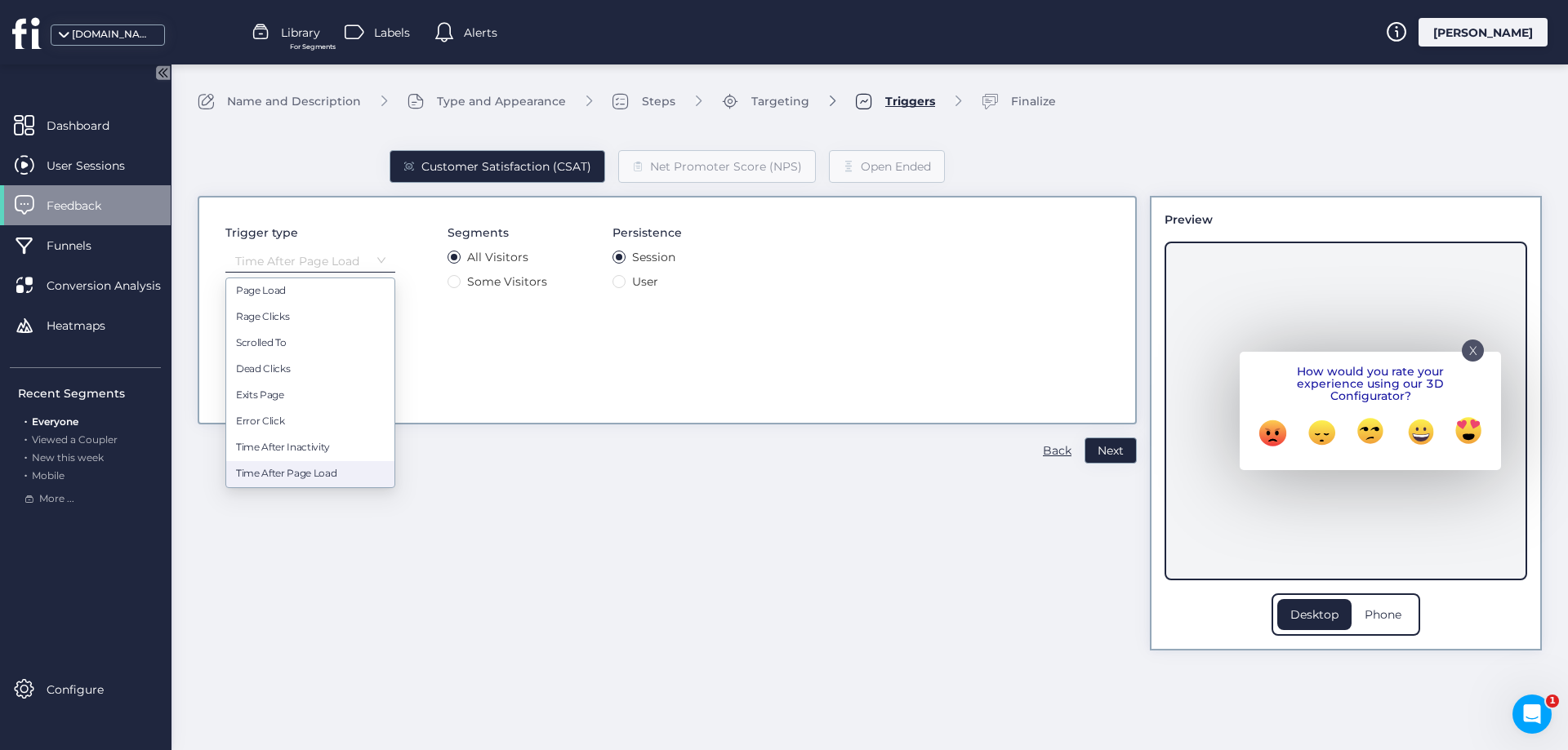
click at [410, 541] on div "Customer Satisfaction (CSAT) Net Promoter Score (NPS) Open Ended Trigger type T…" at bounding box center [667, 387] width 940 height 527
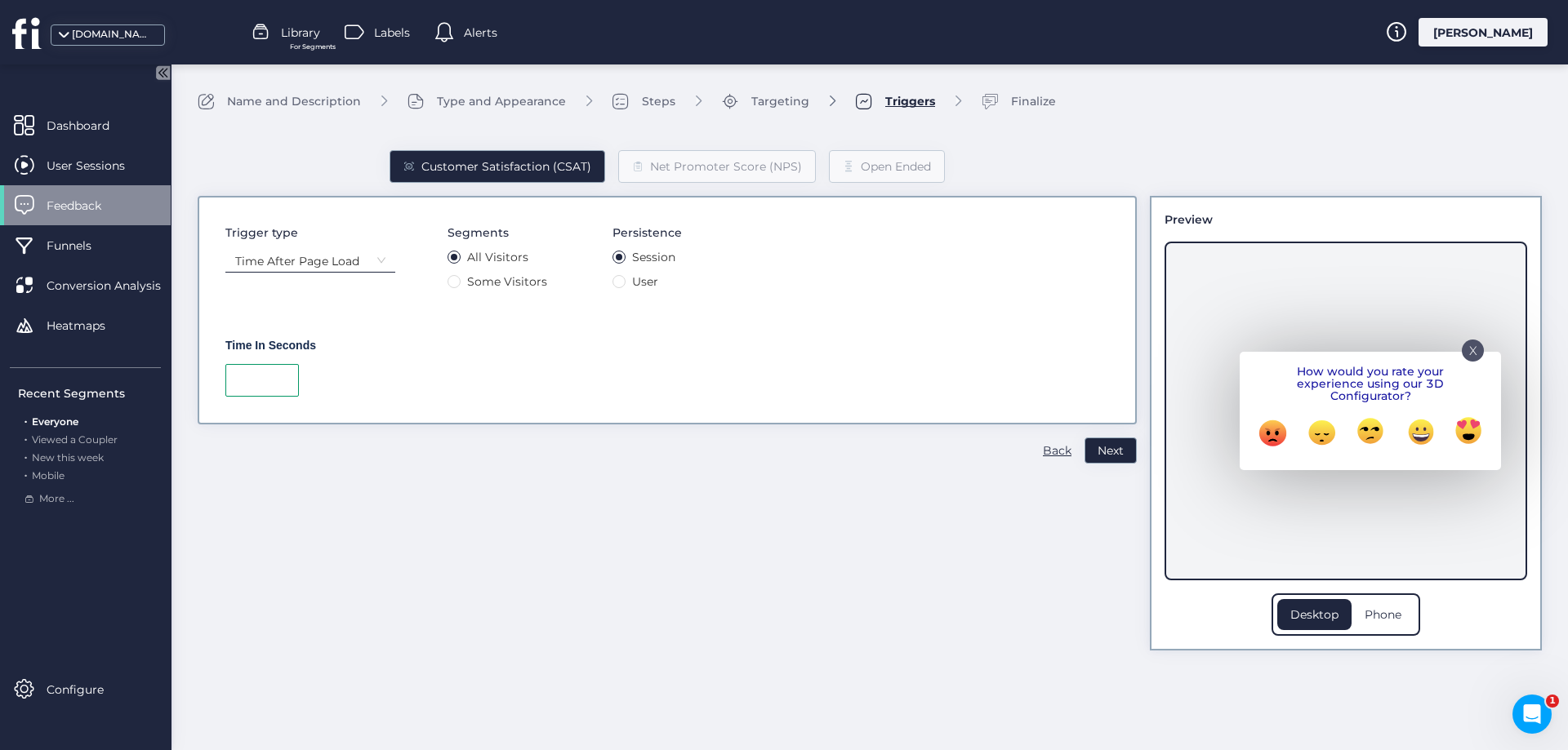
click at [261, 387] on input "number" at bounding box center [262, 380] width 74 height 33
click at [492, 391] on div "**" at bounding box center [667, 380] width 884 height 33
click at [258, 378] on input "**" at bounding box center [262, 380] width 74 height 33
click at [256, 380] on input "**" at bounding box center [262, 380] width 74 height 33
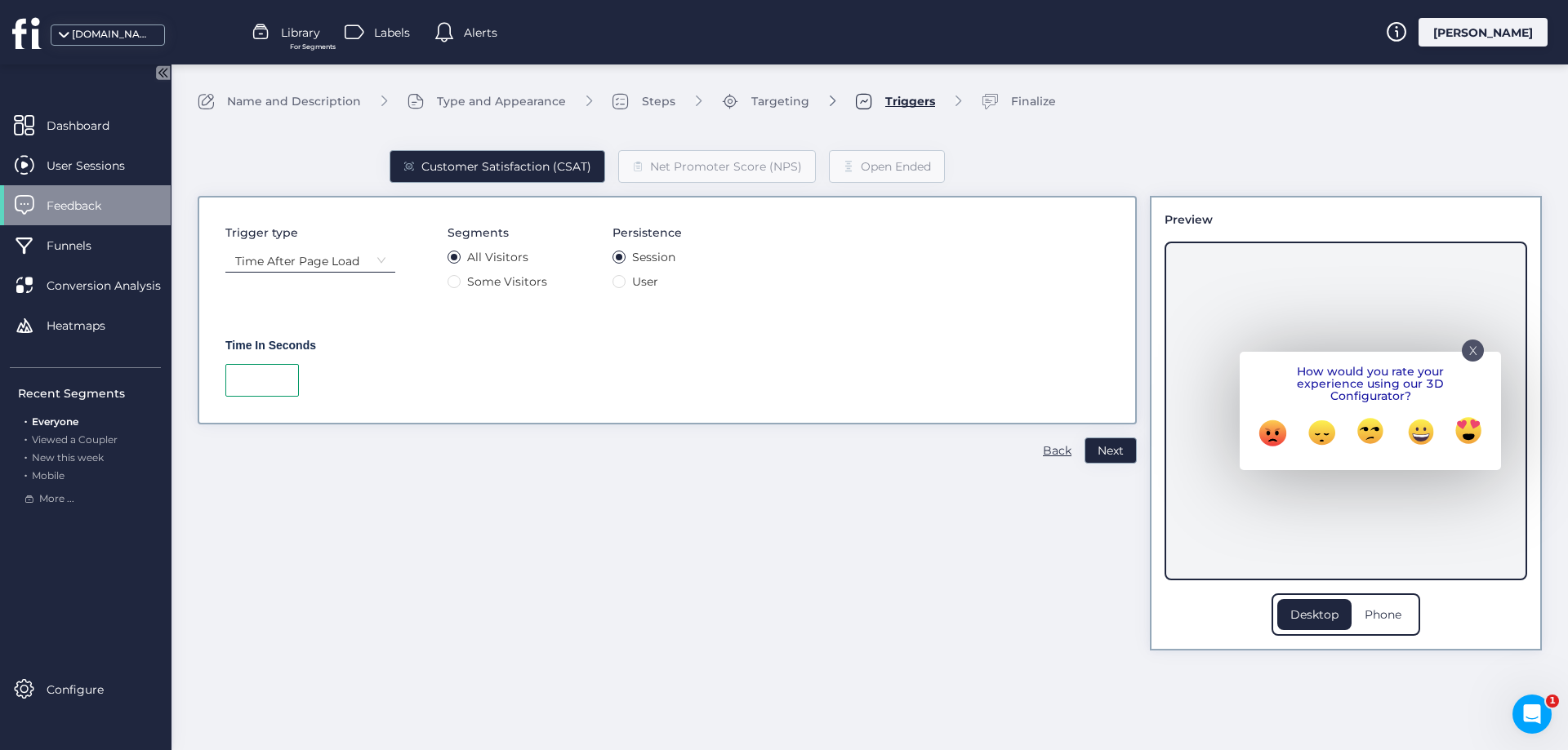
type input "**"
click at [442, 352] on div "Time In Seconds **" at bounding box center [667, 368] width 884 height 57
click at [1109, 454] on span "Next" at bounding box center [1111, 450] width 26 height 18
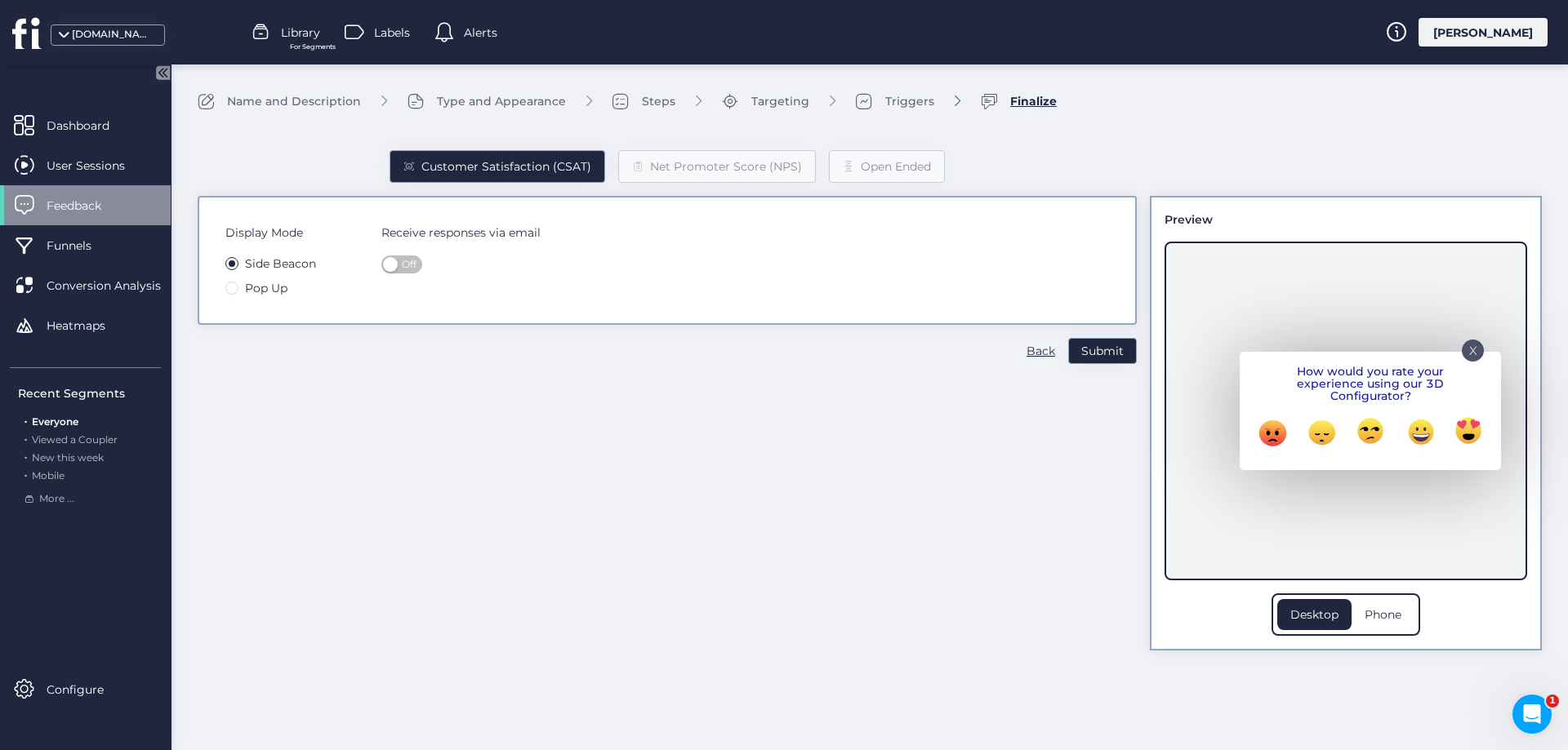
click at [1467, 351] on div "X" at bounding box center [1472, 350] width 22 height 22
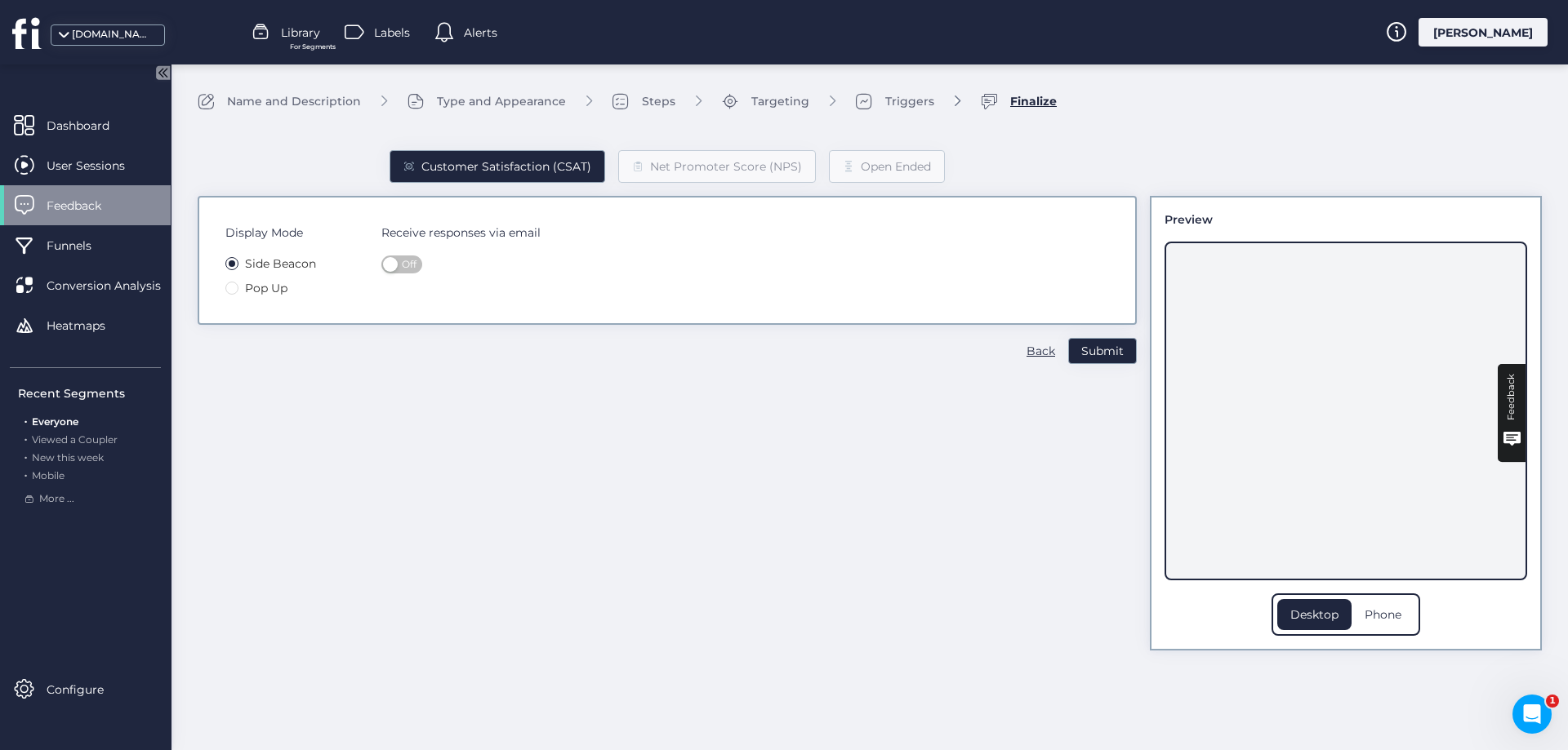
click at [238, 289] on span "Pop Up" at bounding box center [266, 288] width 56 height 18
click at [1088, 351] on span "Submit" at bounding box center [1102, 351] width 43 height 18
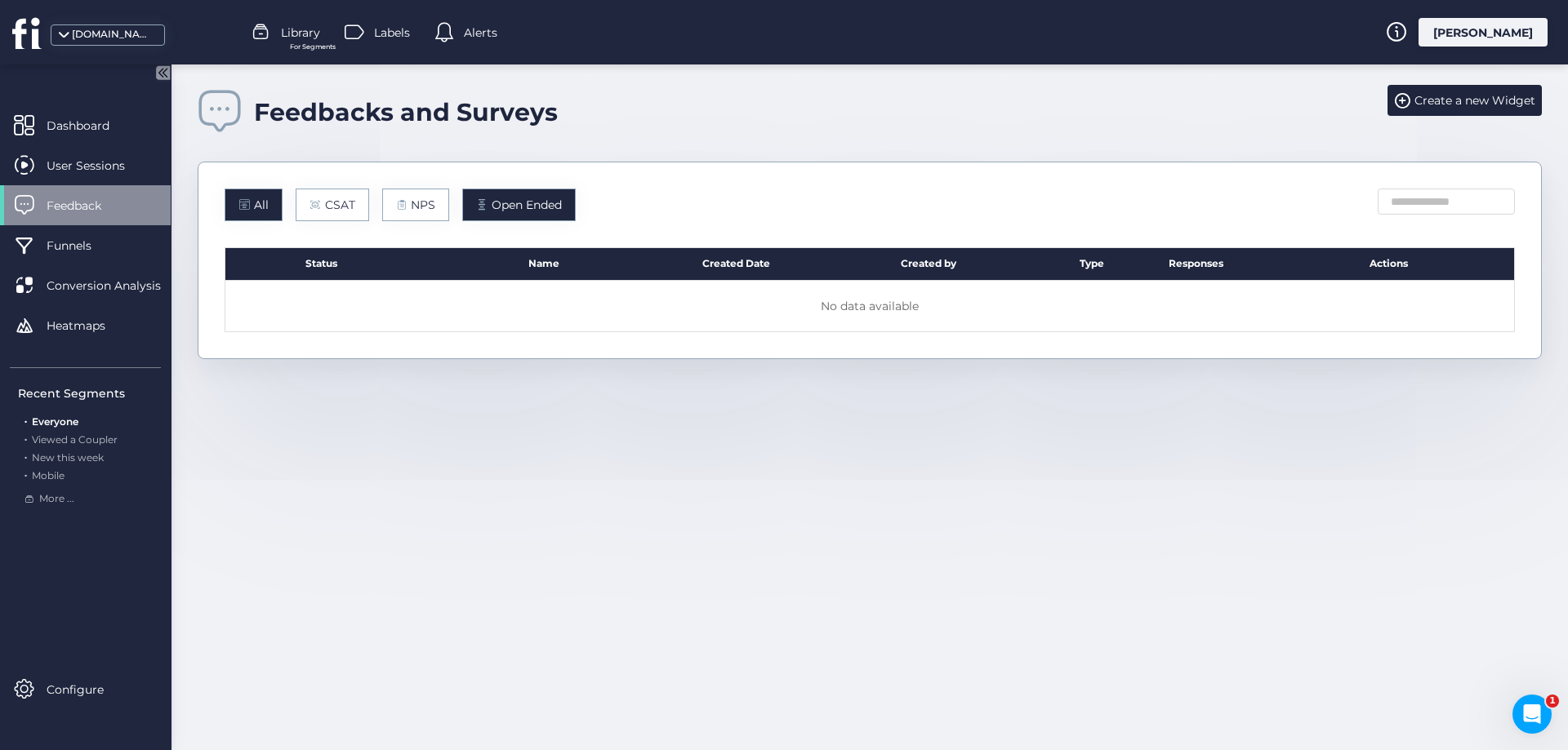
click at [269, 213] on div "All" at bounding box center [253, 204] width 58 height 33
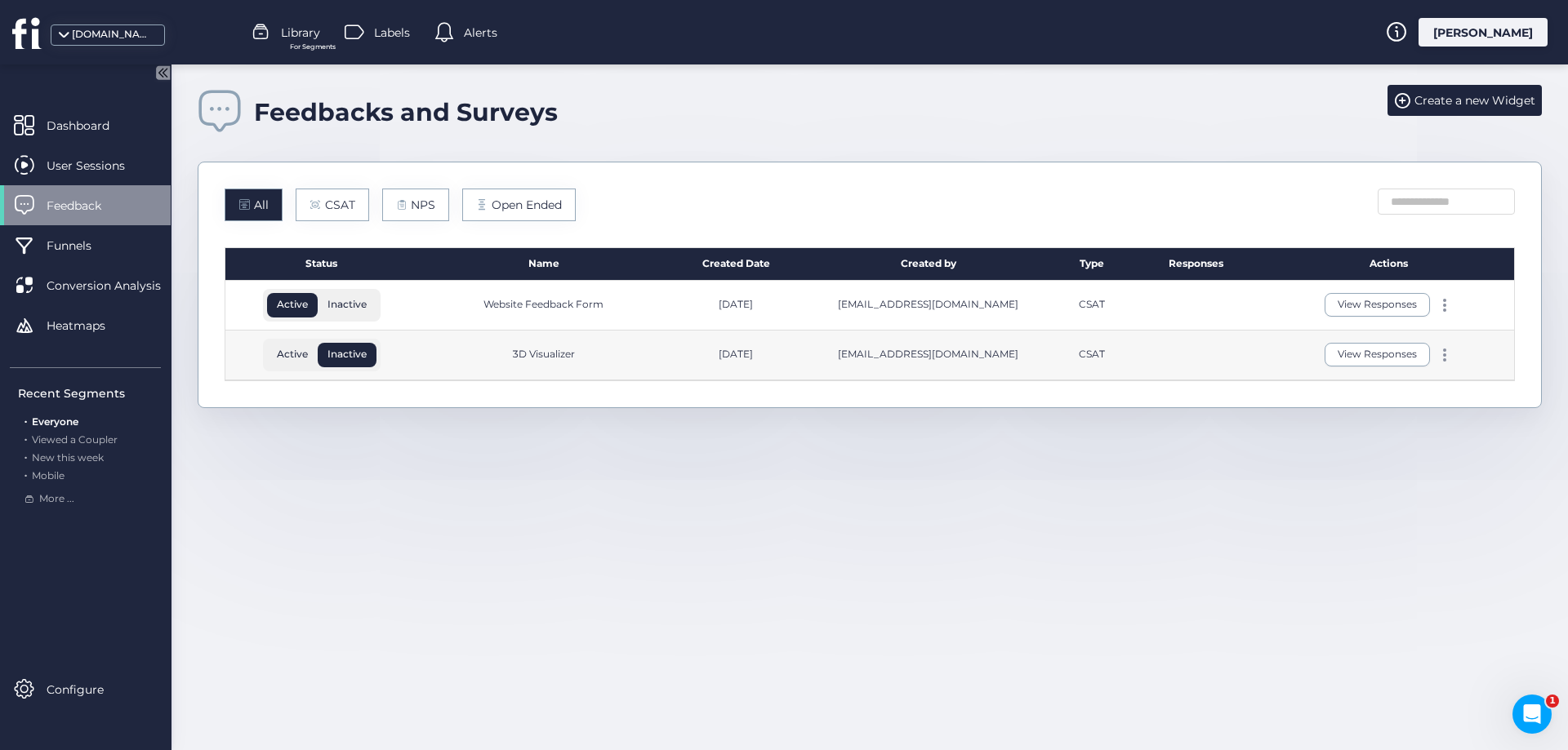
click at [288, 355] on span "Active" at bounding box center [292, 355] width 51 height 15
click at [1448, 352] on div at bounding box center [1444, 356] width 16 height 13
click at [1366, 330] on div "Edit" at bounding box center [1367, 328] width 79 height 18
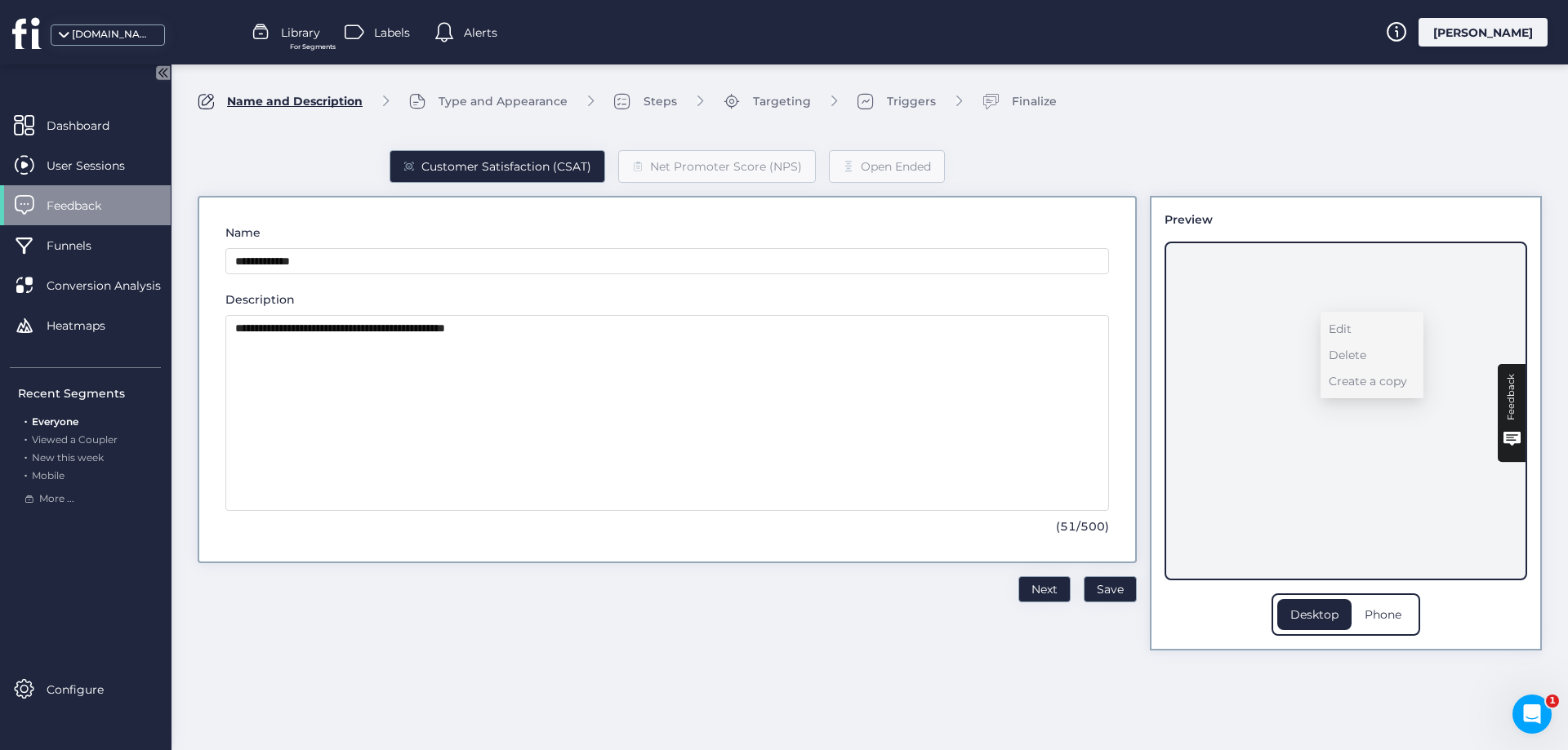
click at [907, 97] on div "Triggers" at bounding box center [911, 101] width 49 height 18
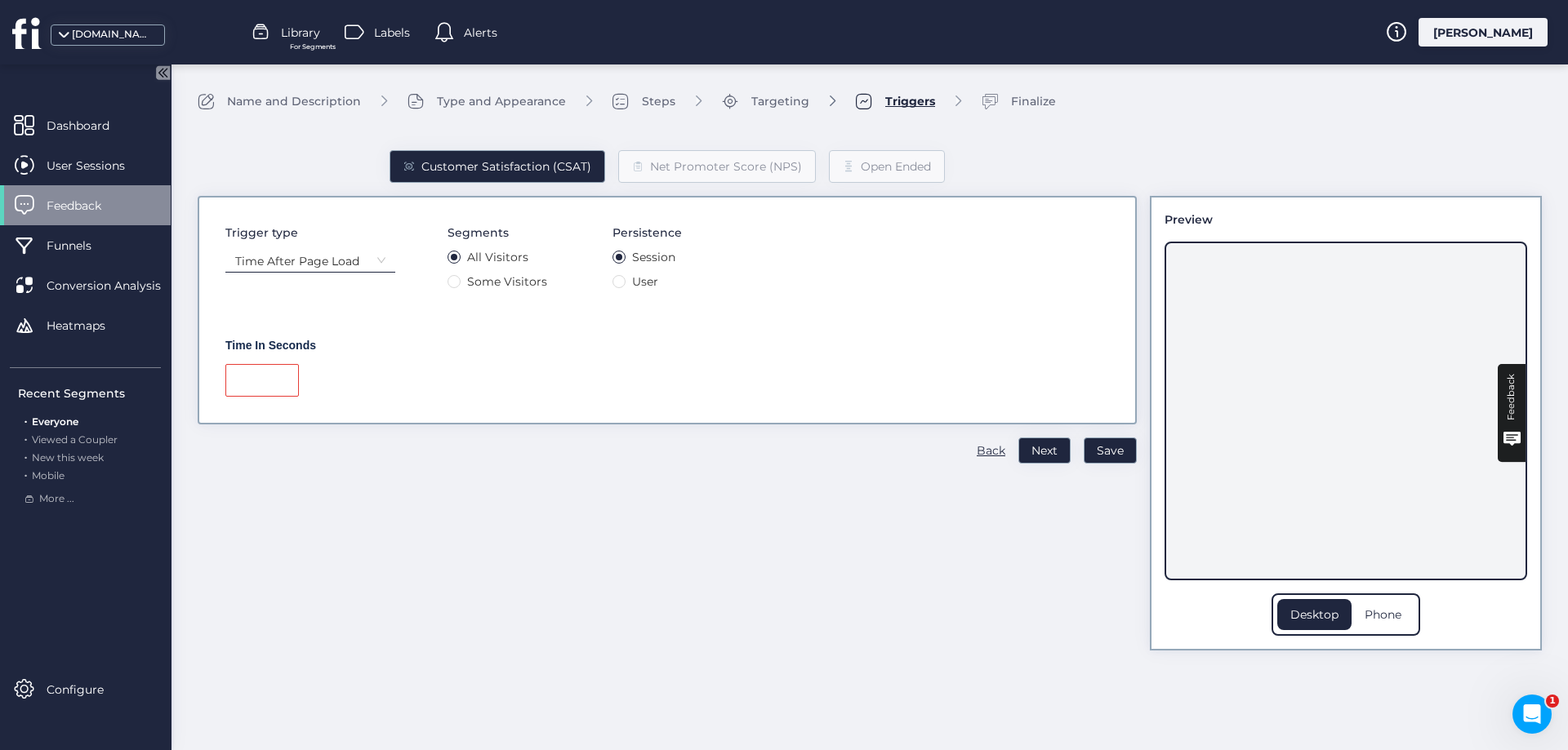
click at [286, 383] on input "*****" at bounding box center [262, 380] width 74 height 33
click at [286, 382] on input "*****" at bounding box center [262, 380] width 74 height 33
click at [379, 388] on div "**" at bounding box center [667, 380] width 884 height 33
click at [257, 381] on input "**" at bounding box center [262, 380] width 74 height 33
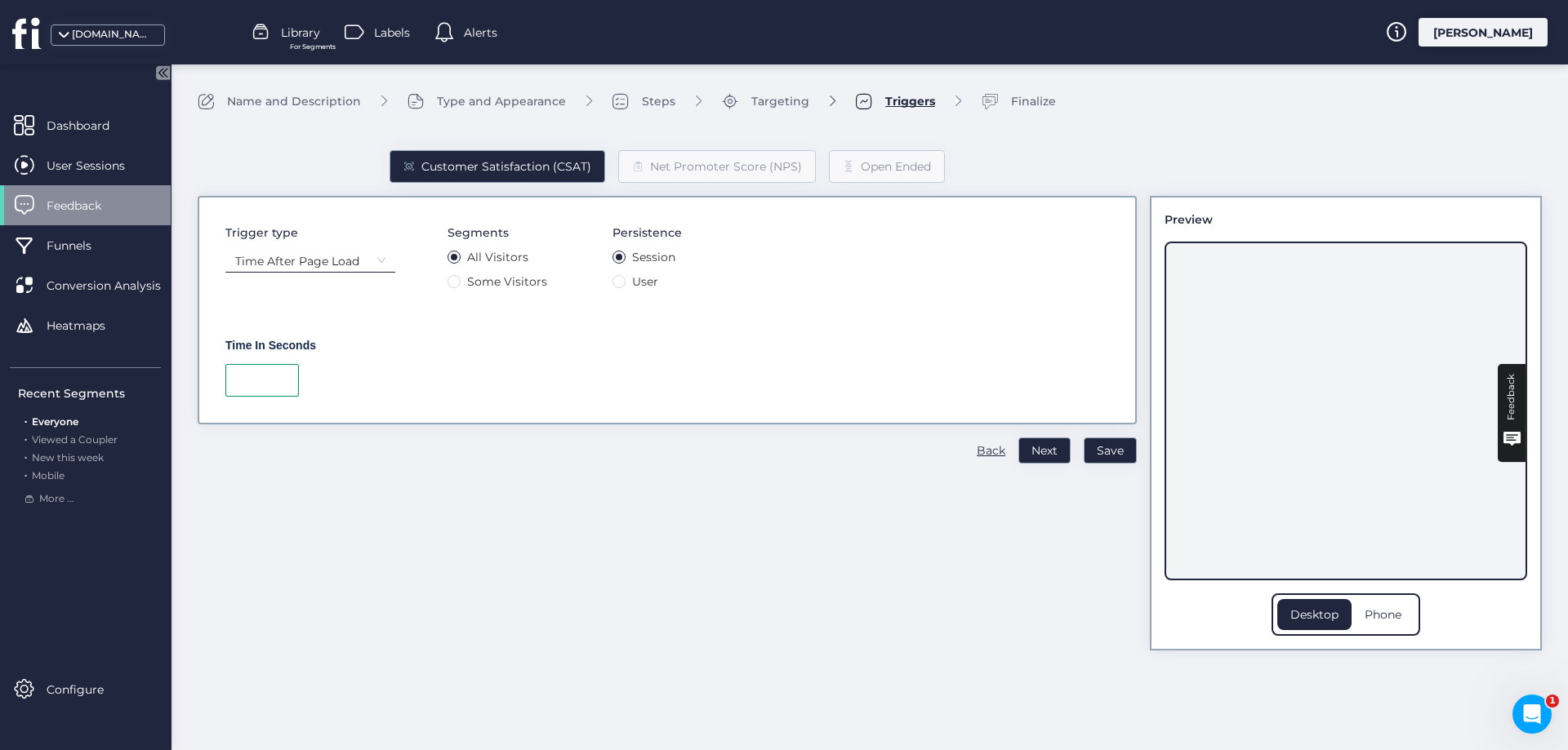
click at [256, 381] on input "**" at bounding box center [262, 380] width 74 height 33
click at [1116, 458] on span "Save" at bounding box center [1110, 450] width 26 height 18
type input "**"
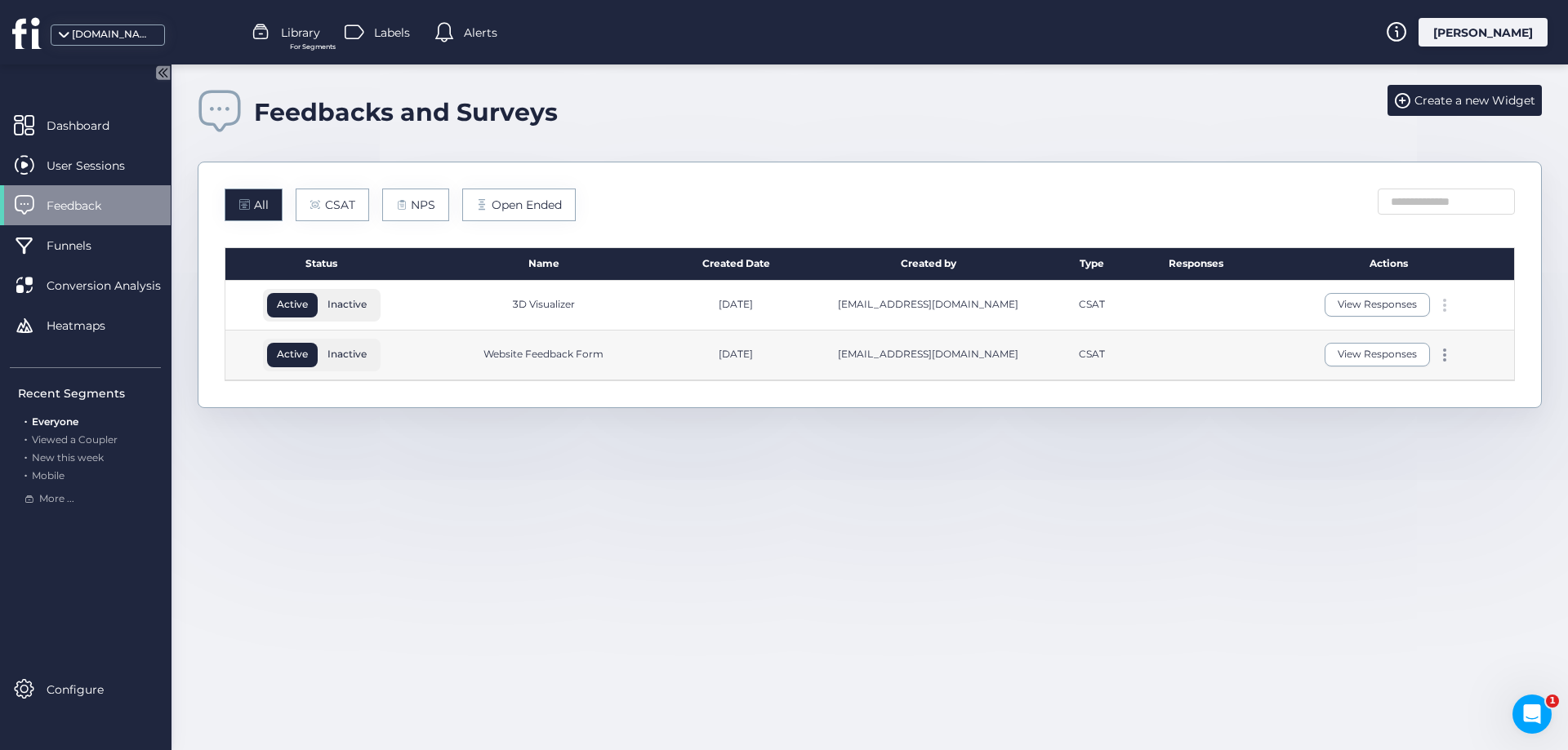
click at [1447, 302] on div at bounding box center [1444, 305] width 16 height 13
click at [1388, 278] on div "Edit" at bounding box center [1367, 279] width 79 height 18
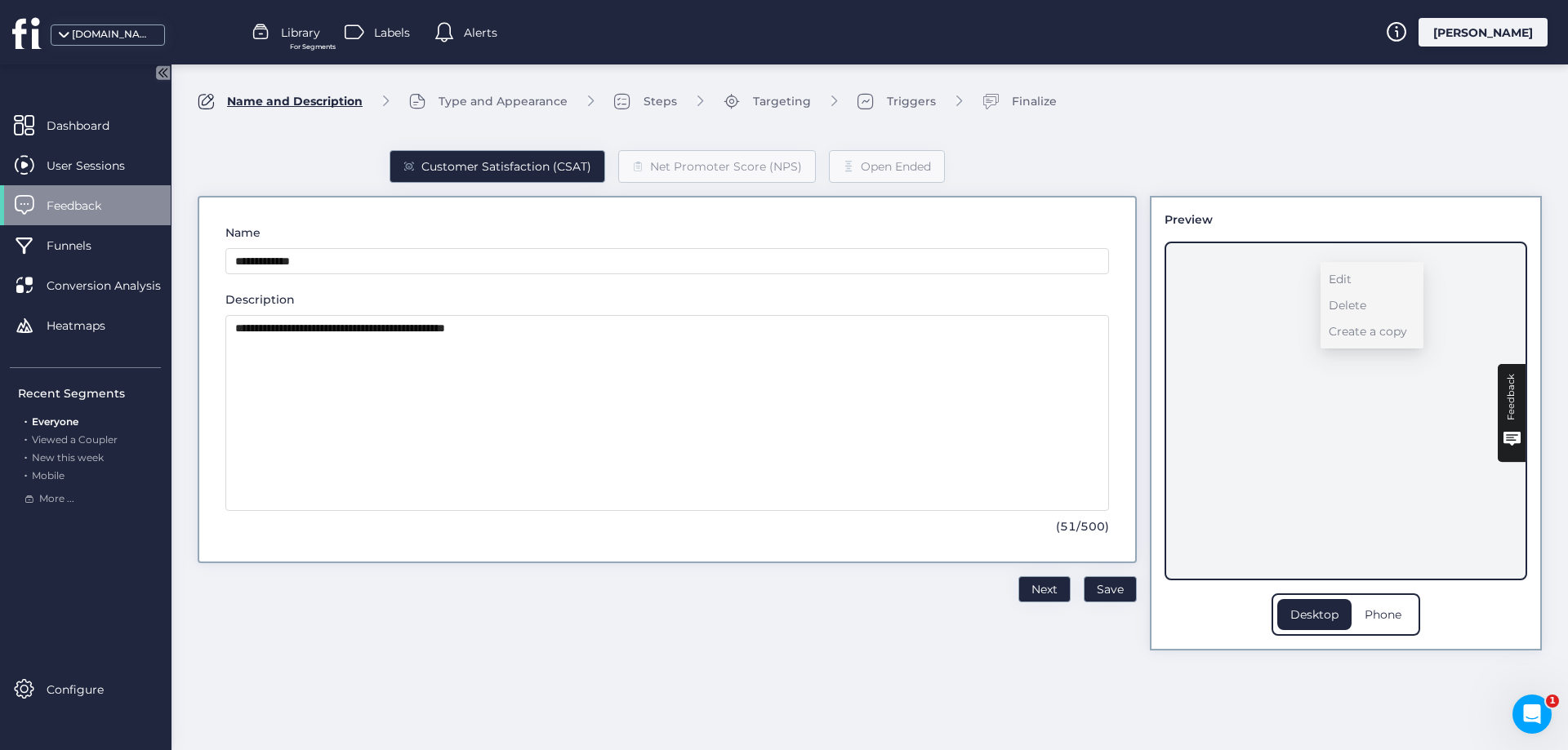
click at [920, 91] on div "Triggers" at bounding box center [880, 101] width 112 height 21
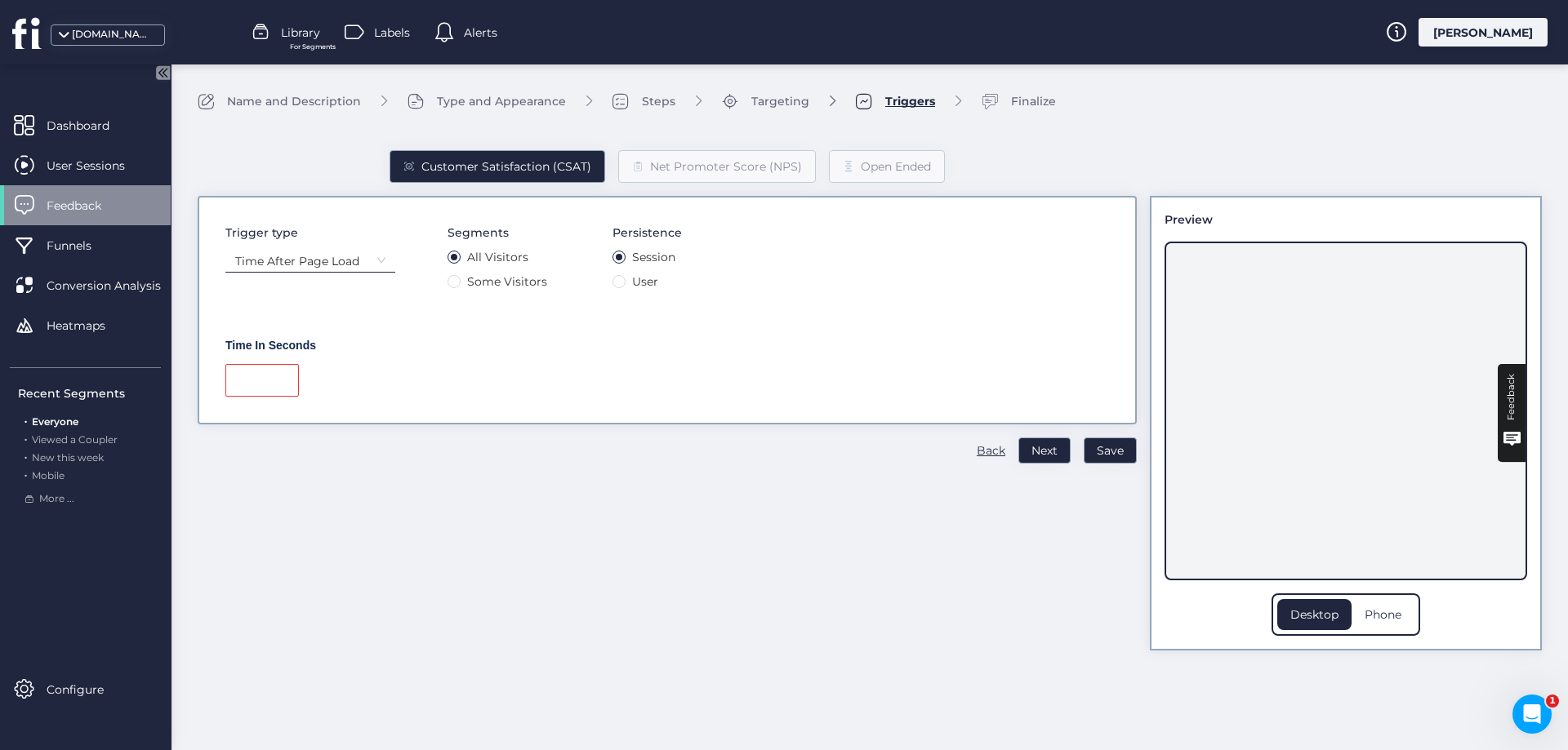
click at [259, 375] on input "*****" at bounding box center [262, 380] width 74 height 33
click at [275, 382] on input "*****" at bounding box center [262, 380] width 74 height 33
click at [273, 382] on input "*****" at bounding box center [262, 380] width 74 height 33
click at [273, 382] on input "*****" at bounding box center [262, 380] width 74 height 33
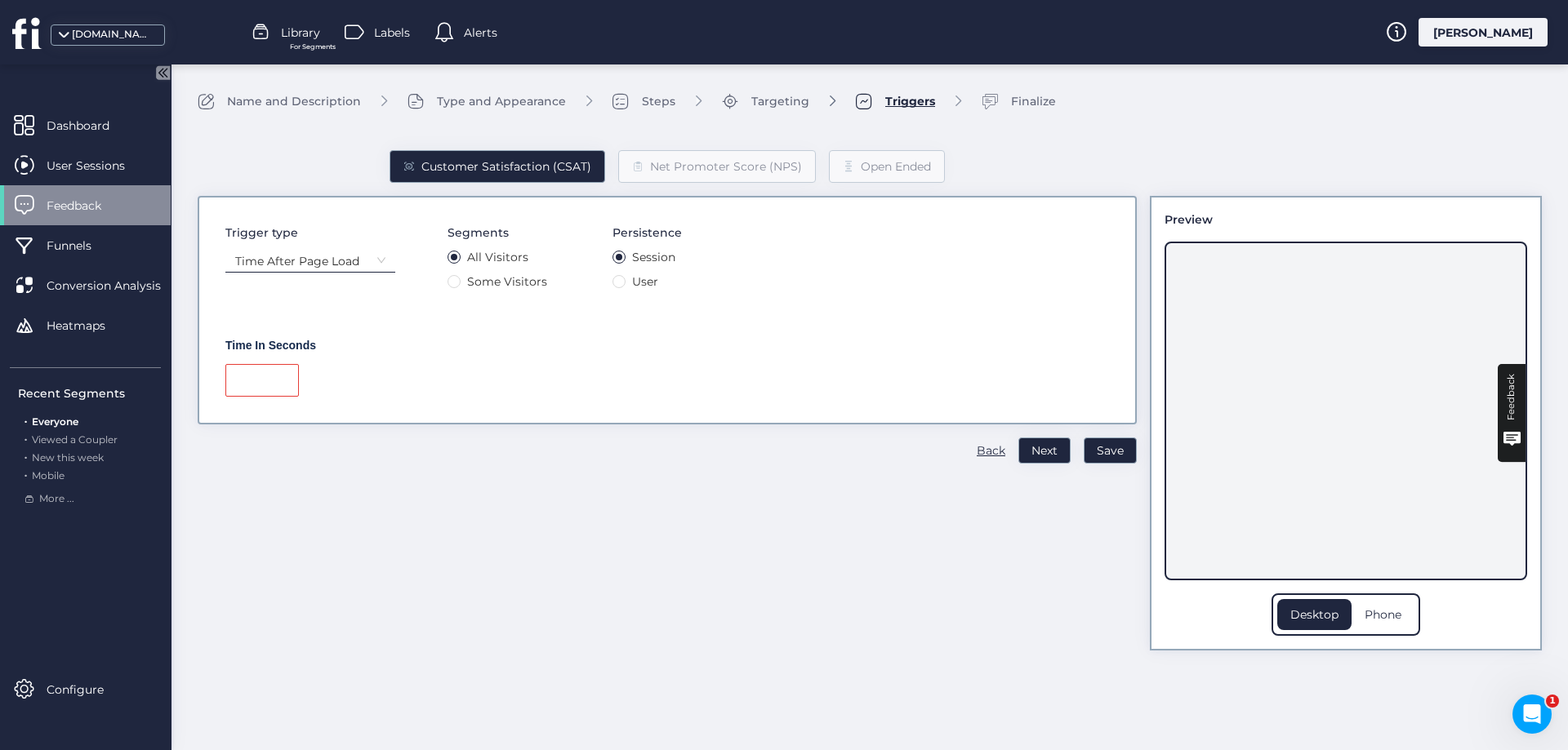
click at [281, 383] on input "*****" at bounding box center [262, 380] width 74 height 33
click at [274, 248] on div "Trigger type Time After Page Load" at bounding box center [310, 256] width 170 height 67
click at [279, 258] on nz-select-item "Time After Page Load" at bounding box center [310, 261] width 150 height 25
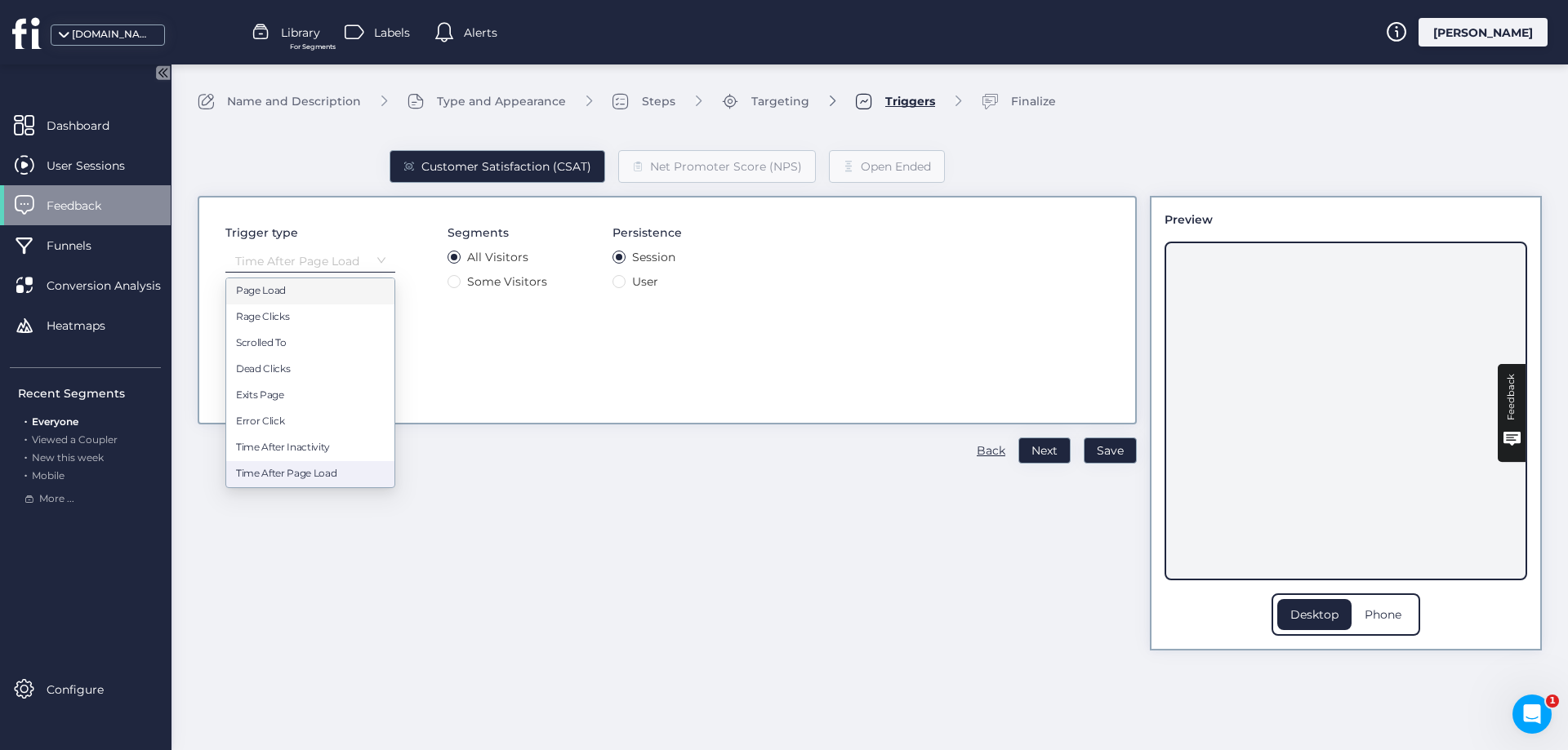
click at [561, 456] on div "Customer Satisfaction (CSAT) Net Promoter Score (NPS) Open Ended Trigger type T…" at bounding box center [667, 387] width 940 height 527
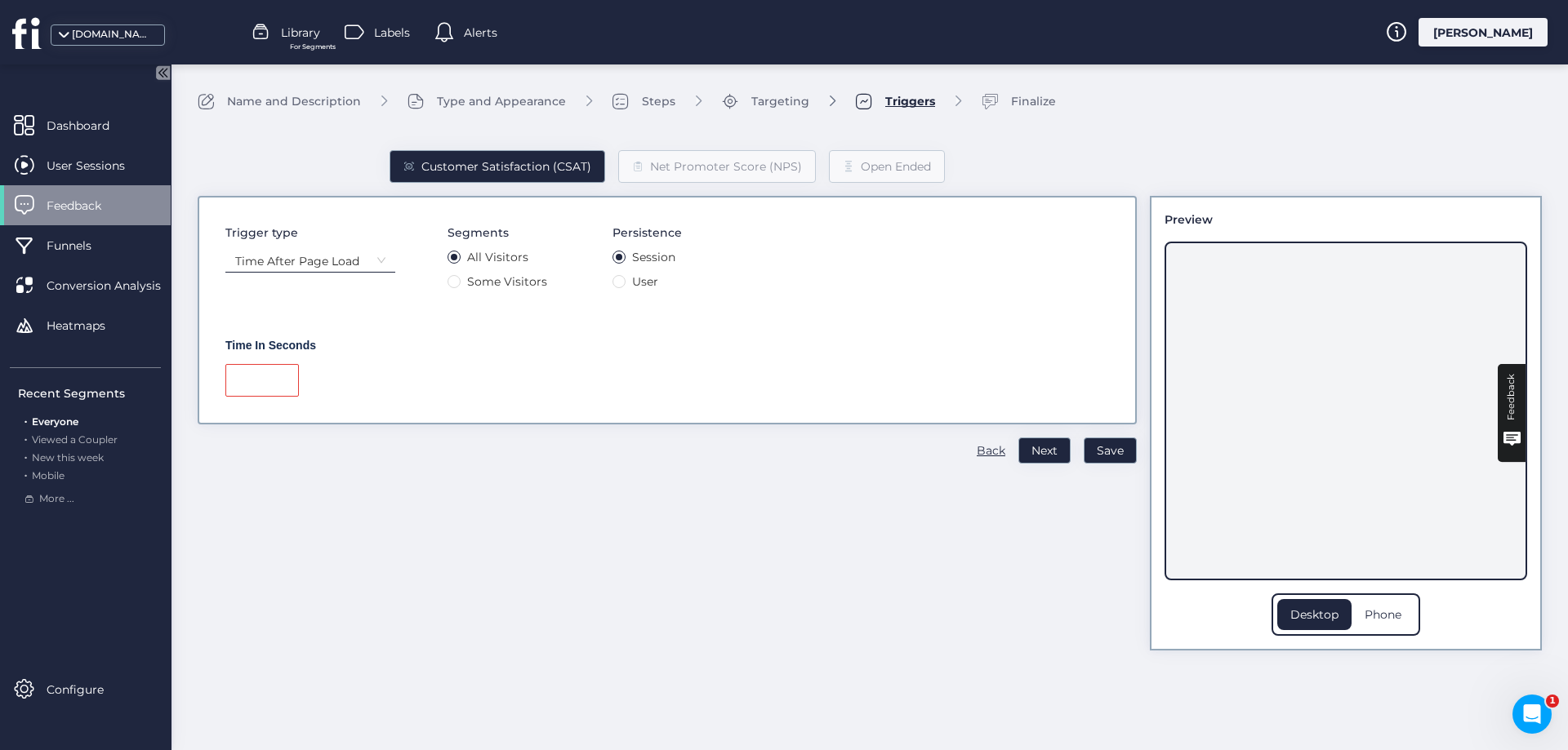
click at [325, 253] on nz-select-item "Time After Page Load" at bounding box center [310, 261] width 150 height 25
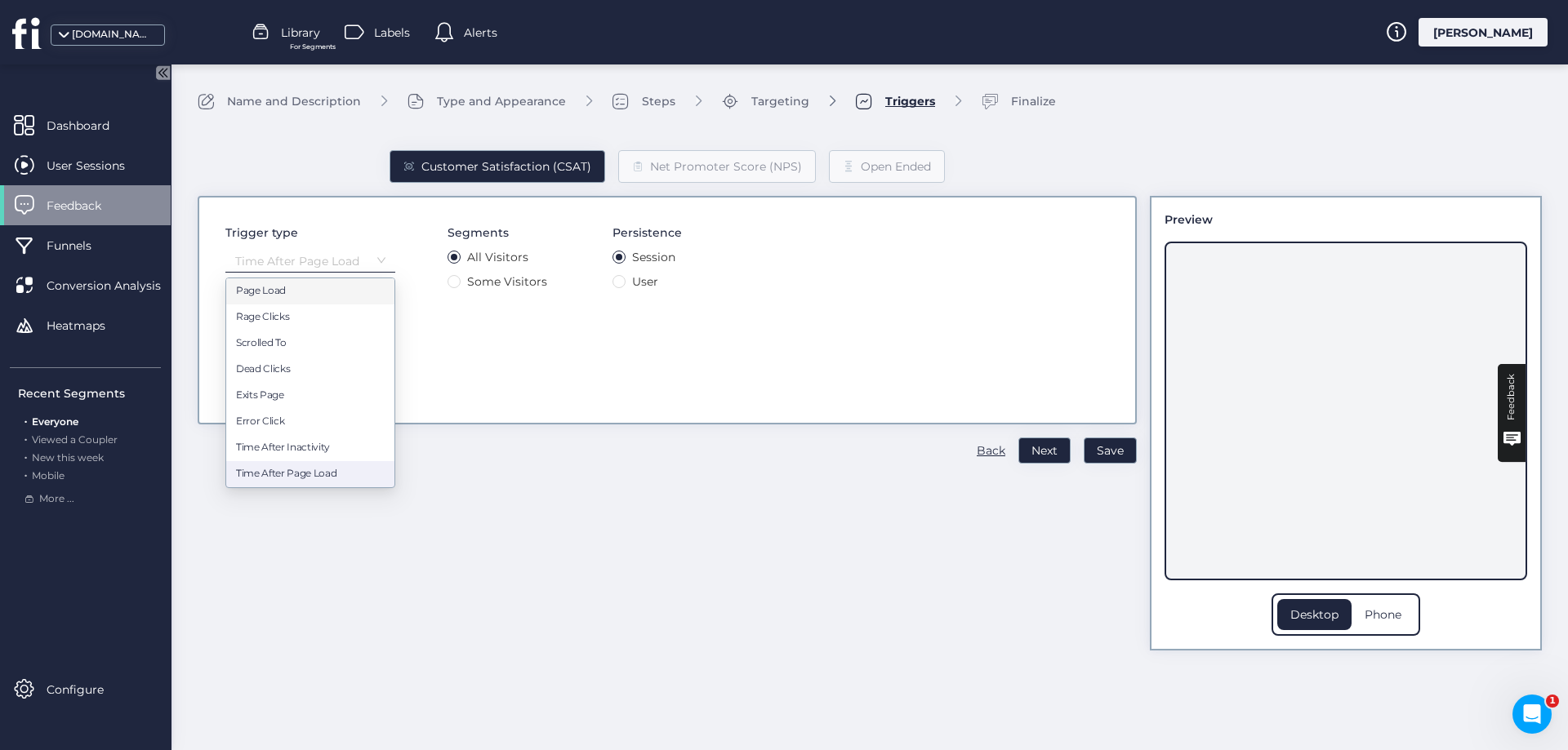
click at [289, 289] on div "Page Load" at bounding box center [309, 291] width 149 height 15
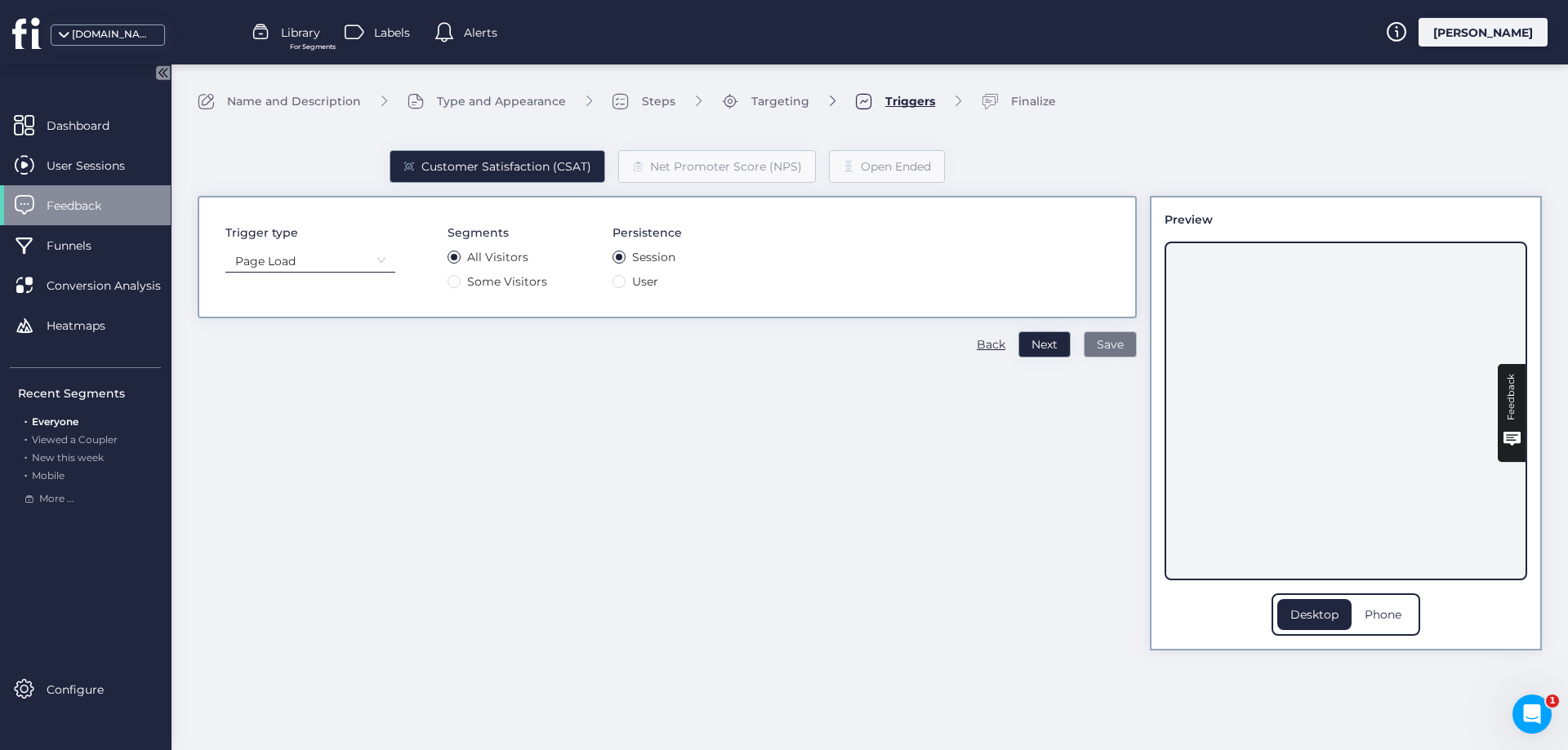
click at [1101, 340] on span "Save" at bounding box center [1110, 344] width 26 height 18
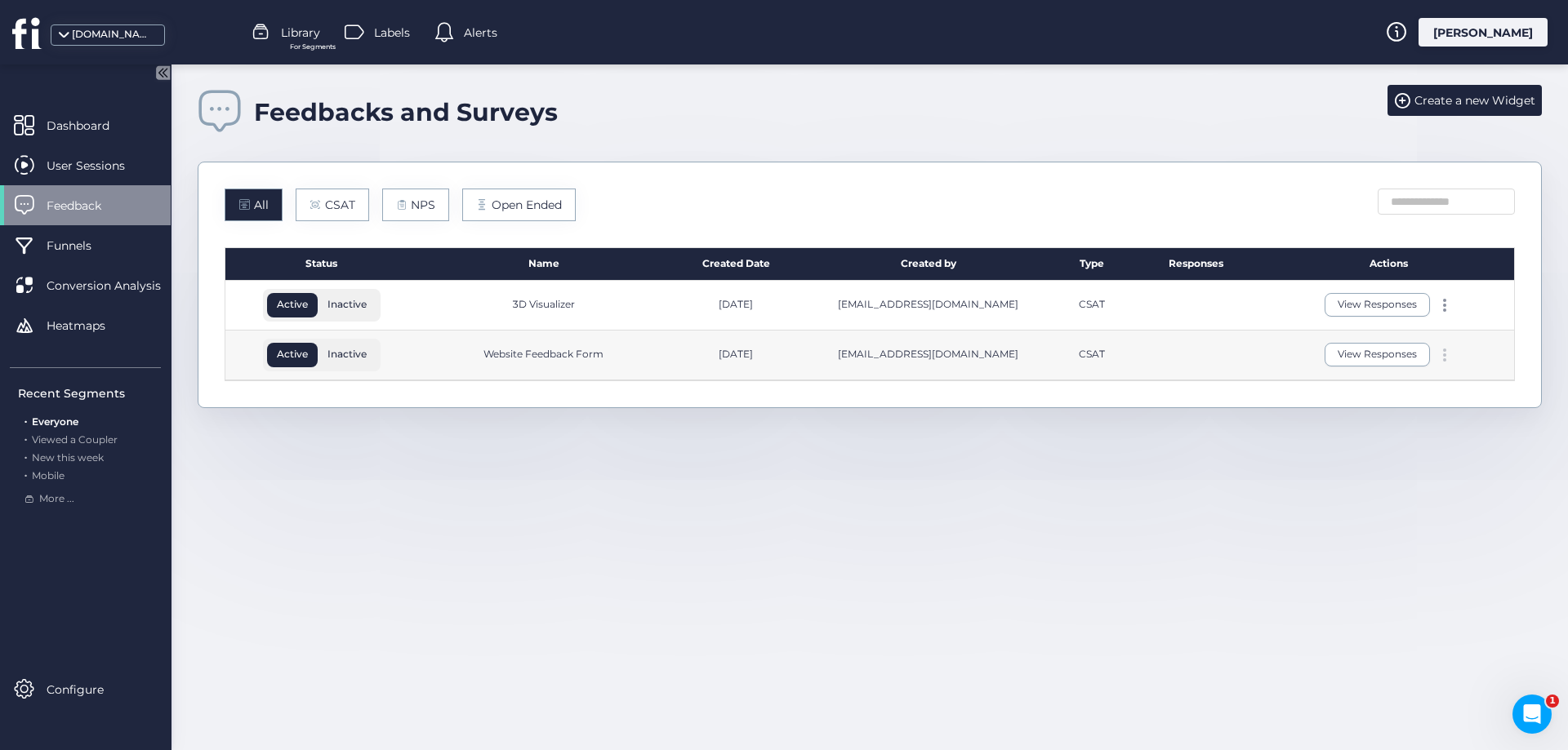
click at [1442, 353] on div at bounding box center [1444, 356] width 16 height 13
click at [1350, 328] on div "Edit" at bounding box center [1367, 328] width 79 height 18
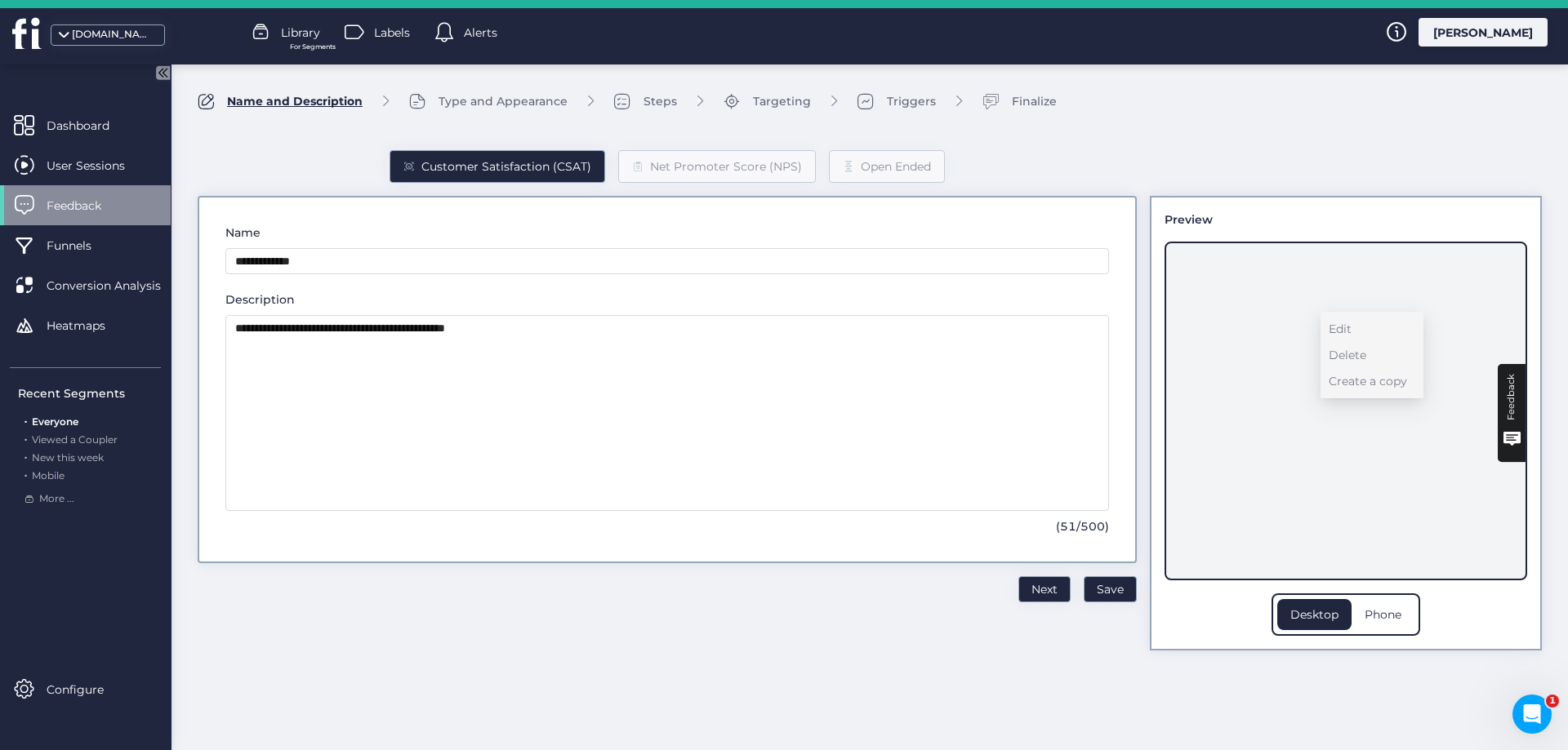
type input "**********"
type textarea "**********"
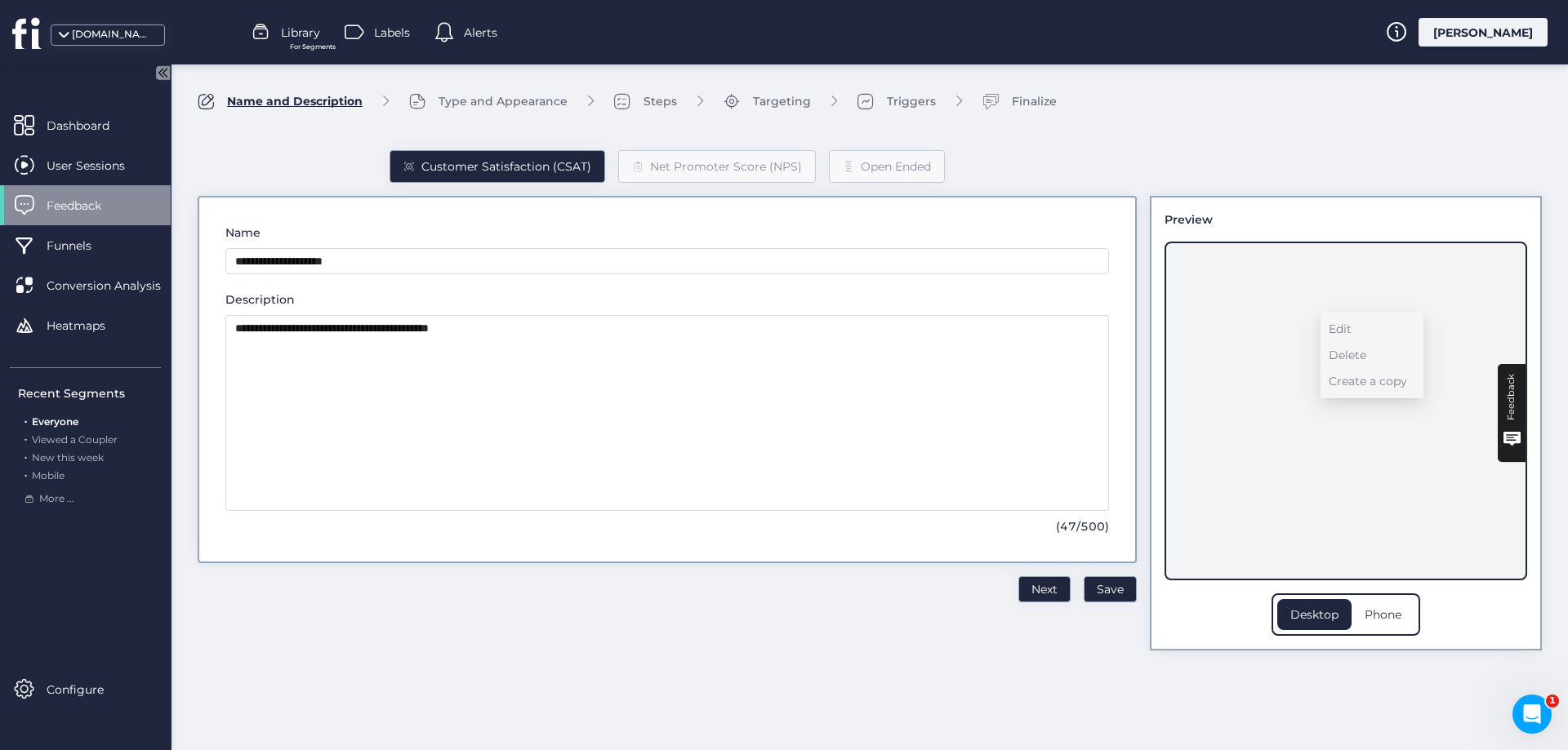
click at [502, 97] on div "Type and Appearance" at bounding box center [502, 101] width 129 height 18
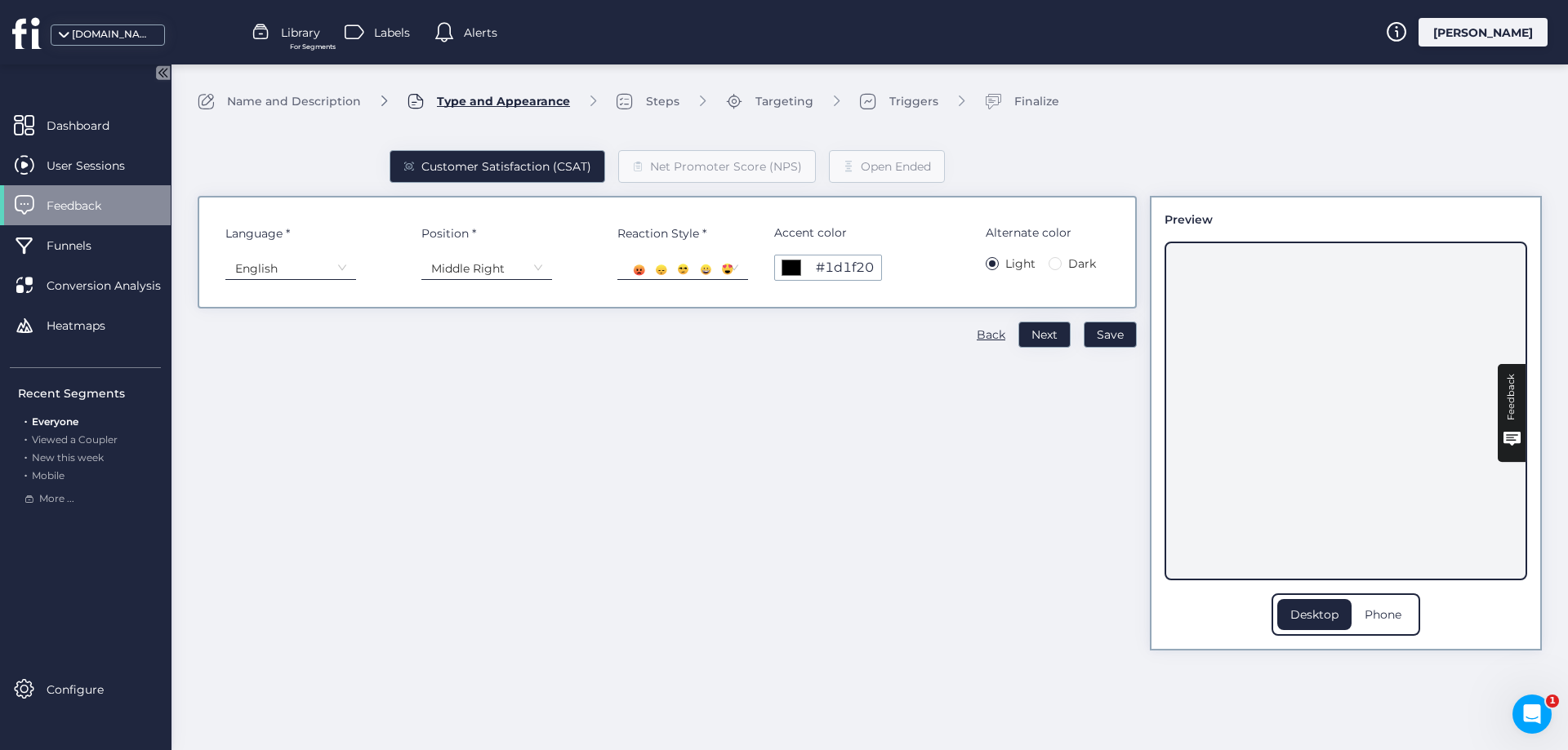
click at [658, 104] on div "Steps" at bounding box center [662, 101] width 33 height 18
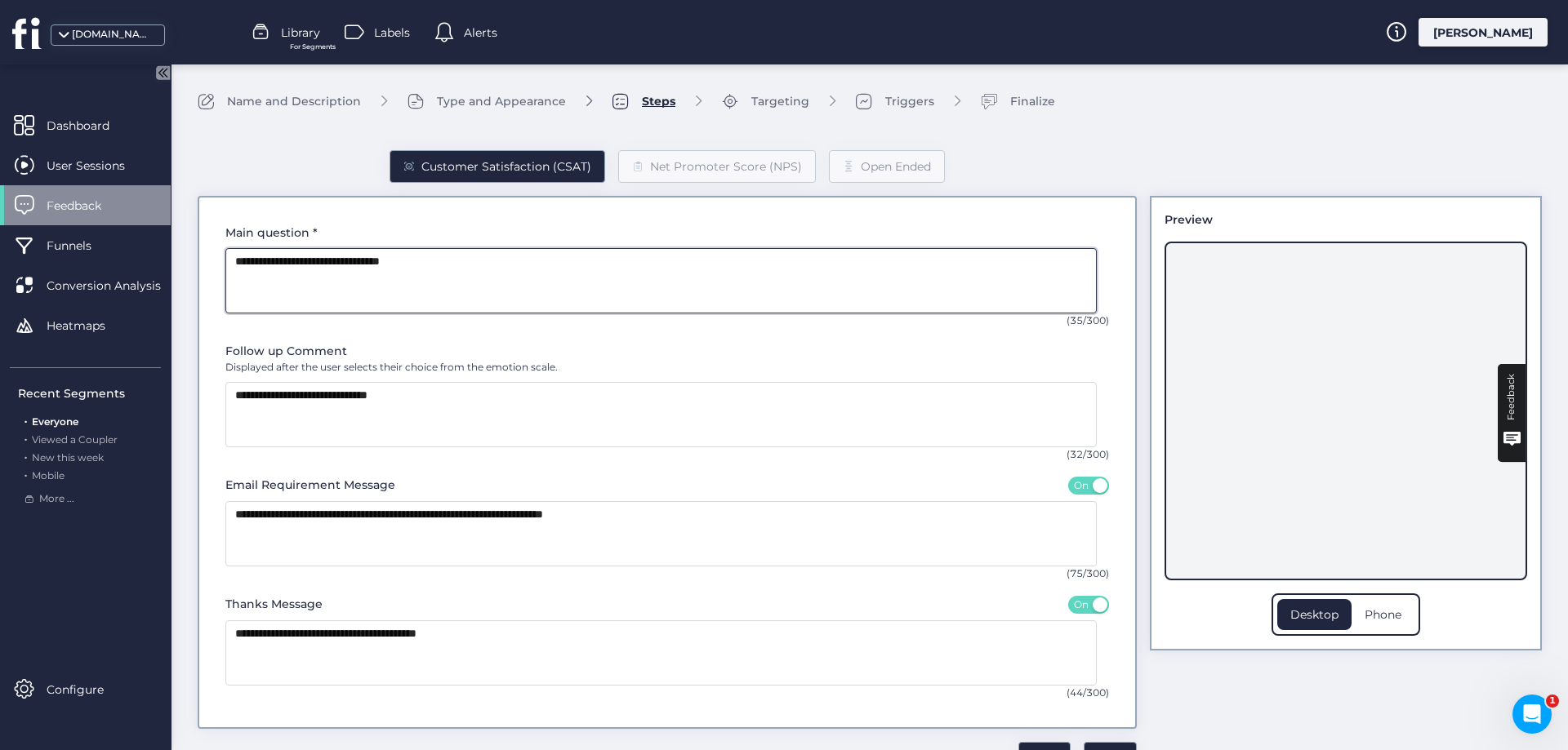
click at [378, 260] on textarea at bounding box center [661, 280] width 872 height 65
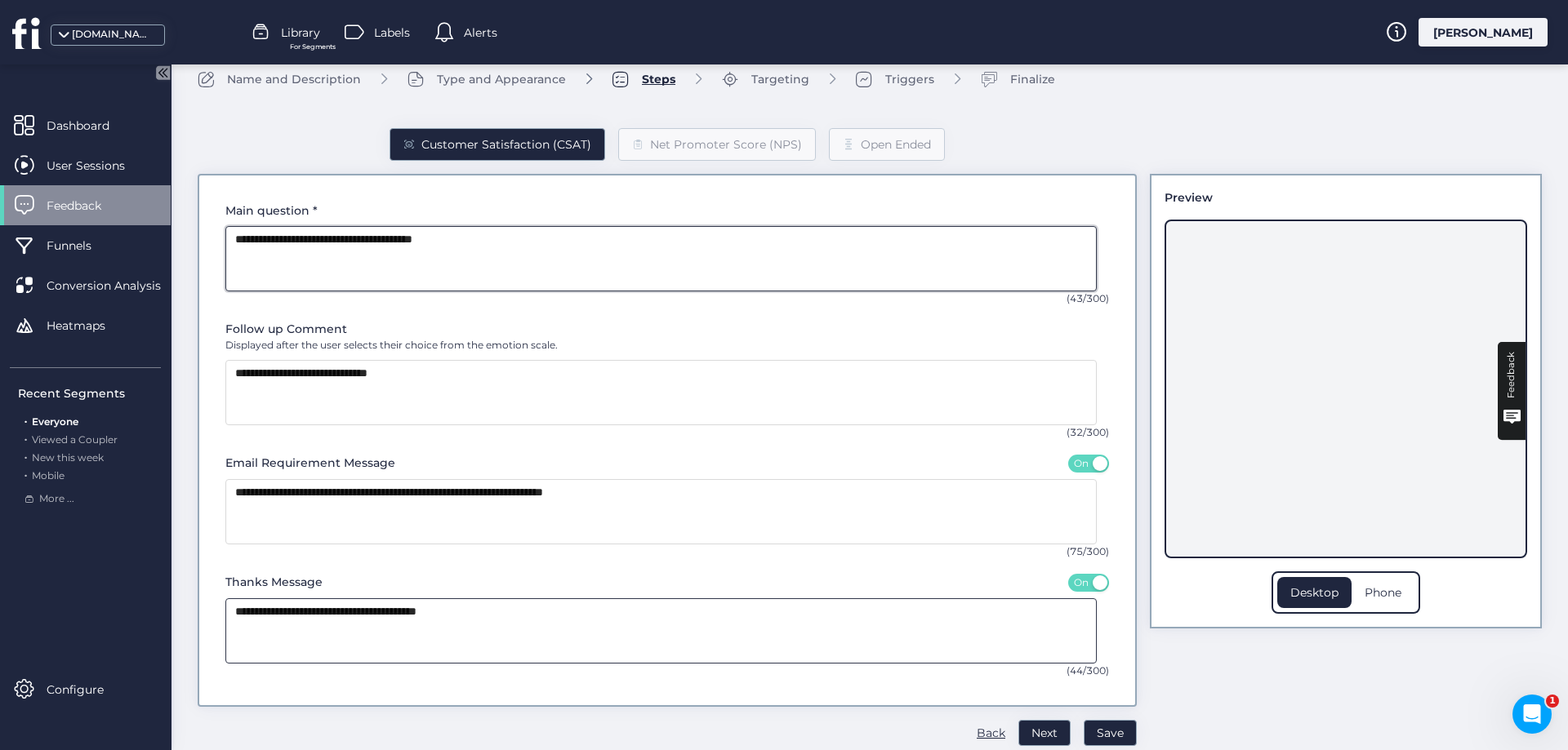
scroll to position [44, 0]
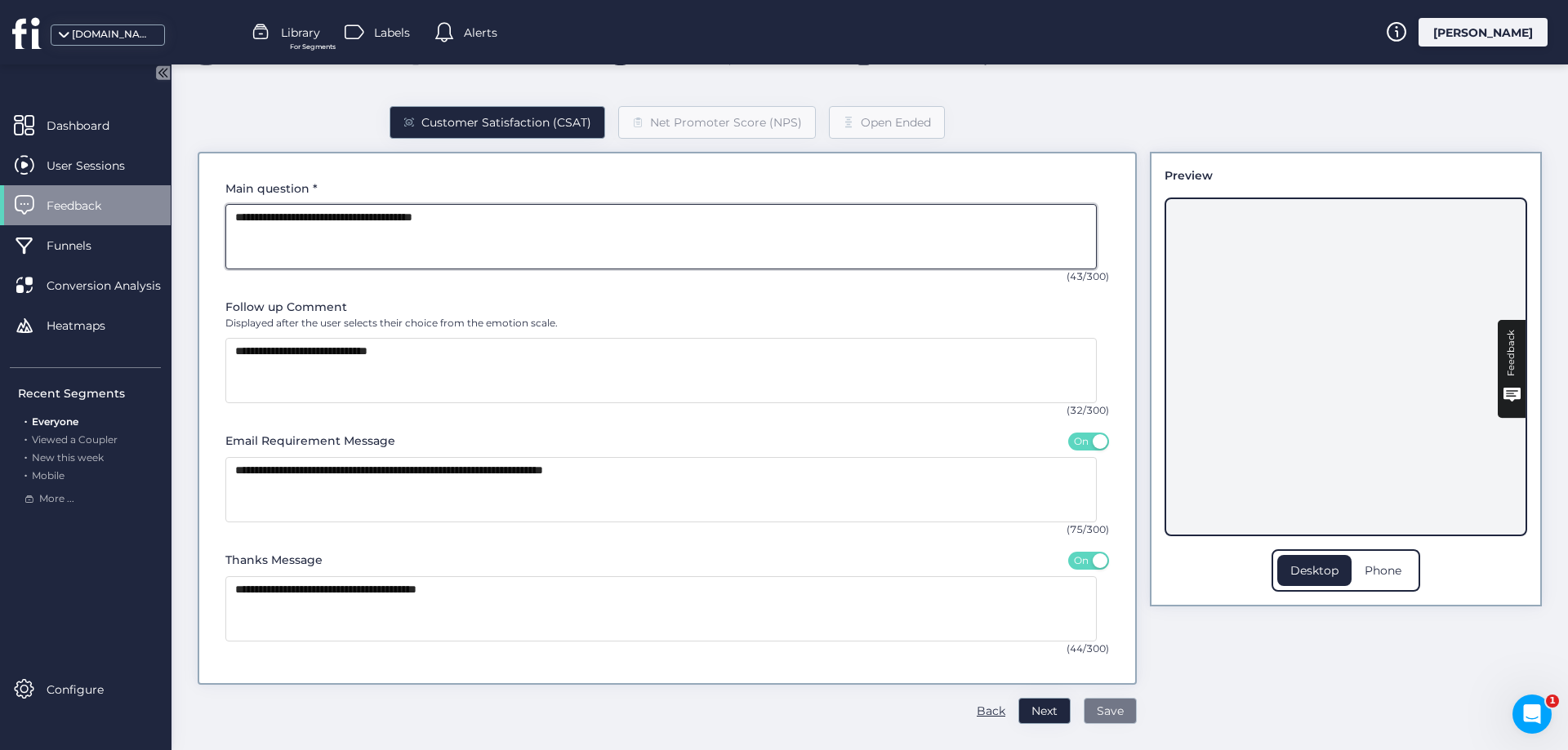
type textarea "**********"
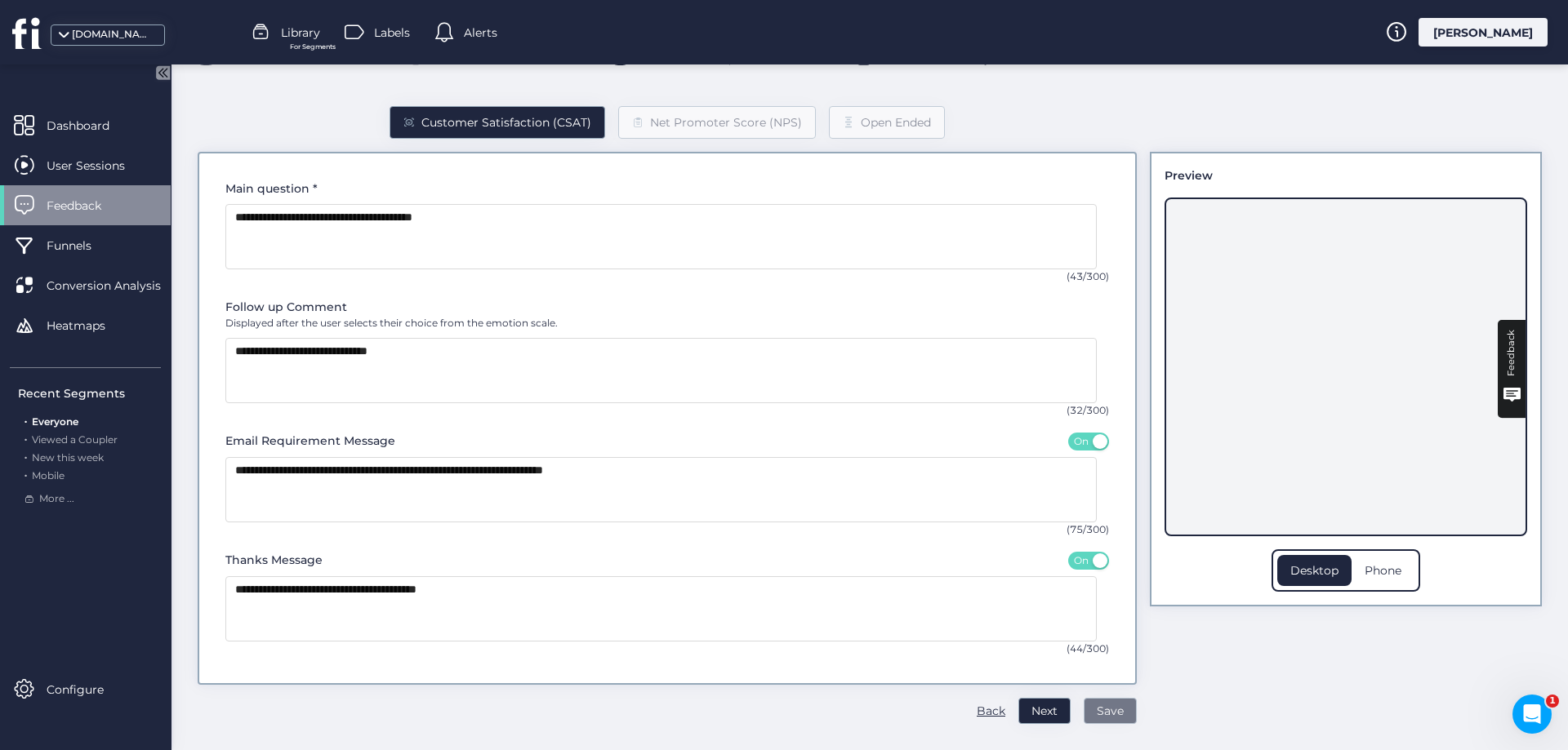
click at [1097, 706] on span "Save" at bounding box center [1110, 710] width 26 height 18
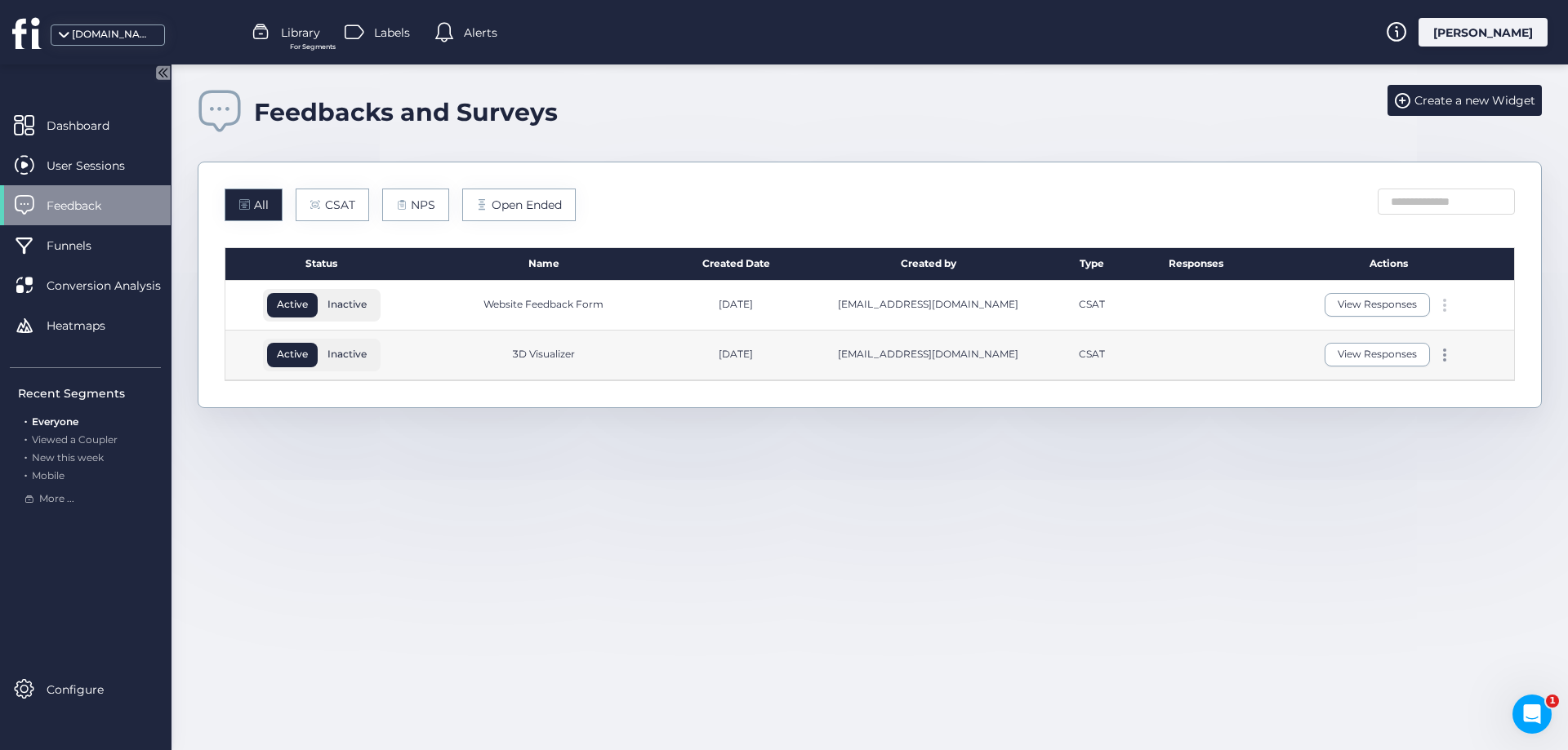
click at [1443, 305] on span at bounding box center [1444, 305] width 3 height 3
click at [1373, 282] on div "Edit" at bounding box center [1367, 279] width 79 height 18
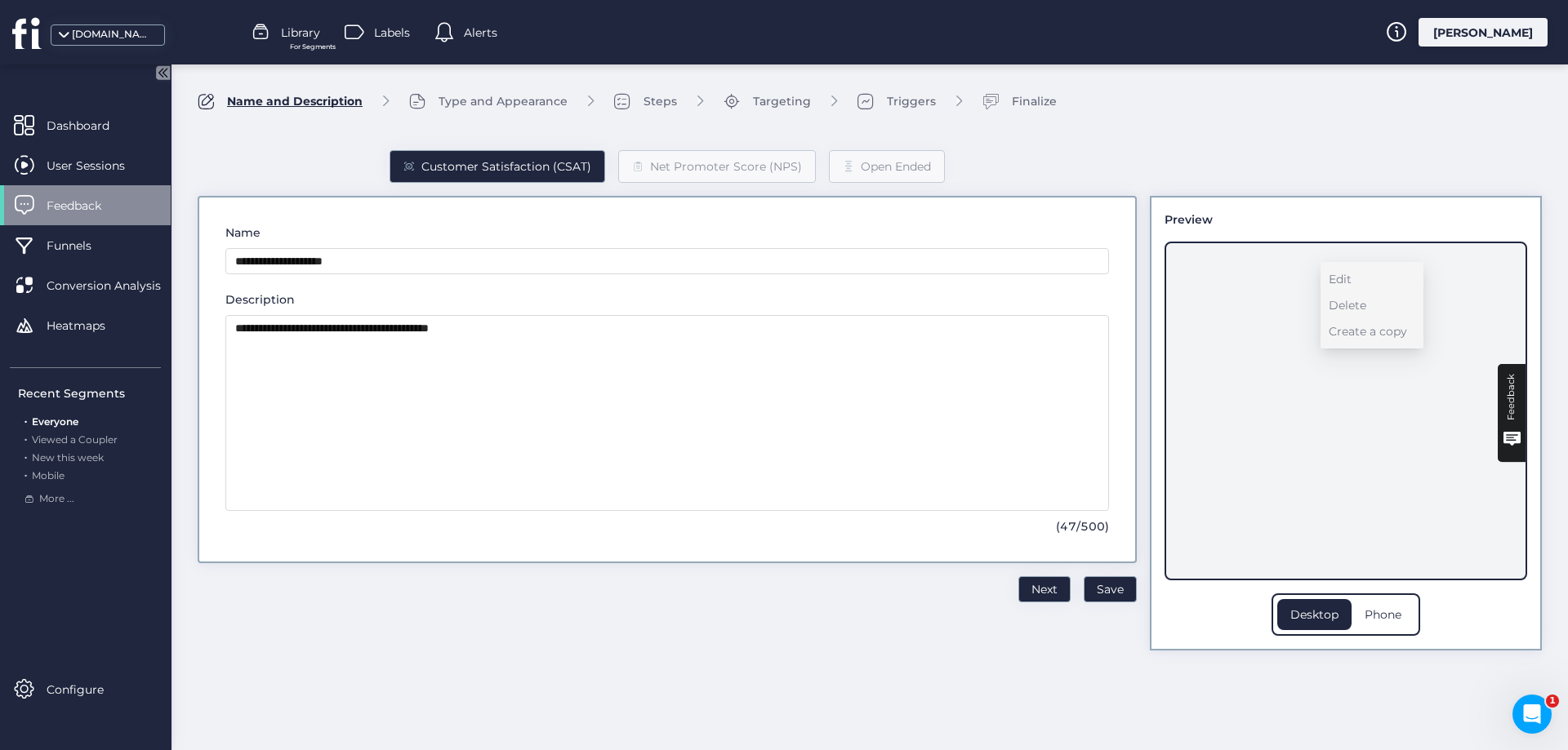
click at [905, 98] on div "Triggers" at bounding box center [911, 101] width 49 height 18
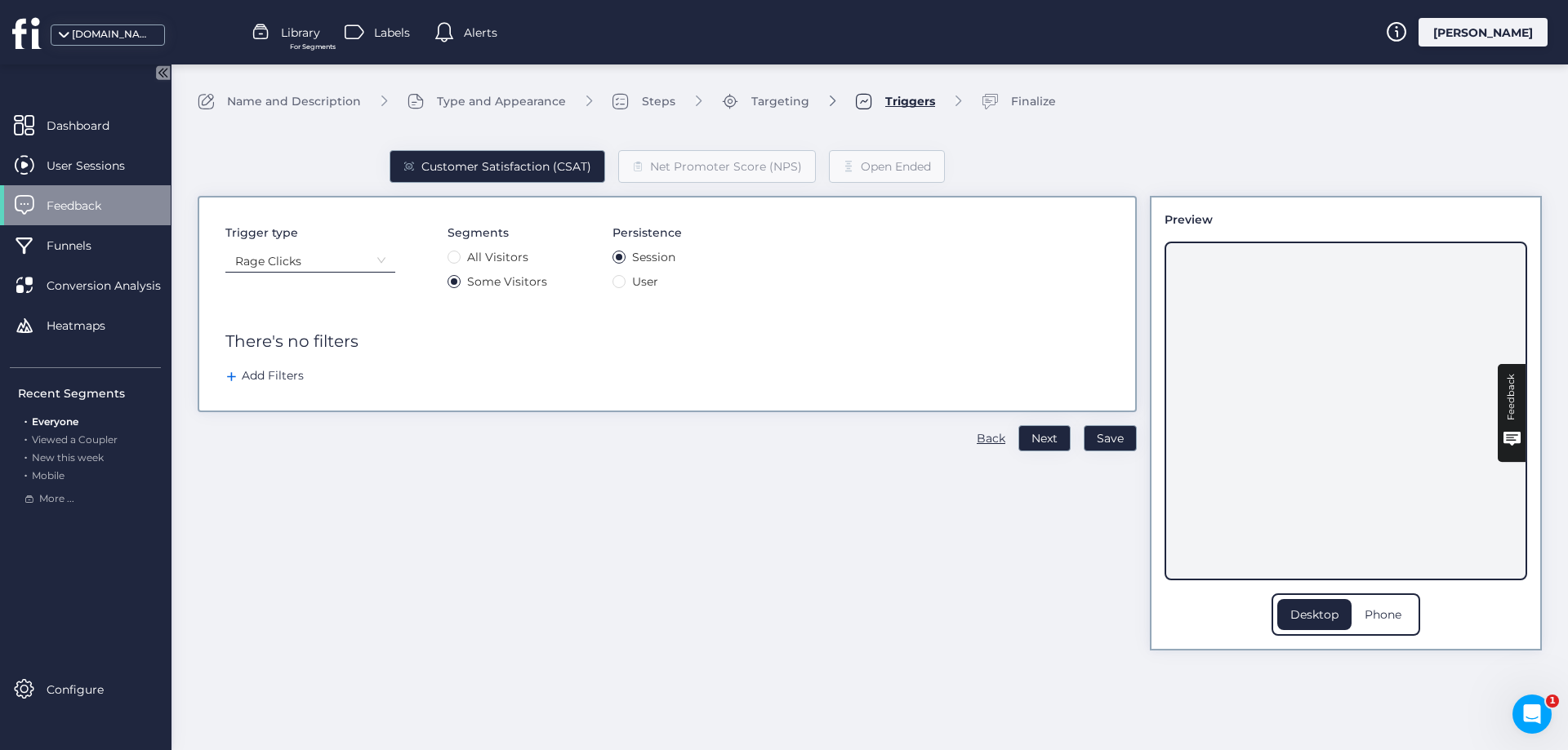
click at [278, 379] on div "Add Filters" at bounding box center [264, 375] width 79 height 18
click at [336, 351] on nz-select-item "Browser" at bounding box center [302, 347] width 131 height 18
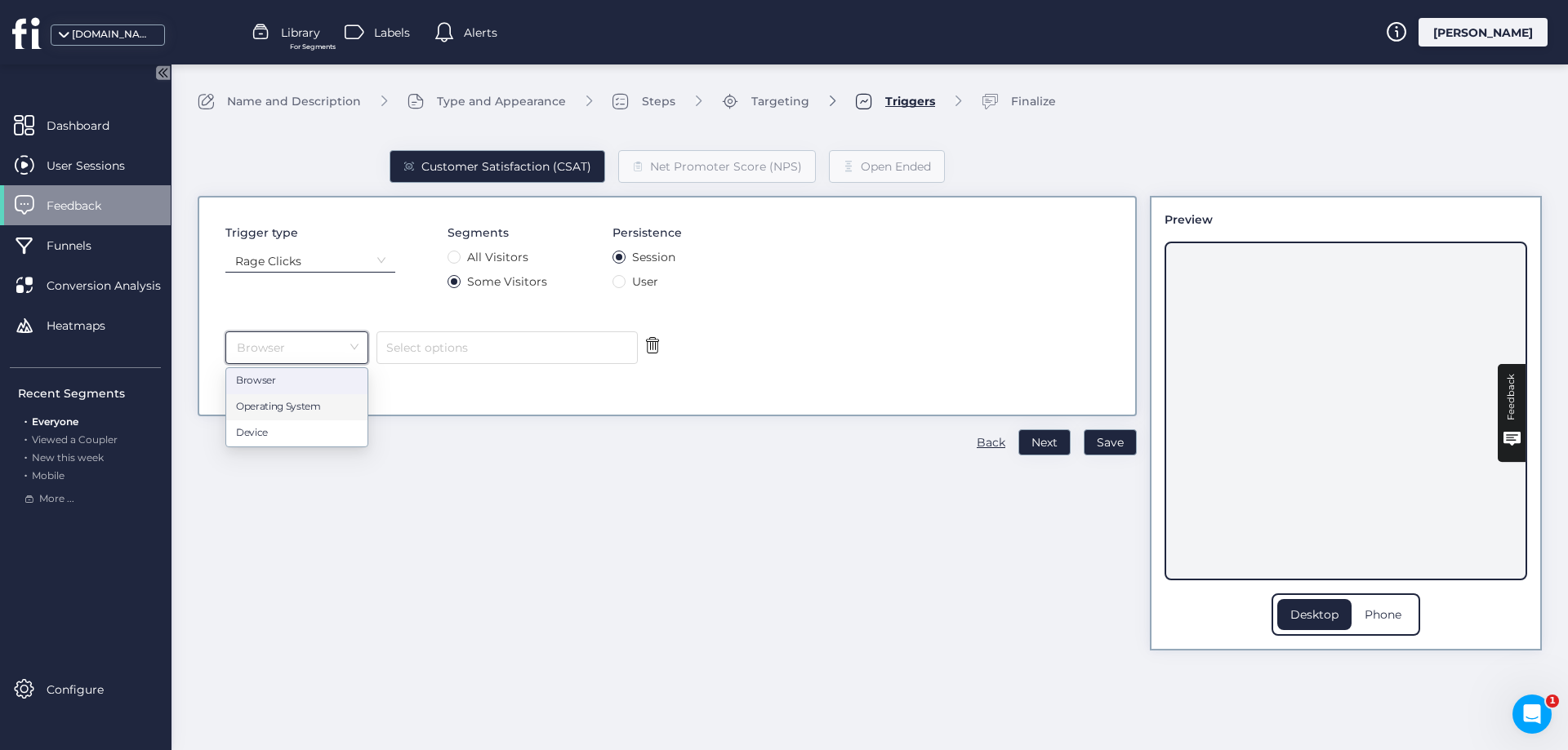
click at [511, 400] on div "Trigger type Rage Clicks Segments All Visitors Some Visitors Persistence Sessio…" at bounding box center [667, 305] width 940 height 220
click at [327, 342] on nz-select-item "Browser" at bounding box center [302, 347] width 131 height 18
click at [436, 536] on div "Customer Satisfaction (CSAT) Net Promoter Score (NPS) Open Ended Trigger type R…" at bounding box center [667, 387] width 940 height 527
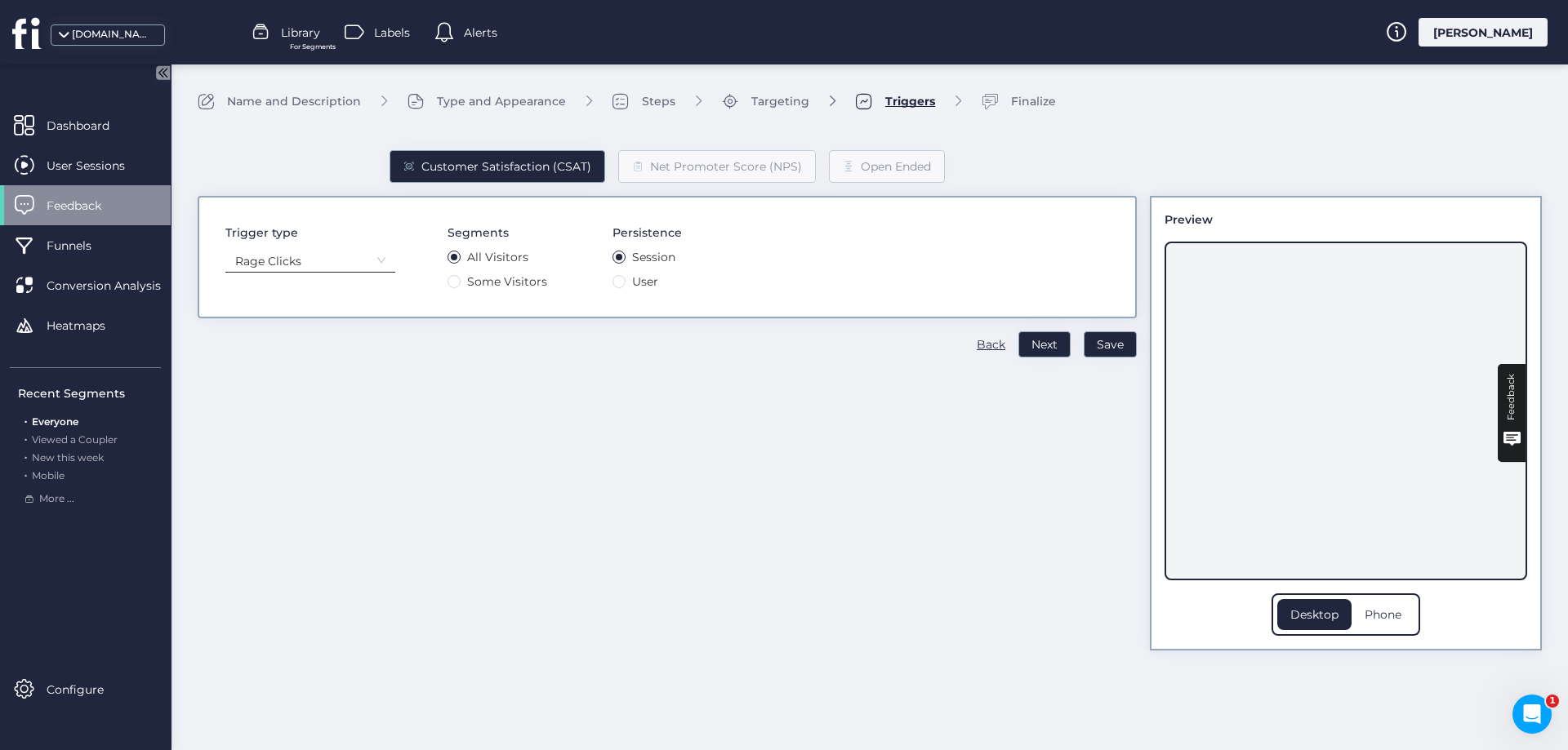
click at [327, 259] on nz-select-item "Rage Clicks" at bounding box center [310, 261] width 150 height 25
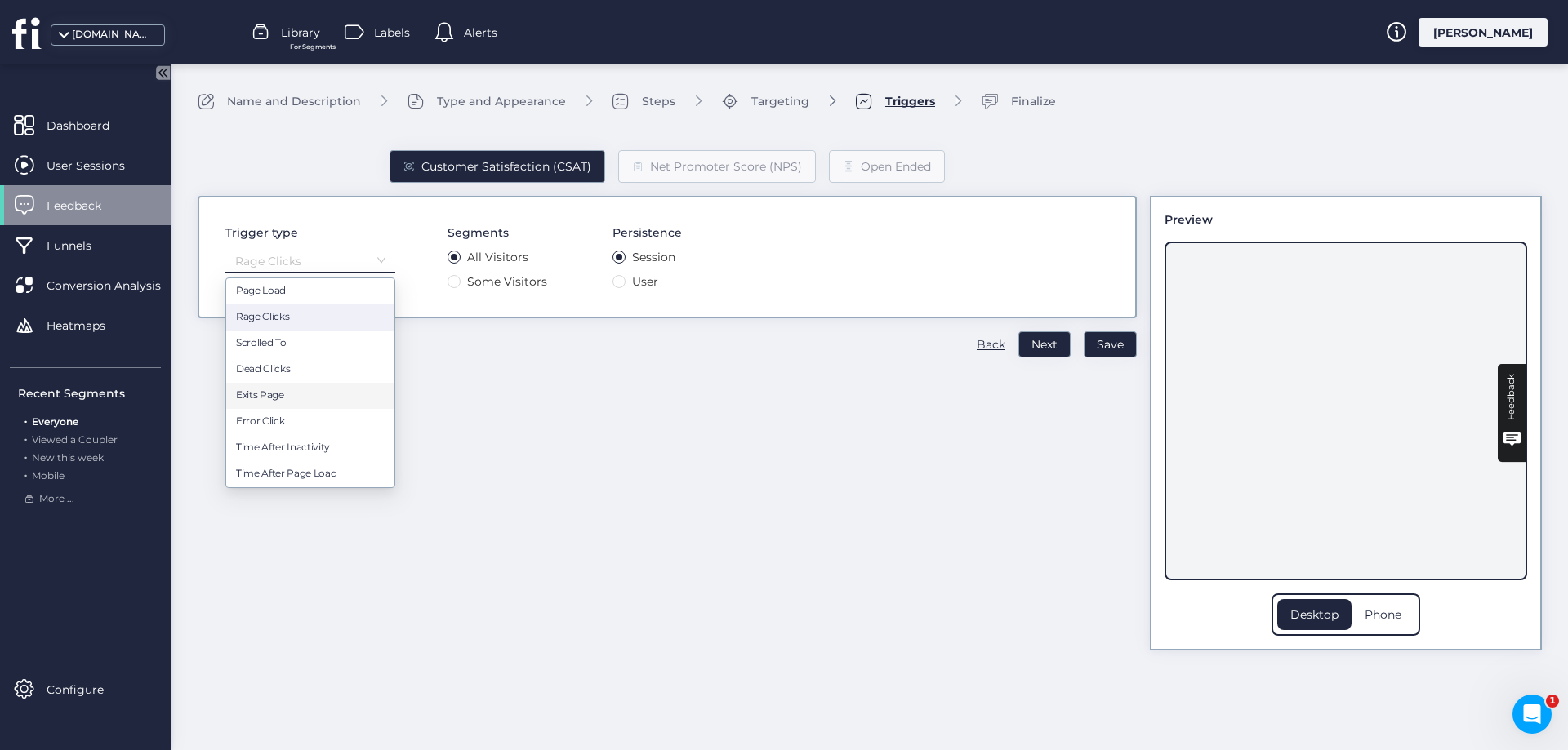
click at [518, 521] on div "Customer Satisfaction (CSAT) Net Promoter Score (NPS) Open Ended Trigger type R…" at bounding box center [667, 387] width 940 height 527
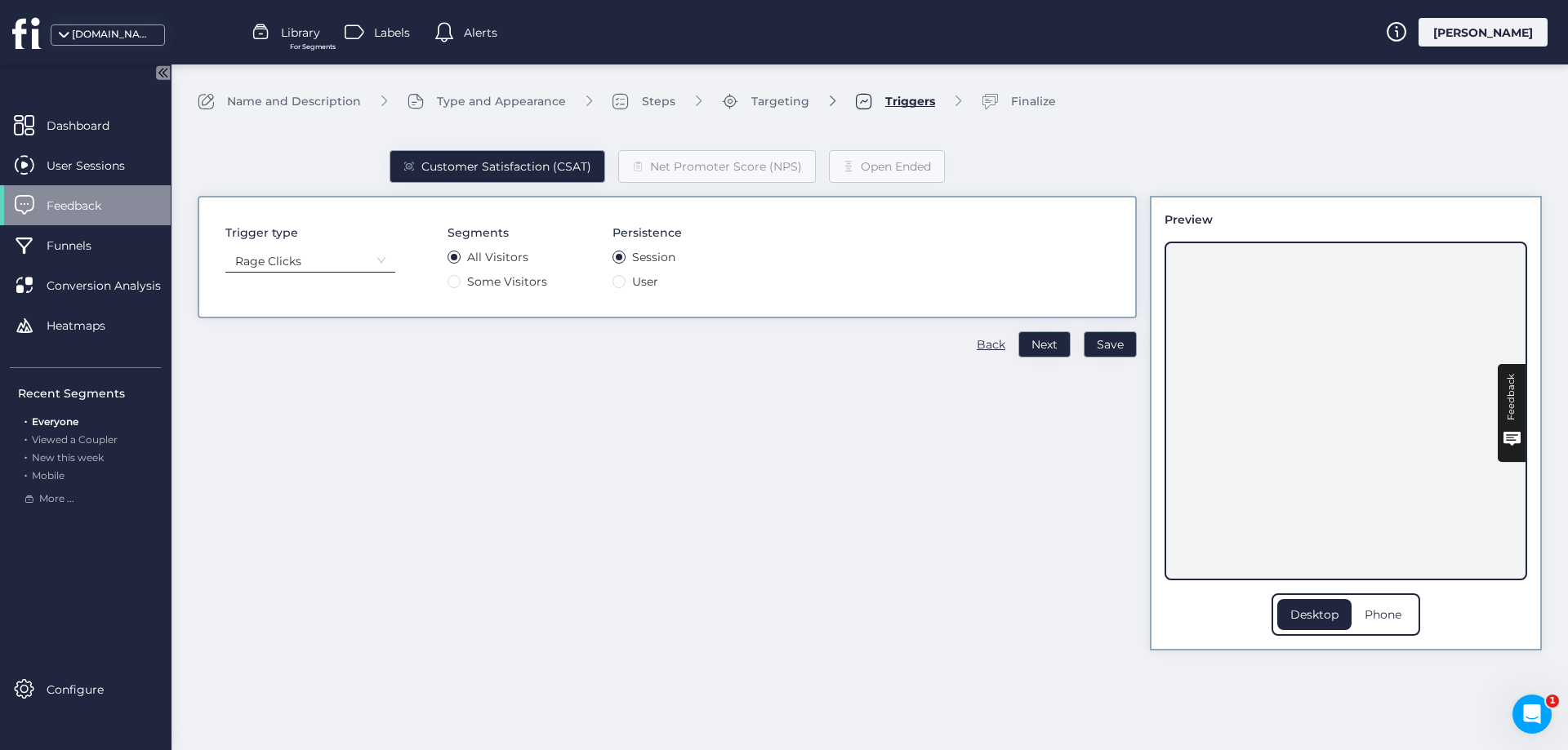
click at [51, 209] on span "Feedback" at bounding box center [86, 205] width 79 height 18
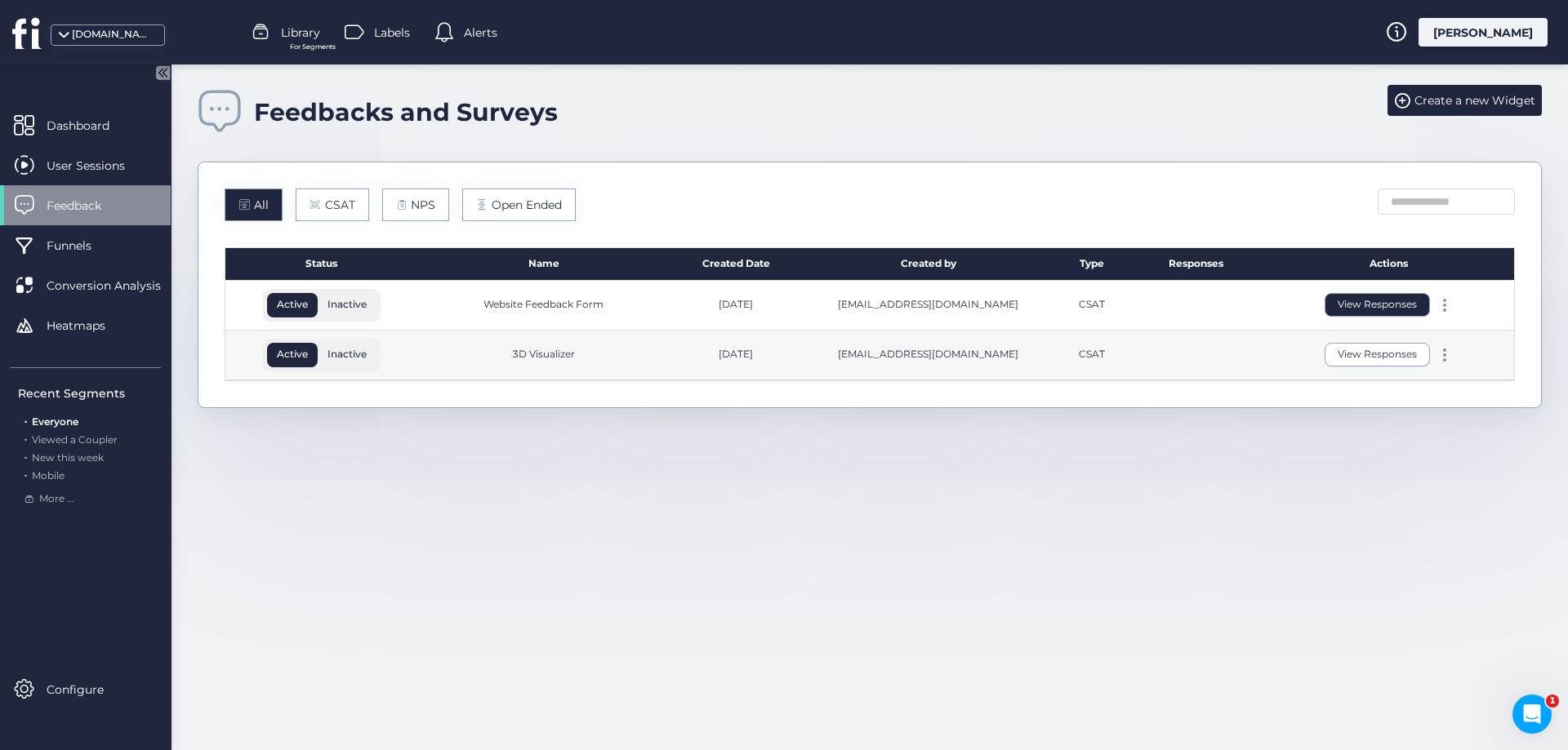
click at [1347, 307] on button "View Responses" at bounding box center [1377, 305] width 105 height 24
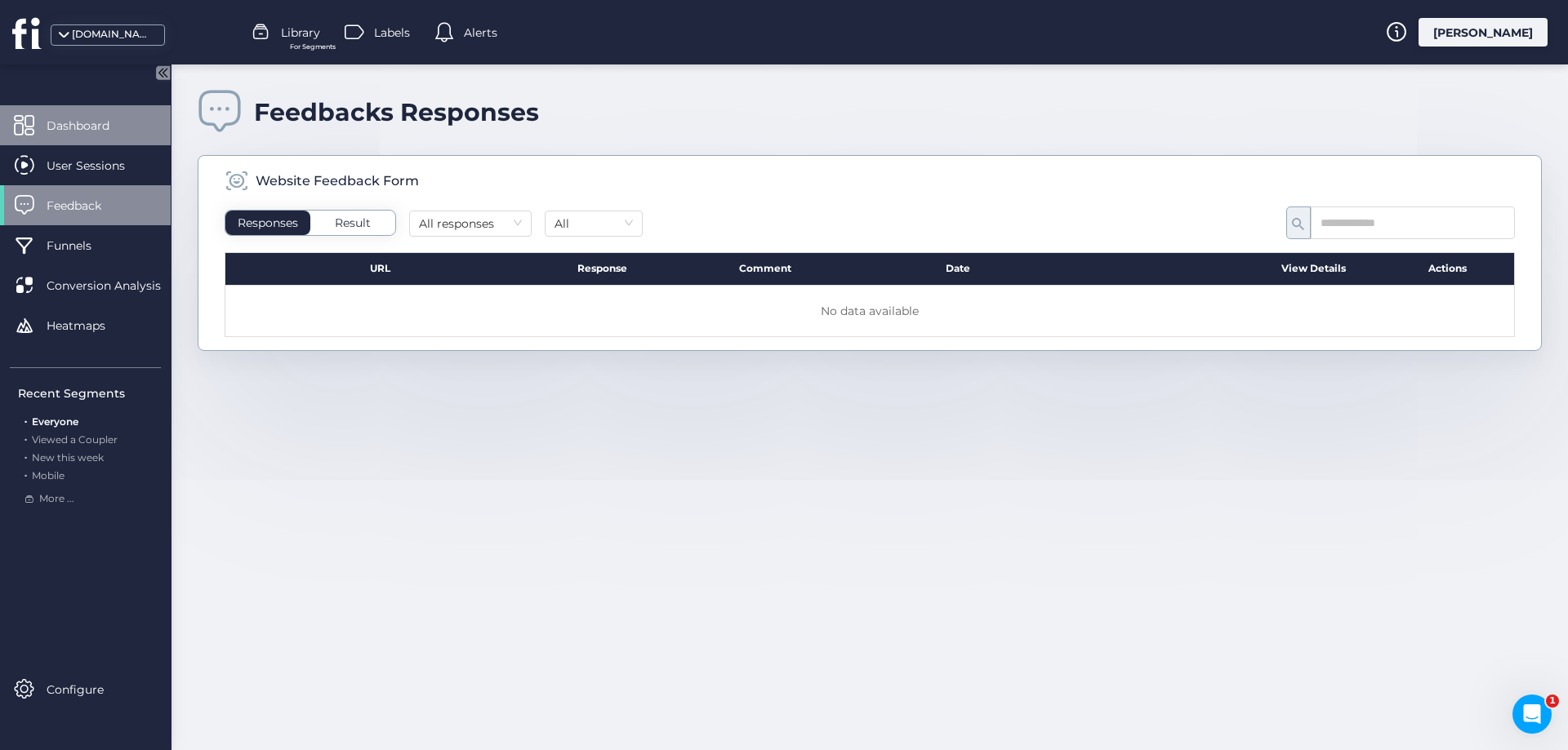
click at [90, 116] on span "Dashboard" at bounding box center [90, 125] width 87 height 18
